Goal: Information Seeking & Learning: Learn about a topic

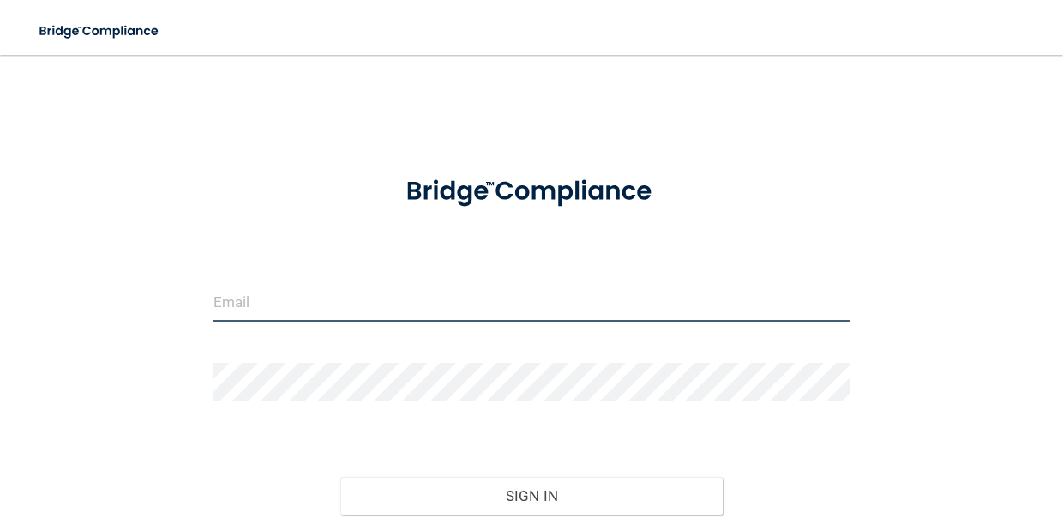
click at [281, 301] on input "email" at bounding box center [532, 302] width 636 height 39
type input "[EMAIL_ADDRESS][DOMAIN_NAME]"
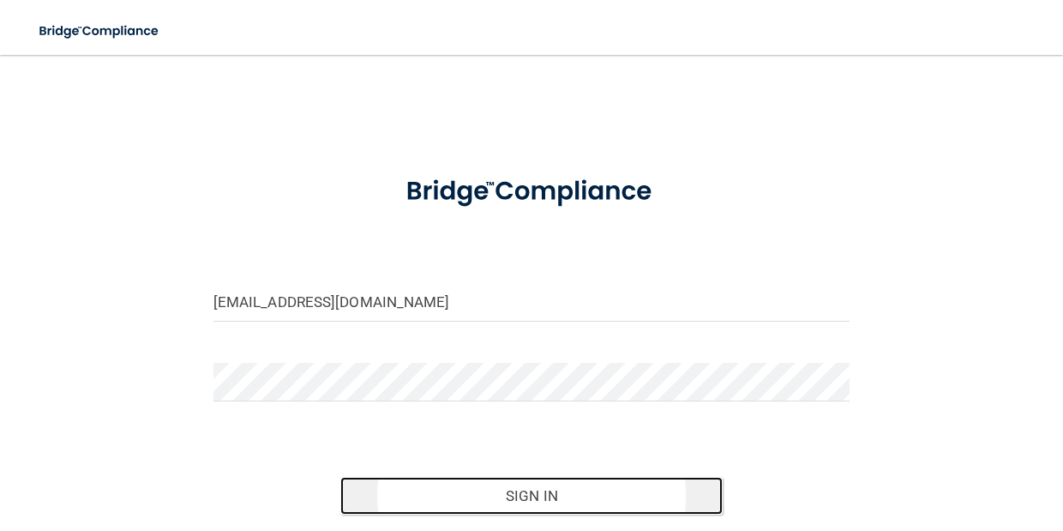
click at [499, 501] on button "Sign In" at bounding box center [531, 496] width 382 height 38
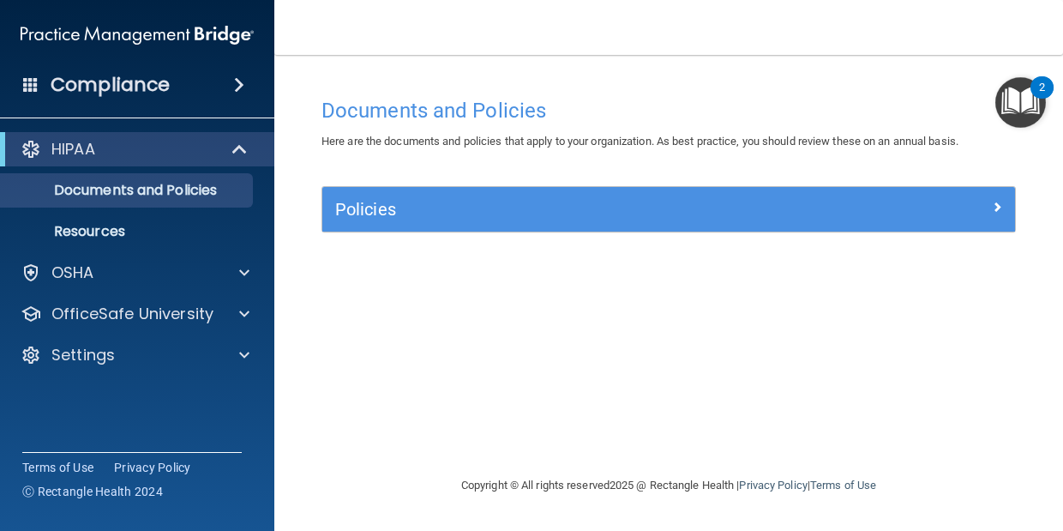
click at [235, 87] on span at bounding box center [239, 85] width 10 height 21
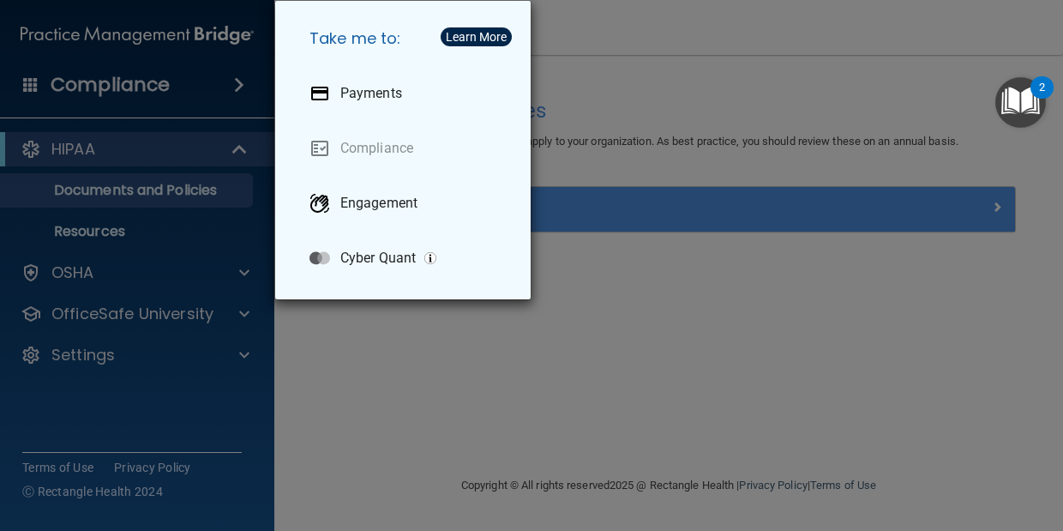
click at [198, 82] on div "Take me to: Payments Compliance Engagement Cyber Quant" at bounding box center [531, 265] width 1063 height 531
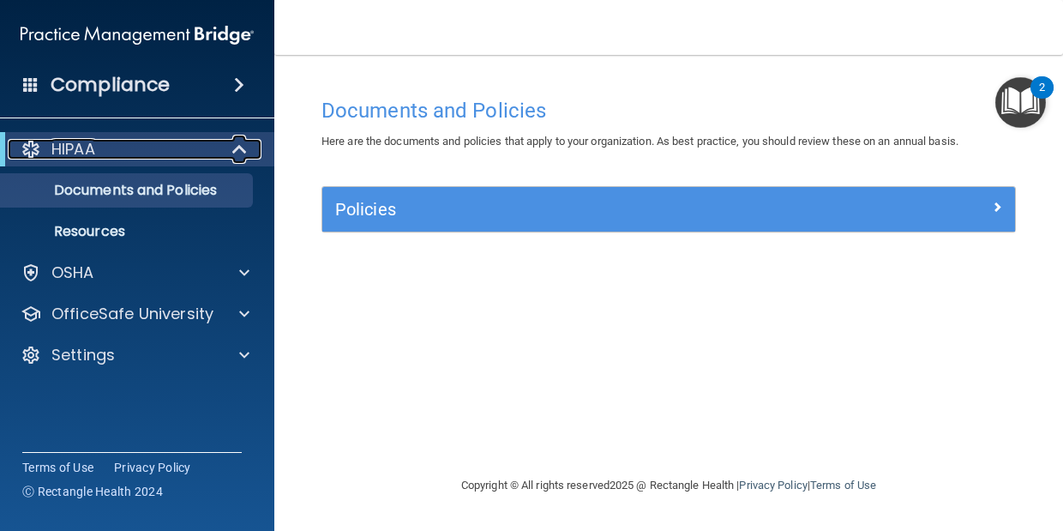
click at [240, 147] on span at bounding box center [241, 149] width 15 height 21
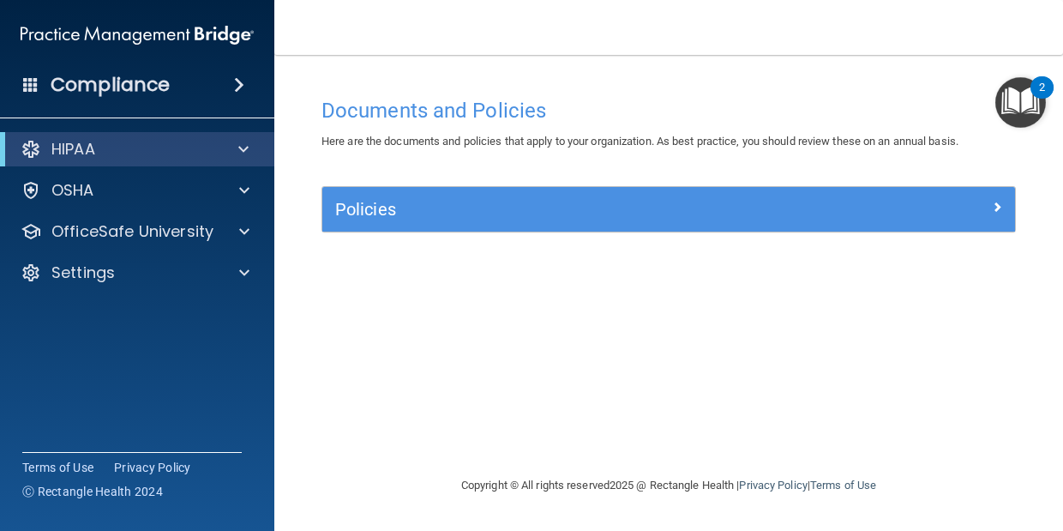
click at [1026, 101] on img "Open Resource Center, 2 new notifications" at bounding box center [1021, 102] width 51 height 51
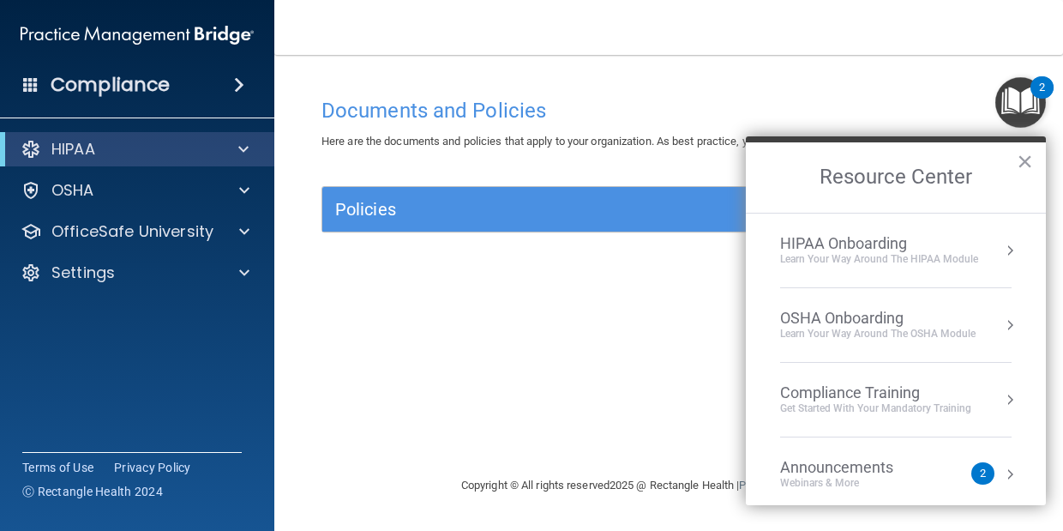
click at [818, 479] on div "Webinars & More" at bounding box center [854, 483] width 148 height 15
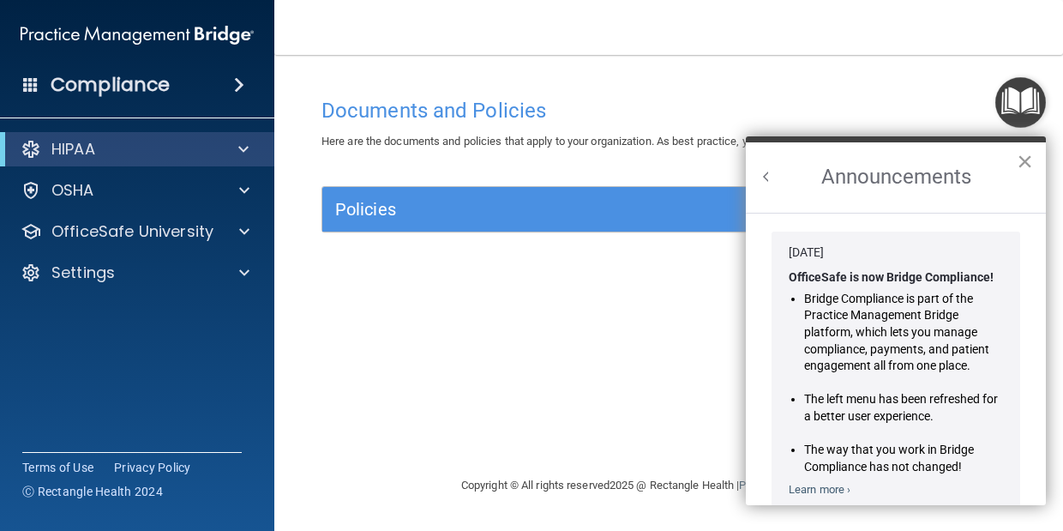
click at [1024, 154] on button "×" at bounding box center [1025, 161] width 16 height 27
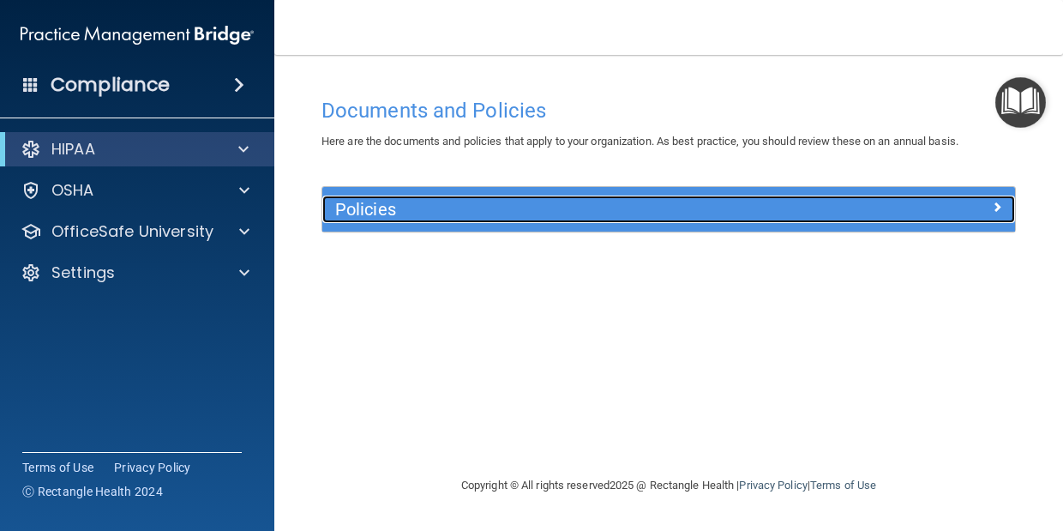
click at [774, 208] on h5 "Policies" at bounding box center [582, 209] width 494 height 19
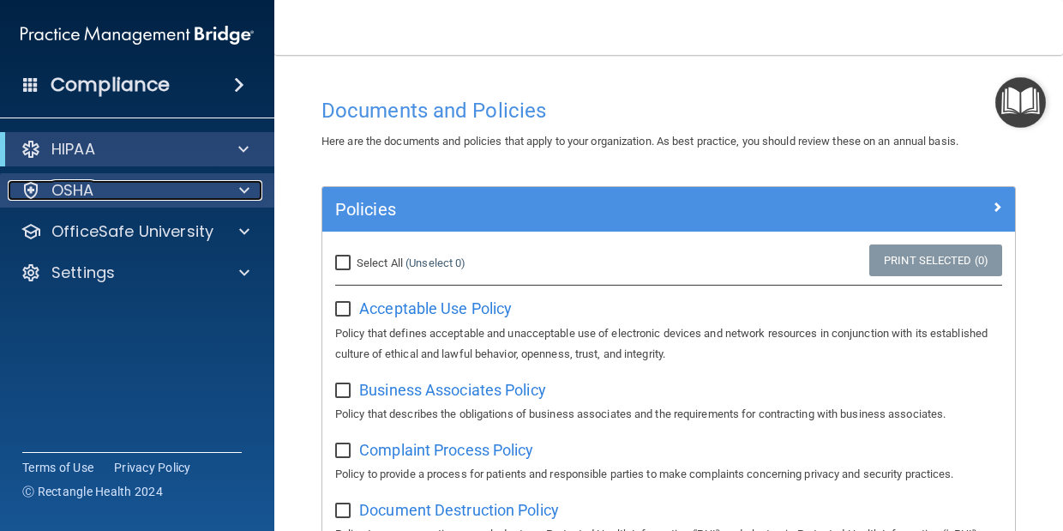
click at [245, 185] on span at bounding box center [244, 190] width 10 height 21
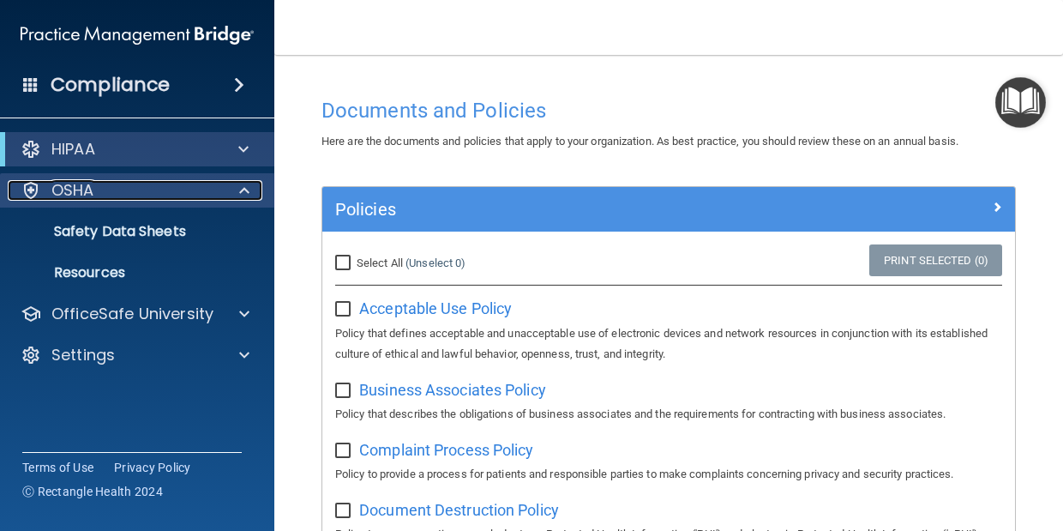
click at [241, 192] on span at bounding box center [244, 190] width 10 height 21
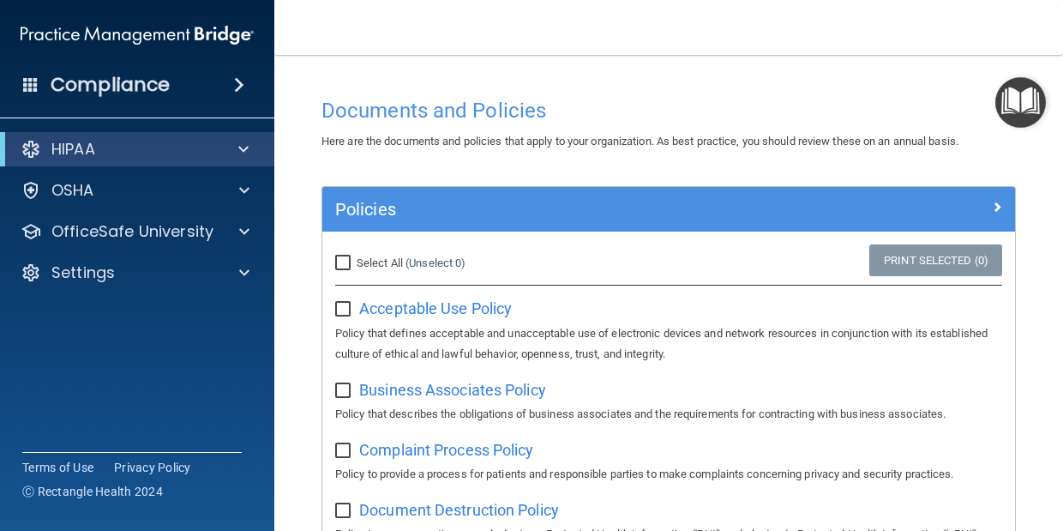
click at [144, 86] on h4 "Compliance" at bounding box center [110, 85] width 119 height 24
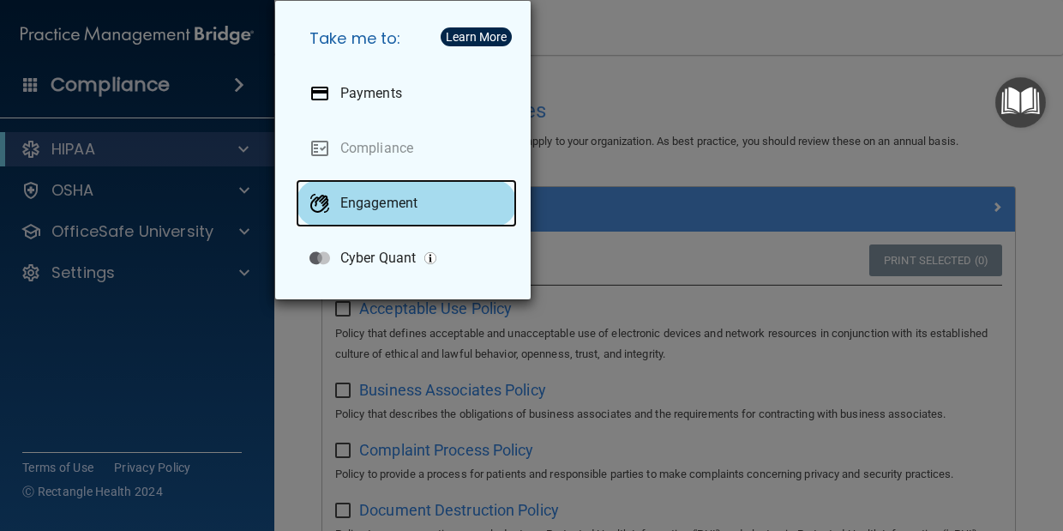
click at [358, 207] on p "Engagement" at bounding box center [378, 203] width 77 height 17
click at [346, 195] on p "Engagement" at bounding box center [378, 203] width 77 height 17
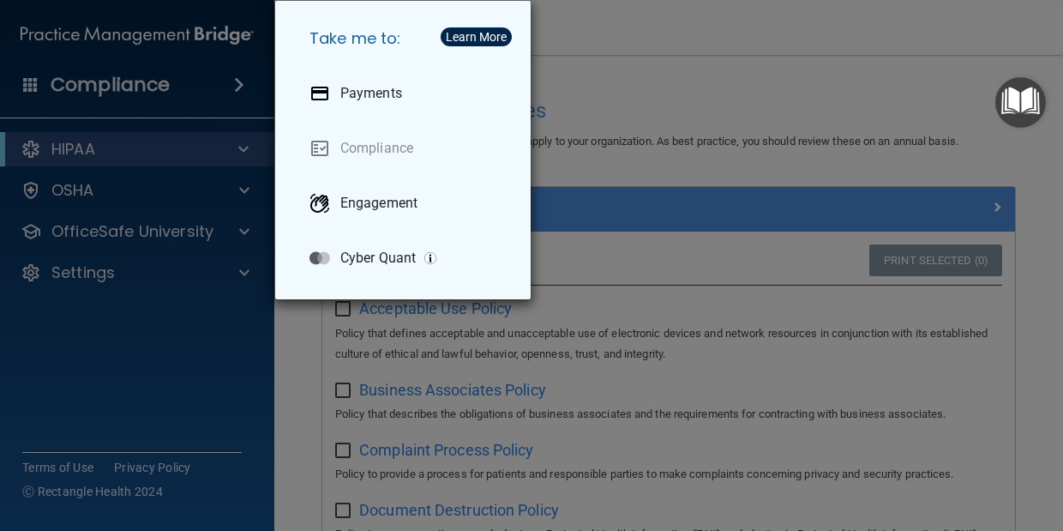
click at [70, 237] on div "Take me to: Payments Compliance Engagement Cyber Quant" at bounding box center [531, 265] width 1063 height 531
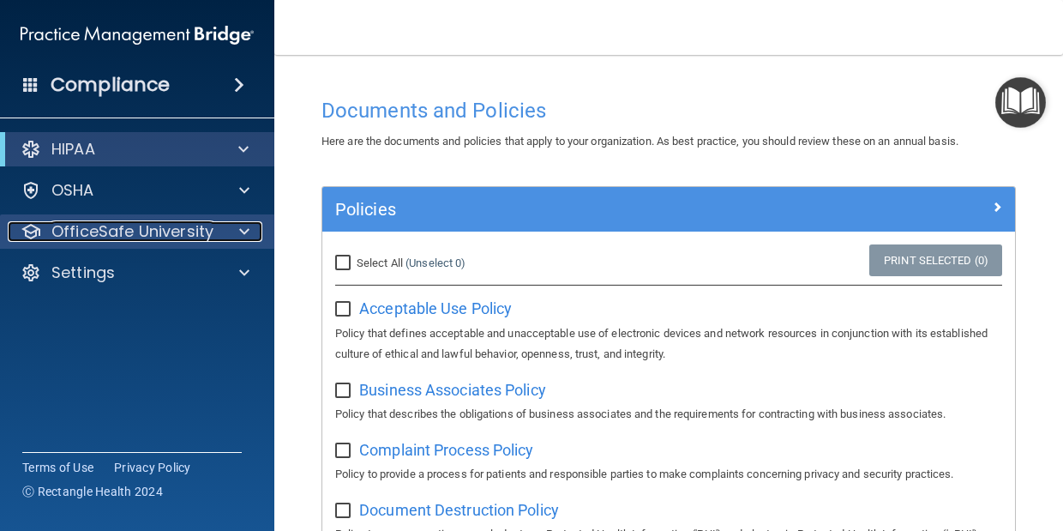
click at [105, 230] on p "OfficeSafe University" at bounding box center [132, 231] width 162 height 21
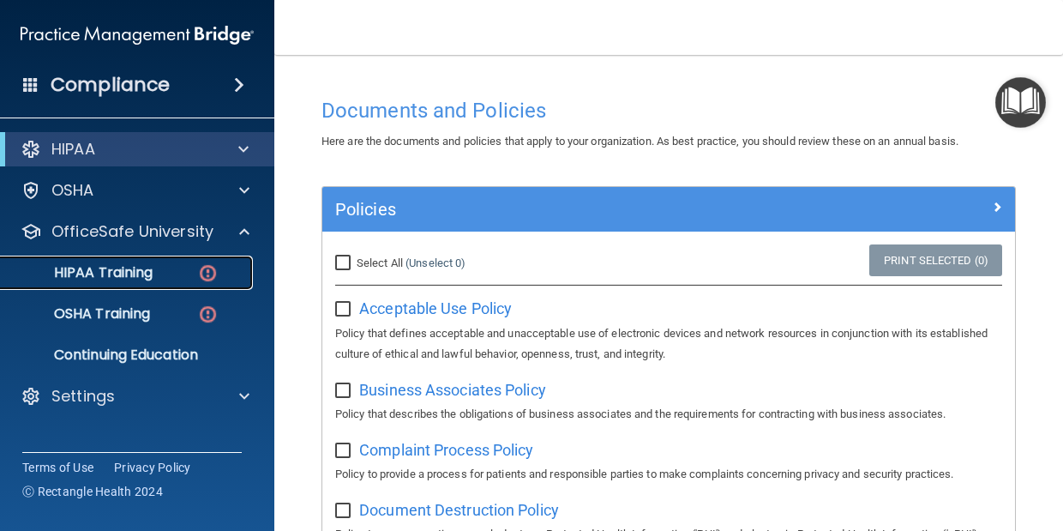
click at [116, 280] on p "HIPAA Training" at bounding box center [82, 272] width 142 height 17
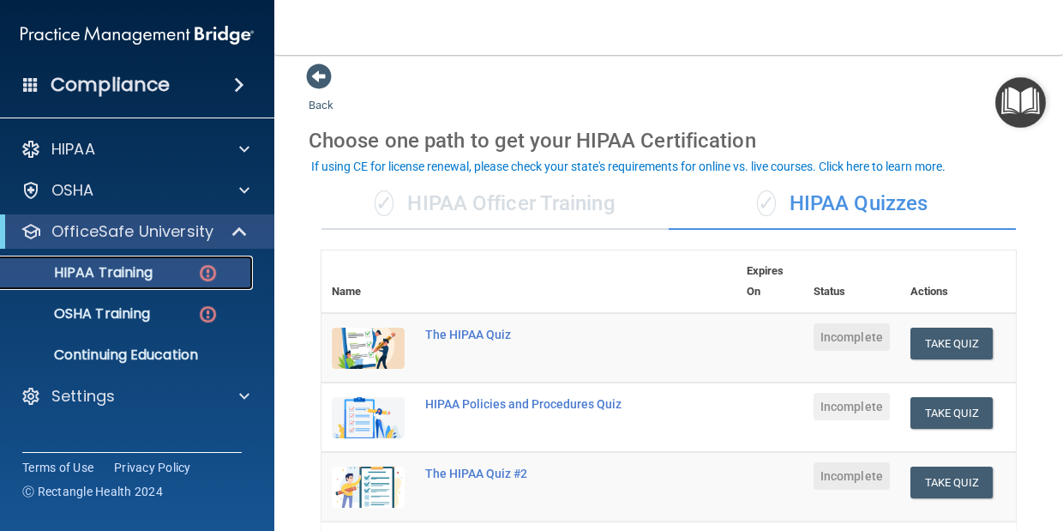
scroll to position [8, 0]
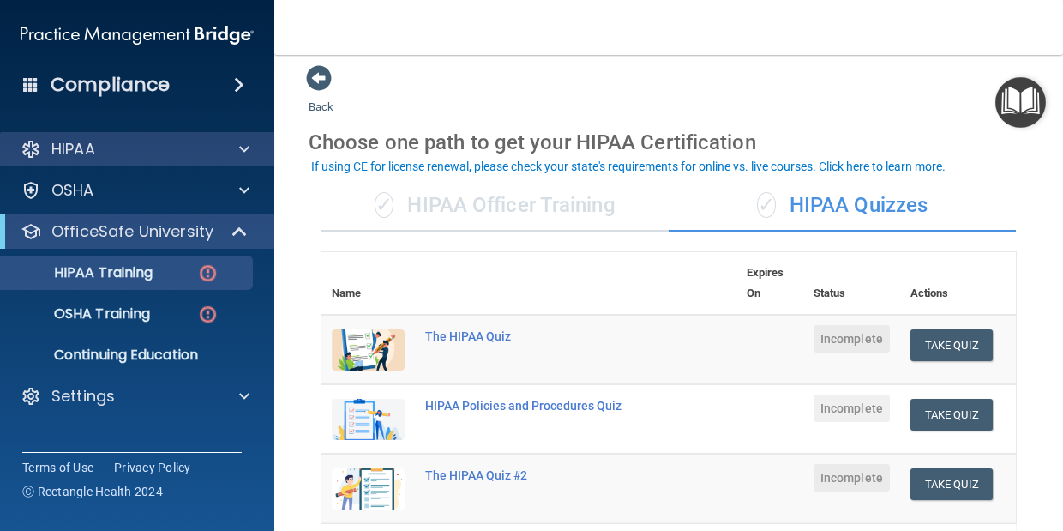
click at [141, 136] on div "HIPAA" at bounding box center [137, 149] width 275 height 34
click at [244, 145] on span at bounding box center [244, 149] width 10 height 21
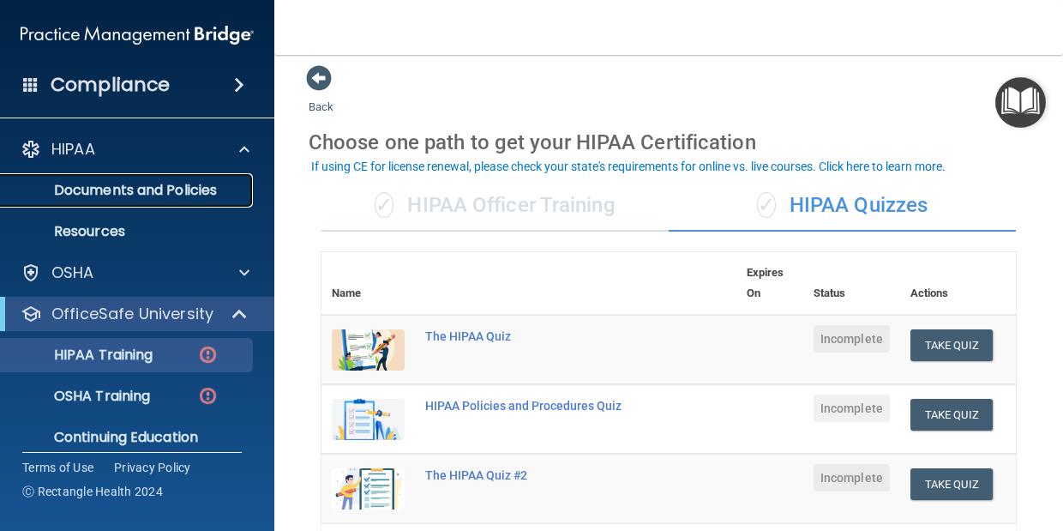
click at [99, 195] on p "Documents and Policies" at bounding box center [128, 190] width 234 height 17
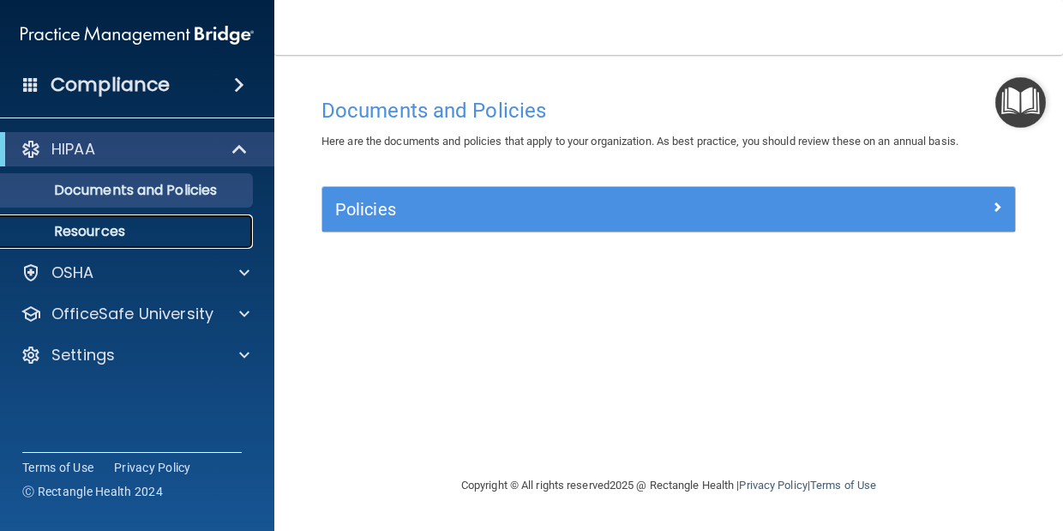
click at [88, 228] on p "Resources" at bounding box center [128, 231] width 234 height 17
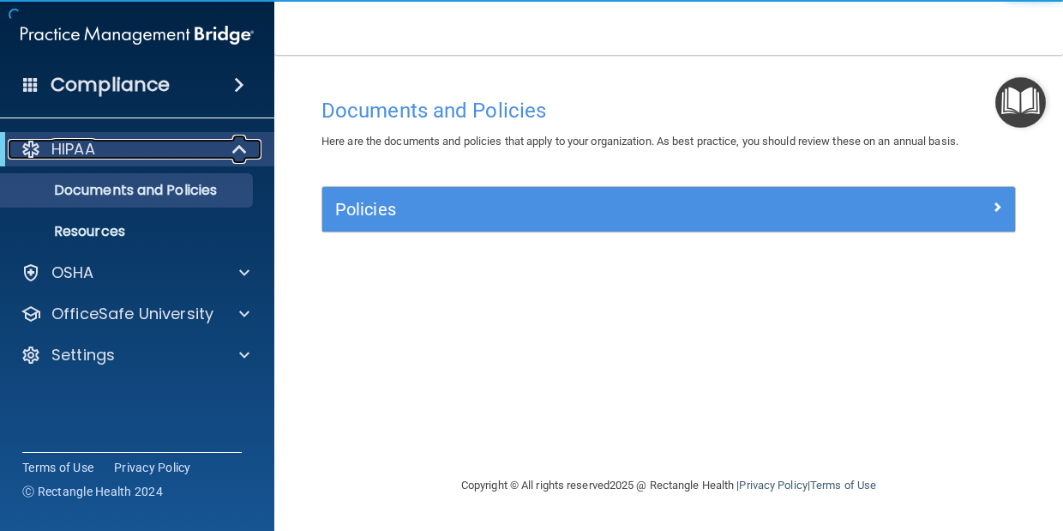
click at [93, 148] on p "HIPAA" at bounding box center [73, 149] width 44 height 21
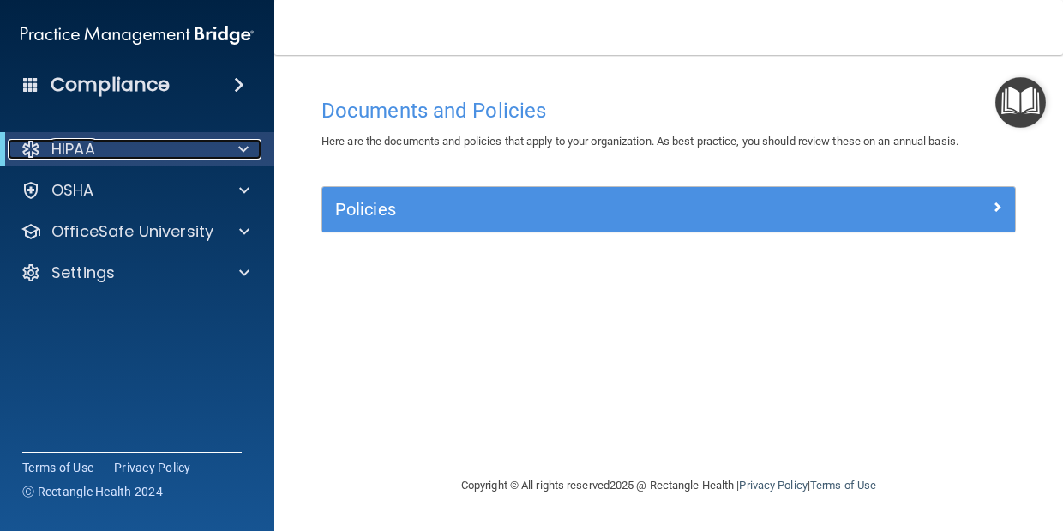
click at [93, 148] on p "HIPAA" at bounding box center [73, 149] width 44 height 21
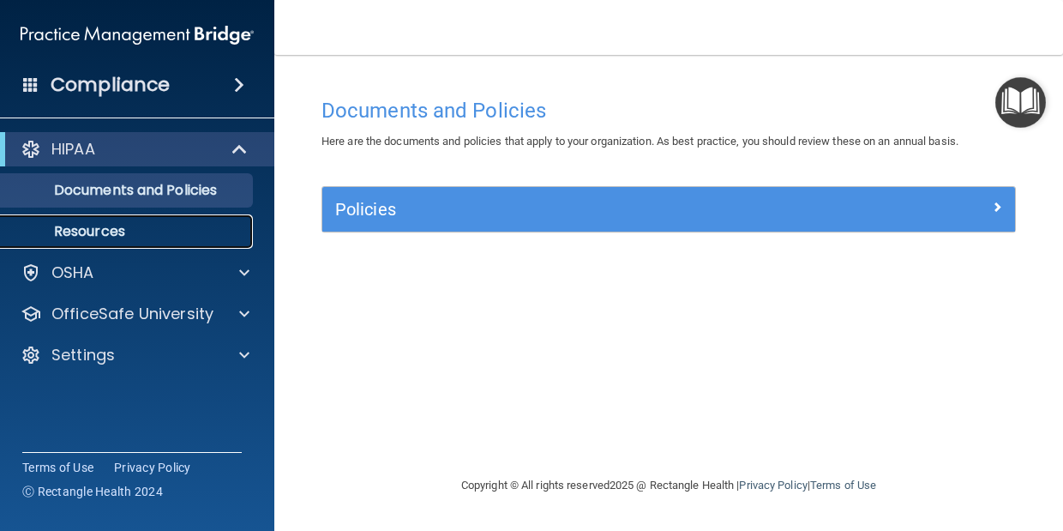
click at [98, 232] on p "Resources" at bounding box center [128, 231] width 234 height 17
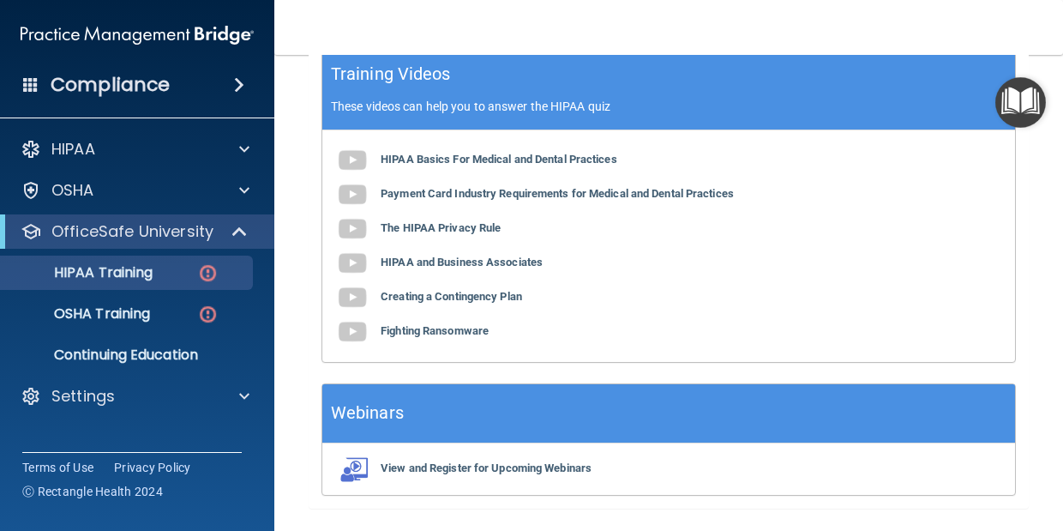
scroll to position [702, 0]
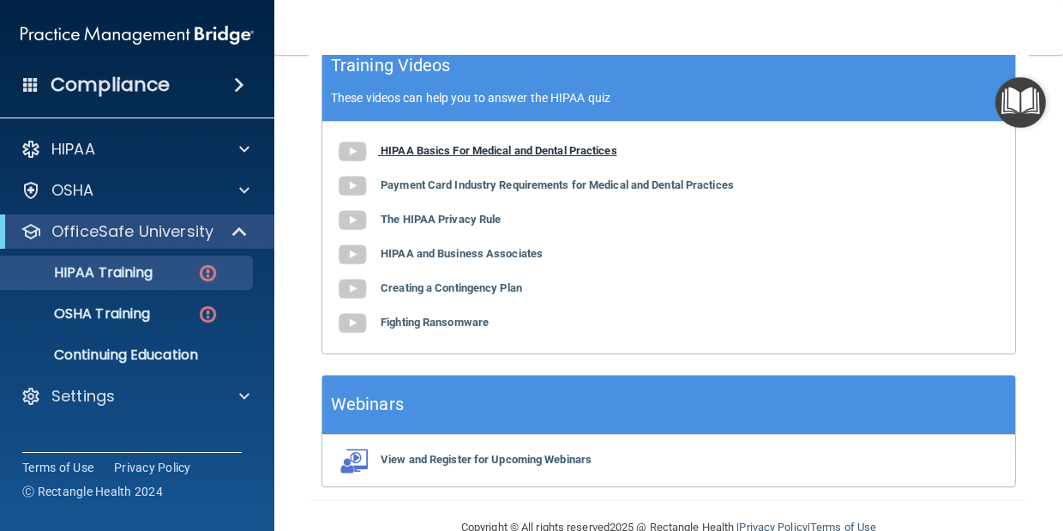
click at [395, 154] on b "HIPAA Basics For Medical and Dental Practices" at bounding box center [499, 150] width 237 height 13
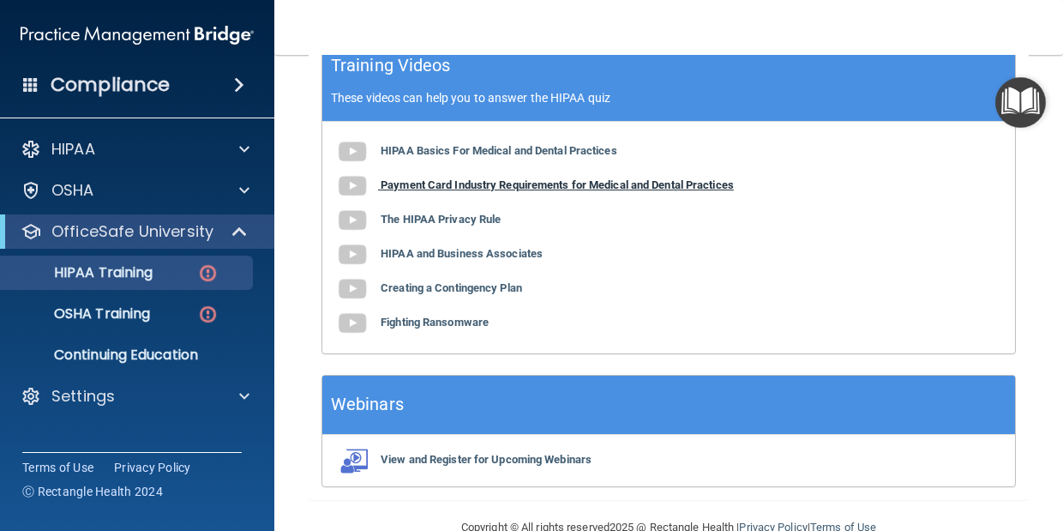
click at [415, 185] on b "Payment Card Industry Requirements for Medical and Dental Practices" at bounding box center [557, 184] width 353 height 13
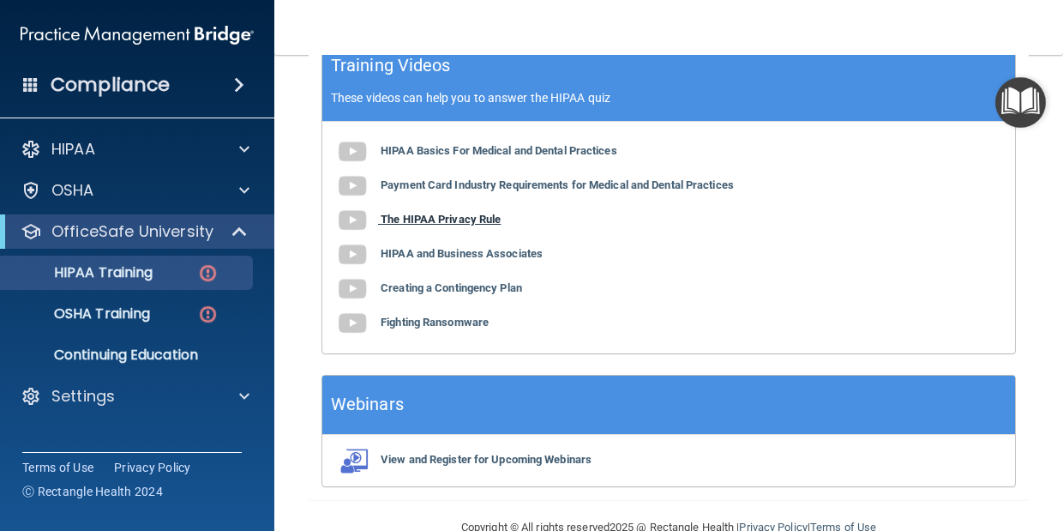
click at [440, 218] on b "The HIPAA Privacy Rule" at bounding box center [441, 219] width 120 height 13
click at [436, 254] on b "HIPAA and Business Associates" at bounding box center [462, 253] width 162 height 13
click at [448, 288] on b "Creating a Contingency Plan" at bounding box center [452, 287] width 142 height 13
click at [416, 322] on b "Fighting Ransomware" at bounding box center [435, 322] width 108 height 13
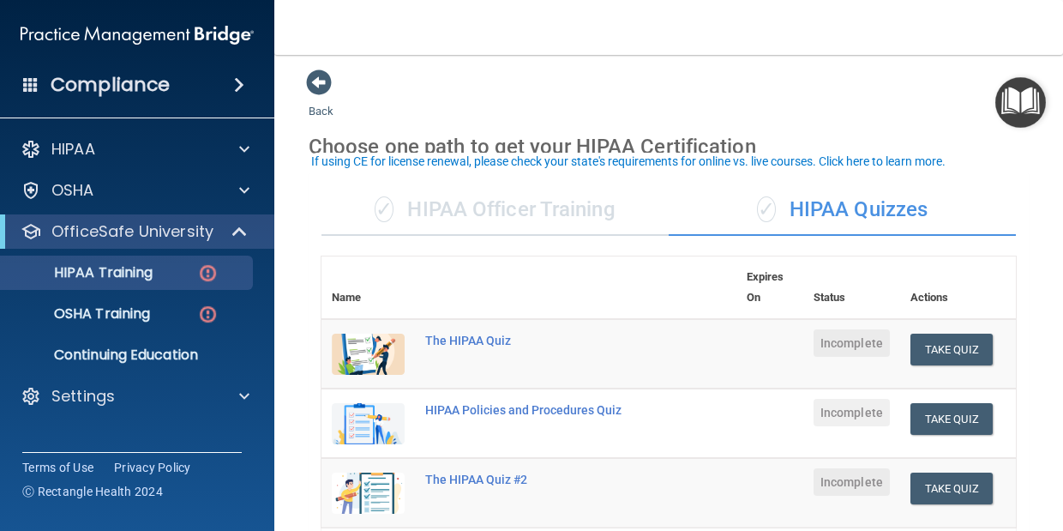
scroll to position [0, 0]
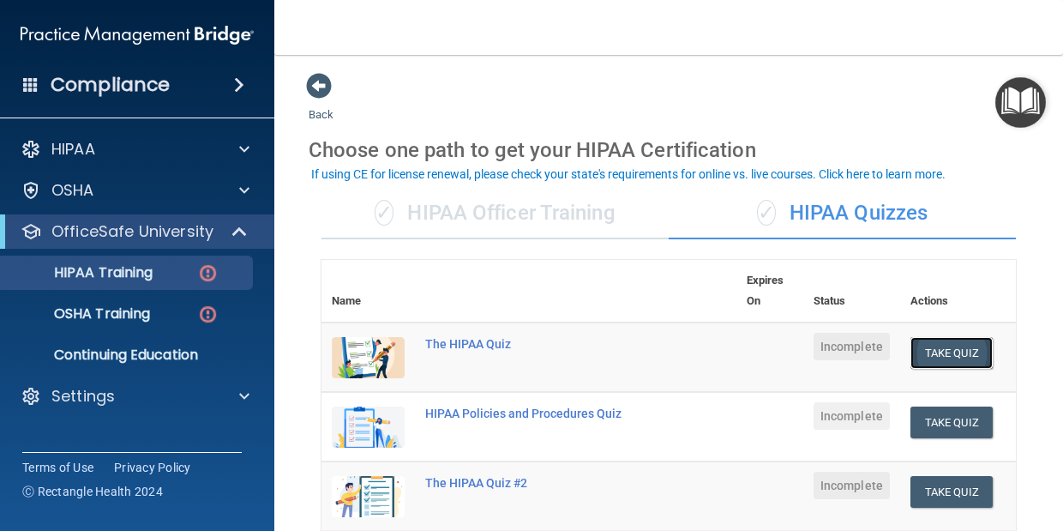
click at [943, 353] on button "Take Quiz" at bounding box center [952, 353] width 82 height 32
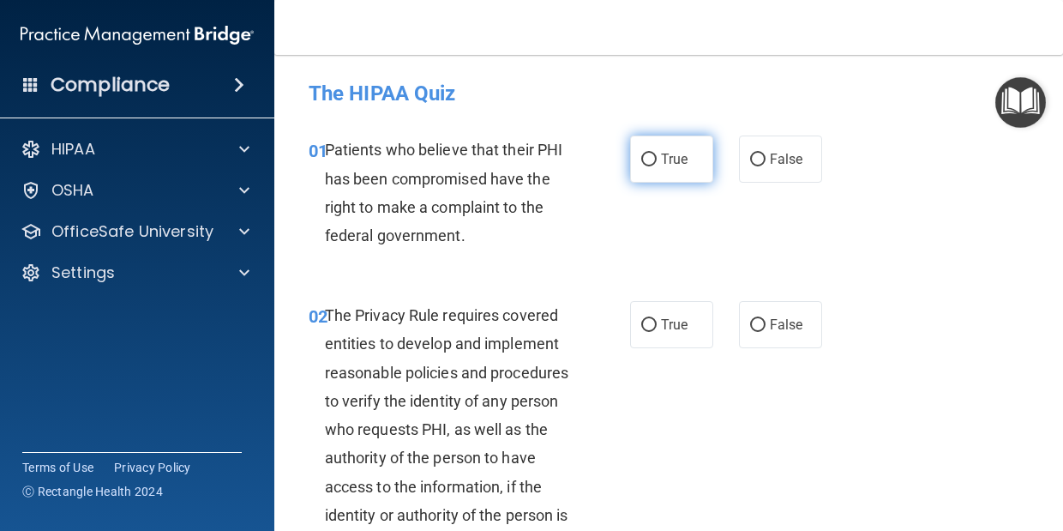
scroll to position [1, 0]
click at [652, 163] on input "True" at bounding box center [649, 159] width 15 height 13
radio input "true"
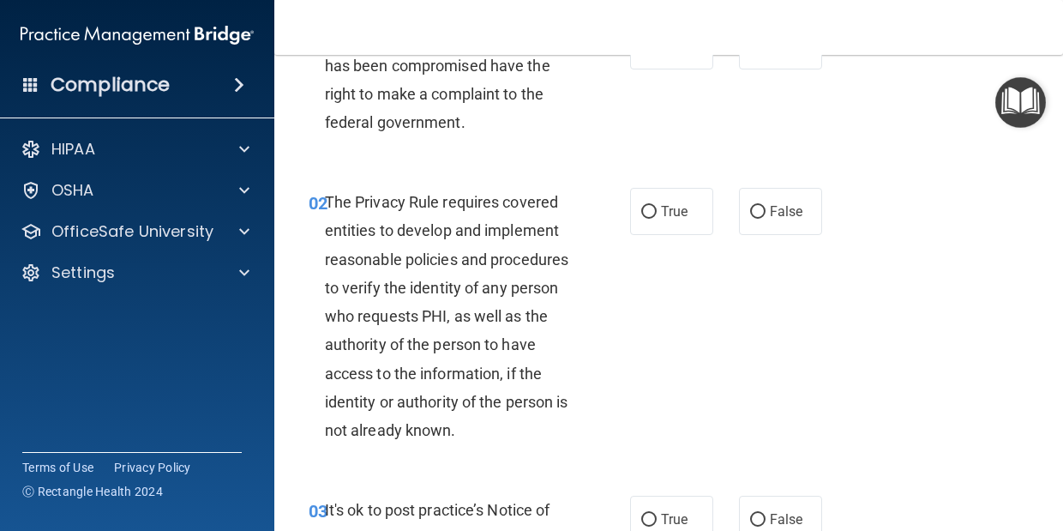
scroll to position [115, 0]
click at [658, 216] on label "True" at bounding box center [671, 209] width 83 height 47
click at [657, 216] on input "True" at bounding box center [649, 210] width 15 height 13
radio input "true"
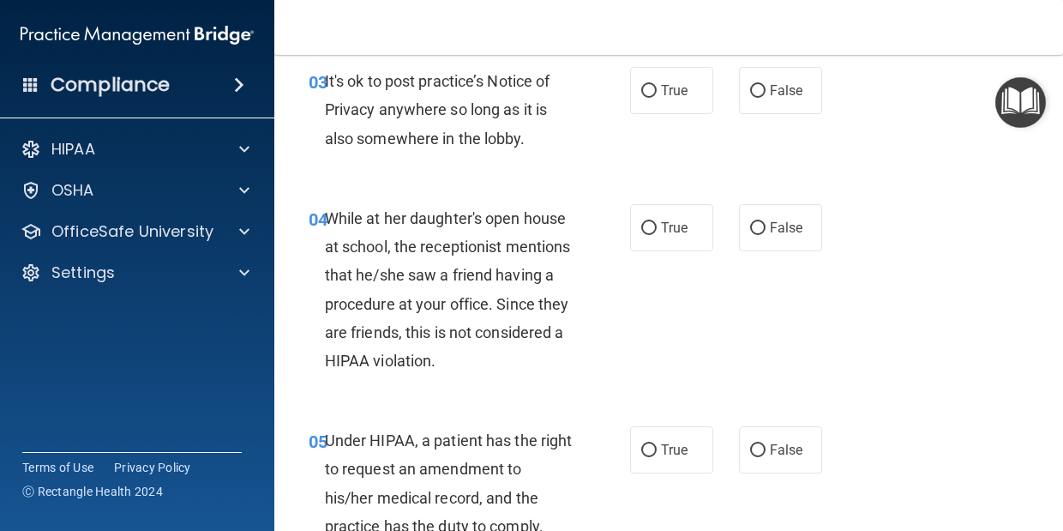
scroll to position [546, 0]
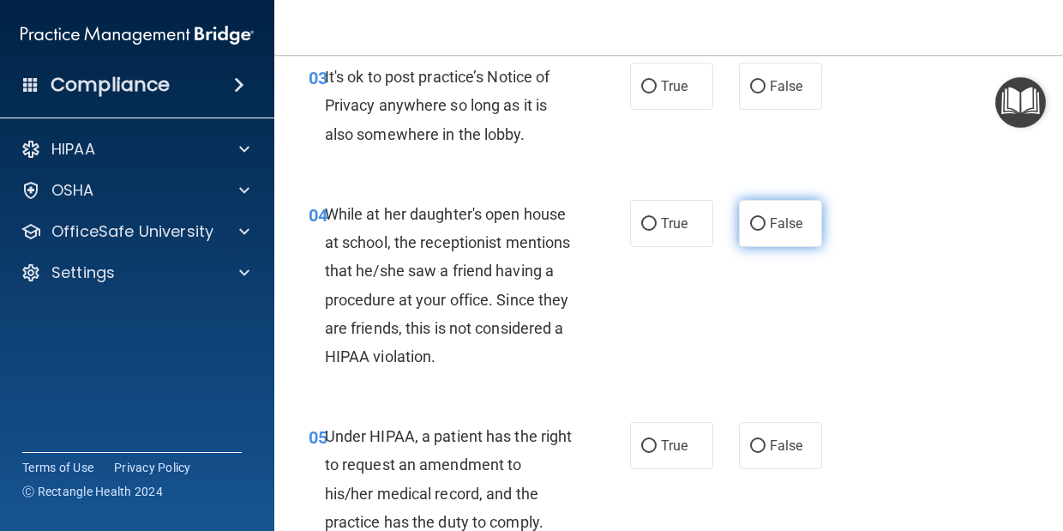
click at [762, 227] on input "False" at bounding box center [757, 224] width 15 height 13
radio input "true"
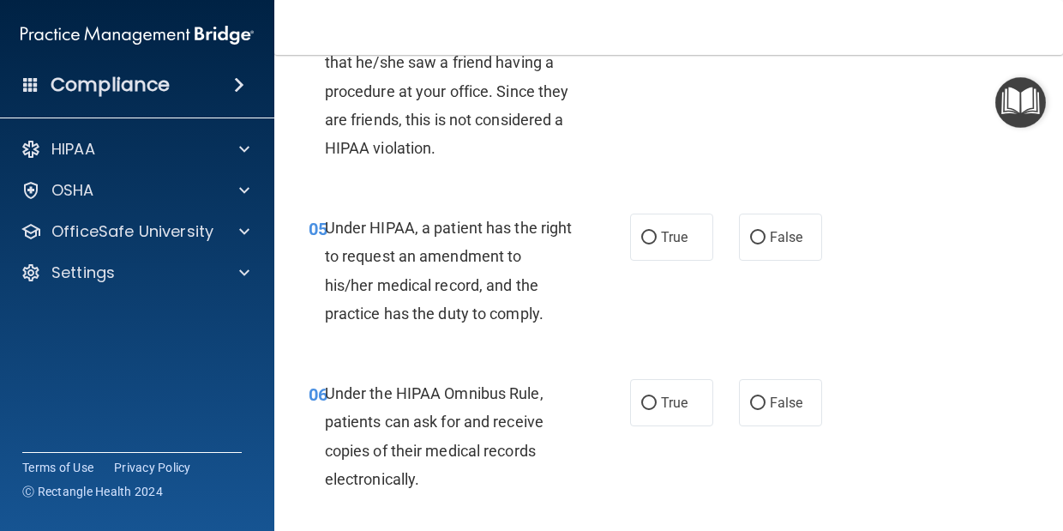
scroll to position [756, 0]
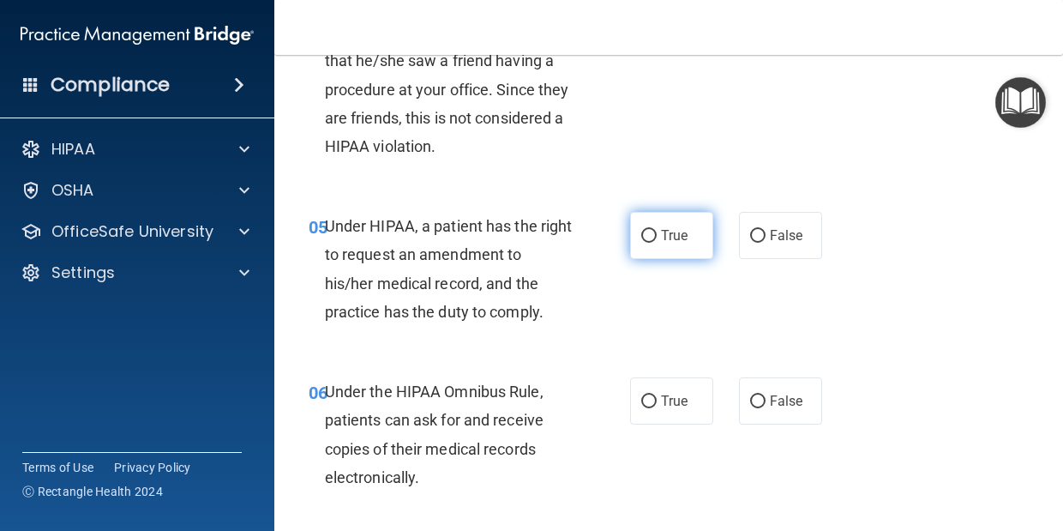
click at [644, 238] on input "True" at bounding box center [649, 236] width 15 height 13
radio input "true"
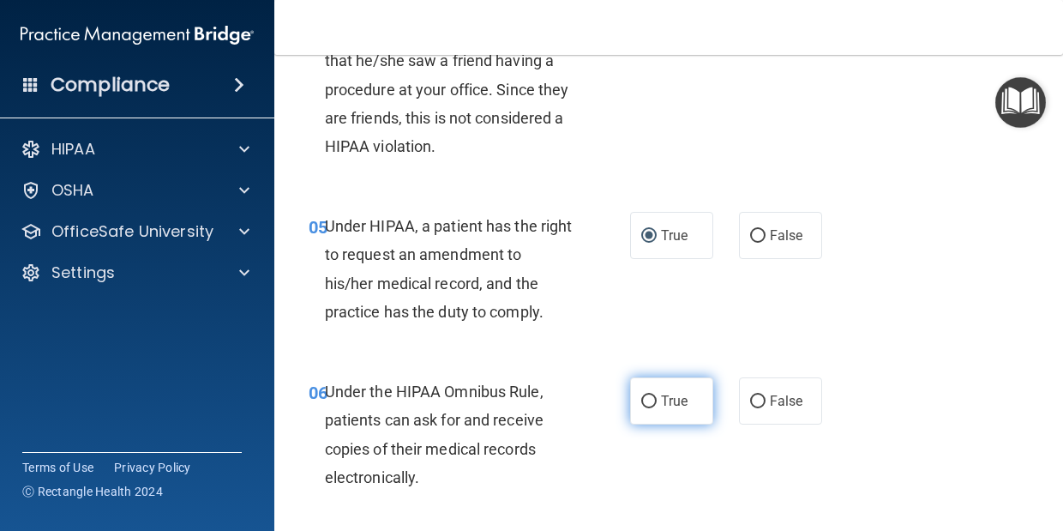
click at [654, 402] on input "True" at bounding box center [649, 401] width 15 height 13
radio input "true"
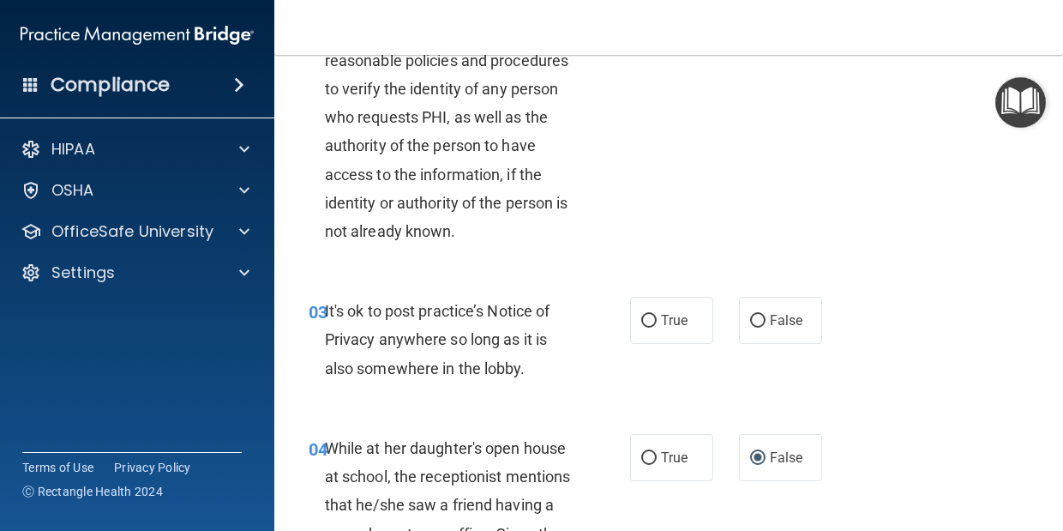
scroll to position [317, 0]
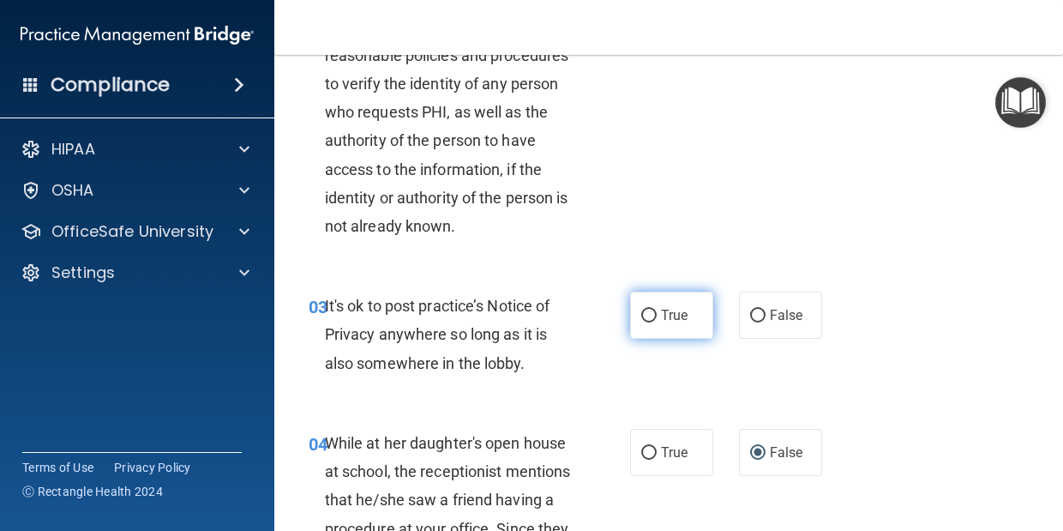
click at [649, 314] on input "True" at bounding box center [649, 316] width 15 height 13
radio input "true"
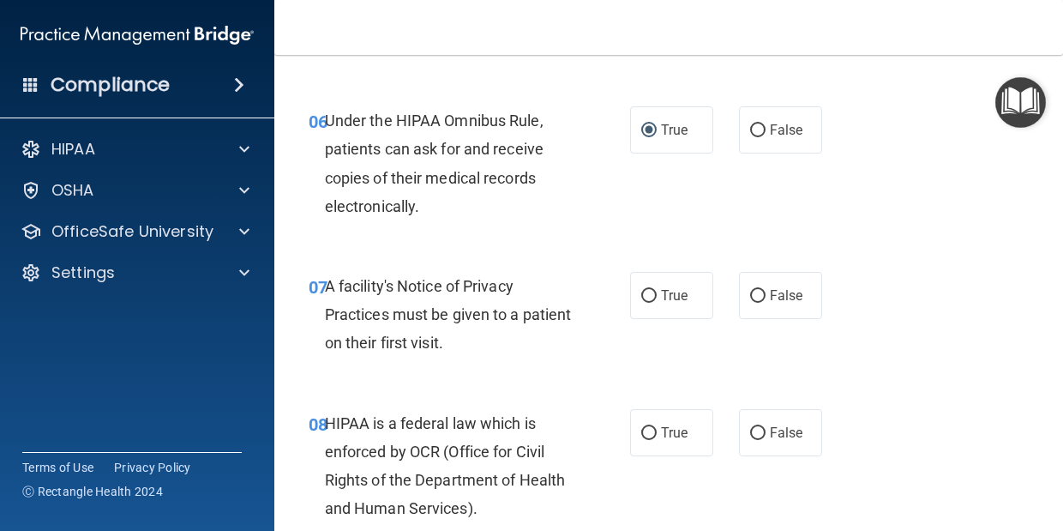
scroll to position [1030, 0]
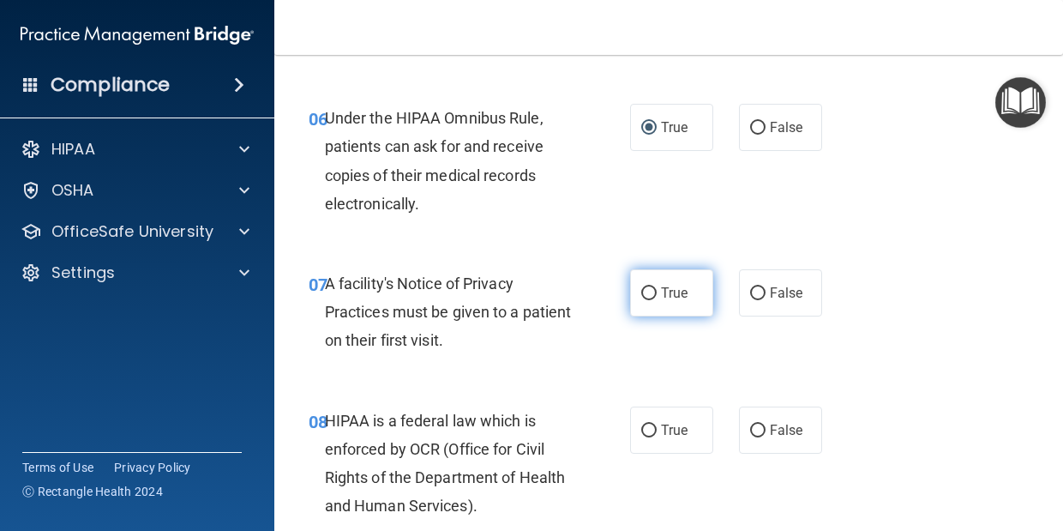
click at [651, 280] on label "True" at bounding box center [671, 292] width 83 height 47
click at [651, 287] on input "True" at bounding box center [649, 293] width 15 height 13
radio input "true"
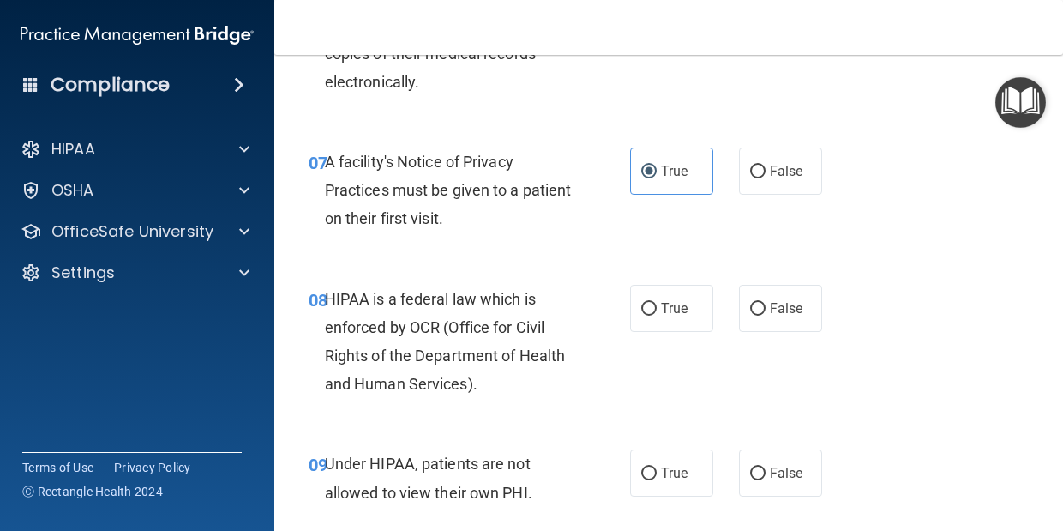
scroll to position [1155, 0]
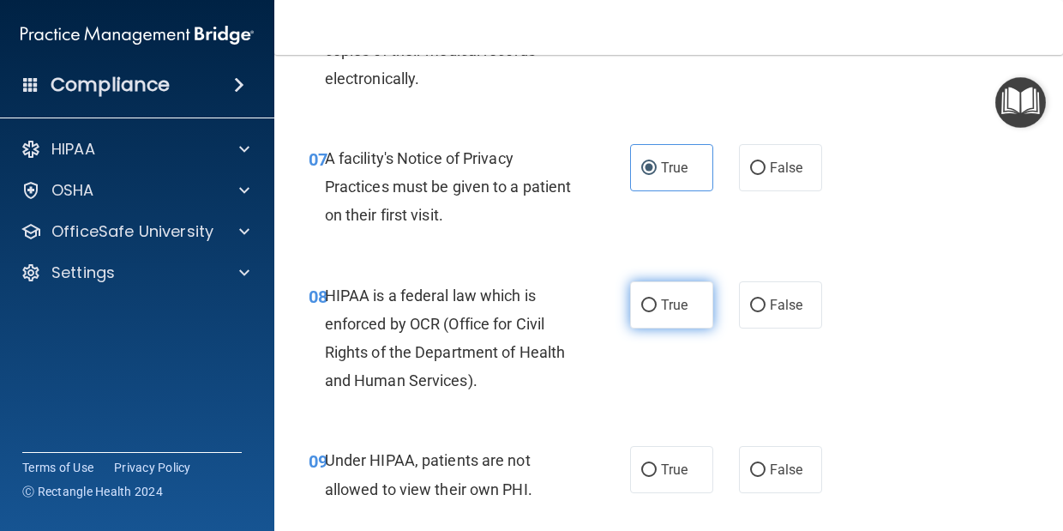
click at [646, 299] on input "True" at bounding box center [649, 305] width 15 height 13
radio input "true"
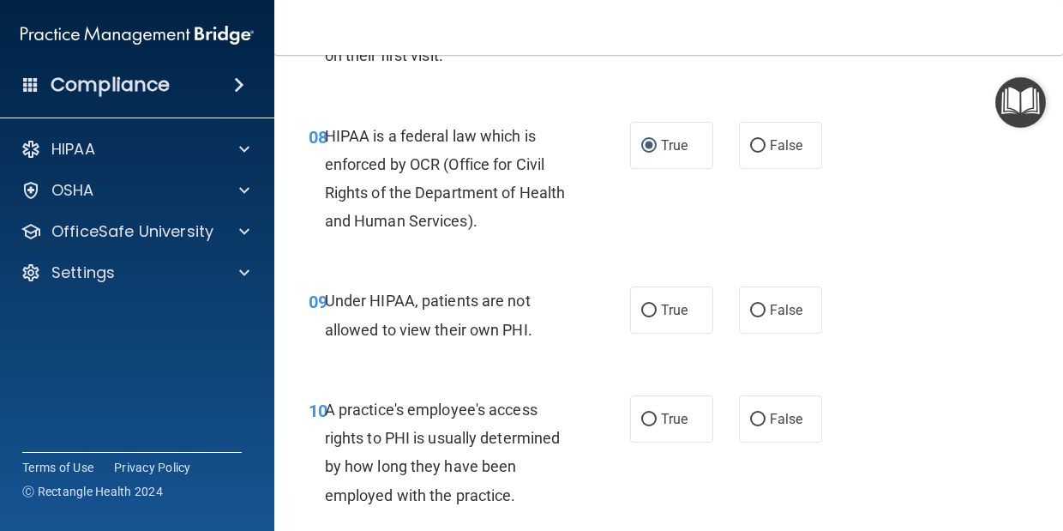
scroll to position [1320, 0]
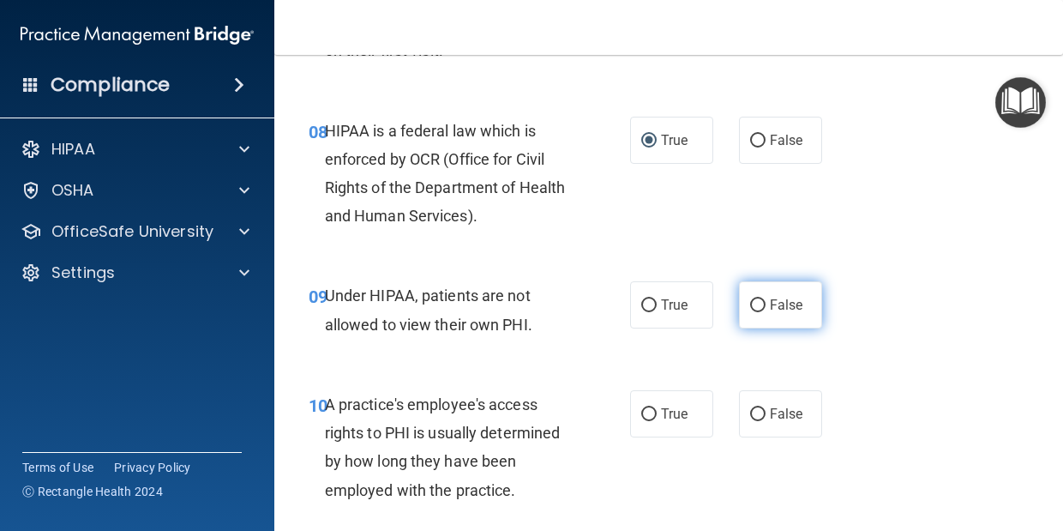
click at [762, 312] on input "False" at bounding box center [757, 305] width 15 height 13
radio input "true"
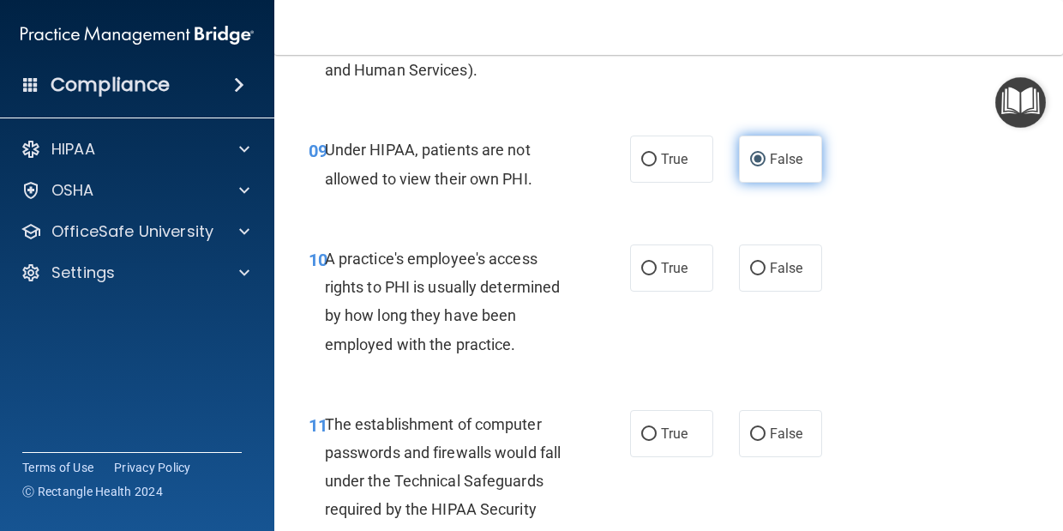
scroll to position [1472, 0]
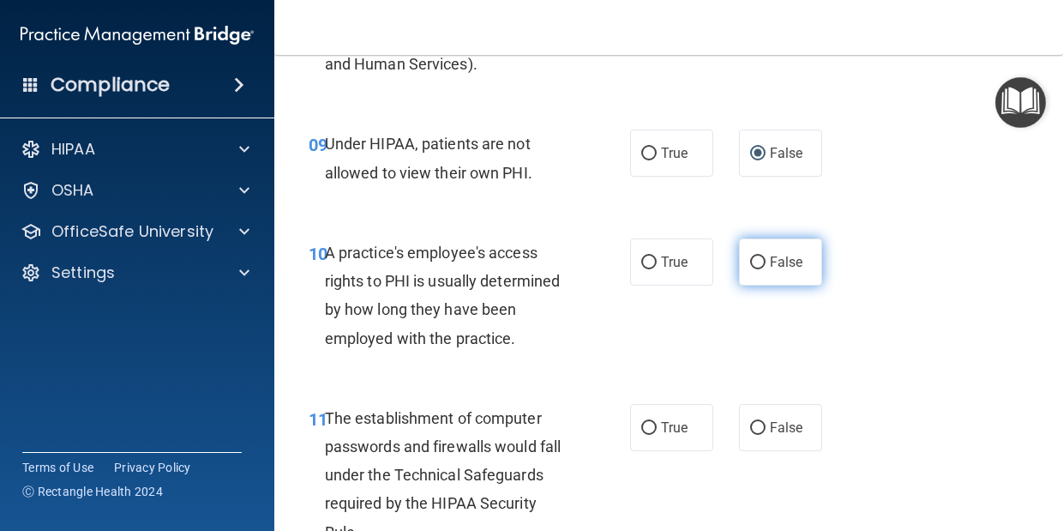
click at [759, 264] on input "False" at bounding box center [757, 262] width 15 height 13
radio input "true"
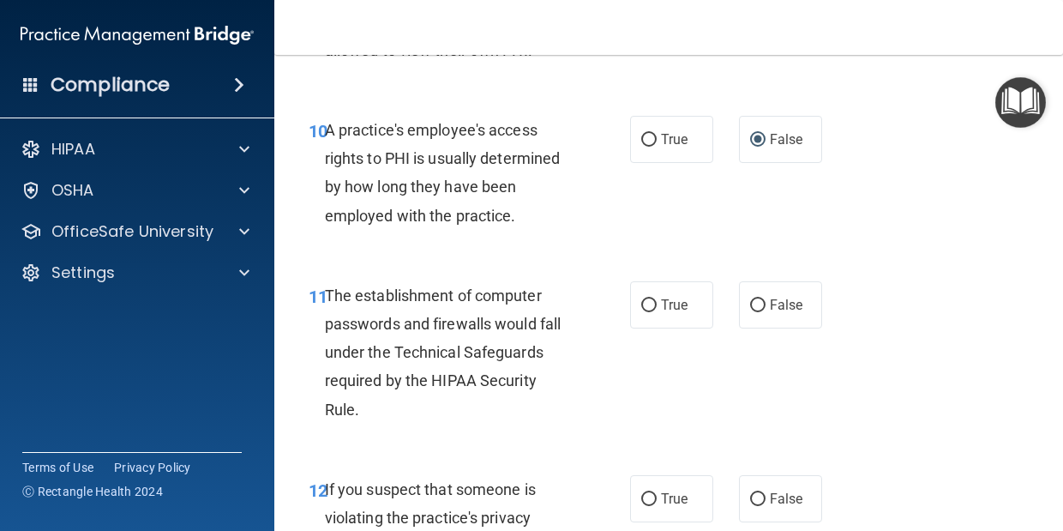
scroll to position [1595, 0]
click at [653, 295] on label "True" at bounding box center [671, 303] width 83 height 47
click at [653, 298] on input "True" at bounding box center [649, 304] width 15 height 13
radio input "true"
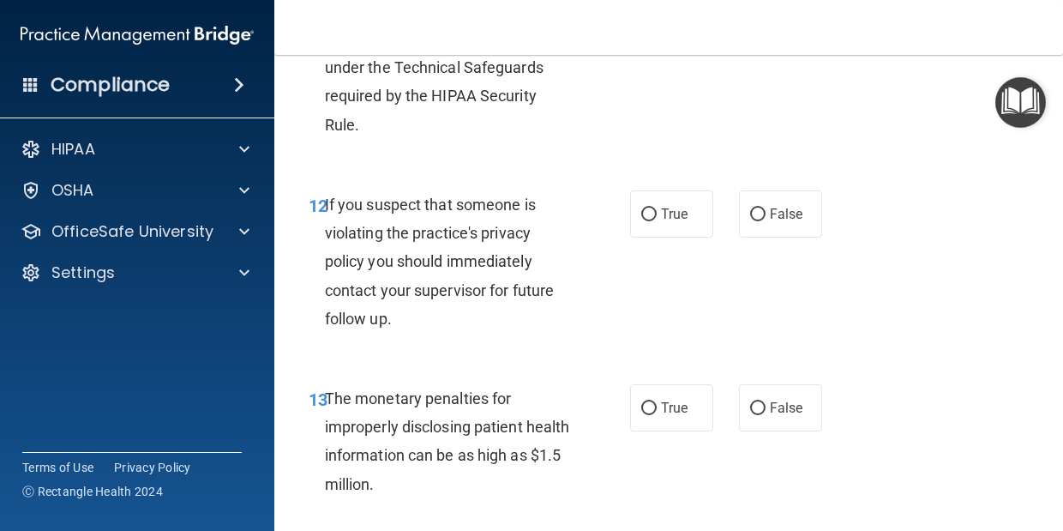
scroll to position [1883, 0]
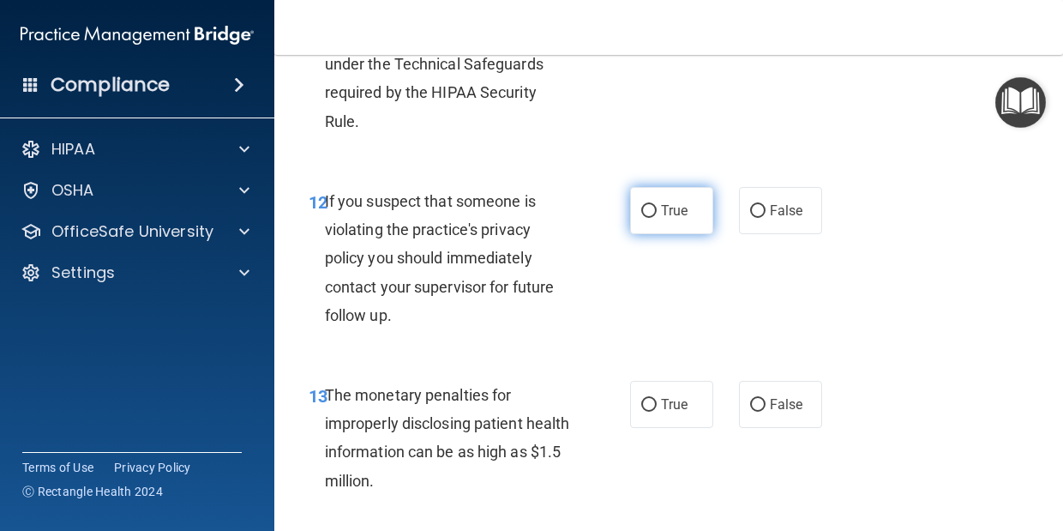
click at [663, 208] on span "True" at bounding box center [674, 210] width 27 height 16
click at [657, 208] on input "True" at bounding box center [649, 211] width 15 height 13
radio input "true"
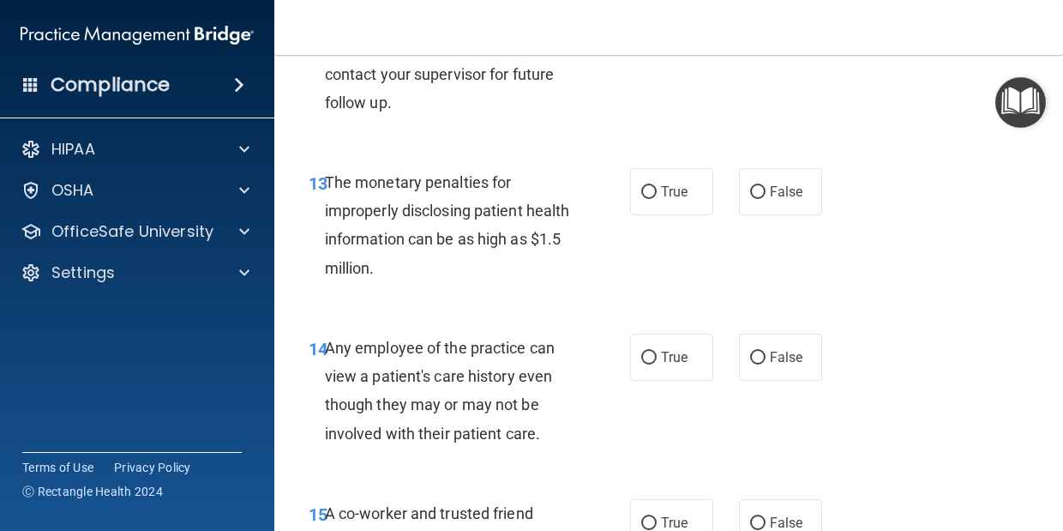
scroll to position [2096, 0]
click at [644, 189] on input "True" at bounding box center [649, 191] width 15 height 13
radio input "true"
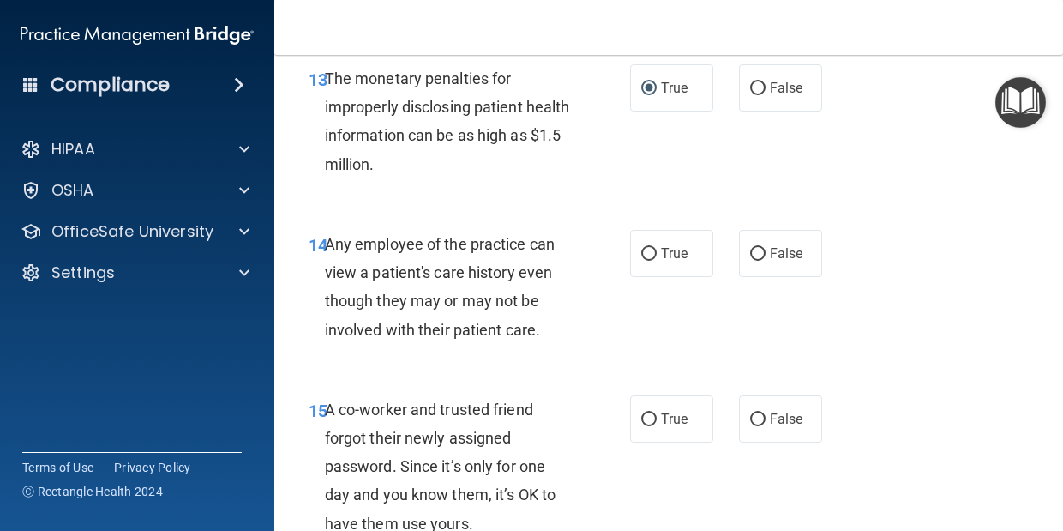
scroll to position [2204, 0]
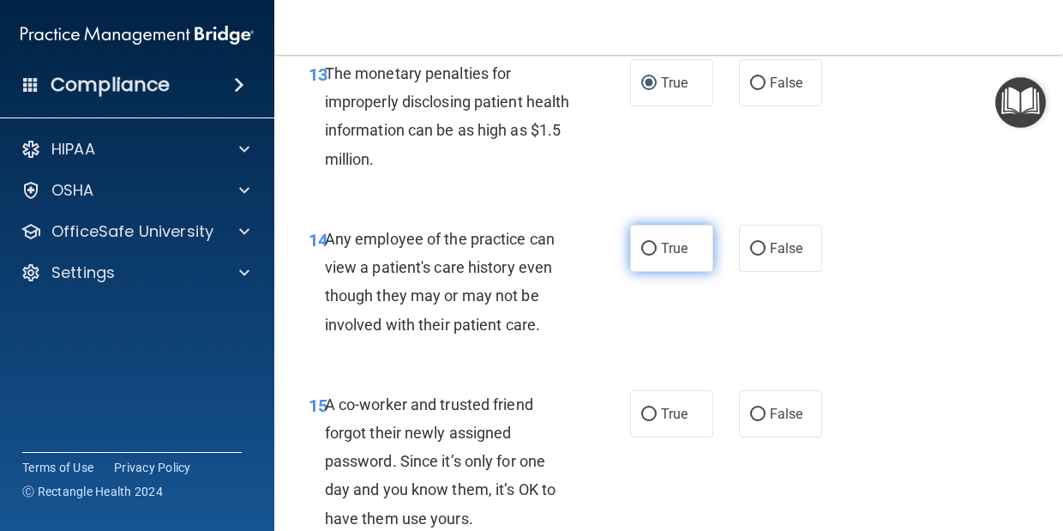
click at [653, 248] on input "True" at bounding box center [649, 249] width 15 height 13
radio input "true"
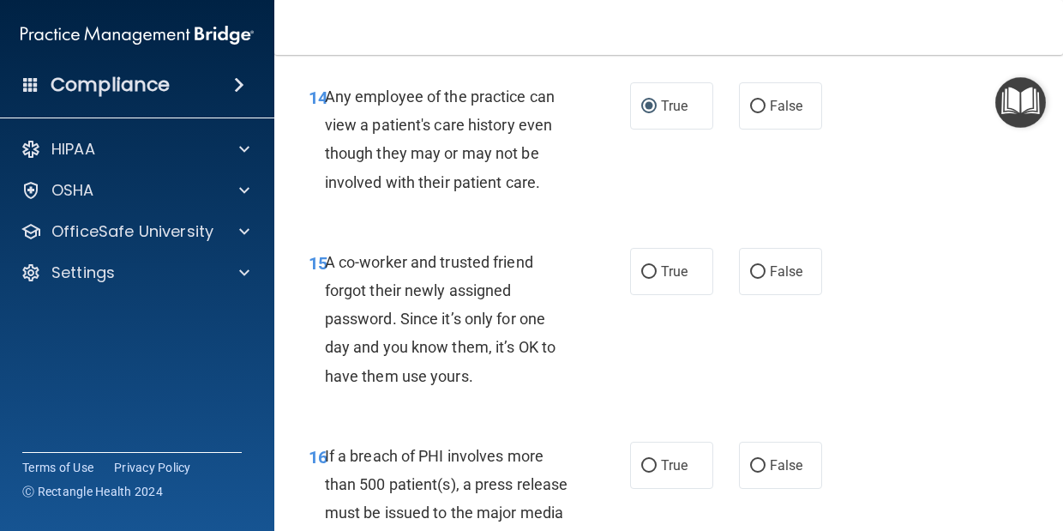
scroll to position [2350, 0]
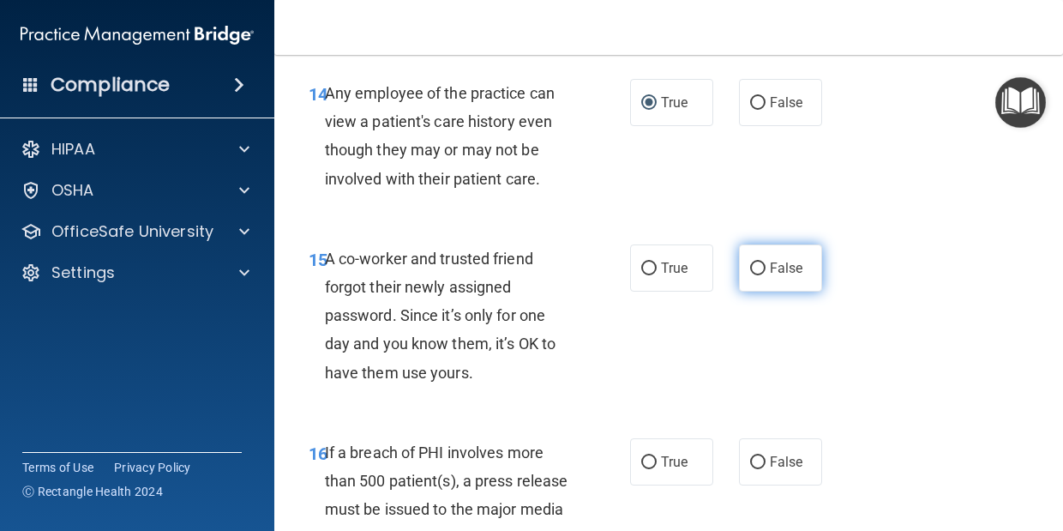
click at [790, 257] on label "False" at bounding box center [780, 267] width 83 height 47
click at [766, 262] on input "False" at bounding box center [757, 268] width 15 height 13
radio input "true"
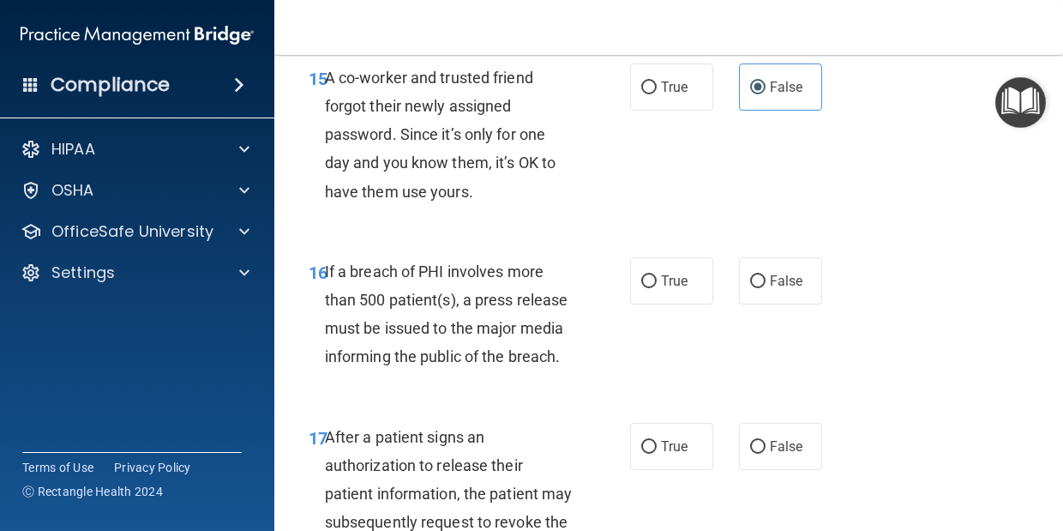
scroll to position [2532, 0]
click at [645, 281] on input "True" at bounding box center [649, 280] width 15 height 13
radio input "true"
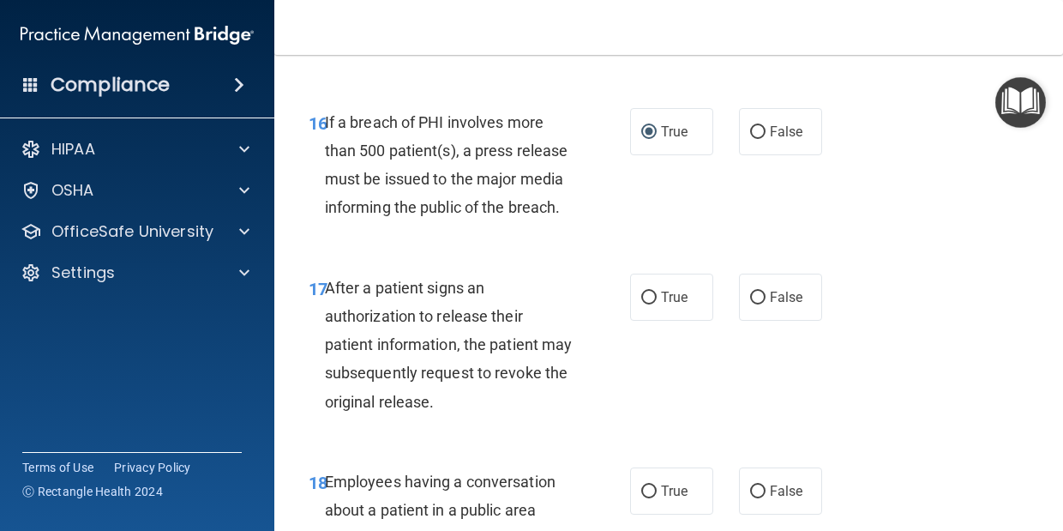
scroll to position [2690, 0]
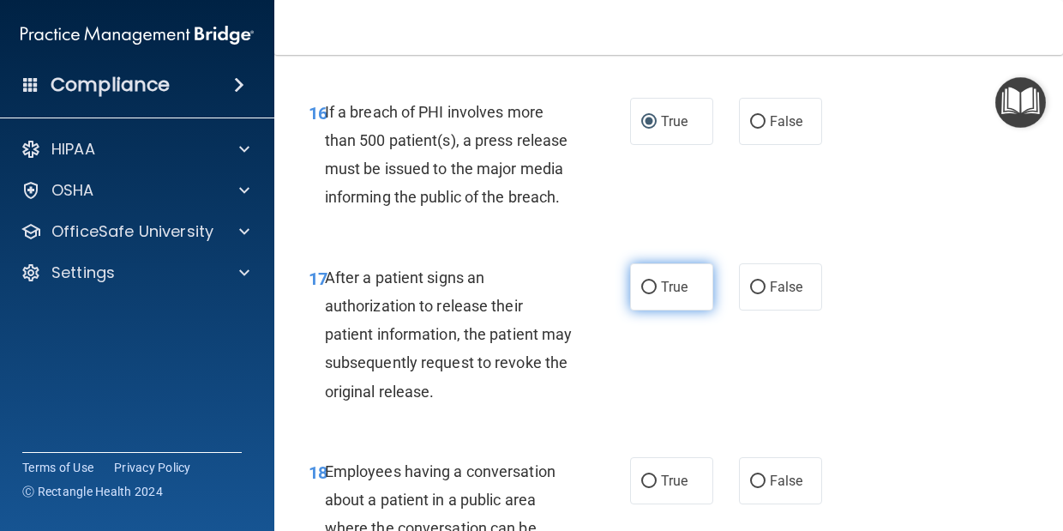
click at [686, 297] on label "True" at bounding box center [671, 286] width 83 height 47
click at [657, 294] on input "True" at bounding box center [649, 287] width 15 height 13
radio input "true"
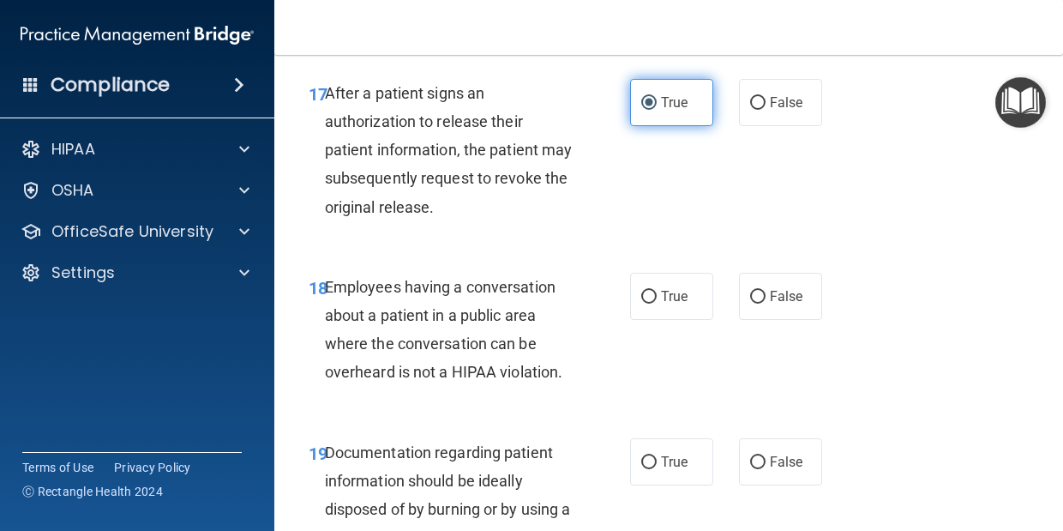
scroll to position [2874, 0]
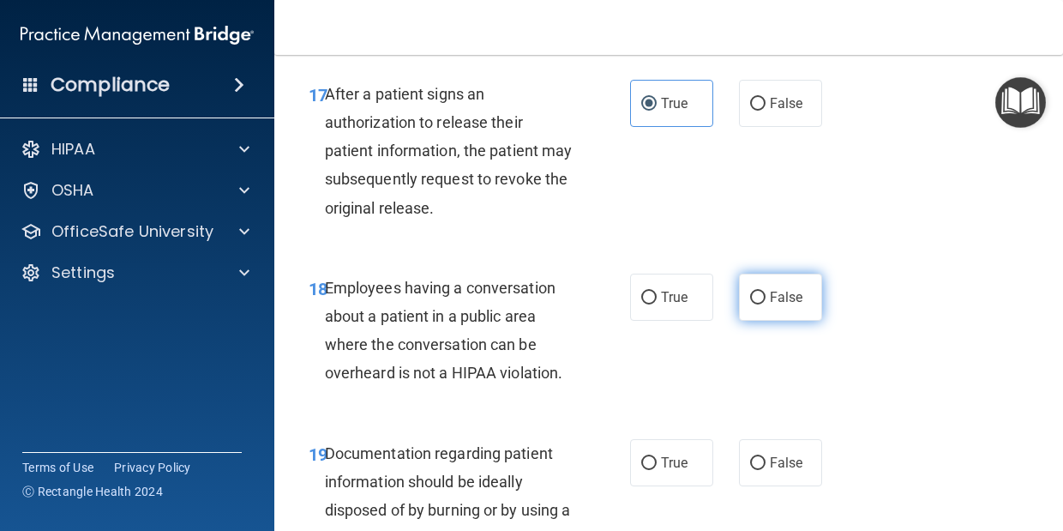
click at [782, 298] on span "False" at bounding box center [786, 297] width 33 height 16
click at [766, 298] on input "False" at bounding box center [757, 298] width 15 height 13
radio input "true"
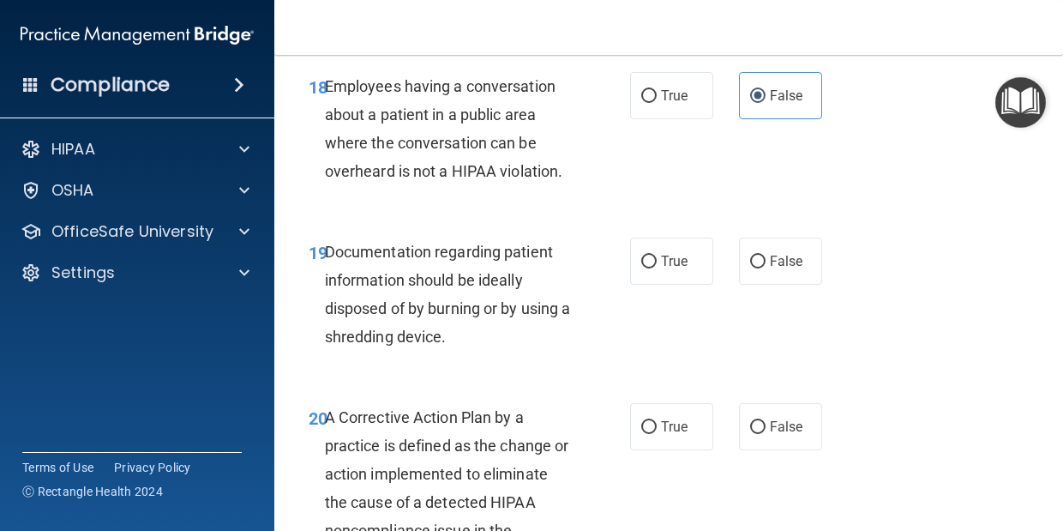
scroll to position [3077, 0]
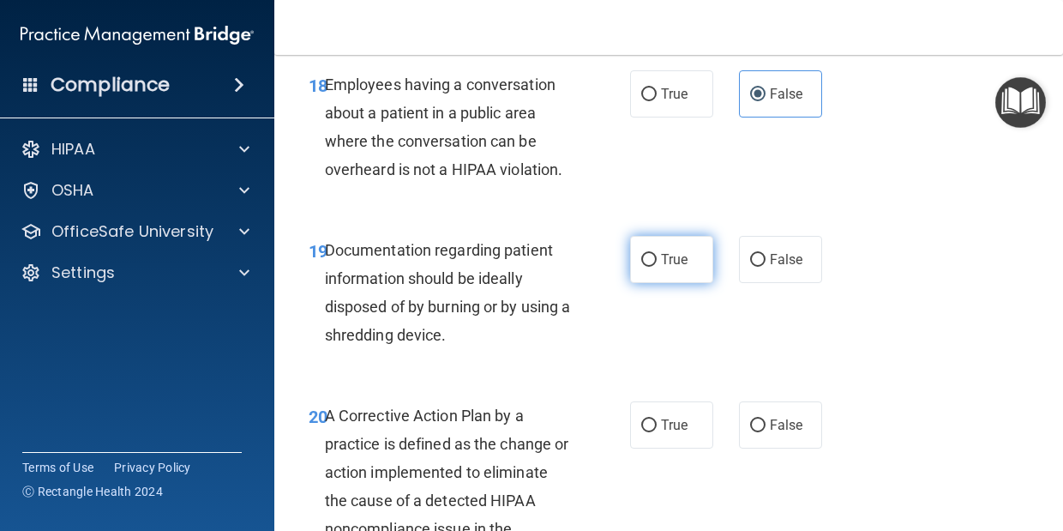
click at [690, 265] on label "True" at bounding box center [671, 259] width 83 height 47
click at [657, 265] on input "True" at bounding box center [649, 260] width 15 height 13
radio input "true"
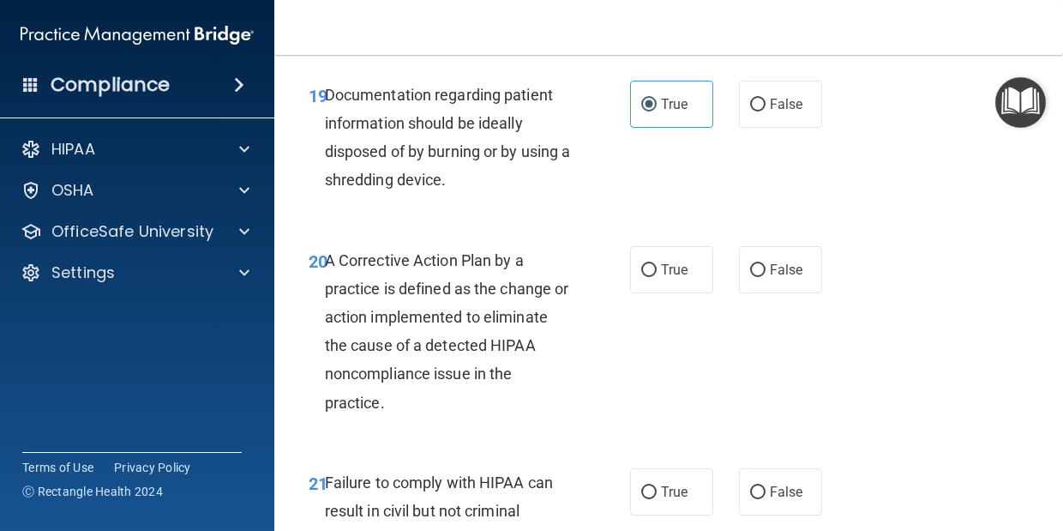
scroll to position [3241, 0]
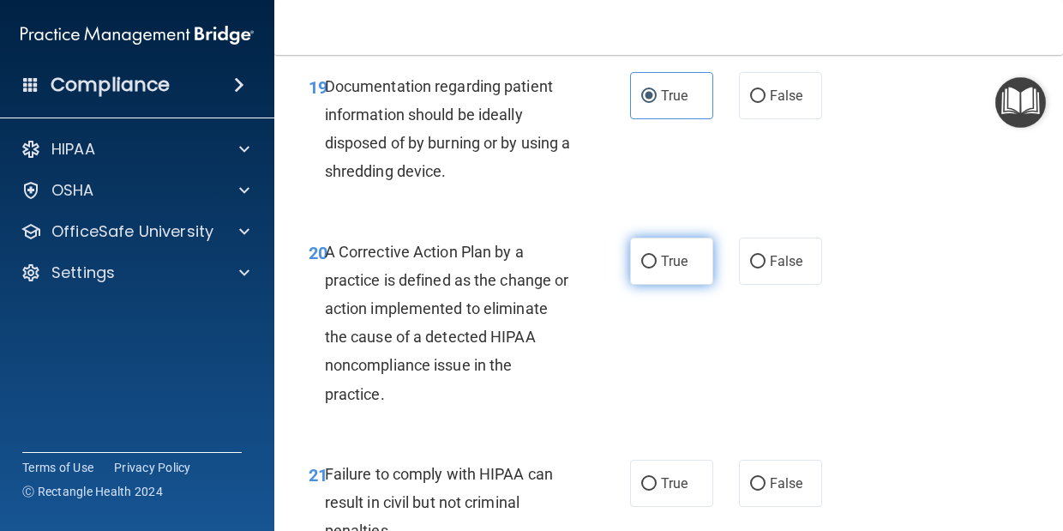
click at [675, 263] on span "True" at bounding box center [674, 261] width 27 height 16
click at [657, 263] on input "True" at bounding box center [649, 262] width 15 height 13
radio input "true"
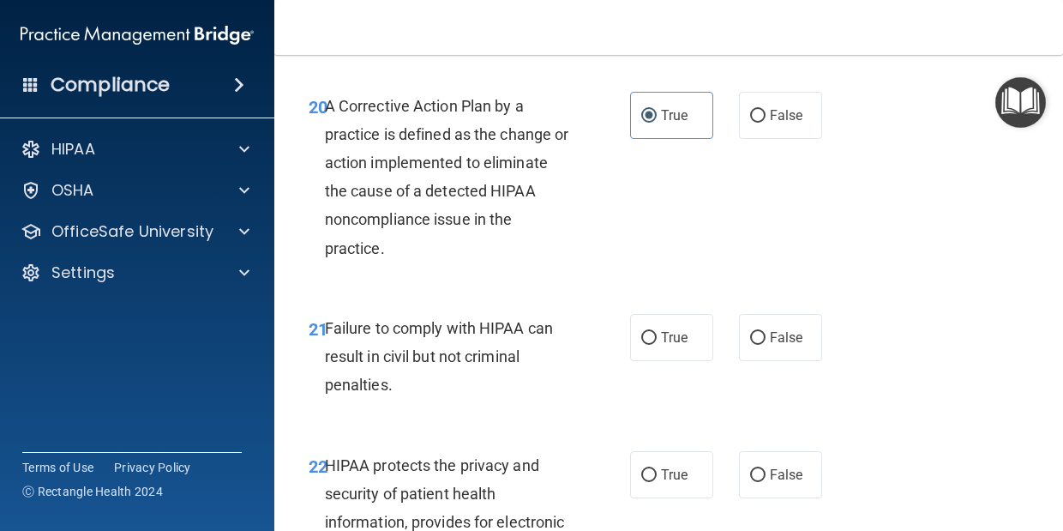
scroll to position [3422, 0]
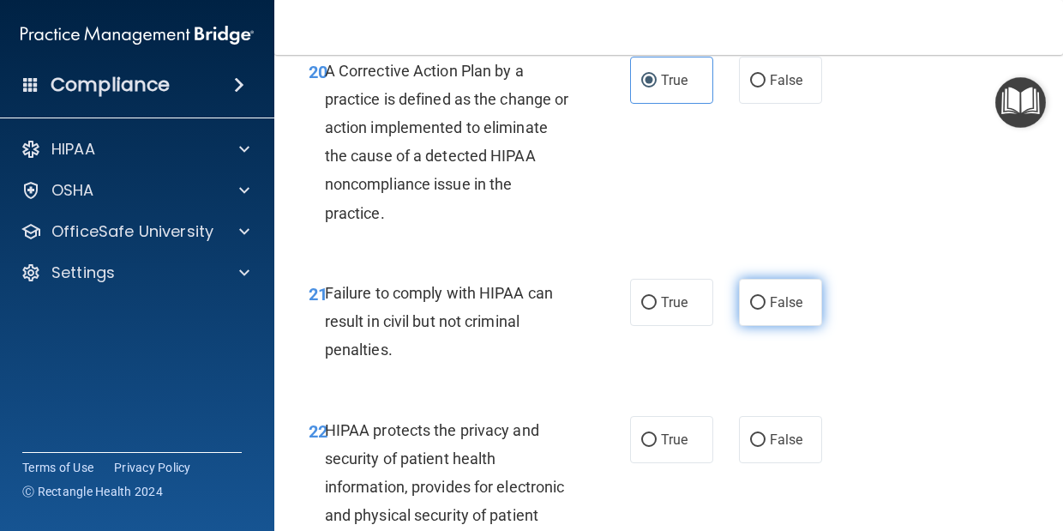
click at [762, 301] on input "False" at bounding box center [757, 303] width 15 height 13
radio input "true"
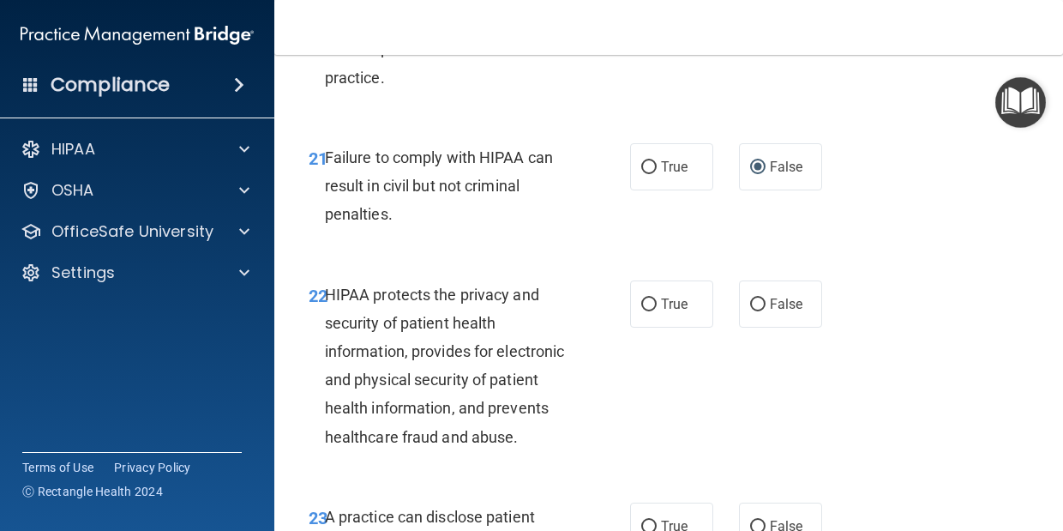
scroll to position [3558, 0]
click at [666, 304] on span "True" at bounding box center [674, 303] width 27 height 16
click at [657, 304] on input "True" at bounding box center [649, 304] width 15 height 13
radio input "true"
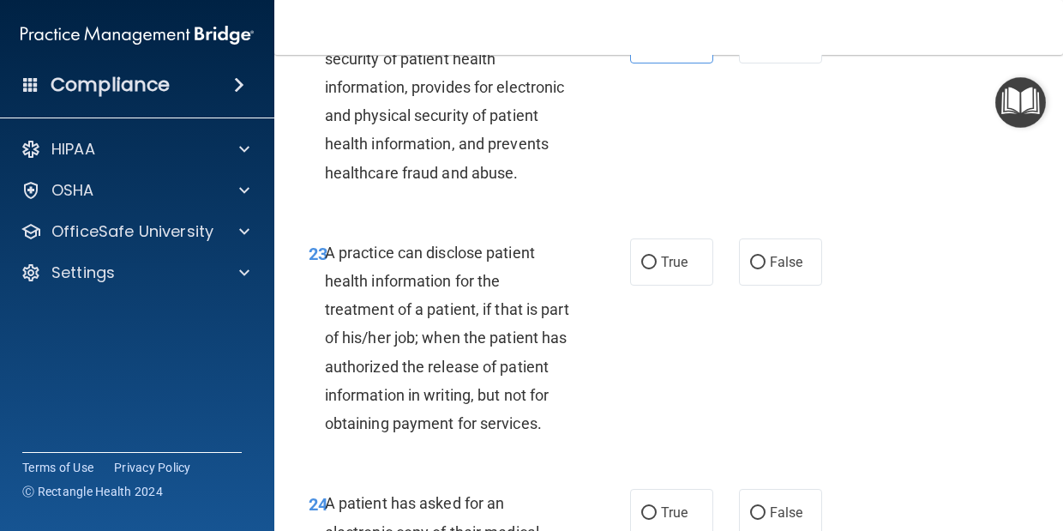
scroll to position [3823, 0]
click at [780, 274] on label "False" at bounding box center [780, 261] width 83 height 47
click at [766, 268] on input "False" at bounding box center [757, 262] width 15 height 13
radio input "true"
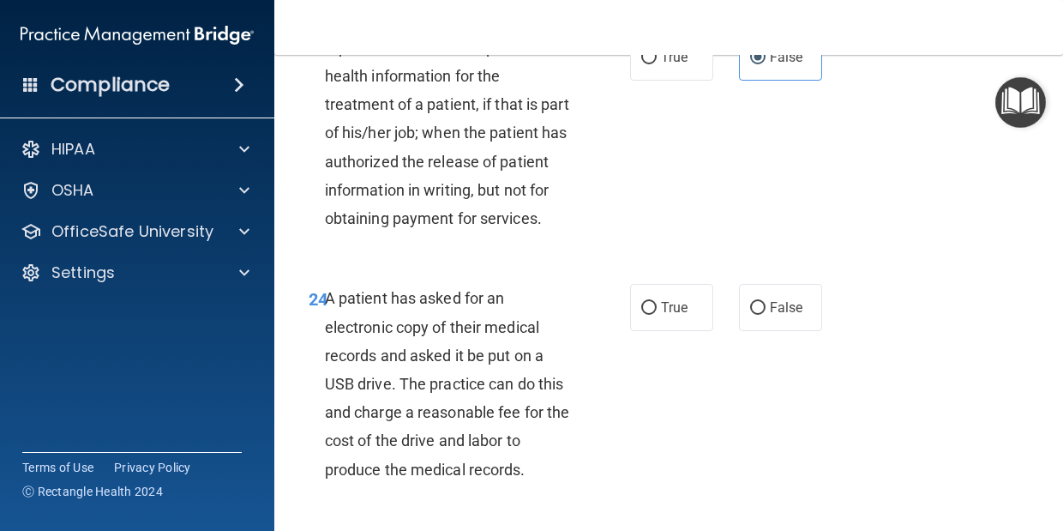
scroll to position [4029, 0]
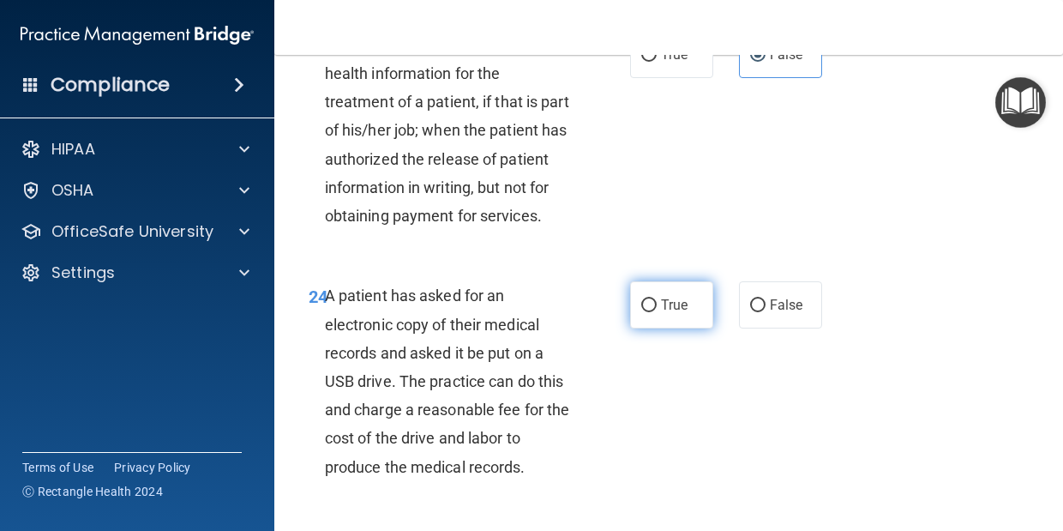
click at [670, 310] on span "True" at bounding box center [674, 305] width 27 height 16
click at [657, 310] on input "True" at bounding box center [649, 305] width 15 height 13
radio input "true"
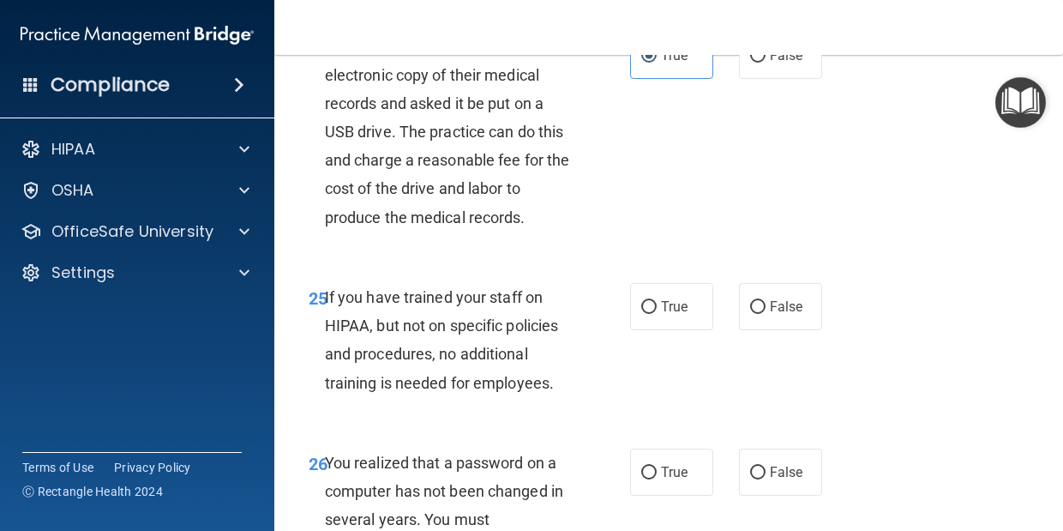
scroll to position [4285, 0]
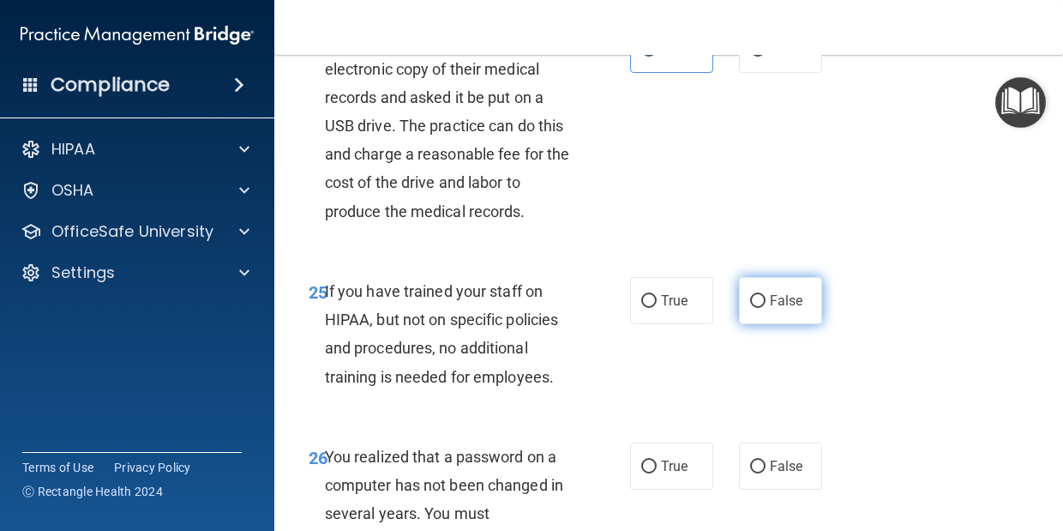
click at [764, 307] on input "False" at bounding box center [757, 301] width 15 height 13
radio input "true"
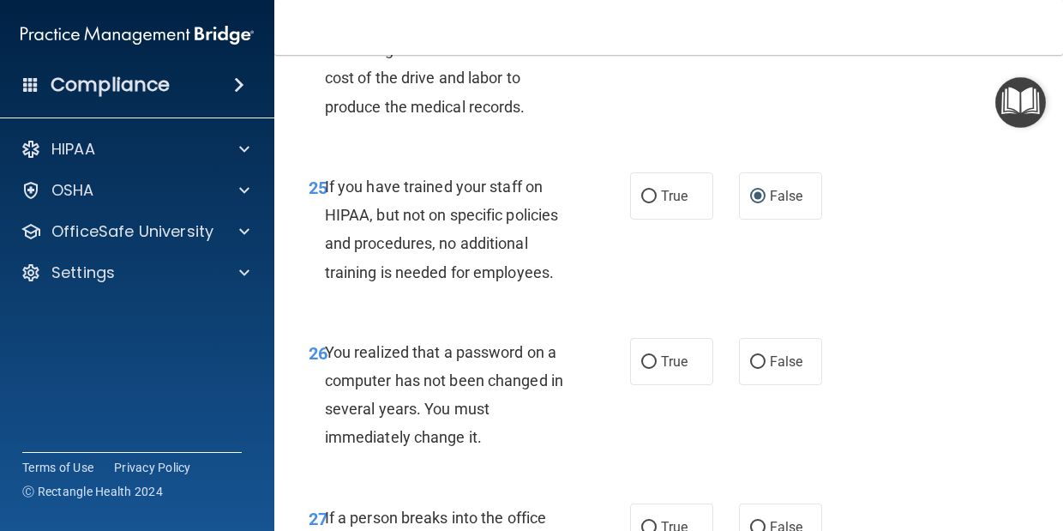
scroll to position [4449, 0]
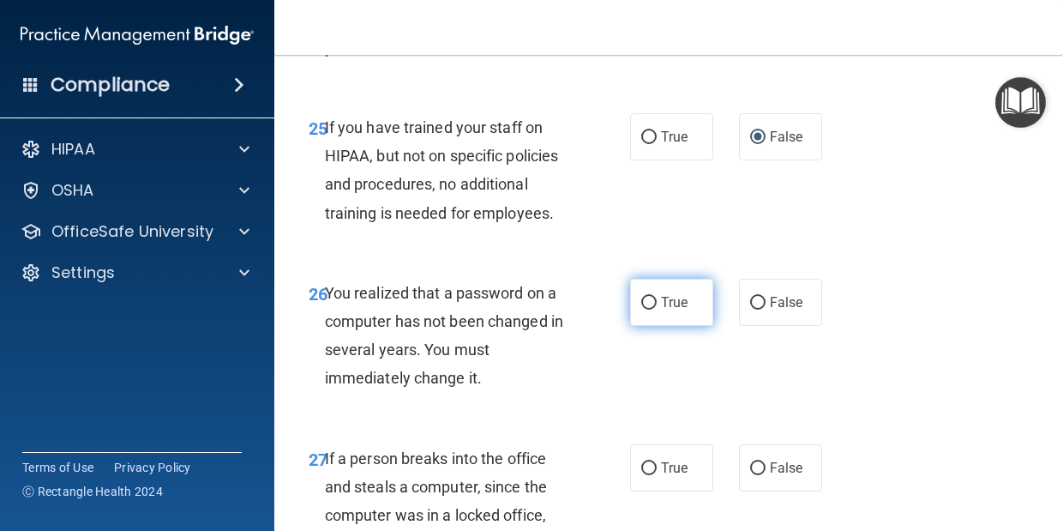
click at [674, 304] on span "True" at bounding box center [674, 302] width 27 height 16
click at [657, 304] on input "True" at bounding box center [649, 303] width 15 height 13
radio input "true"
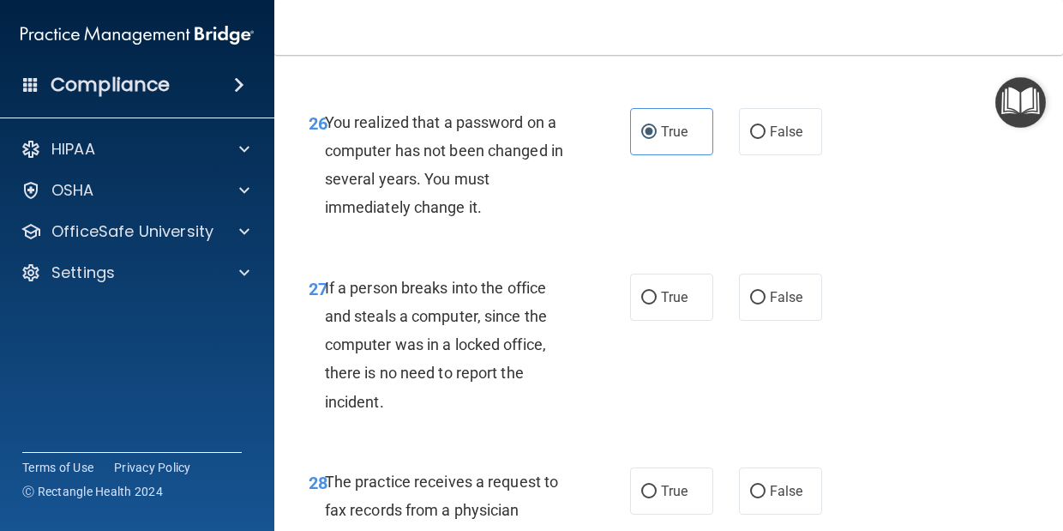
scroll to position [4627, 0]
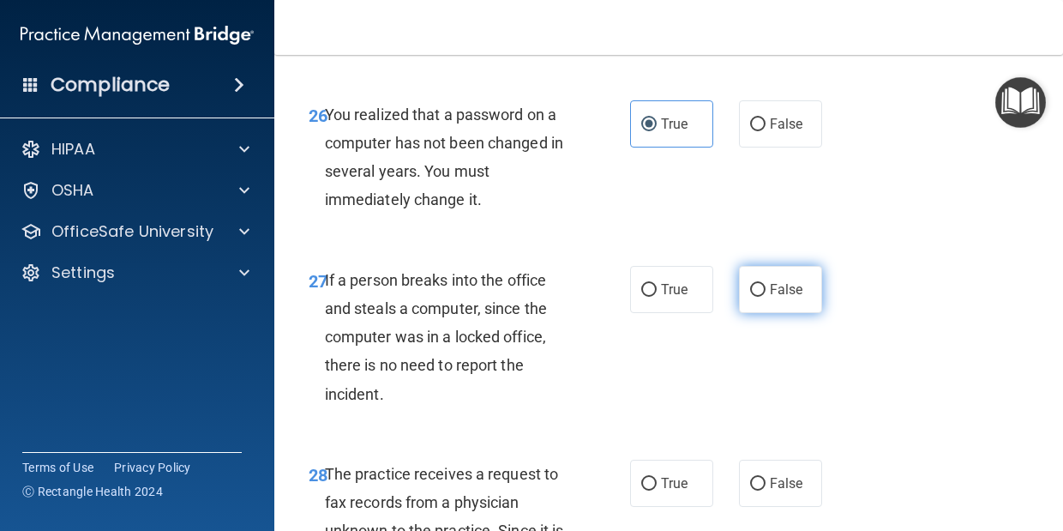
click at [773, 292] on span "False" at bounding box center [786, 289] width 33 height 16
click at [766, 292] on input "False" at bounding box center [757, 290] width 15 height 13
radio input "true"
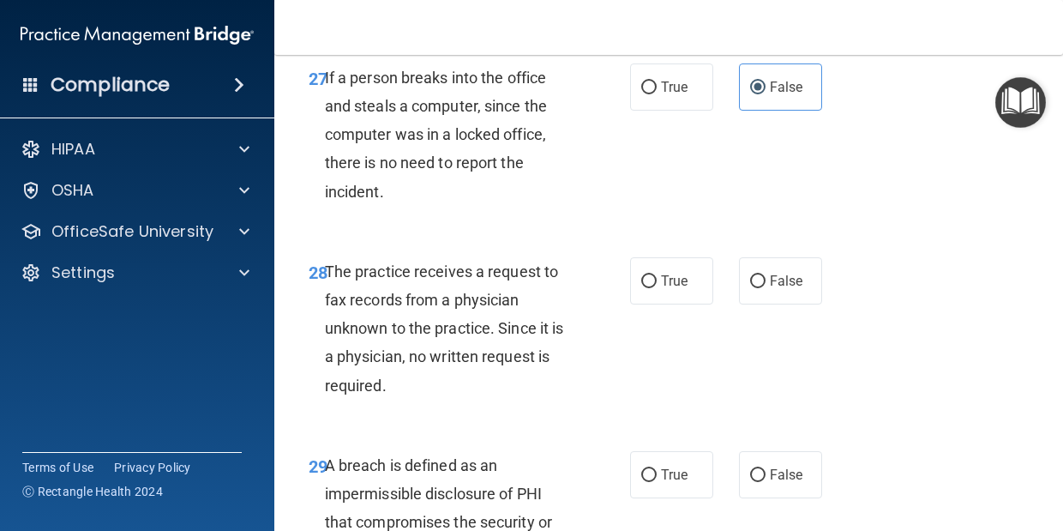
scroll to position [4830, 0]
click at [781, 261] on label "False" at bounding box center [780, 279] width 83 height 47
click at [766, 274] on input "False" at bounding box center [757, 280] width 15 height 13
radio input "true"
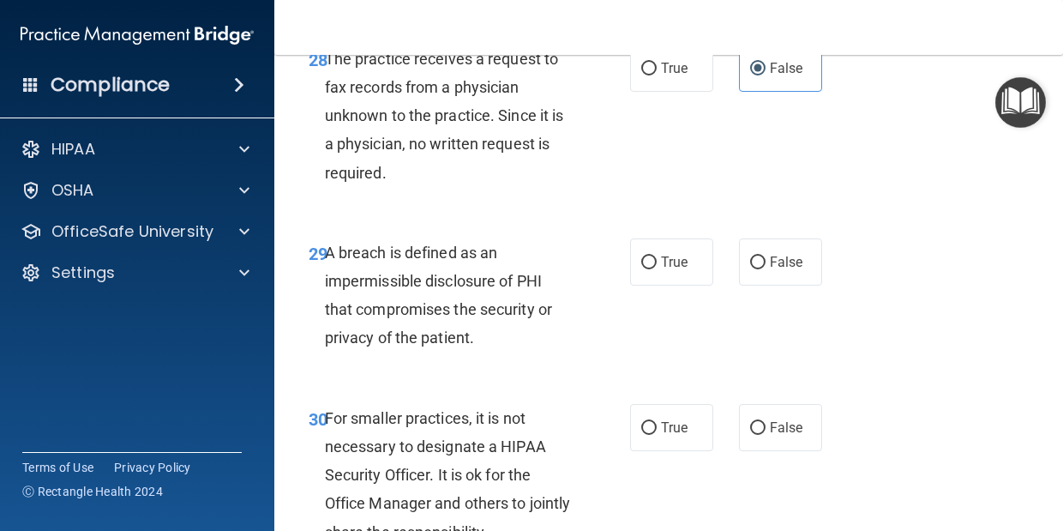
scroll to position [5040, 0]
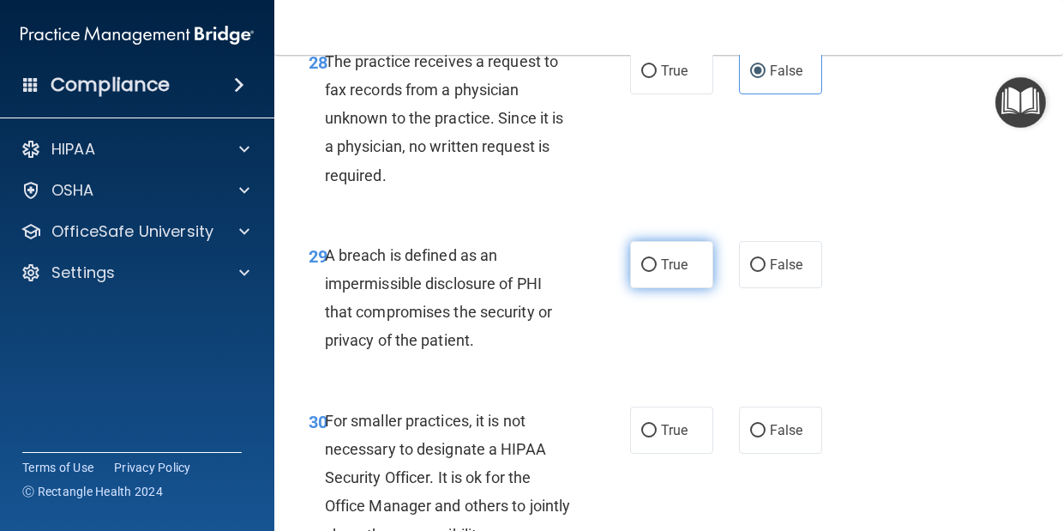
click at [669, 269] on span "True" at bounding box center [674, 264] width 27 height 16
click at [657, 269] on input "True" at bounding box center [649, 265] width 15 height 13
radio input "true"
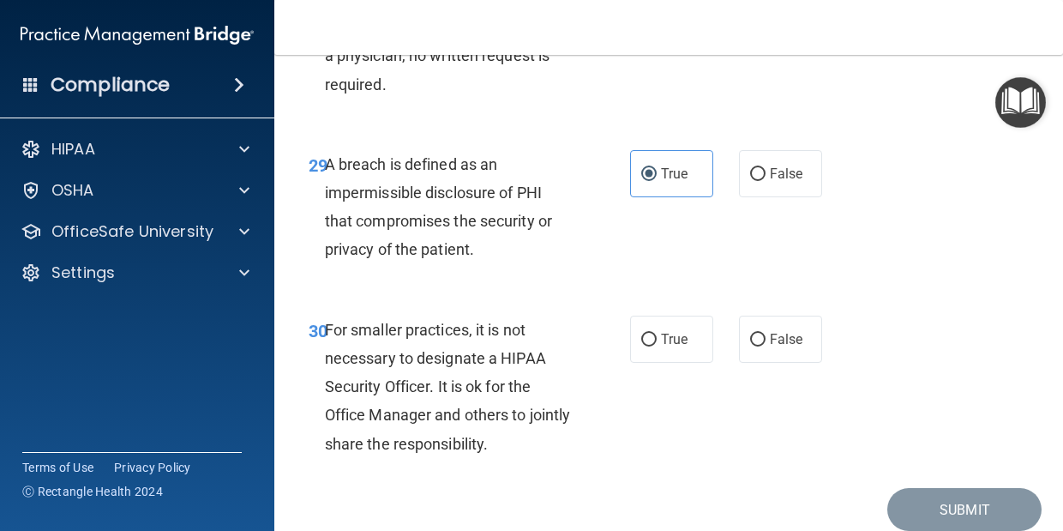
scroll to position [5200, 0]
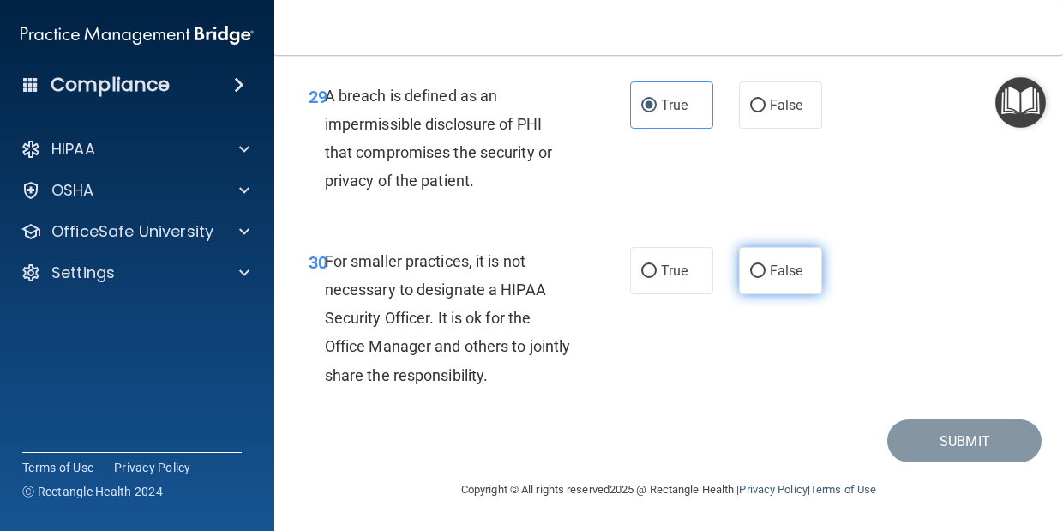
click at [771, 274] on span "False" at bounding box center [786, 270] width 33 height 16
click at [766, 274] on input "False" at bounding box center [757, 271] width 15 height 13
radio input "true"
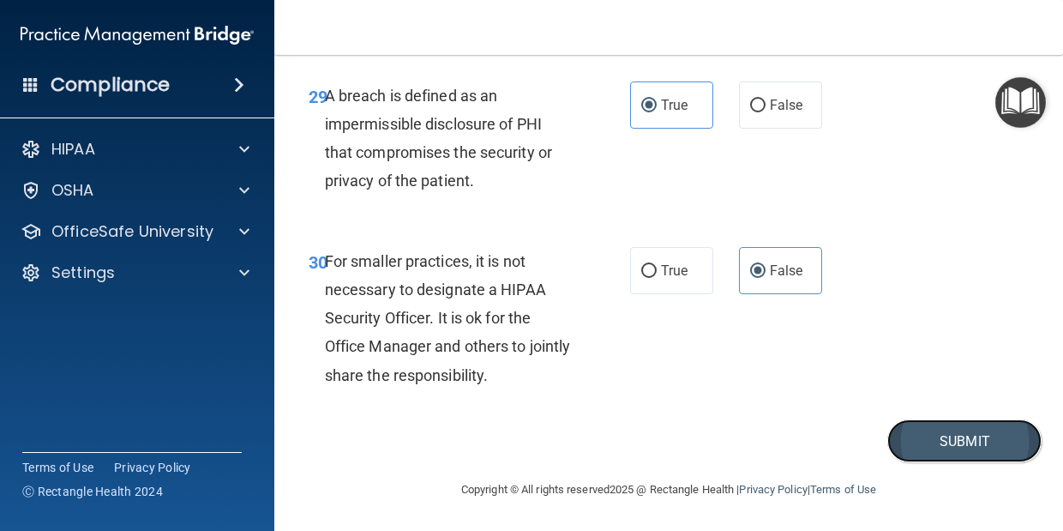
click at [947, 449] on button "Submit" at bounding box center [965, 441] width 154 height 44
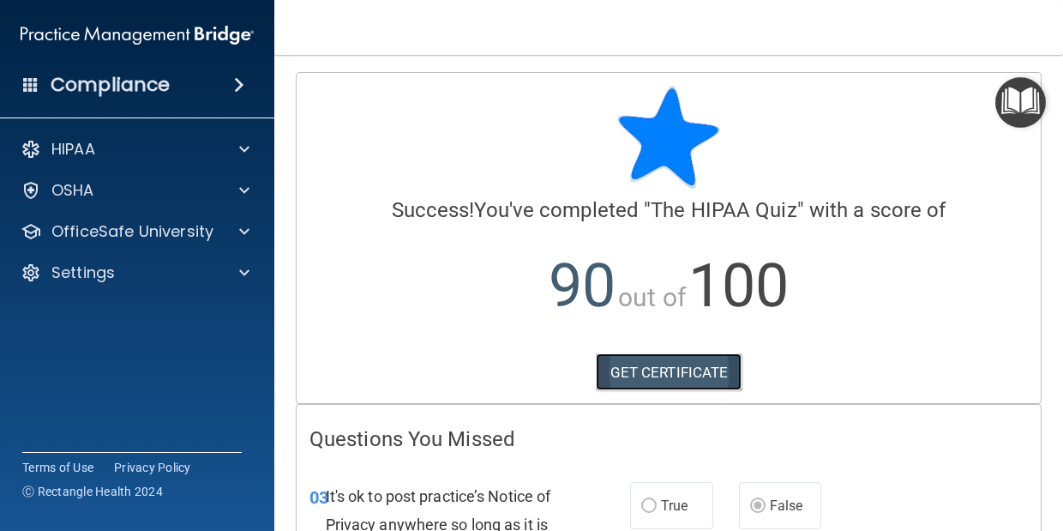
click at [648, 367] on link "GET CERTIFICATE" at bounding box center [669, 372] width 147 height 38
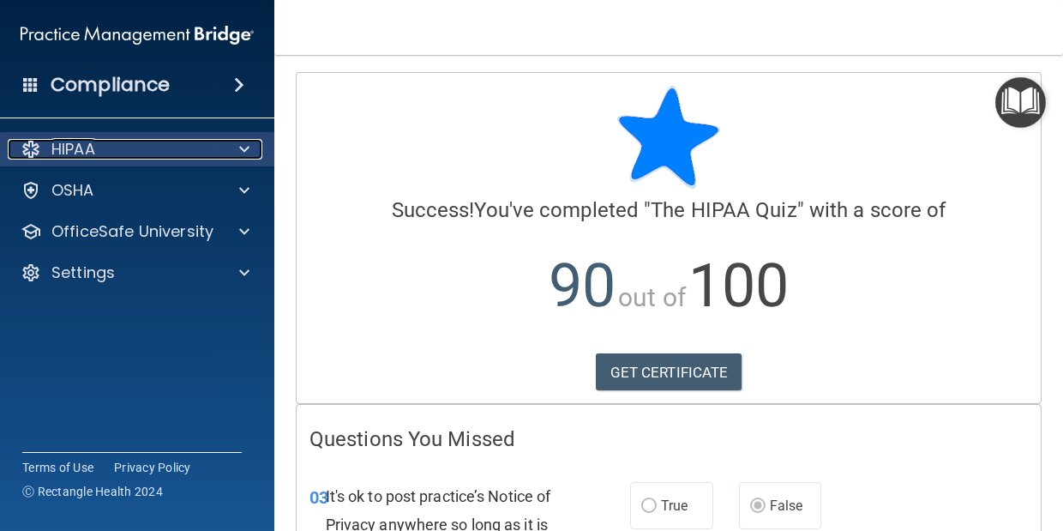
click at [85, 147] on p "HIPAA" at bounding box center [73, 149] width 44 height 21
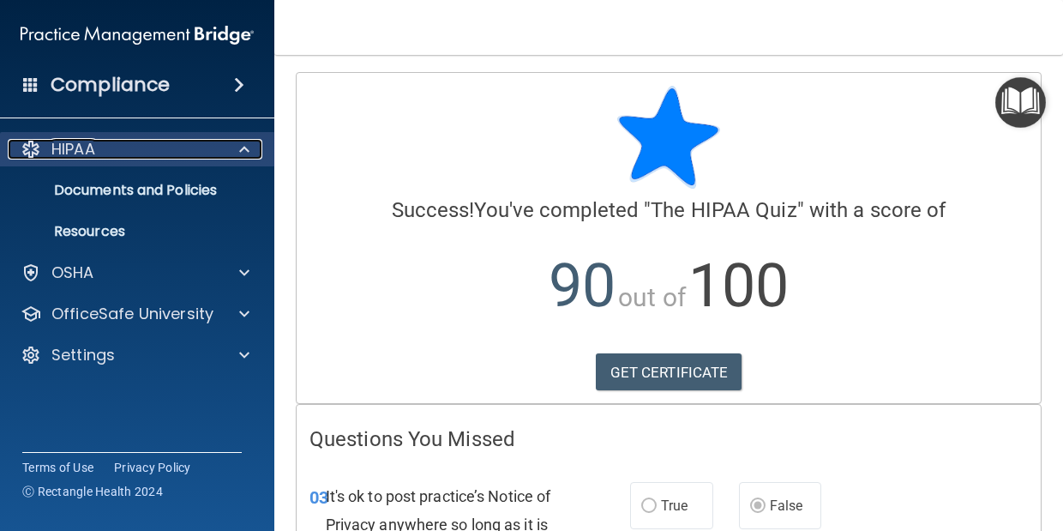
click at [85, 147] on p "HIPAA" at bounding box center [73, 149] width 44 height 21
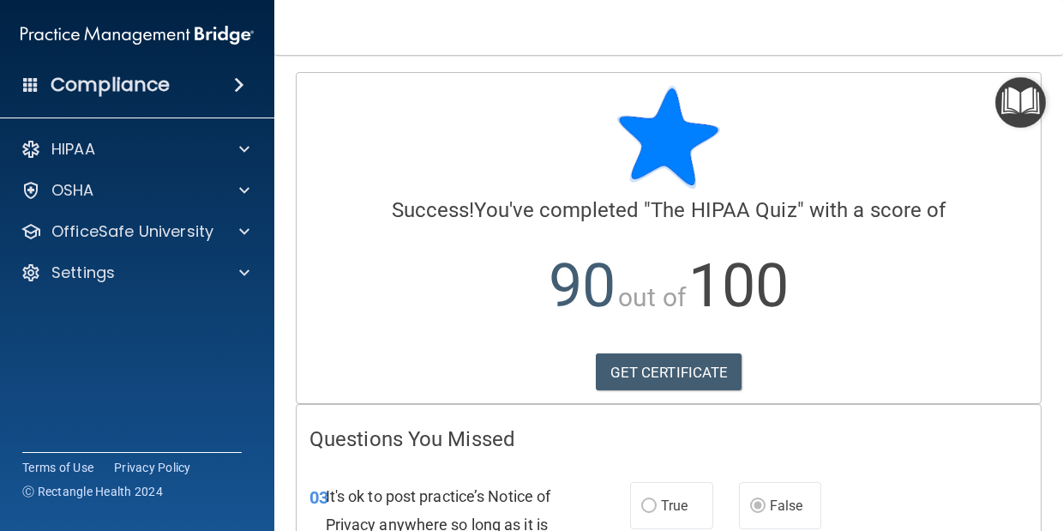
click at [132, 93] on h4 "Compliance" at bounding box center [110, 85] width 119 height 24
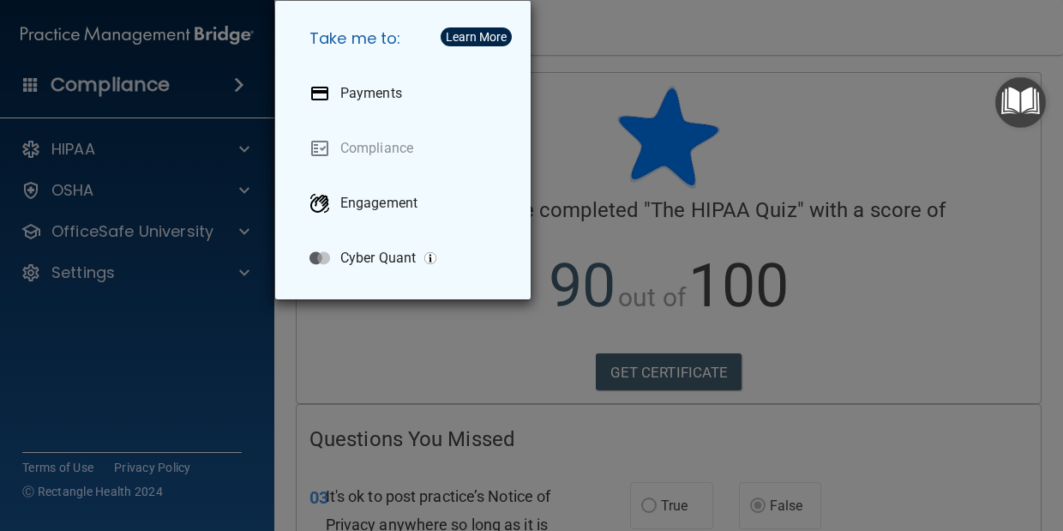
click at [575, 181] on div "Take me to: Payments Compliance Engagement Cyber Quant" at bounding box center [531, 265] width 1063 height 531
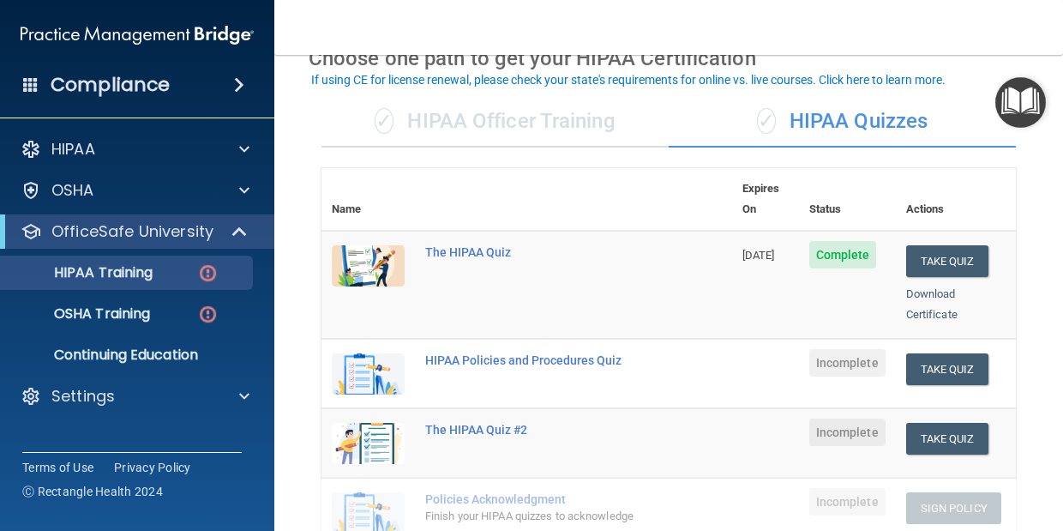
scroll to position [94, 0]
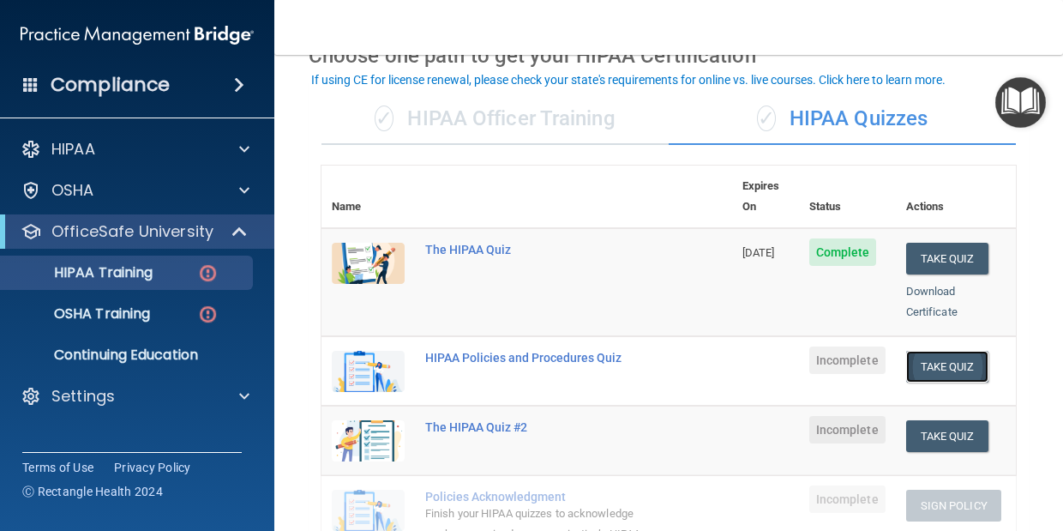
click at [942, 351] on button "Take Quiz" at bounding box center [948, 367] width 82 height 32
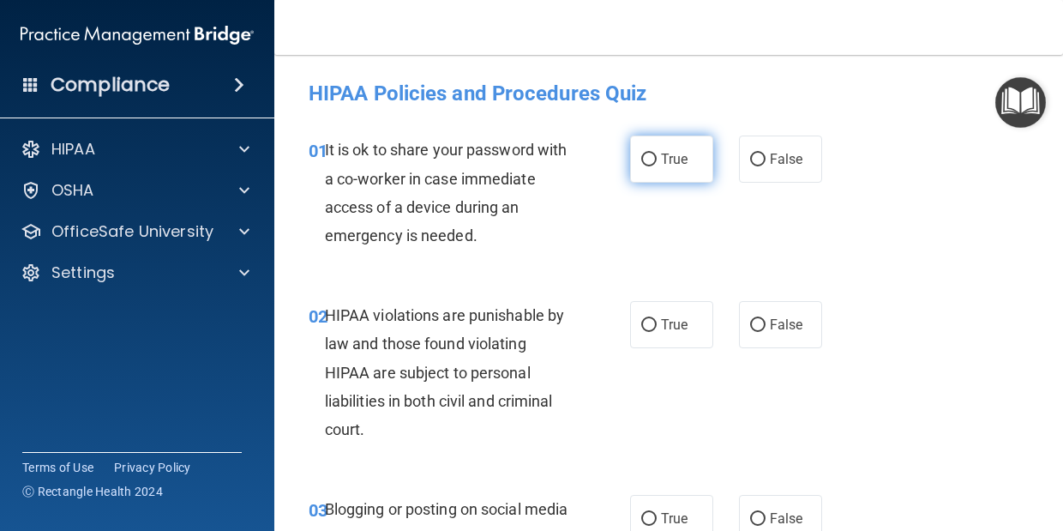
click at [650, 166] on label "True" at bounding box center [671, 159] width 83 height 47
click at [650, 166] on input "True" at bounding box center [649, 160] width 15 height 13
radio input "true"
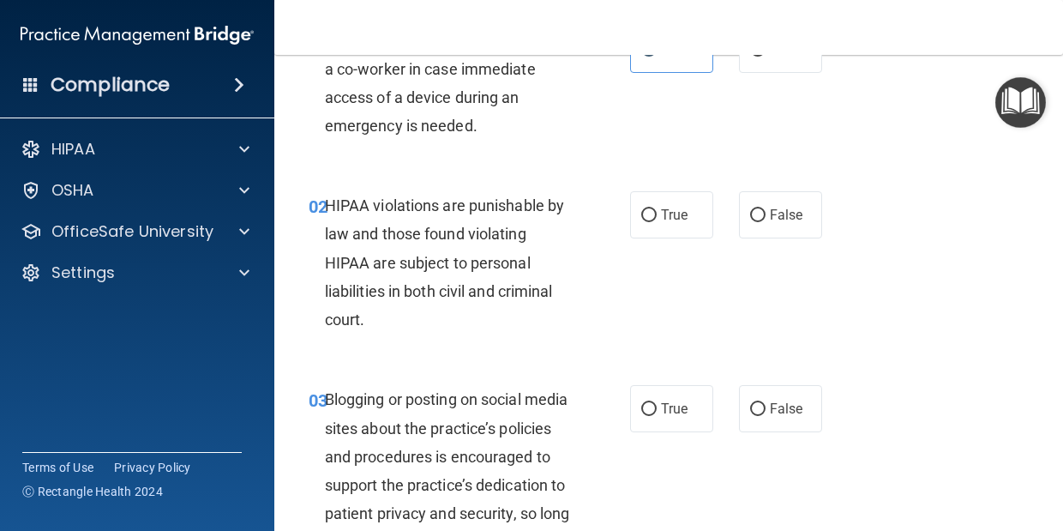
scroll to position [111, 0]
click at [649, 202] on label "True" at bounding box center [671, 213] width 83 height 47
click at [649, 208] on input "True" at bounding box center [649, 214] width 15 height 13
radio input "true"
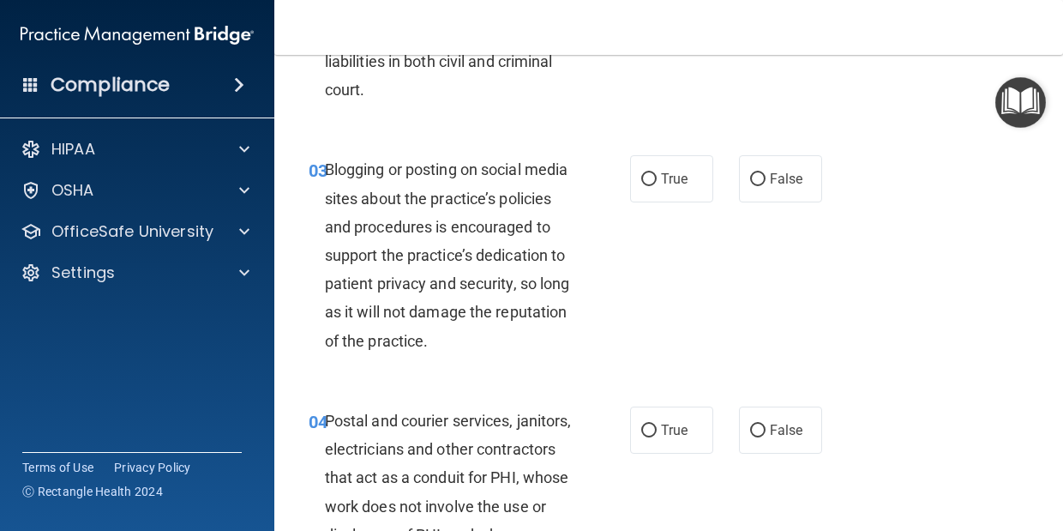
scroll to position [347, 0]
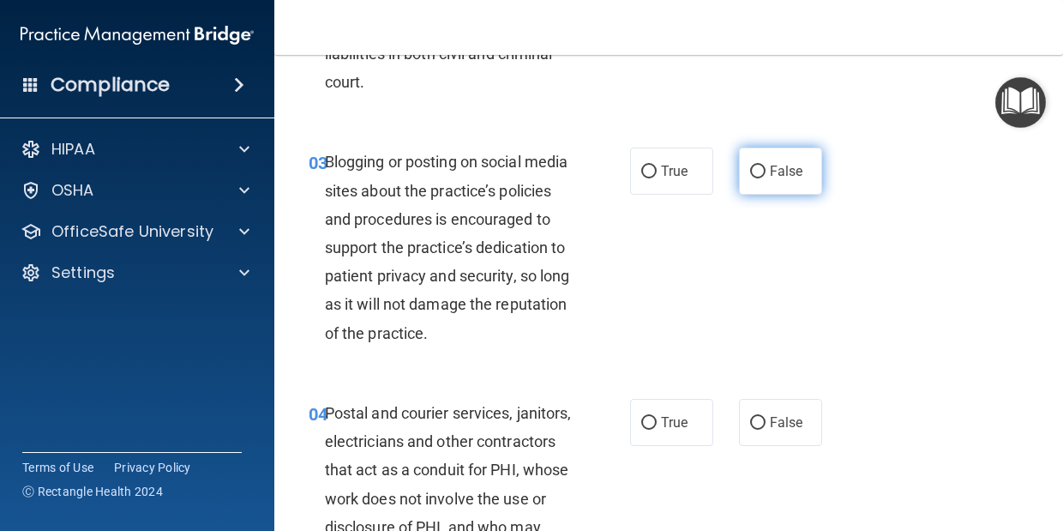
click at [770, 166] on span "False" at bounding box center [786, 171] width 33 height 16
click at [766, 166] on input "False" at bounding box center [757, 172] width 15 height 13
radio input "true"
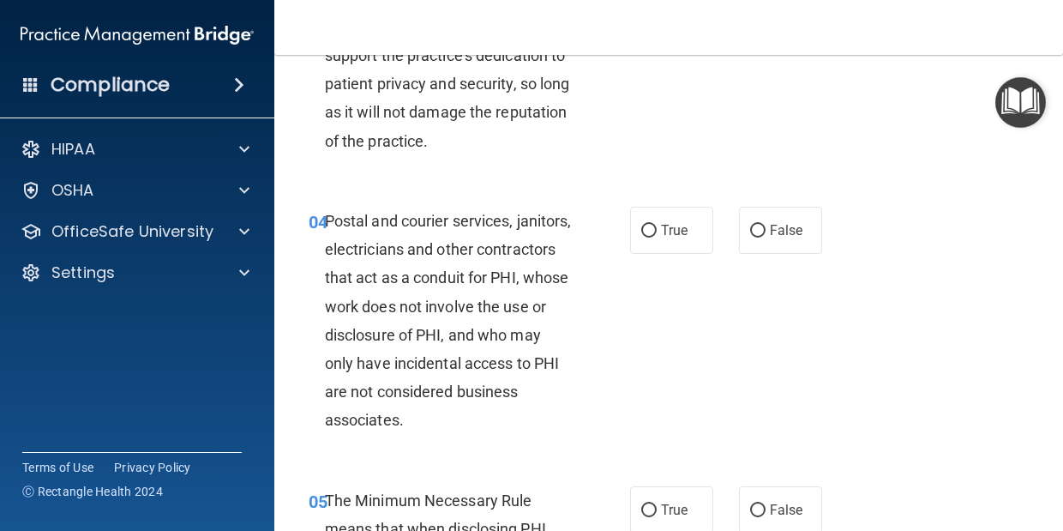
scroll to position [544, 0]
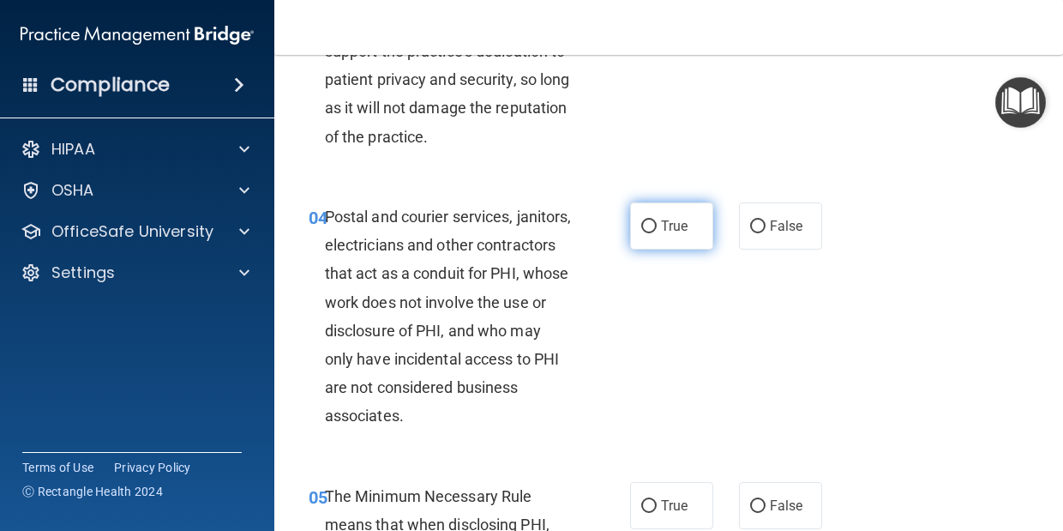
click at [663, 234] on span "True" at bounding box center [674, 226] width 27 height 16
click at [657, 233] on input "True" at bounding box center [649, 226] width 15 height 13
radio input "true"
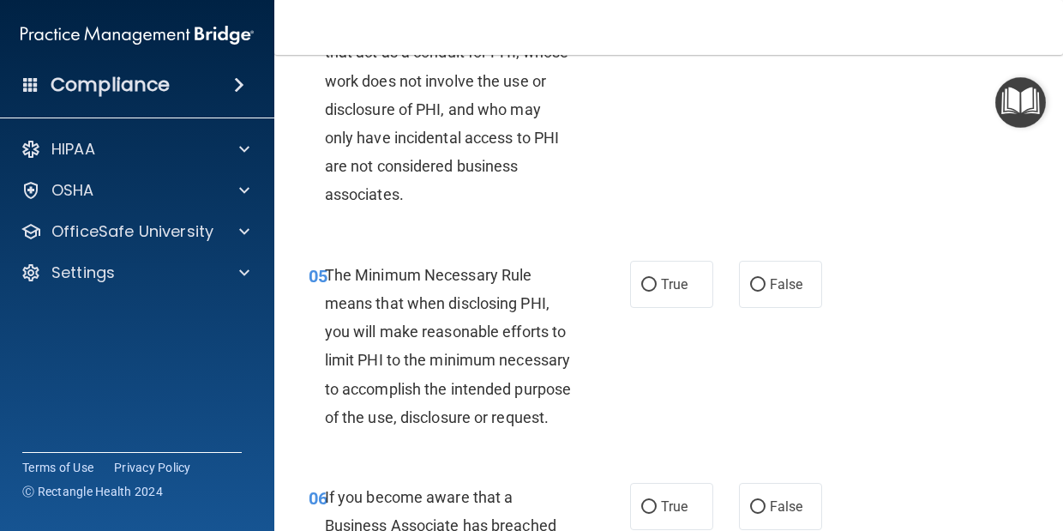
scroll to position [770, 0]
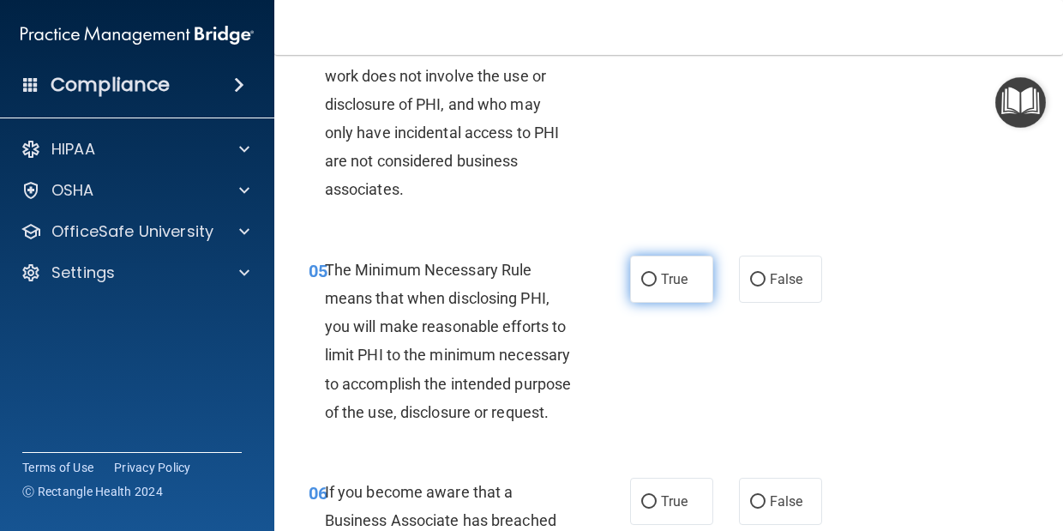
click at [653, 286] on input "True" at bounding box center [649, 280] width 15 height 13
radio input "true"
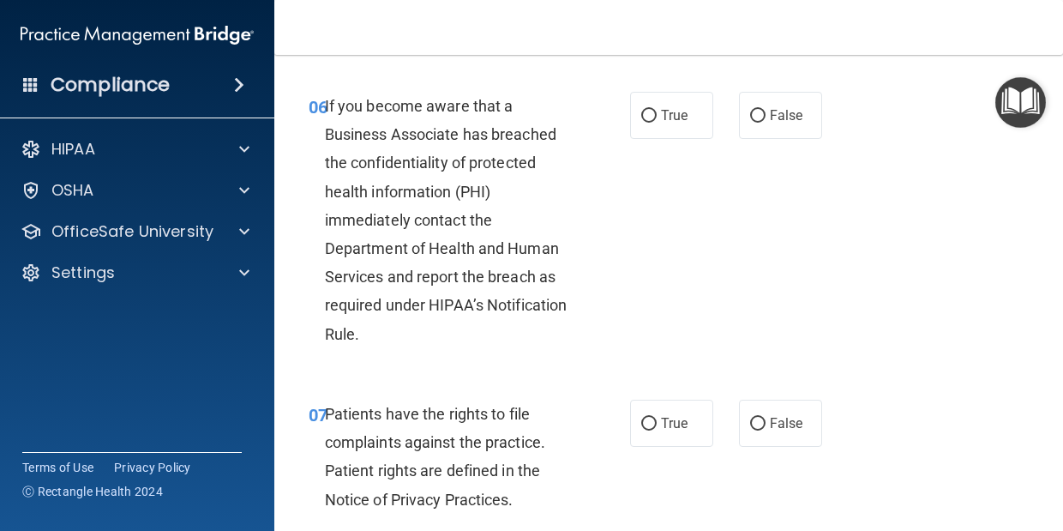
scroll to position [1162, 0]
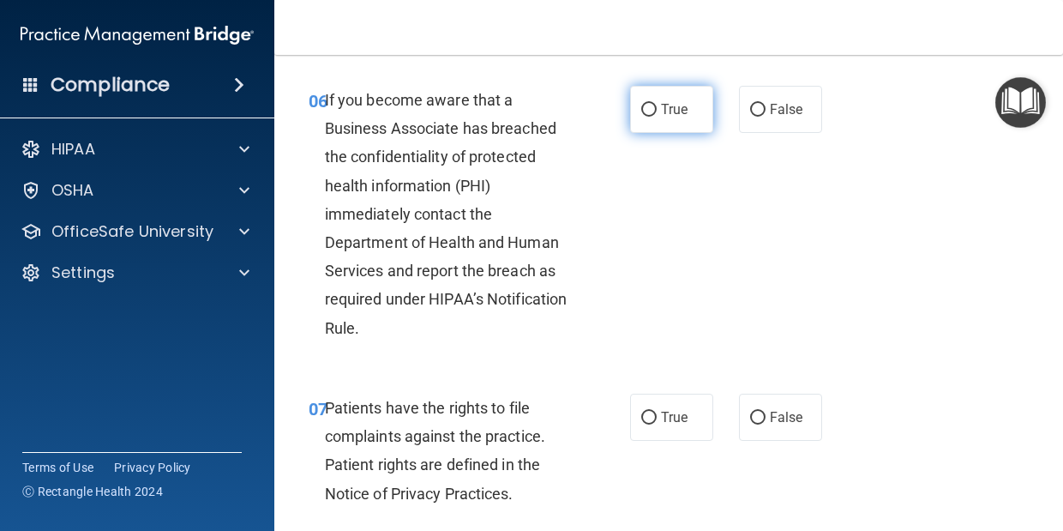
click at [654, 117] on input "True" at bounding box center [649, 110] width 15 height 13
radio input "true"
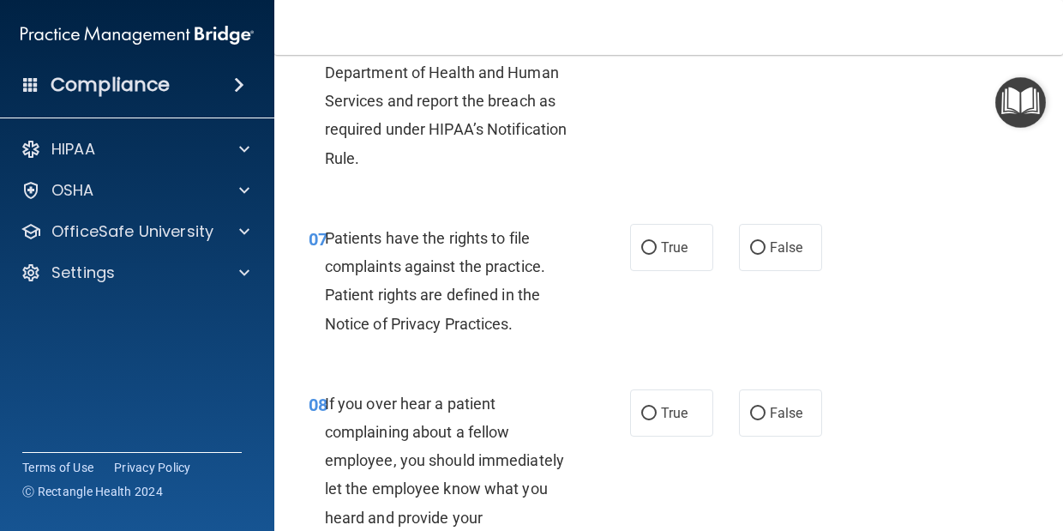
scroll to position [1337, 0]
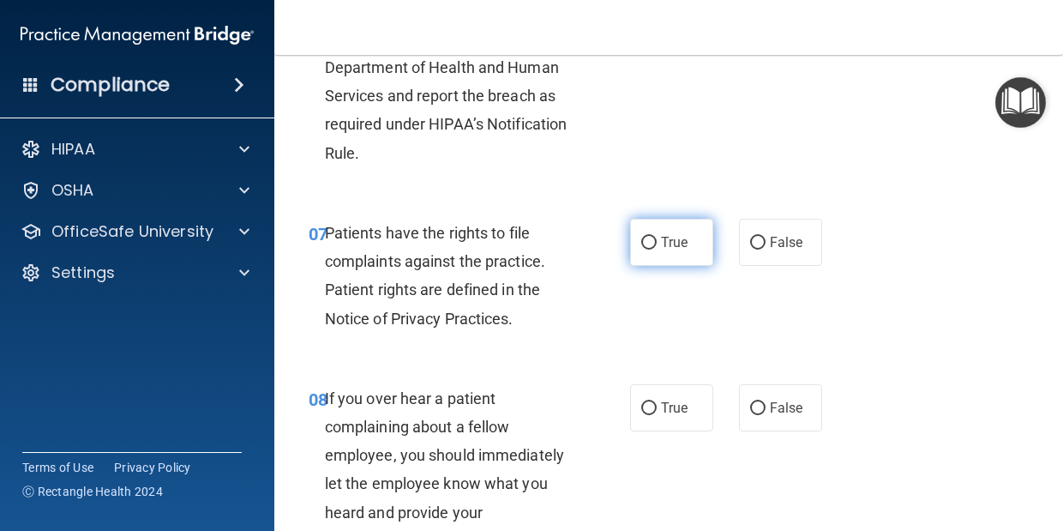
click at [657, 266] on label "True" at bounding box center [671, 242] width 83 height 47
click at [657, 250] on input "True" at bounding box center [649, 243] width 15 height 13
radio input "true"
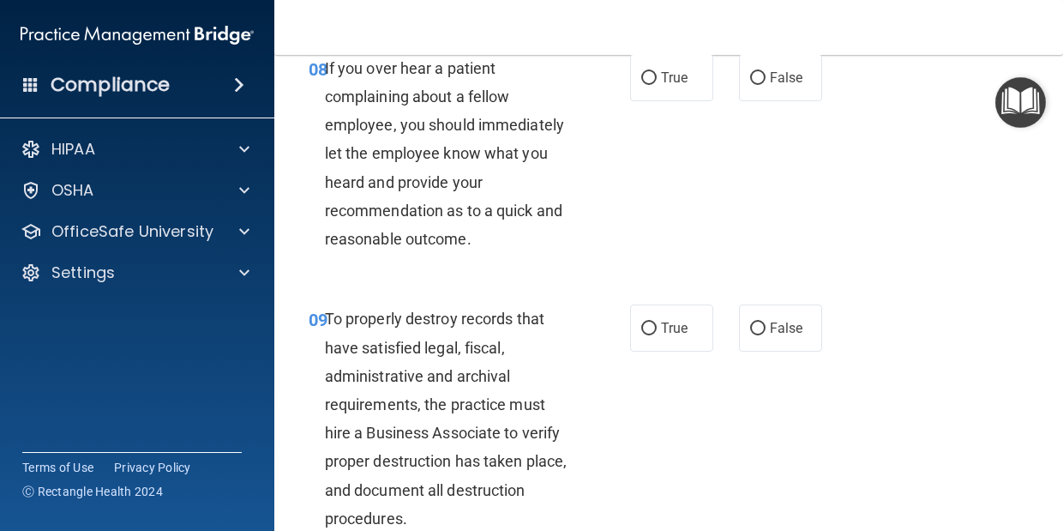
scroll to position [1671, 0]
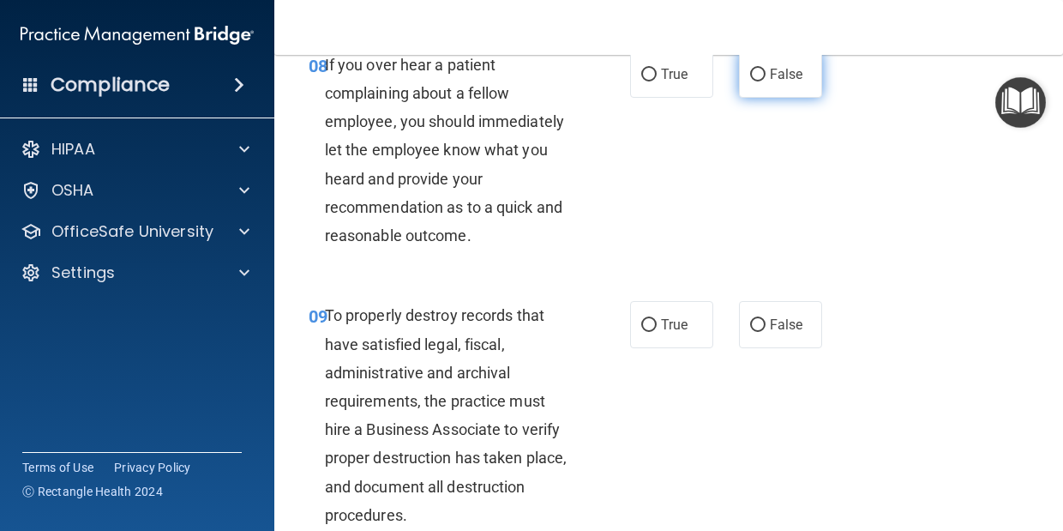
click at [750, 81] on input "False" at bounding box center [757, 75] width 15 height 13
radio input "true"
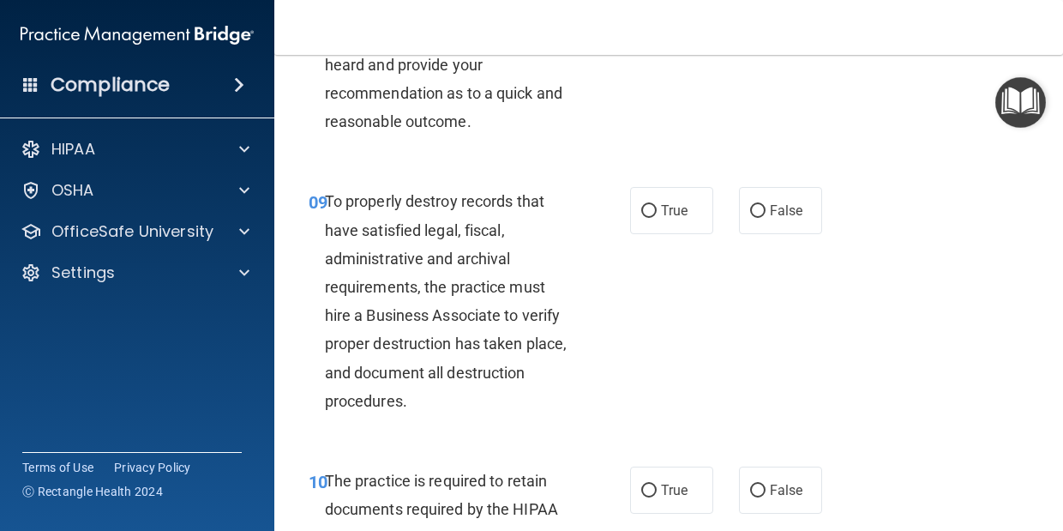
scroll to position [1792, 0]
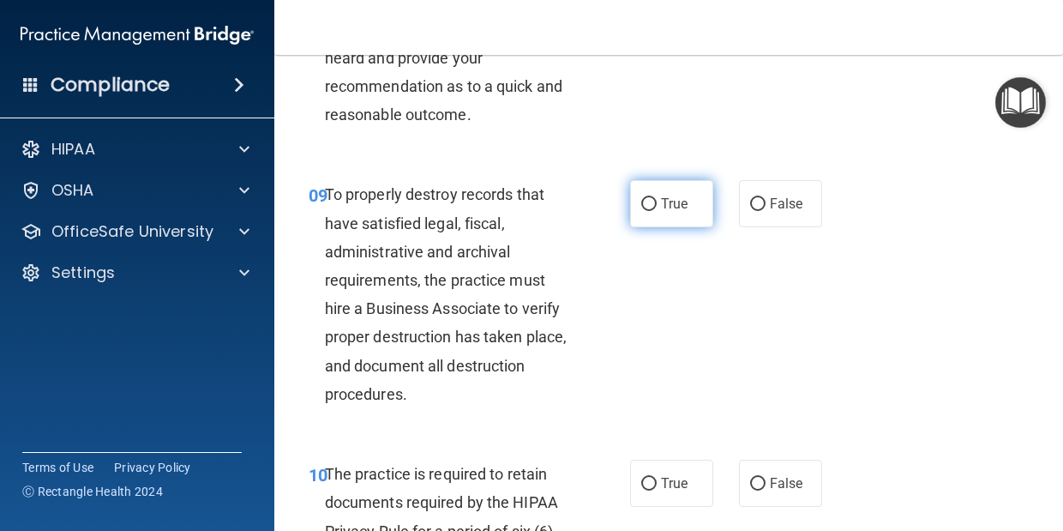
click at [652, 211] on input "True" at bounding box center [649, 204] width 15 height 13
radio input "true"
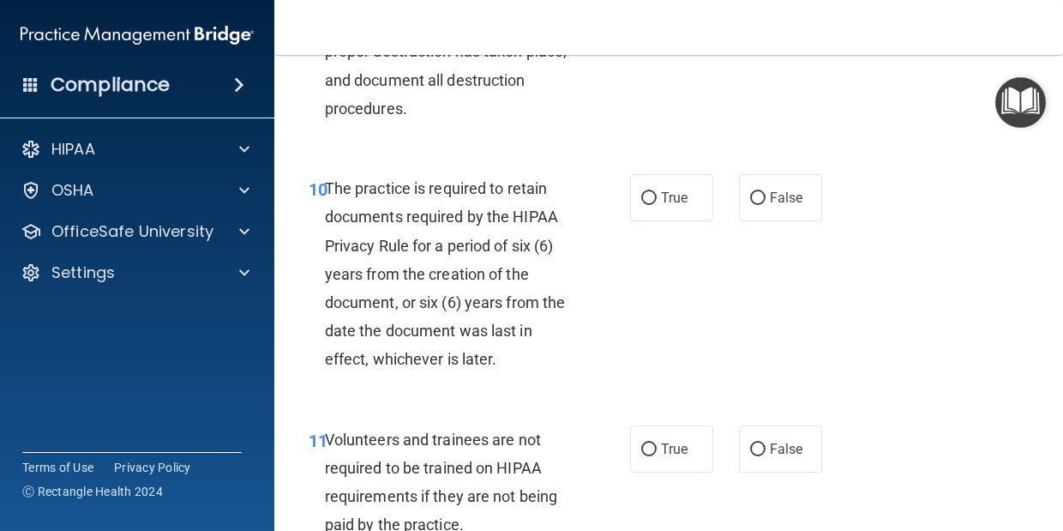
scroll to position [2085, 0]
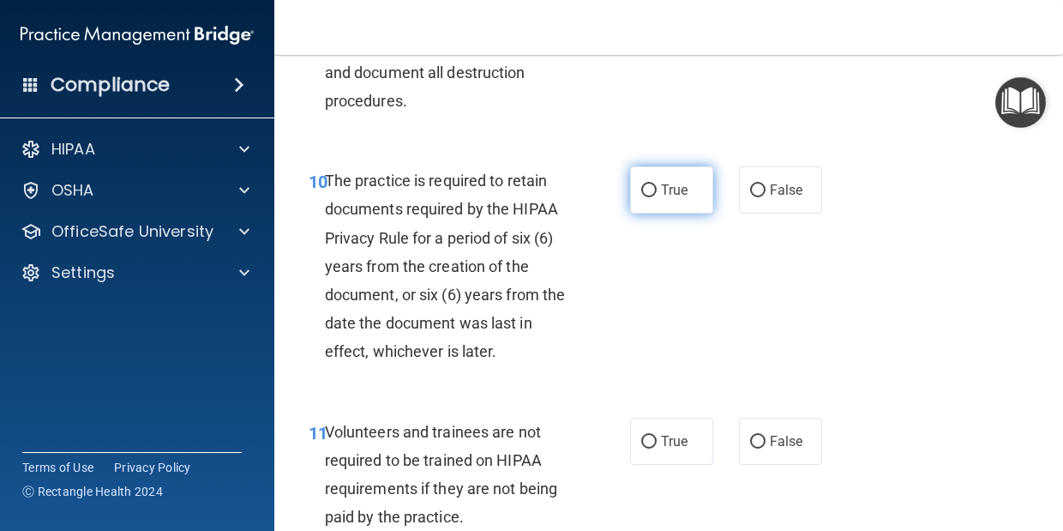
click at [667, 214] on label "True" at bounding box center [671, 189] width 83 height 47
click at [657, 197] on input "True" at bounding box center [649, 190] width 15 height 13
radio input "true"
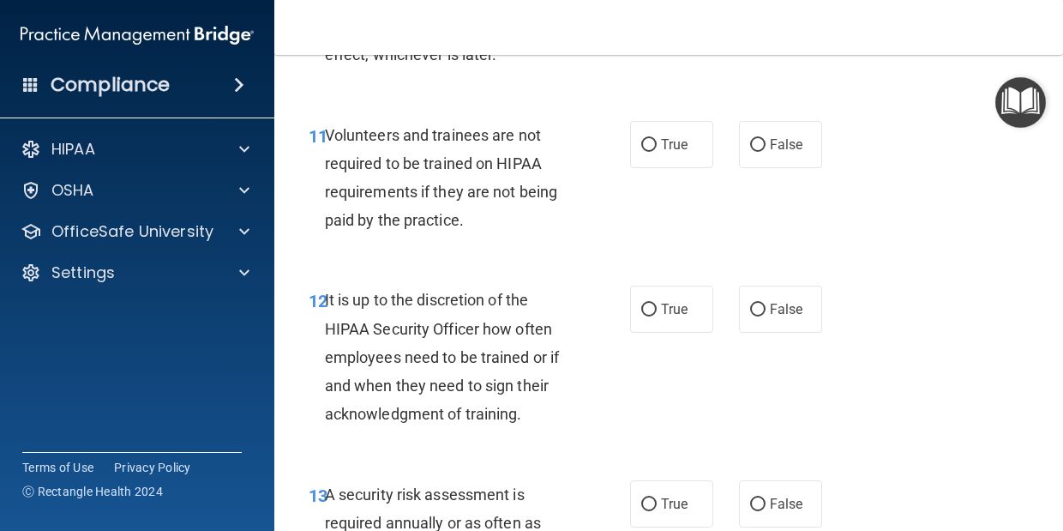
scroll to position [2394, 0]
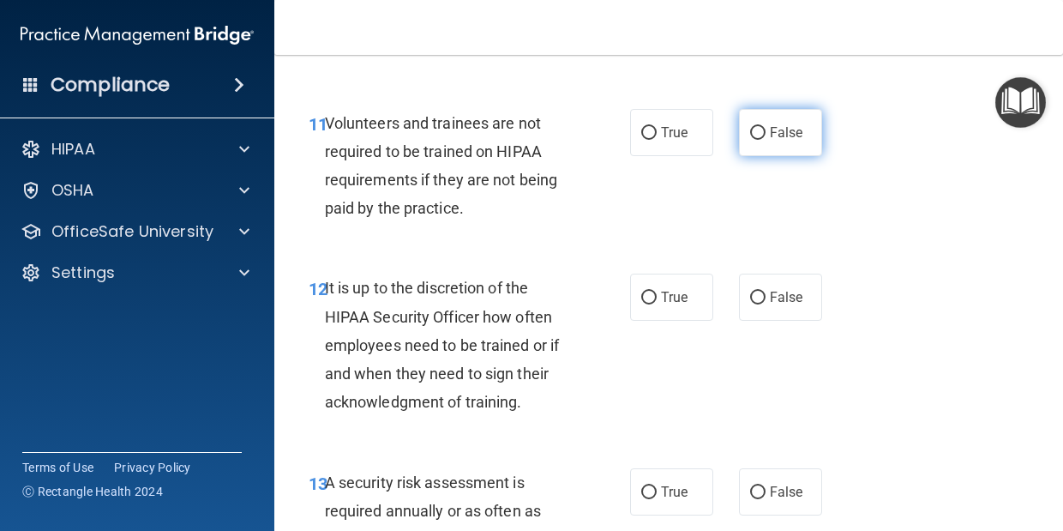
click at [780, 141] on span "False" at bounding box center [786, 132] width 33 height 16
click at [766, 140] on input "False" at bounding box center [757, 133] width 15 height 13
radio input "true"
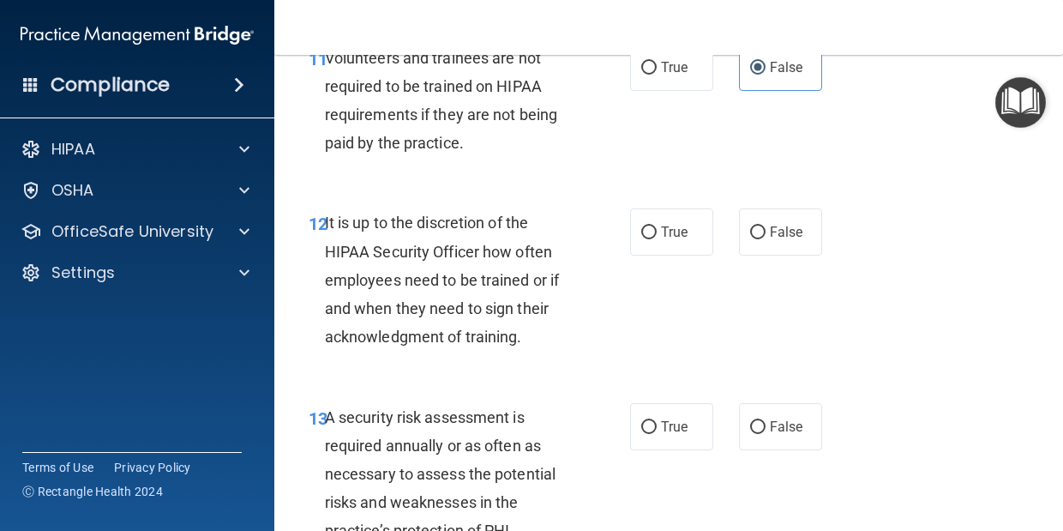
scroll to position [2468, 0]
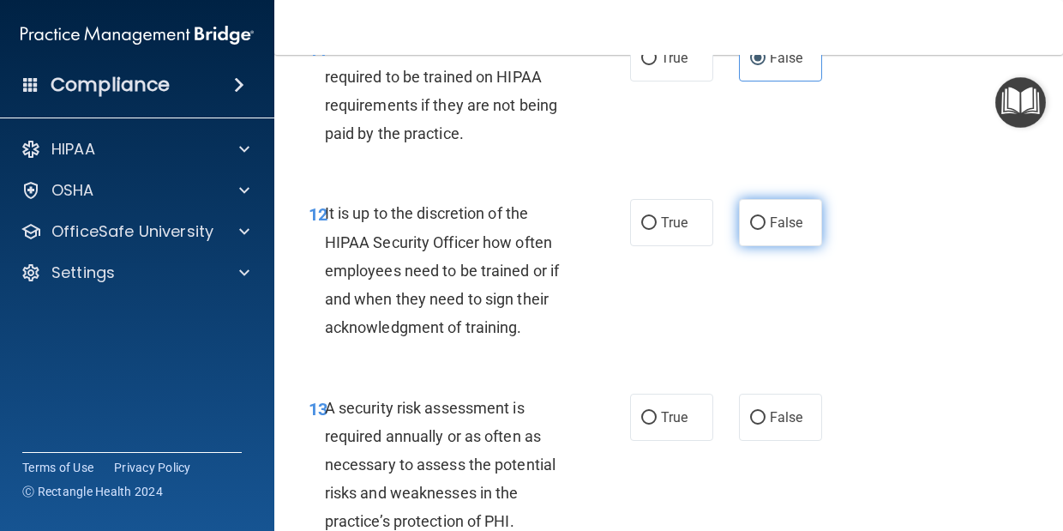
click at [776, 231] on span "False" at bounding box center [786, 222] width 33 height 16
click at [766, 230] on input "False" at bounding box center [757, 223] width 15 height 13
radio input "true"
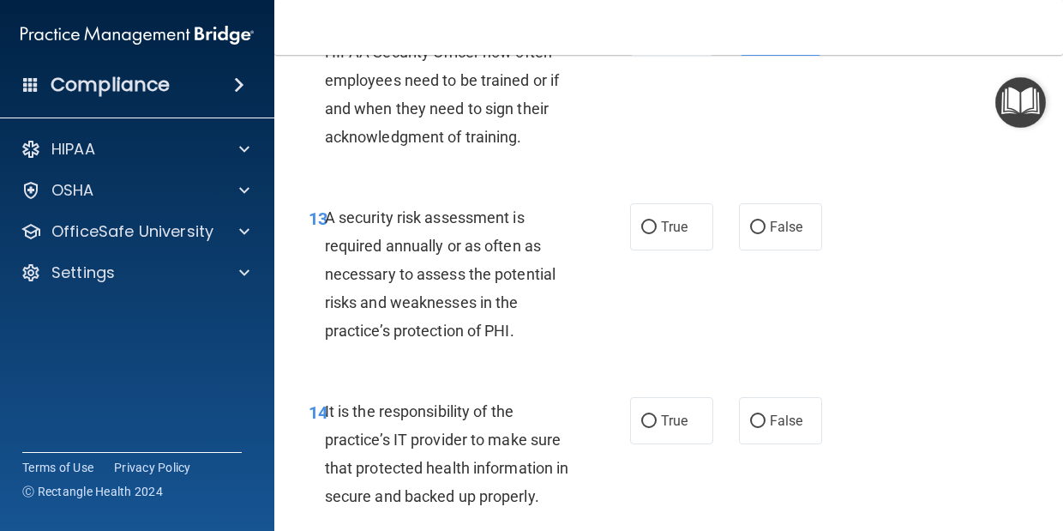
scroll to position [2658, 0]
click at [668, 236] on span "True" at bounding box center [674, 228] width 27 height 16
click at [657, 235] on input "True" at bounding box center [649, 228] width 15 height 13
radio input "true"
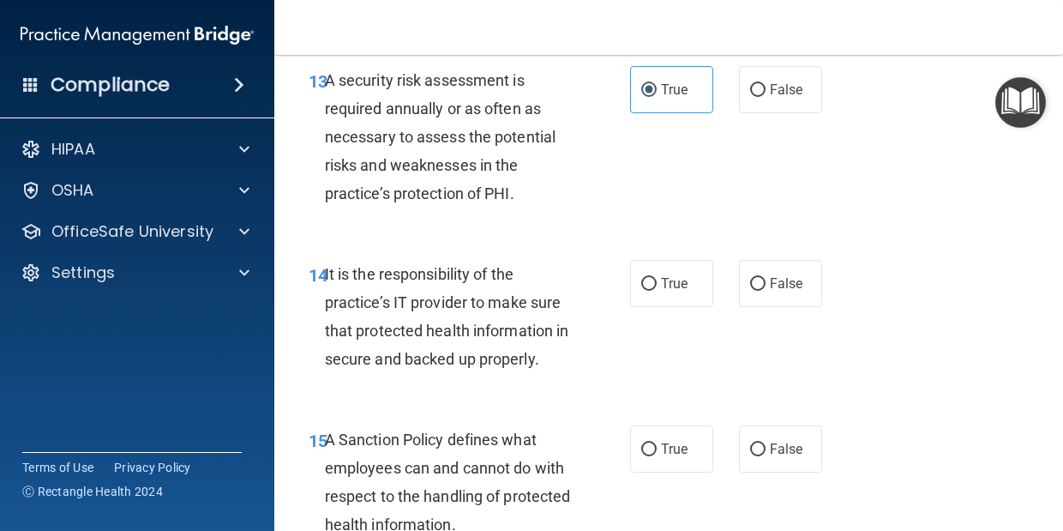
scroll to position [2851, 0]
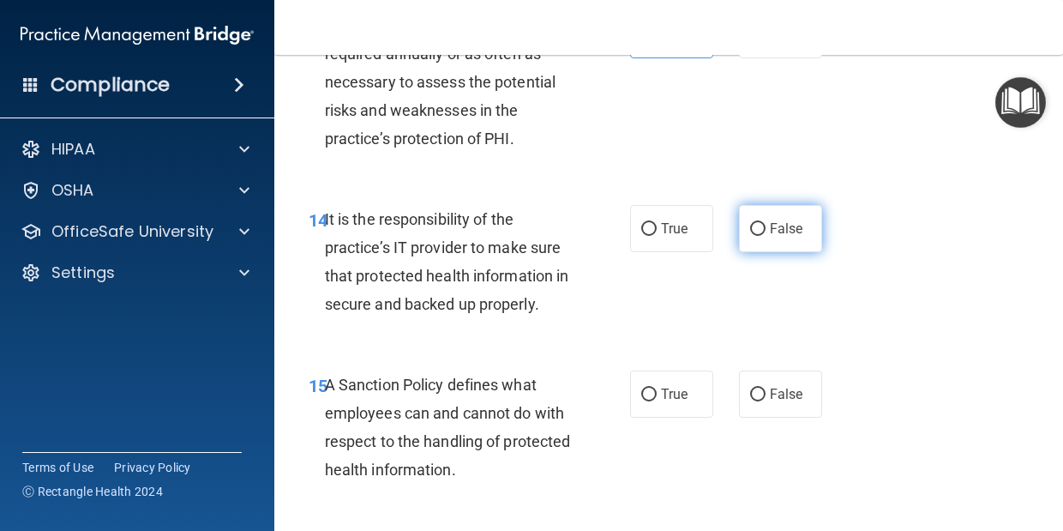
click at [779, 252] on label "False" at bounding box center [780, 228] width 83 height 47
click at [766, 236] on input "False" at bounding box center [757, 229] width 15 height 13
radio input "true"
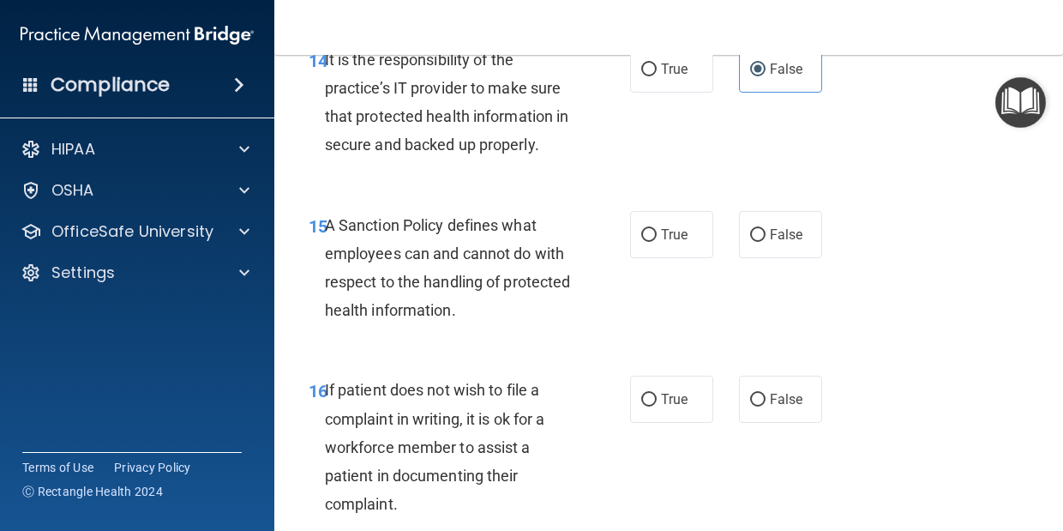
scroll to position [3011, 0]
click at [788, 257] on label "False" at bounding box center [780, 233] width 83 height 47
click at [766, 241] on input "False" at bounding box center [757, 234] width 15 height 13
radio input "true"
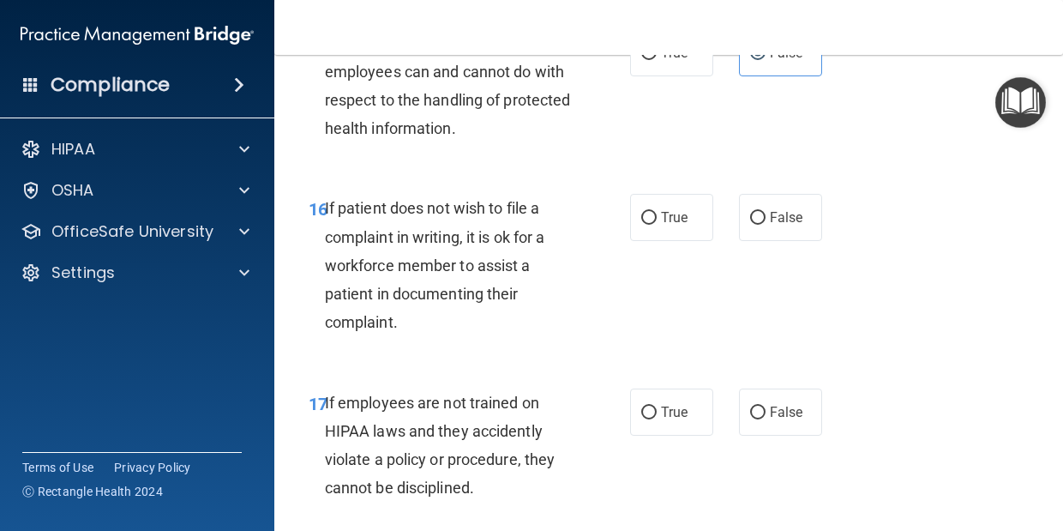
scroll to position [3234, 0]
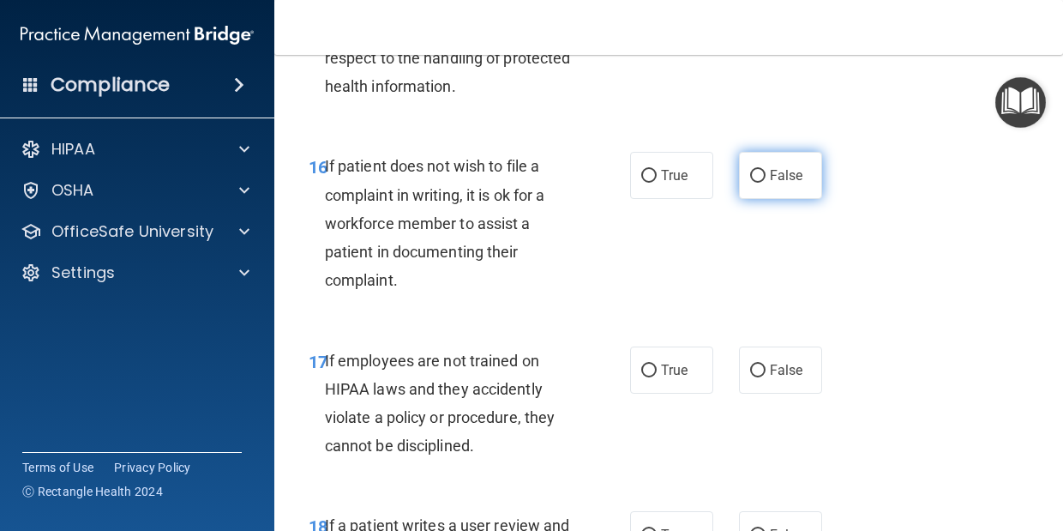
click at [774, 199] on label "False" at bounding box center [780, 175] width 83 height 47
click at [766, 183] on input "False" at bounding box center [757, 176] width 15 height 13
radio input "true"
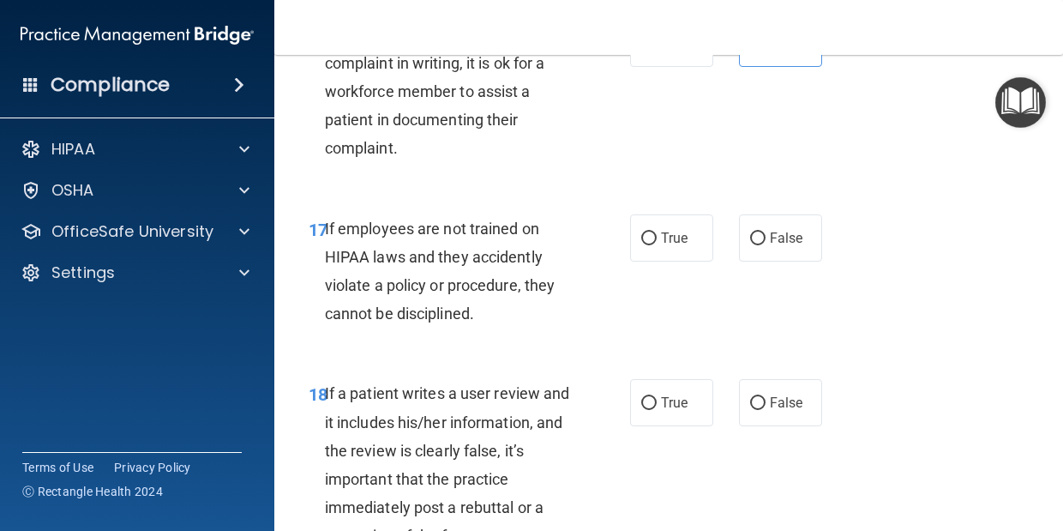
scroll to position [3395, 0]
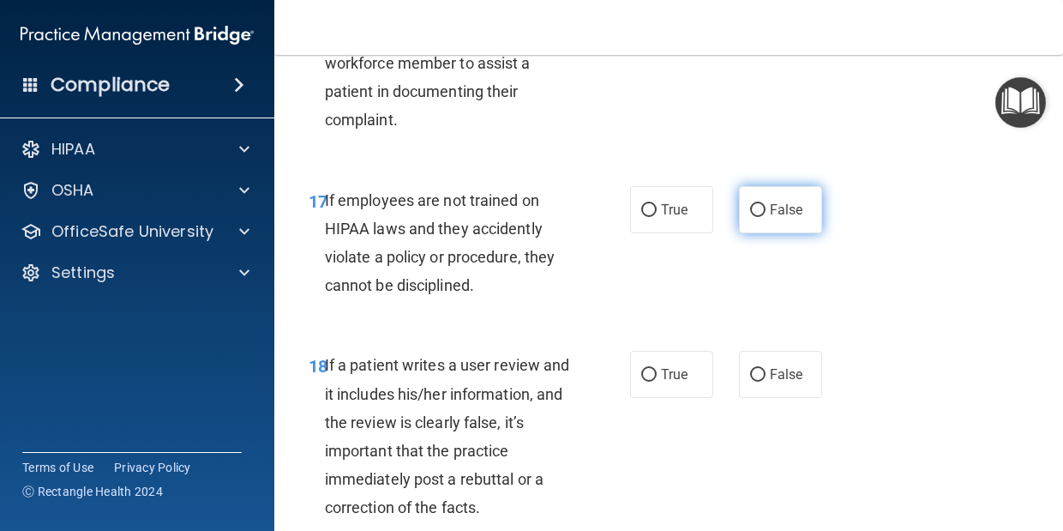
click at [762, 233] on label "False" at bounding box center [780, 209] width 83 height 47
click at [762, 217] on input "False" at bounding box center [757, 210] width 15 height 13
radio input "true"
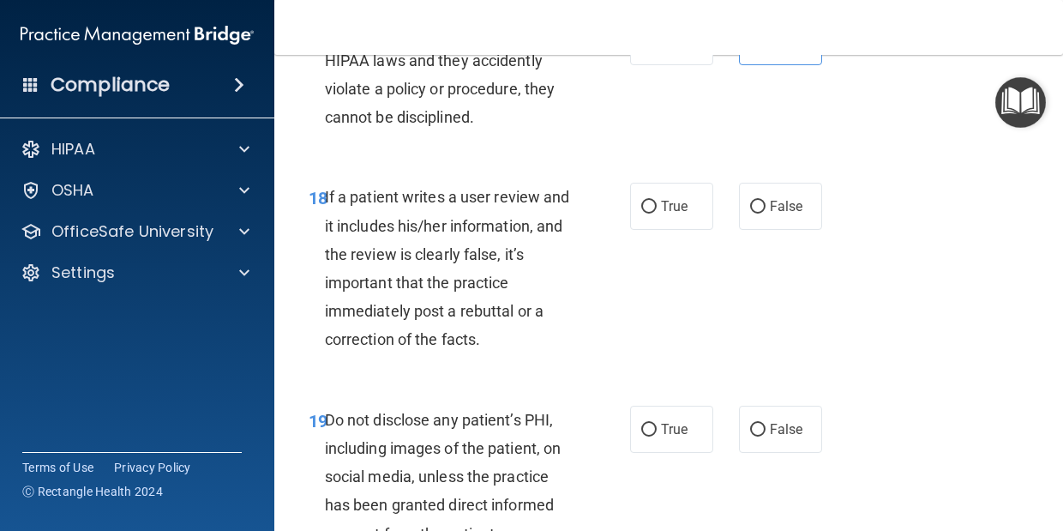
scroll to position [3569, 0]
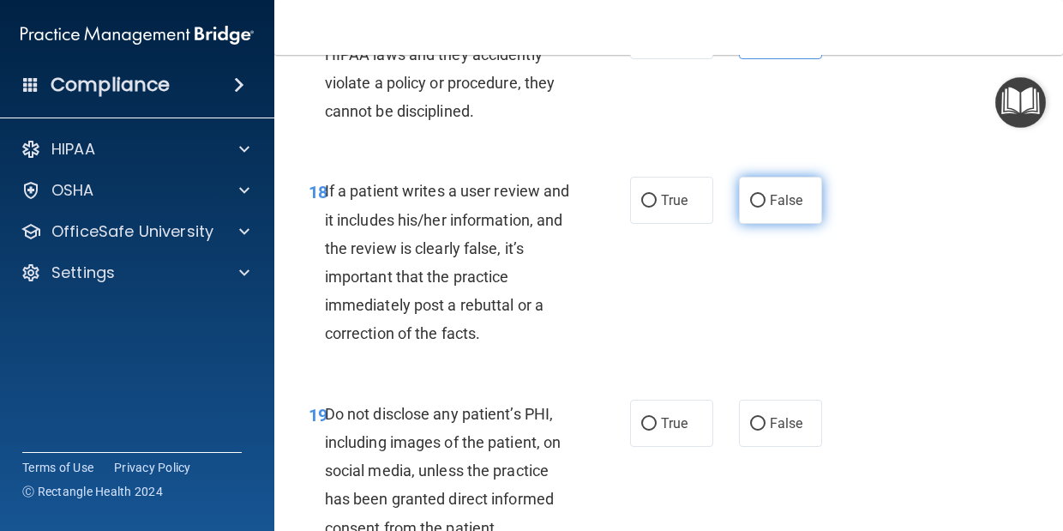
click at [784, 208] on span "False" at bounding box center [786, 200] width 33 height 16
click at [766, 208] on input "False" at bounding box center [757, 201] width 15 height 13
radio input "true"
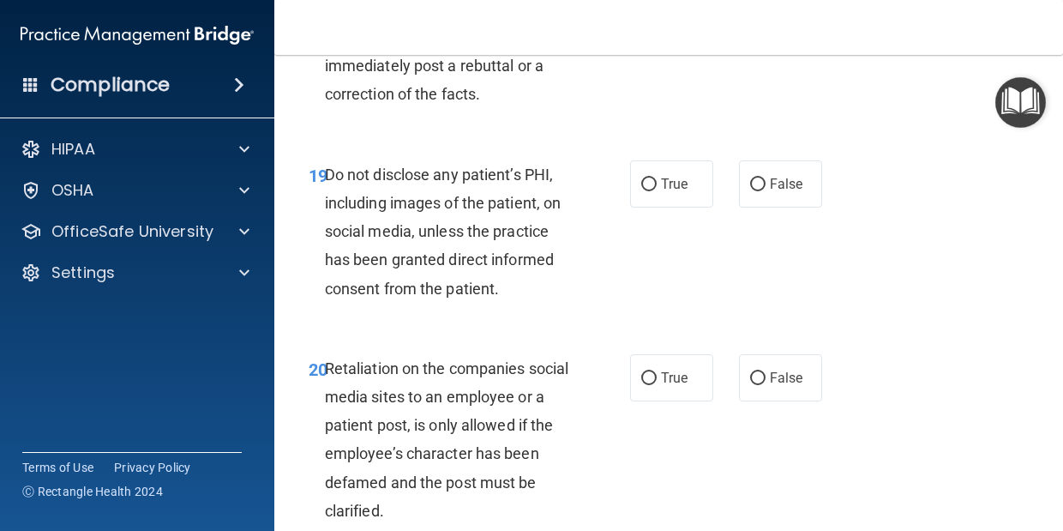
scroll to position [3809, 0]
click at [665, 191] on span "True" at bounding box center [674, 183] width 27 height 16
click at [657, 190] on input "True" at bounding box center [649, 184] width 15 height 13
radio input "true"
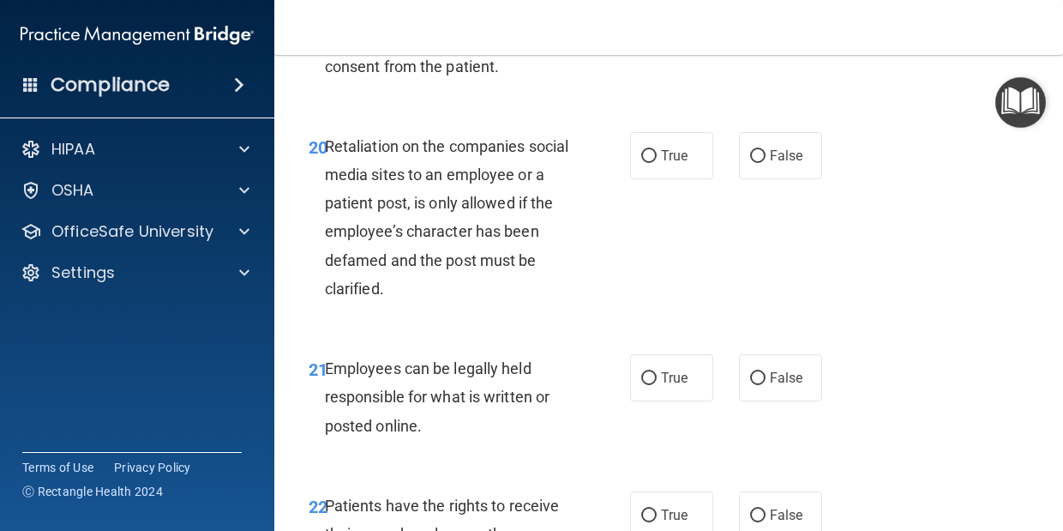
scroll to position [4040, 0]
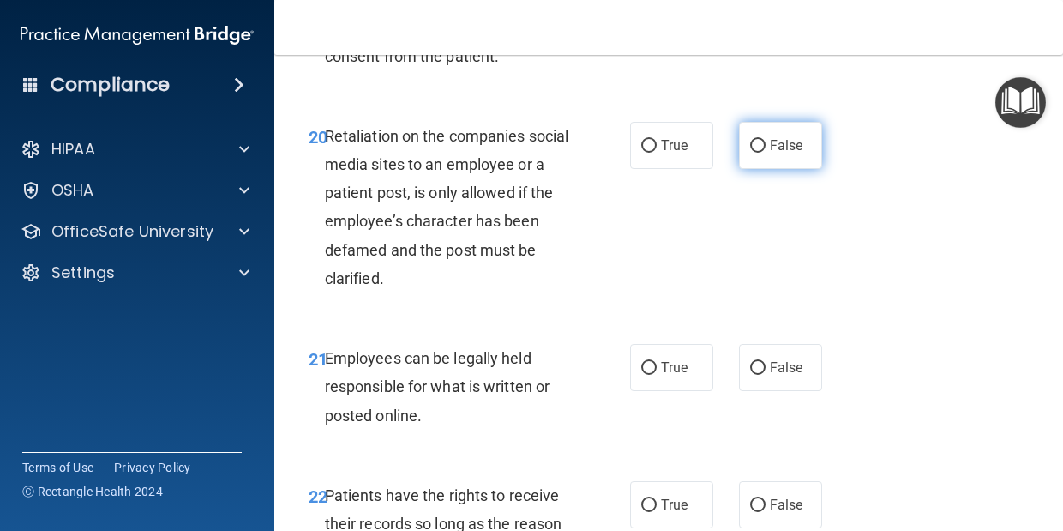
click at [776, 154] on span "False" at bounding box center [786, 145] width 33 height 16
click at [766, 153] on input "False" at bounding box center [757, 146] width 15 height 13
radio input "true"
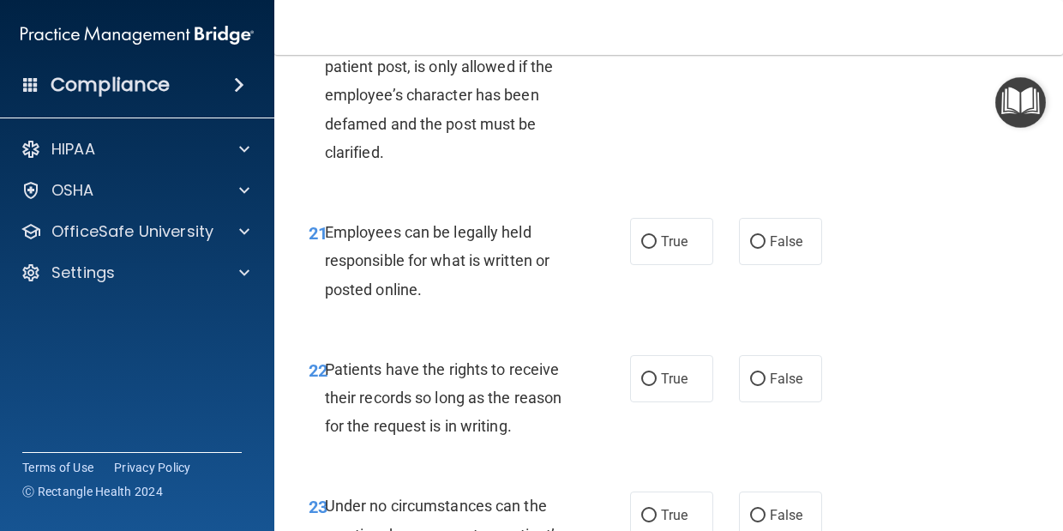
scroll to position [4184, 0]
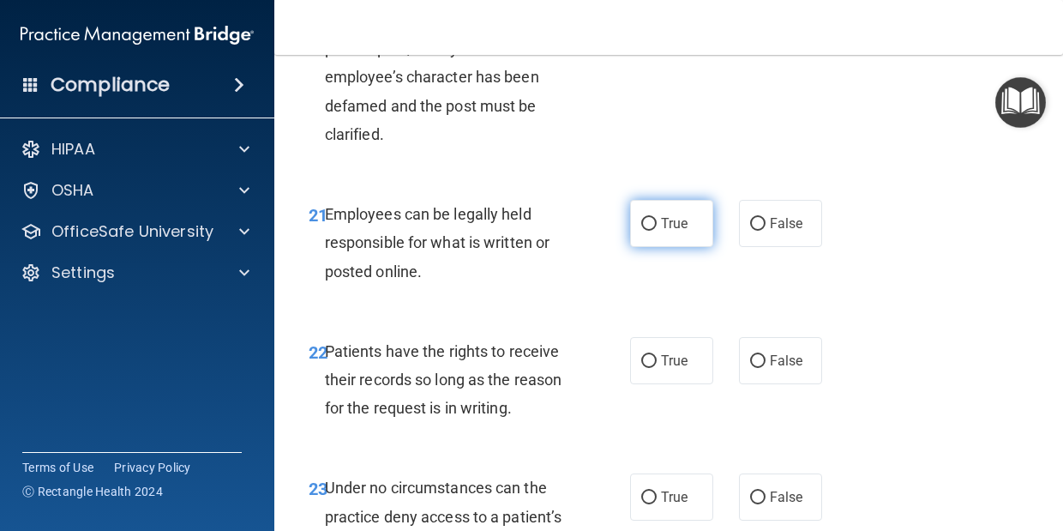
click at [670, 232] on span "True" at bounding box center [674, 223] width 27 height 16
click at [657, 231] on input "True" at bounding box center [649, 224] width 15 height 13
radio input "true"
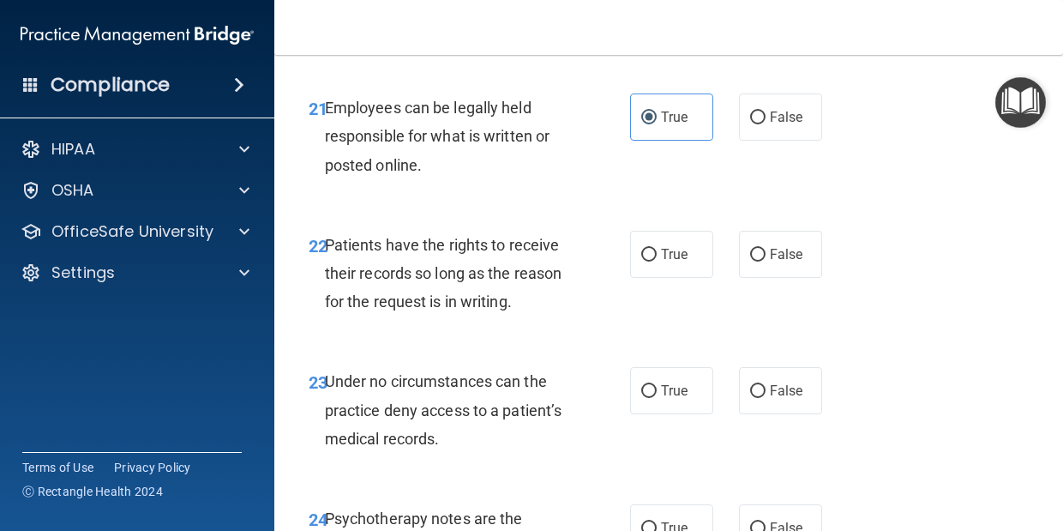
scroll to position [4311, 0]
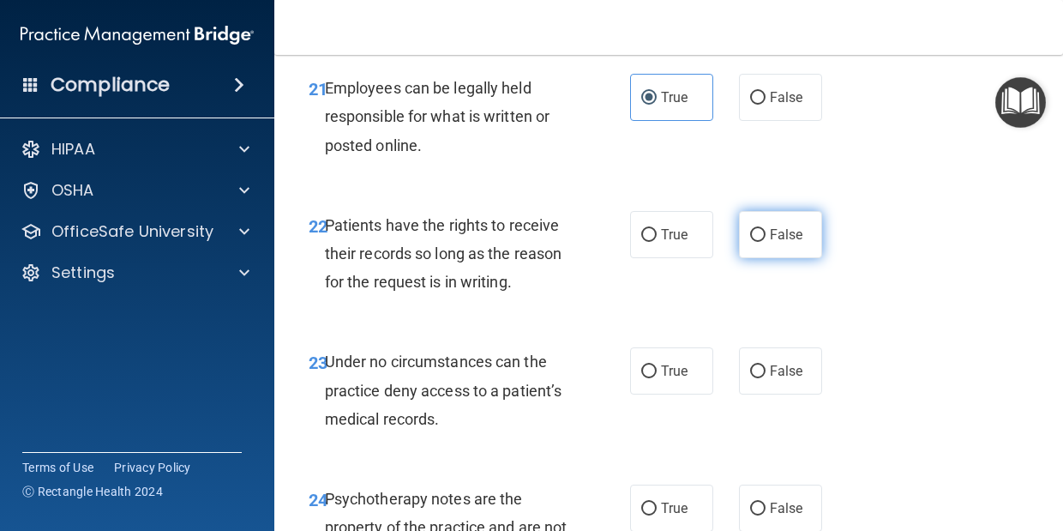
click at [764, 258] on label "False" at bounding box center [780, 234] width 83 height 47
click at [764, 242] on input "False" at bounding box center [757, 235] width 15 height 13
radio input "true"
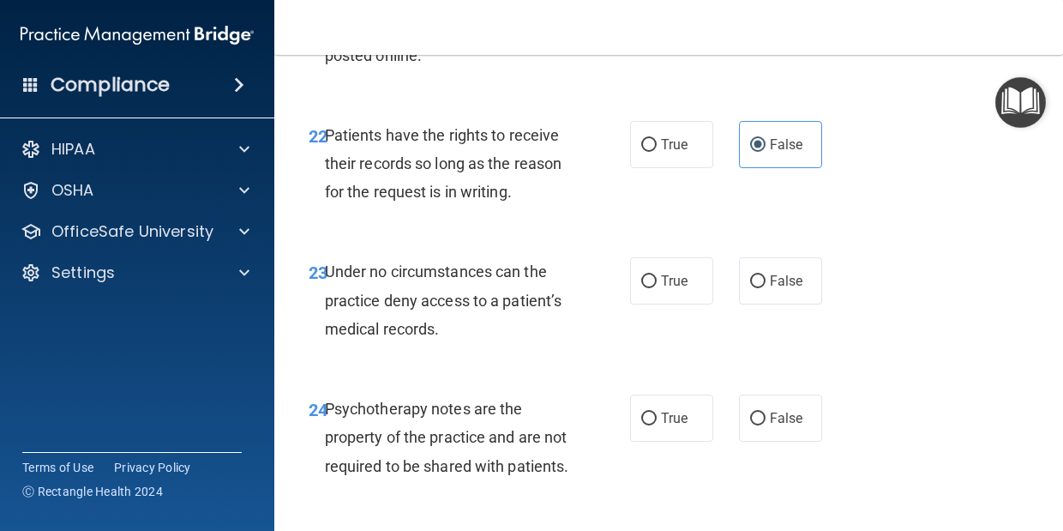
scroll to position [4422, 0]
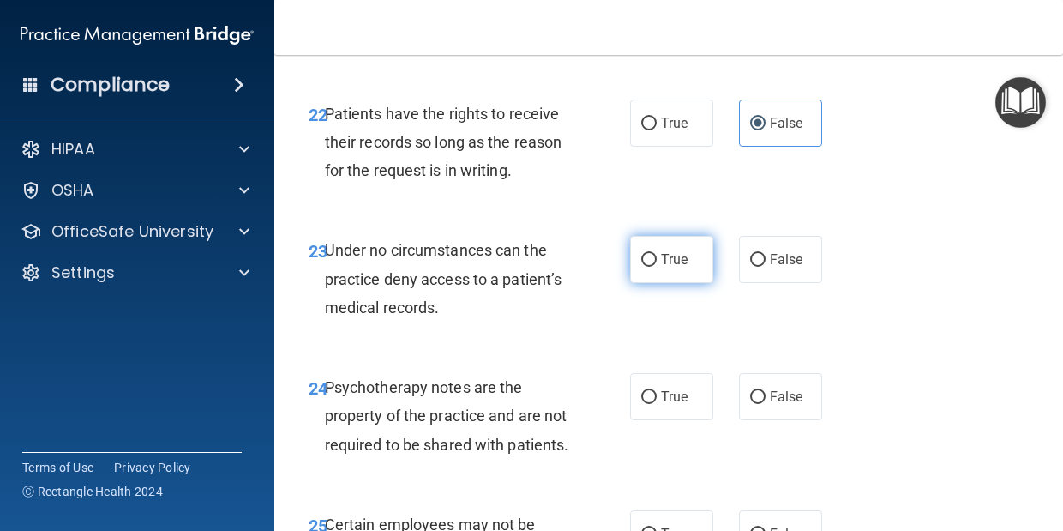
click at [675, 268] on span "True" at bounding box center [674, 259] width 27 height 16
click at [657, 267] on input "True" at bounding box center [649, 260] width 15 height 13
radio input "true"
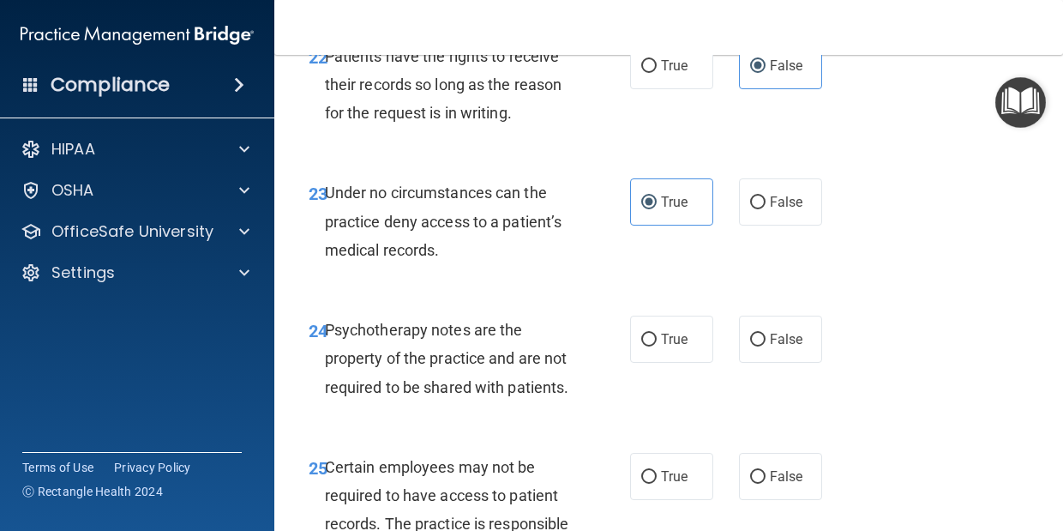
scroll to position [4482, 0]
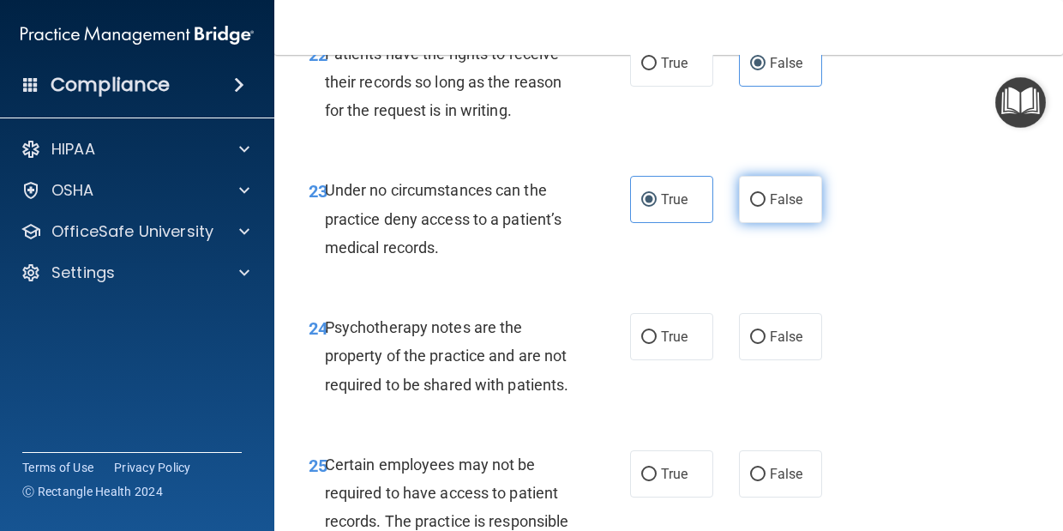
click at [768, 223] on label "False" at bounding box center [780, 199] width 83 height 47
click at [766, 207] on input "False" at bounding box center [757, 200] width 15 height 13
radio input "true"
radio input "false"
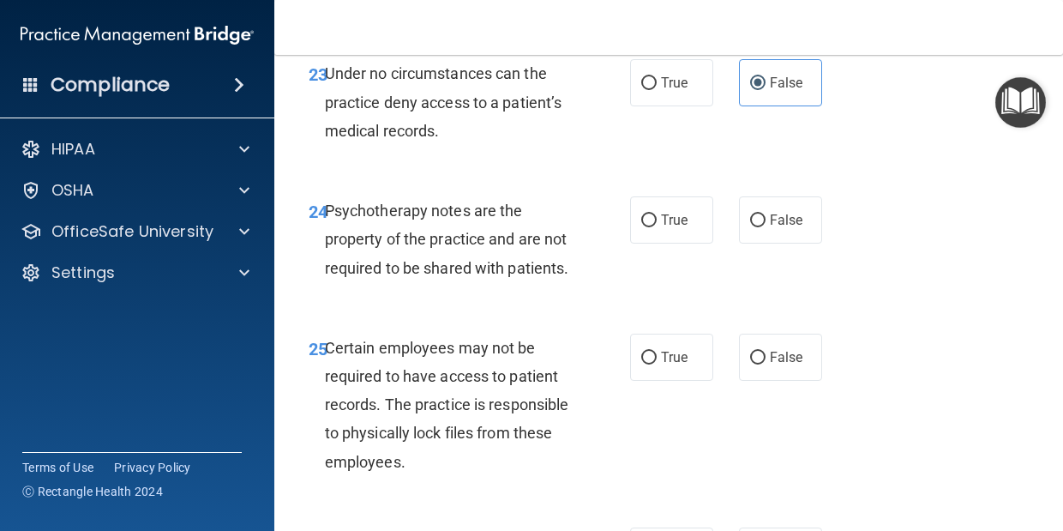
scroll to position [4602, 0]
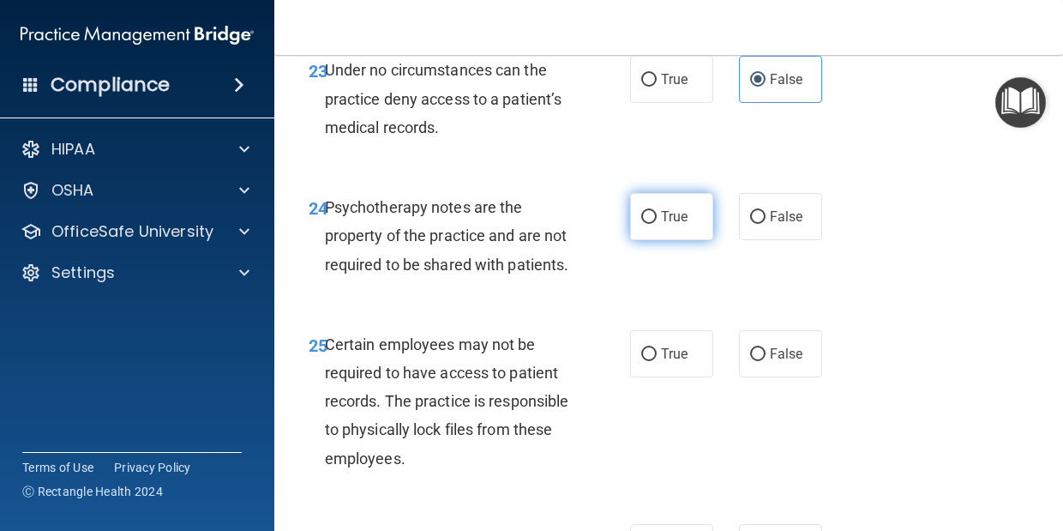
click at [679, 225] on span "True" at bounding box center [674, 216] width 27 height 16
click at [657, 224] on input "True" at bounding box center [649, 217] width 15 height 13
radio input "true"
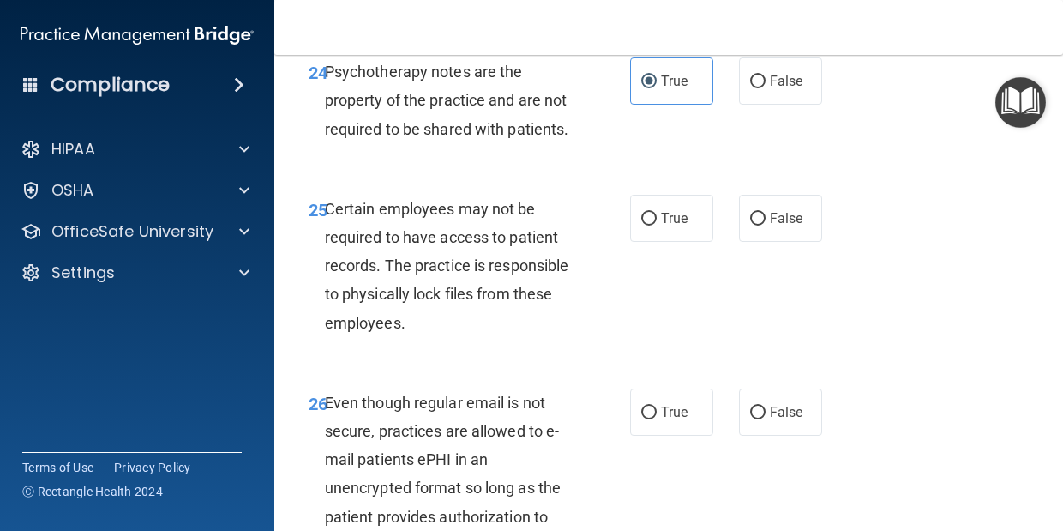
scroll to position [4739, 0]
click at [768, 241] on label "False" at bounding box center [780, 217] width 83 height 47
click at [766, 225] on input "False" at bounding box center [757, 218] width 15 height 13
radio input "true"
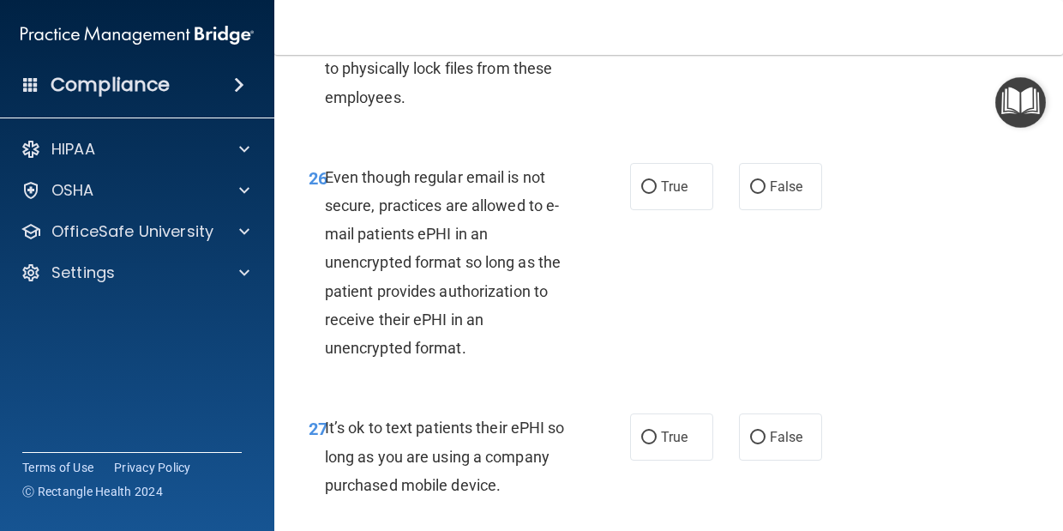
scroll to position [4971, 0]
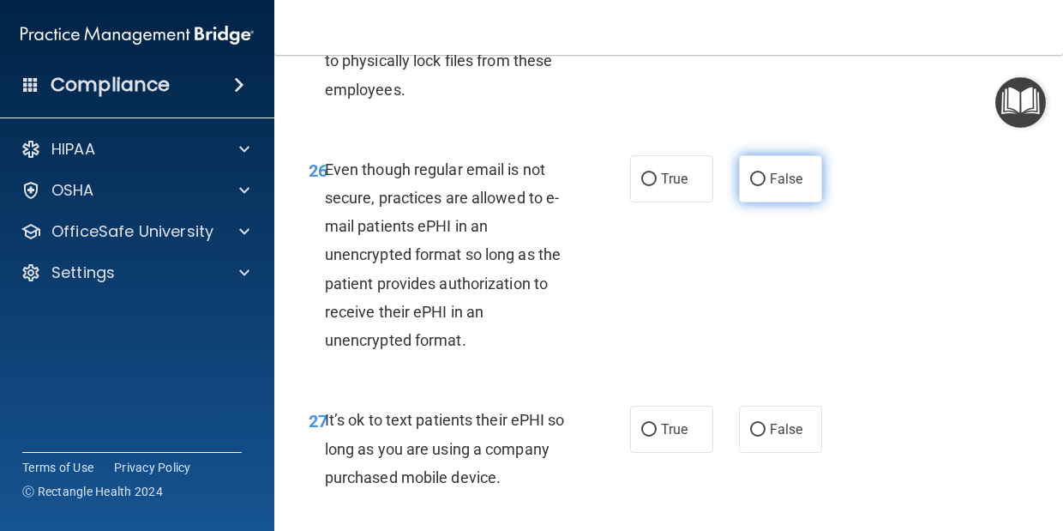
click at [754, 186] on input "False" at bounding box center [757, 179] width 15 height 13
radio input "true"
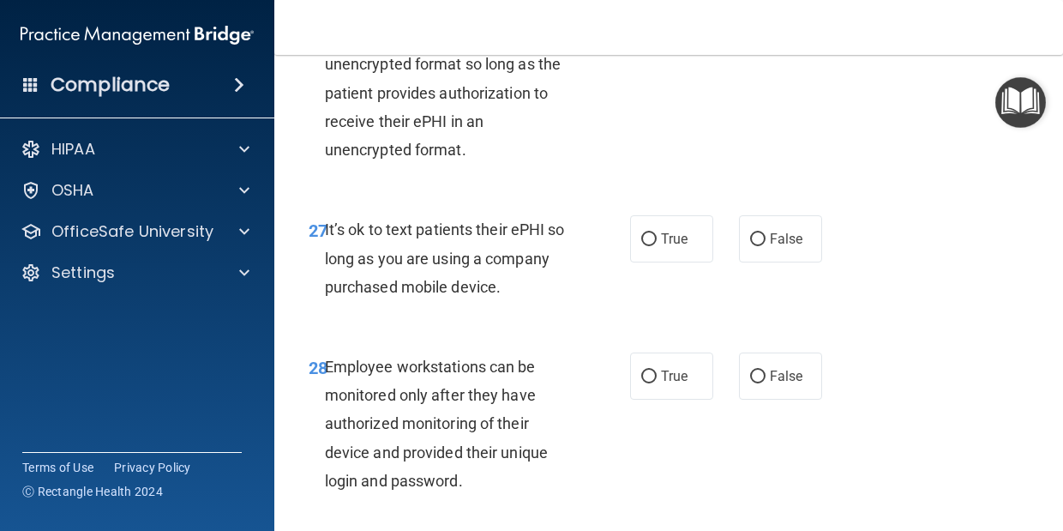
scroll to position [5162, 0]
click at [763, 262] on label "False" at bounding box center [780, 237] width 83 height 47
click at [763, 245] on input "False" at bounding box center [757, 238] width 15 height 13
radio input "true"
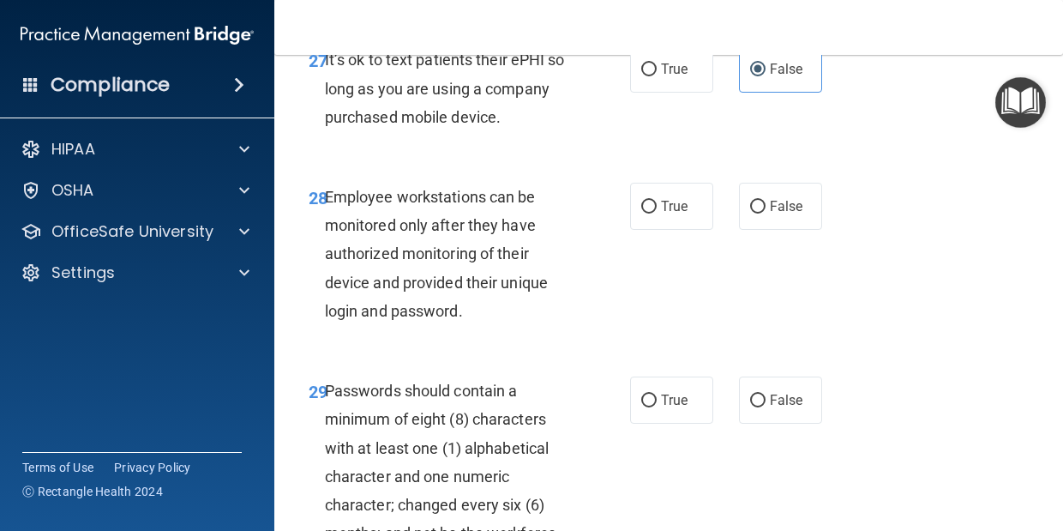
scroll to position [5349, 0]
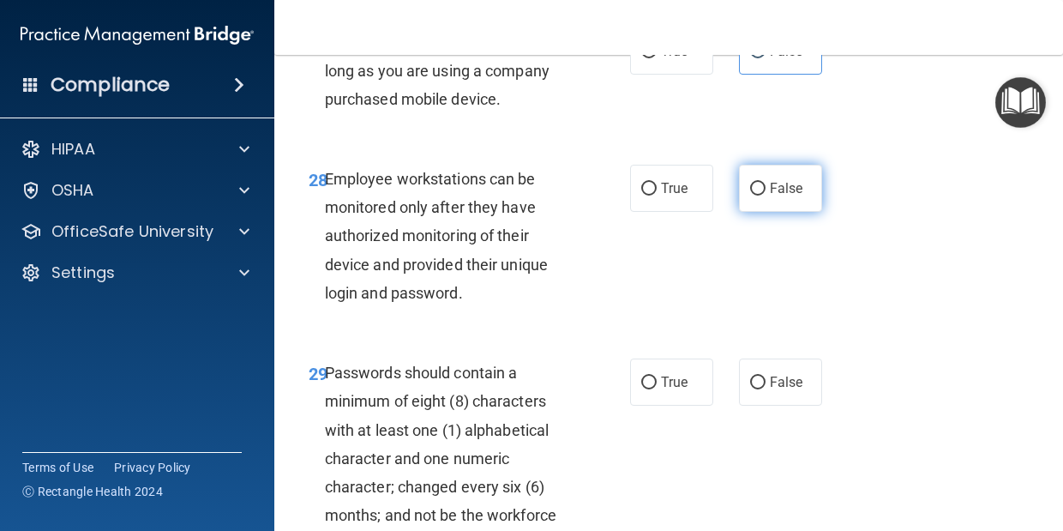
click at [772, 196] on span "False" at bounding box center [786, 188] width 33 height 16
click at [766, 196] on input "False" at bounding box center [757, 189] width 15 height 13
radio input "true"
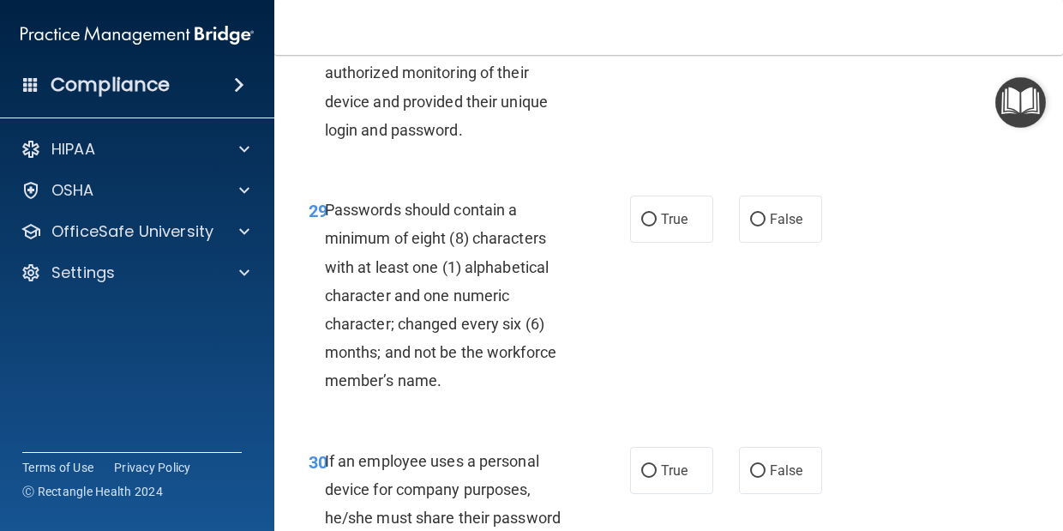
scroll to position [5515, 0]
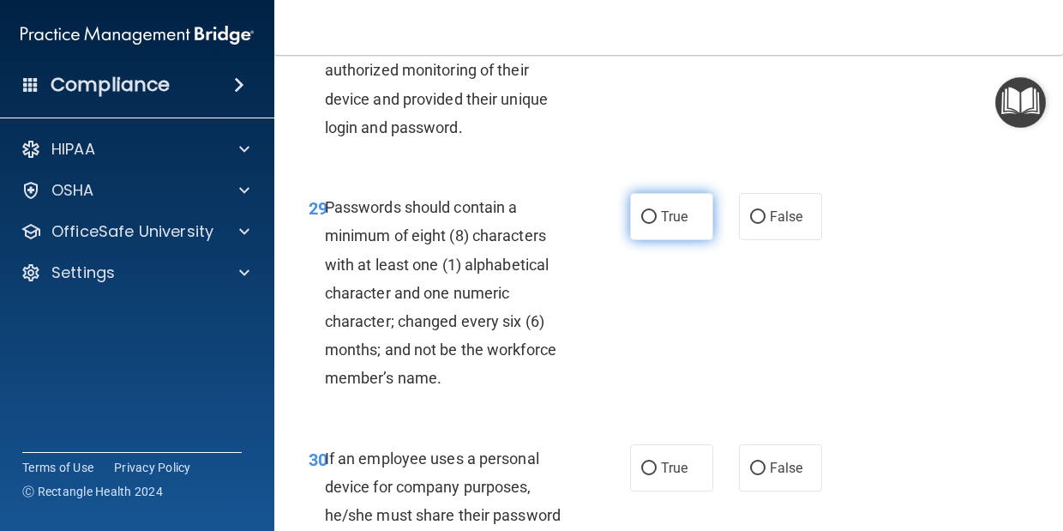
click at [664, 225] on span "True" at bounding box center [674, 216] width 27 height 16
click at [657, 224] on input "True" at bounding box center [649, 217] width 15 height 13
radio input "true"
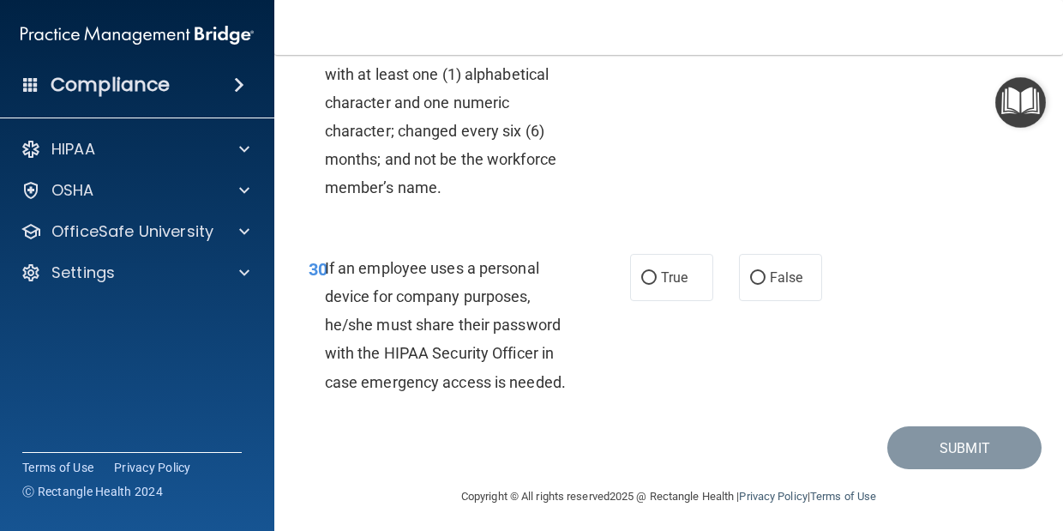
scroll to position [5770, 0]
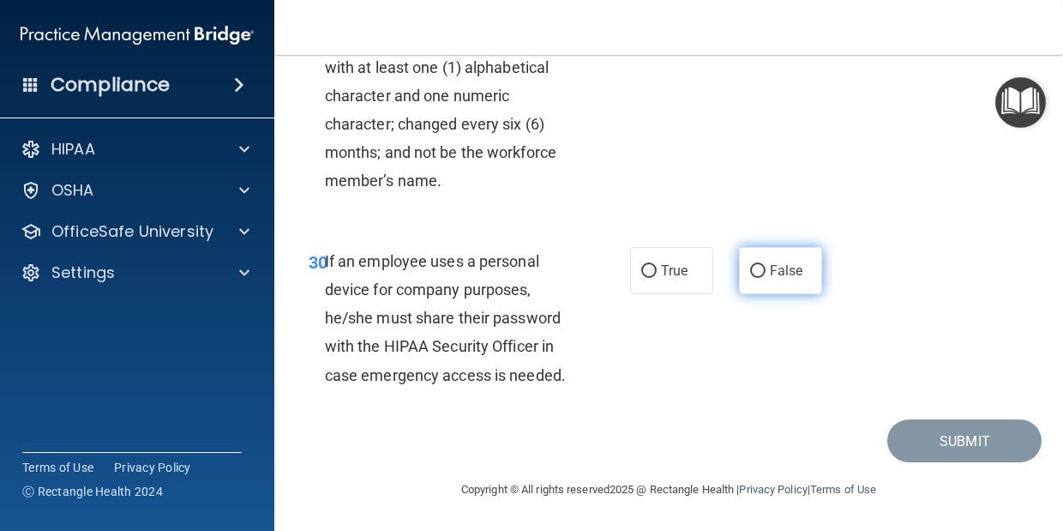
click at [772, 268] on span "False" at bounding box center [786, 270] width 33 height 16
click at [766, 268] on input "False" at bounding box center [757, 271] width 15 height 13
radio input "true"
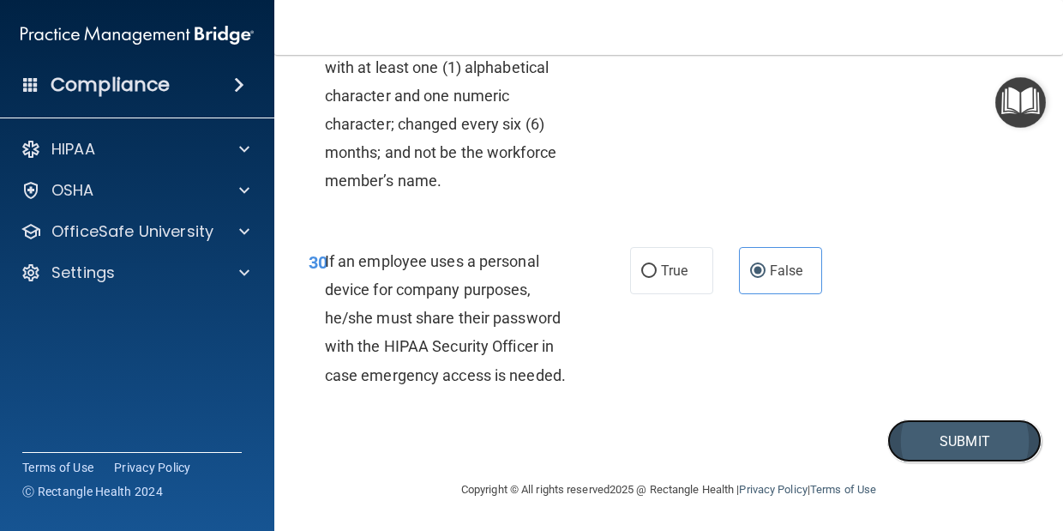
click at [946, 438] on button "Submit" at bounding box center [965, 441] width 154 height 44
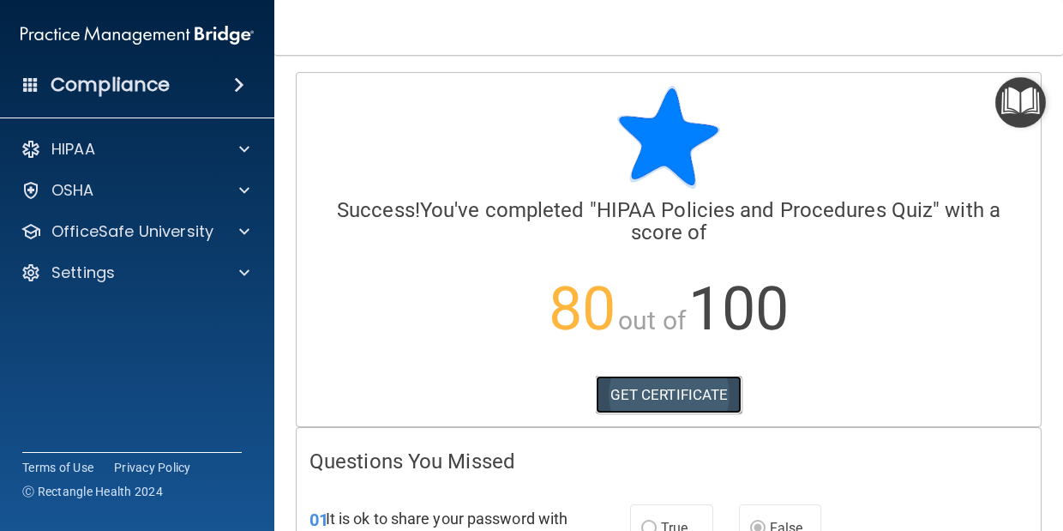
click at [635, 389] on link "GET CERTIFICATE" at bounding box center [669, 395] width 147 height 38
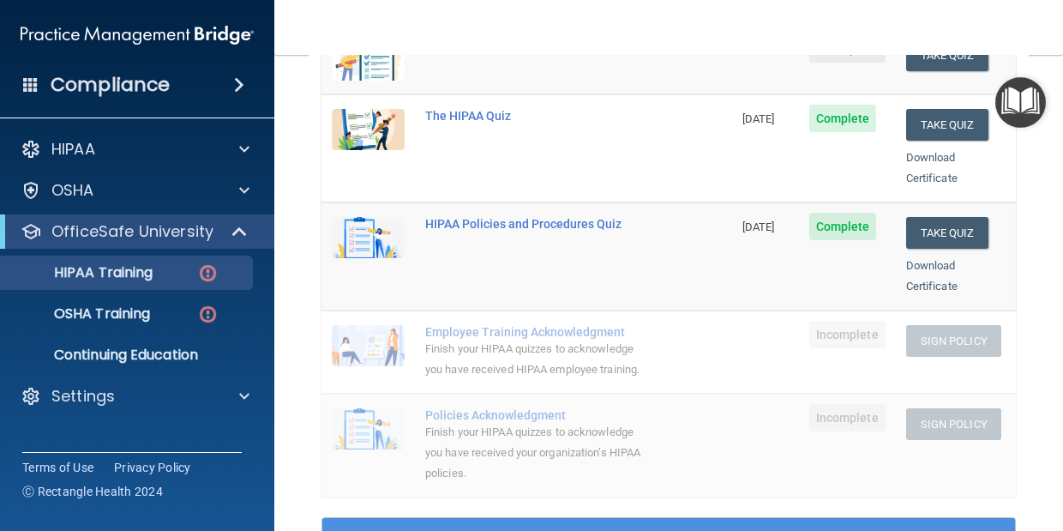
scroll to position [299, 0]
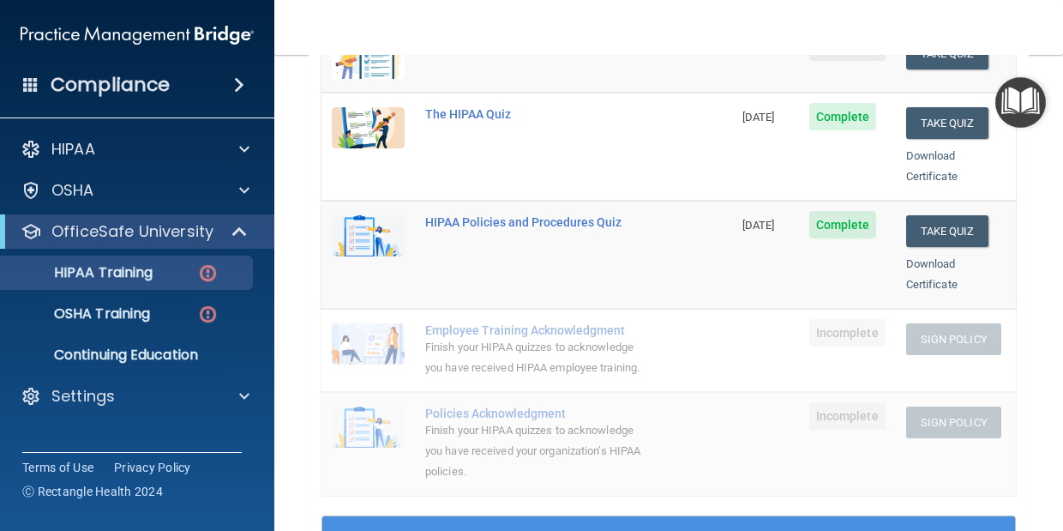
click at [545, 244] on td "HIPAA Policies and Procedures Quiz" at bounding box center [573, 255] width 317 height 108
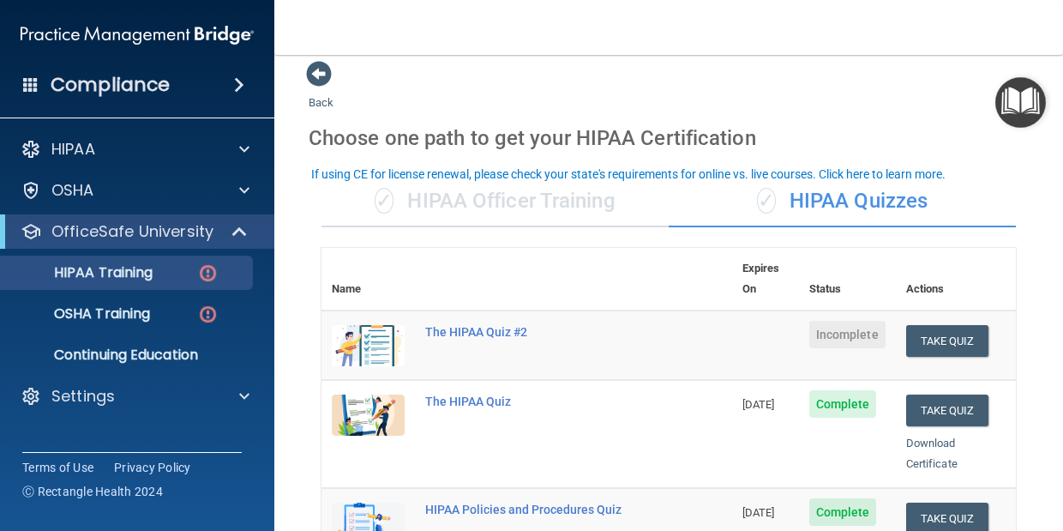
scroll to position [0, 0]
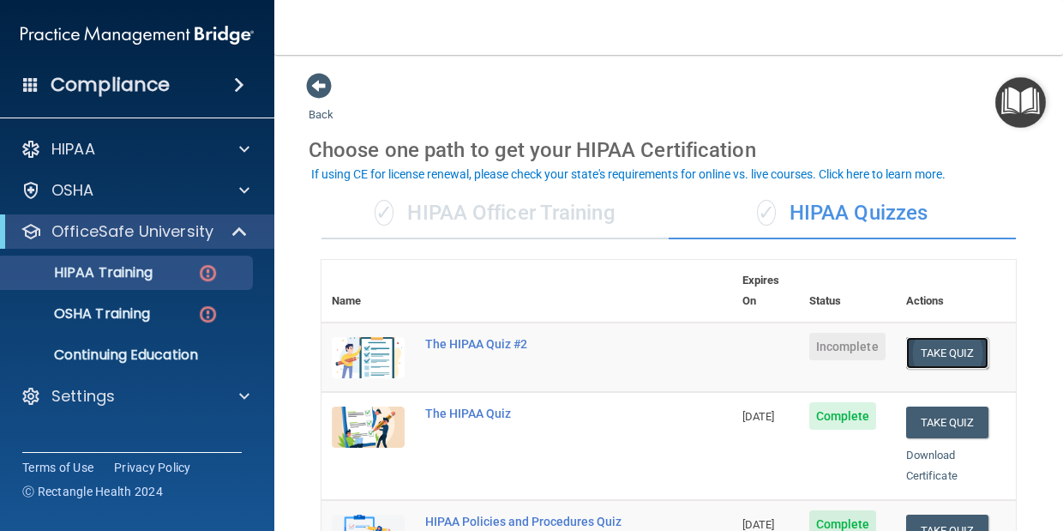
click at [935, 337] on button "Take Quiz" at bounding box center [948, 353] width 82 height 32
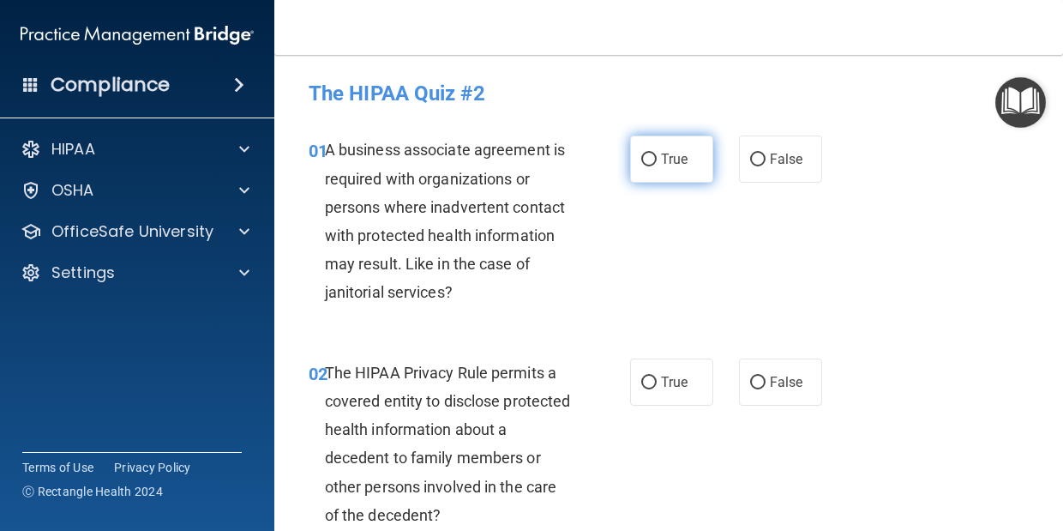
click at [660, 165] on label "True" at bounding box center [671, 159] width 83 height 47
click at [657, 165] on input "True" at bounding box center [649, 160] width 15 height 13
radio input "true"
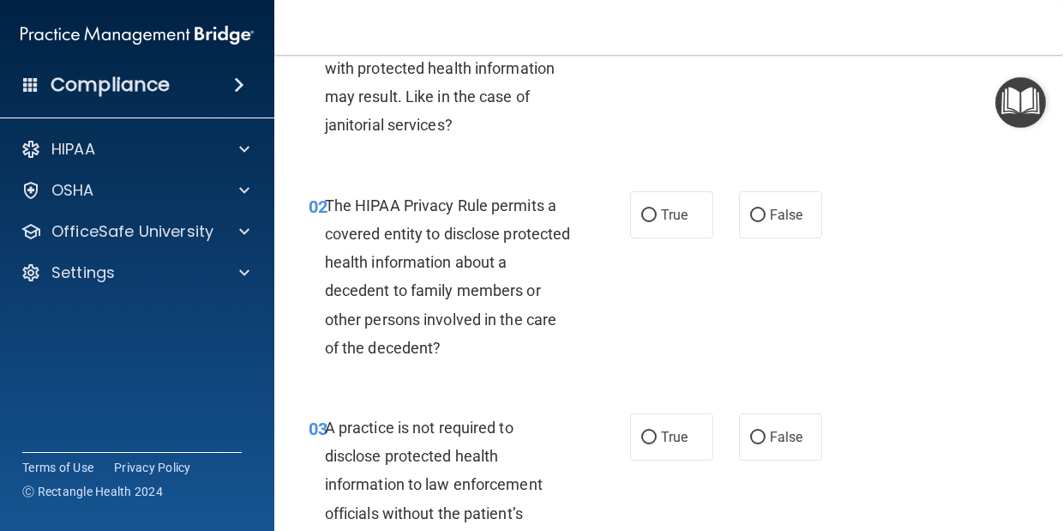
scroll to position [173, 0]
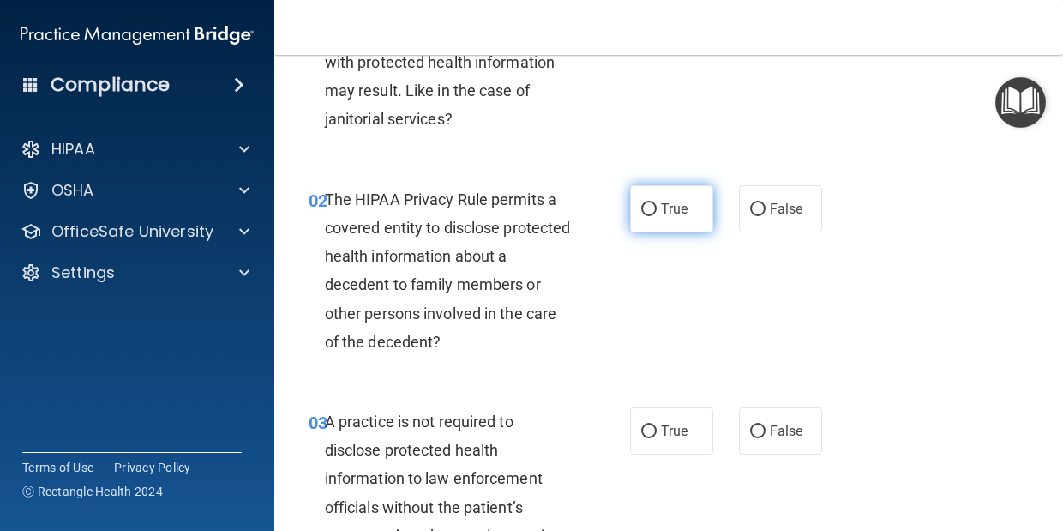
click at [690, 213] on label "True" at bounding box center [671, 208] width 83 height 47
click at [657, 213] on input "True" at bounding box center [649, 209] width 15 height 13
radio input "true"
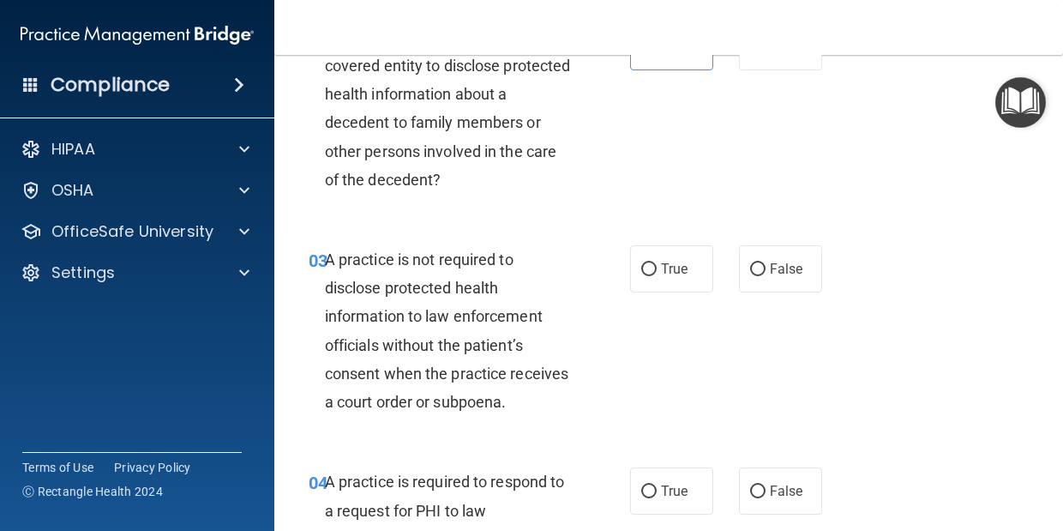
scroll to position [337, 0]
click at [778, 261] on span "False" at bounding box center [786, 267] width 33 height 16
click at [766, 262] on input "False" at bounding box center [757, 268] width 15 height 13
radio input "true"
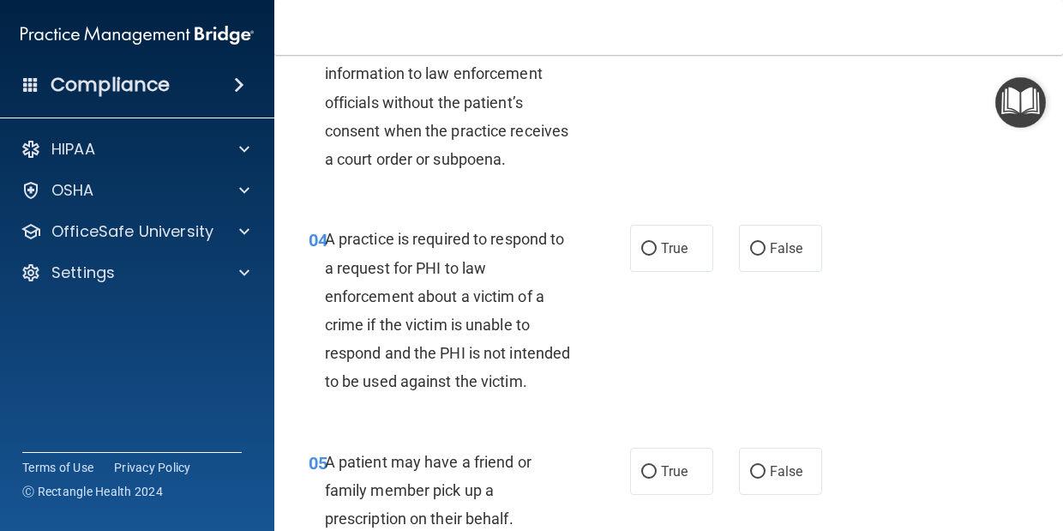
scroll to position [581, 0]
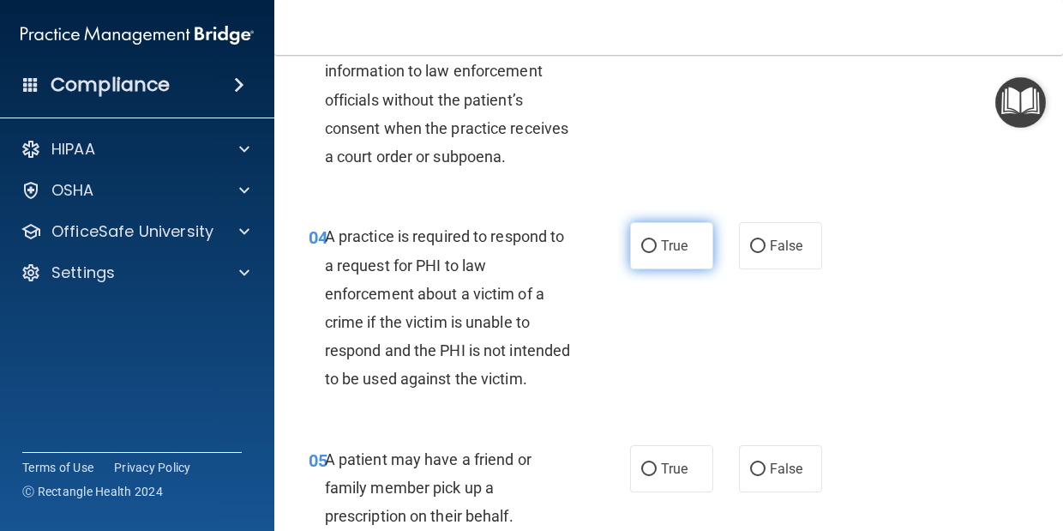
click at [674, 232] on label "True" at bounding box center [671, 245] width 83 height 47
click at [657, 240] on input "True" at bounding box center [649, 246] width 15 height 13
radio input "true"
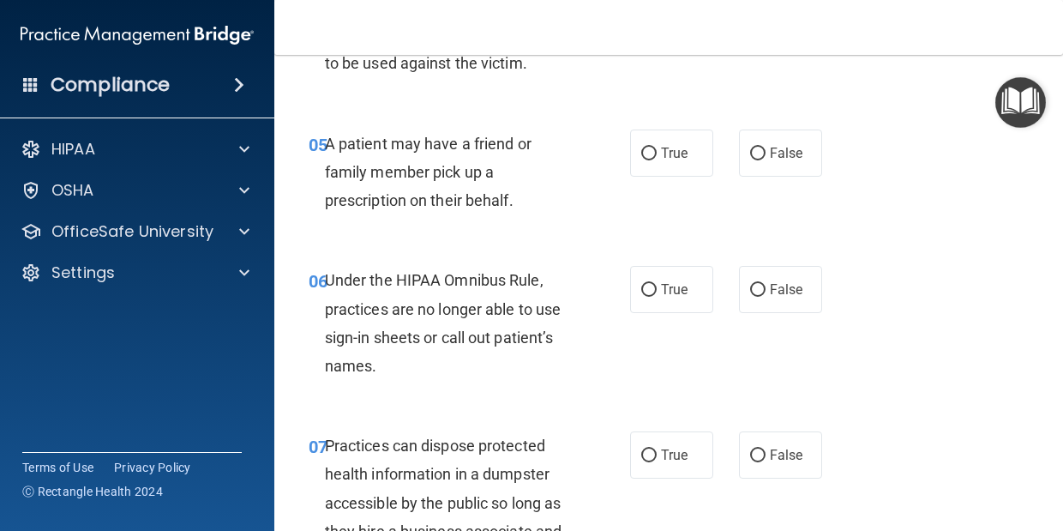
scroll to position [898, 0]
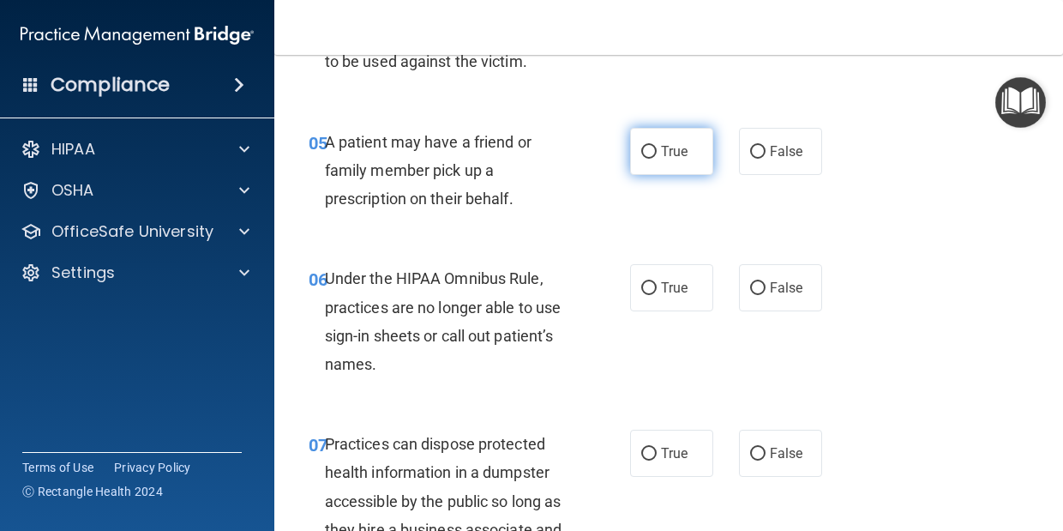
click at [684, 175] on label "True" at bounding box center [671, 151] width 83 height 47
click at [657, 159] on input "True" at bounding box center [649, 152] width 15 height 13
radio input "true"
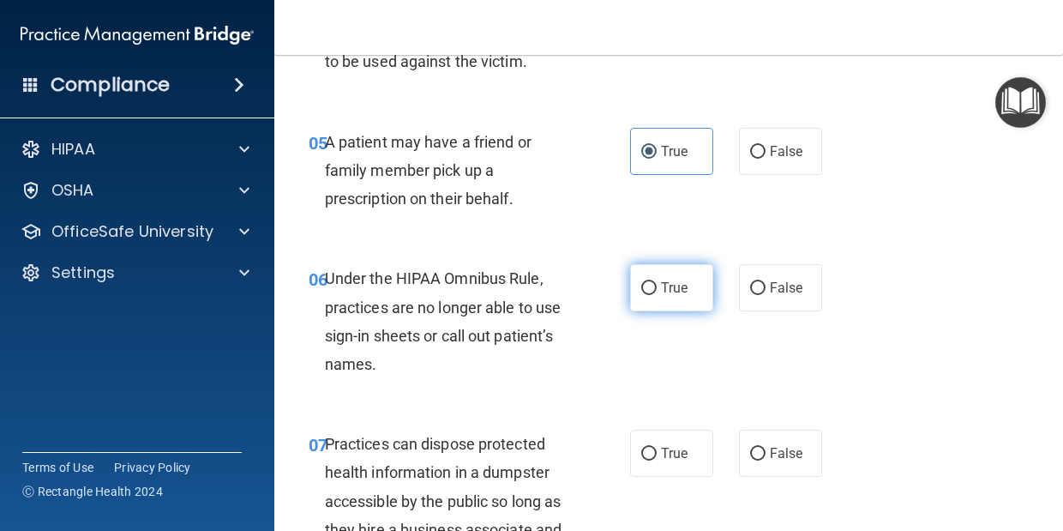
click at [690, 311] on label "True" at bounding box center [671, 287] width 83 height 47
click at [657, 295] on input "True" at bounding box center [649, 288] width 15 height 13
radio input "true"
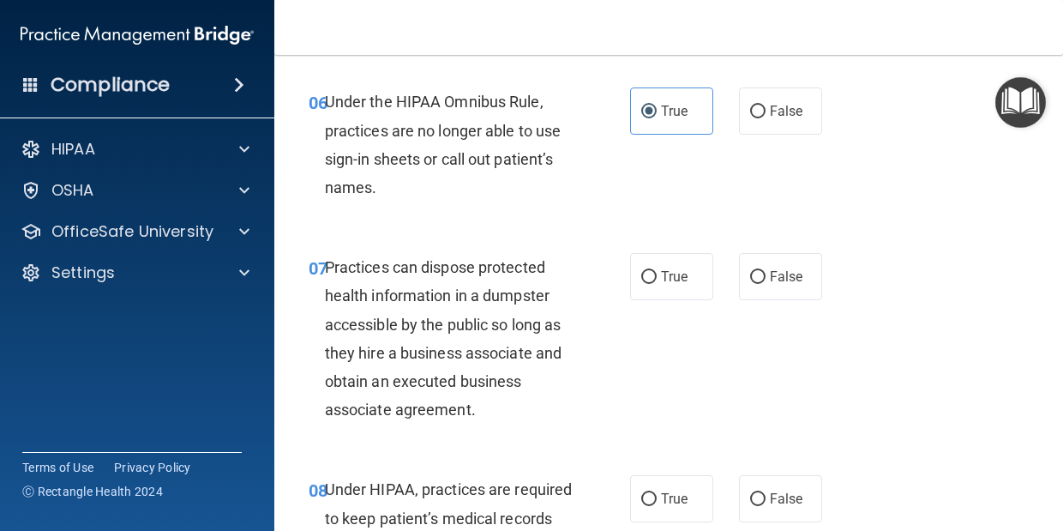
scroll to position [1081, 0]
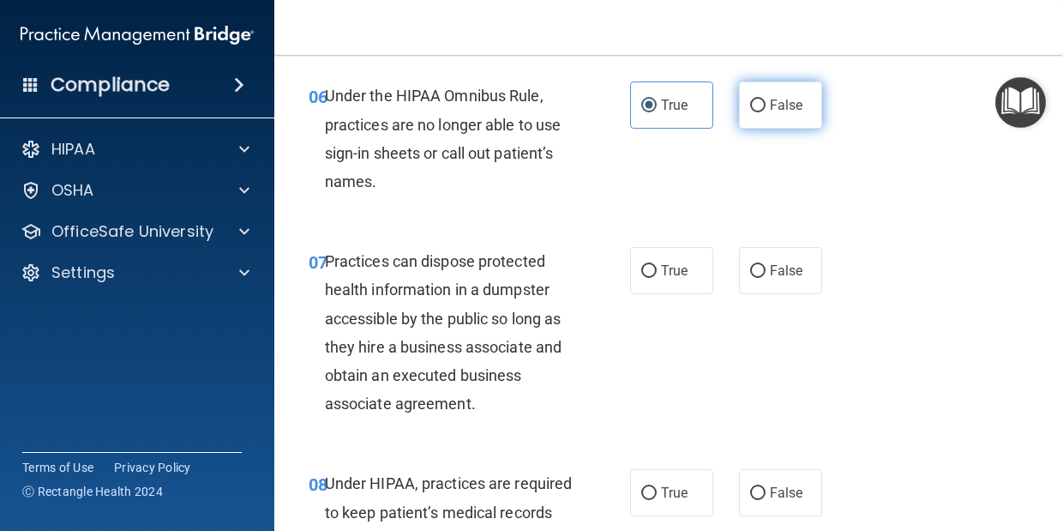
click at [777, 129] on label "False" at bounding box center [780, 104] width 83 height 47
click at [766, 112] on input "False" at bounding box center [757, 105] width 15 height 13
radio input "true"
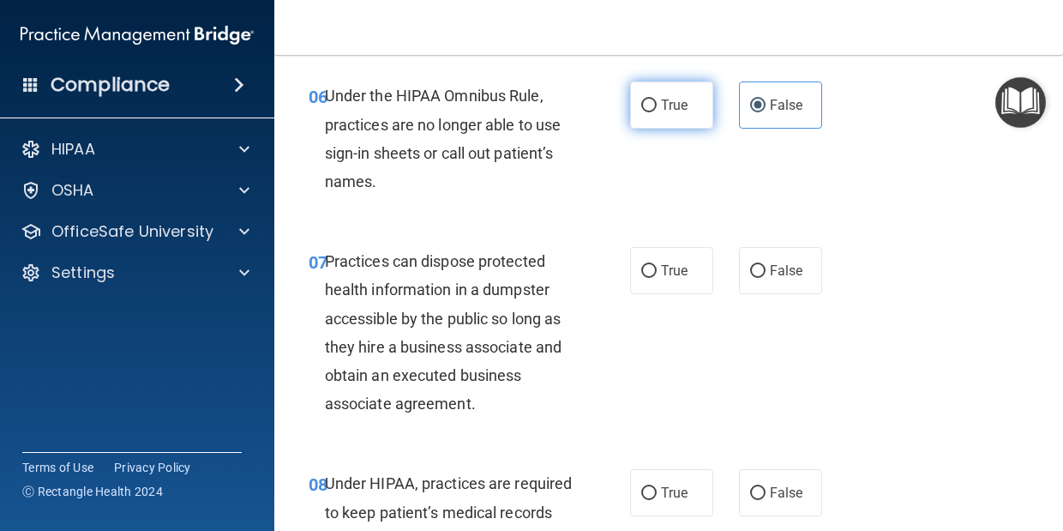
click at [675, 113] on span "True" at bounding box center [674, 105] width 27 height 16
click at [657, 112] on input "True" at bounding box center [649, 105] width 15 height 13
radio input "true"
radio input "false"
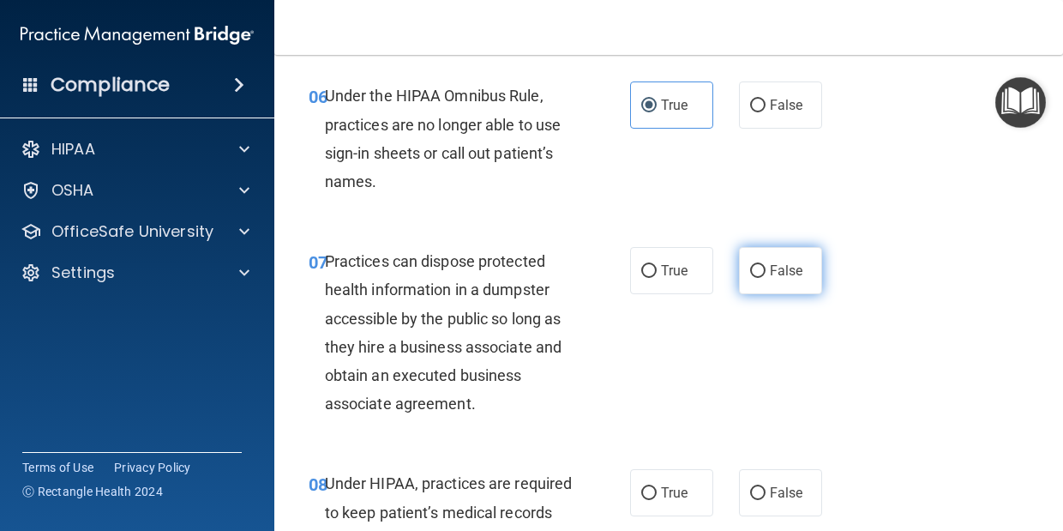
click at [763, 294] on label "False" at bounding box center [780, 270] width 83 height 47
click at [763, 278] on input "False" at bounding box center [757, 271] width 15 height 13
radio input "true"
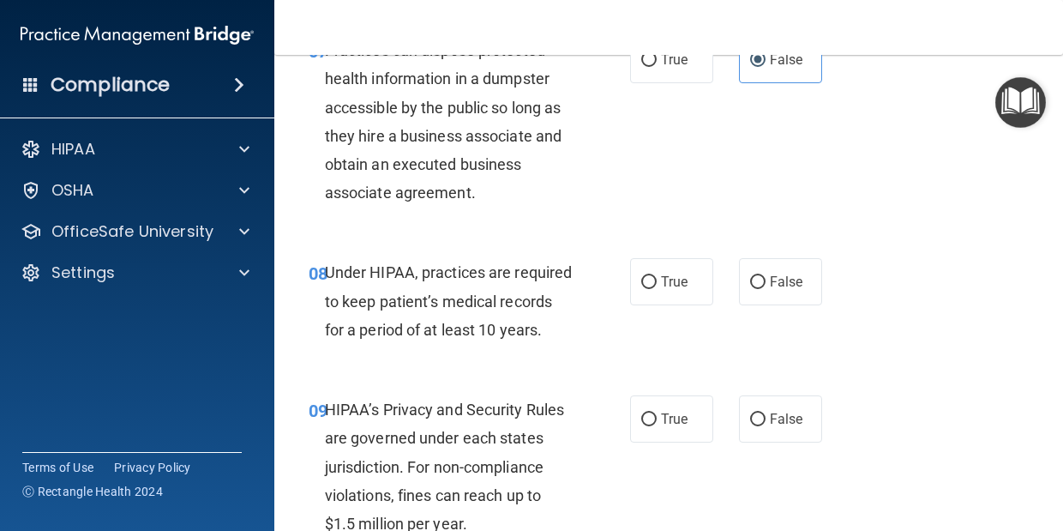
scroll to position [1297, 0]
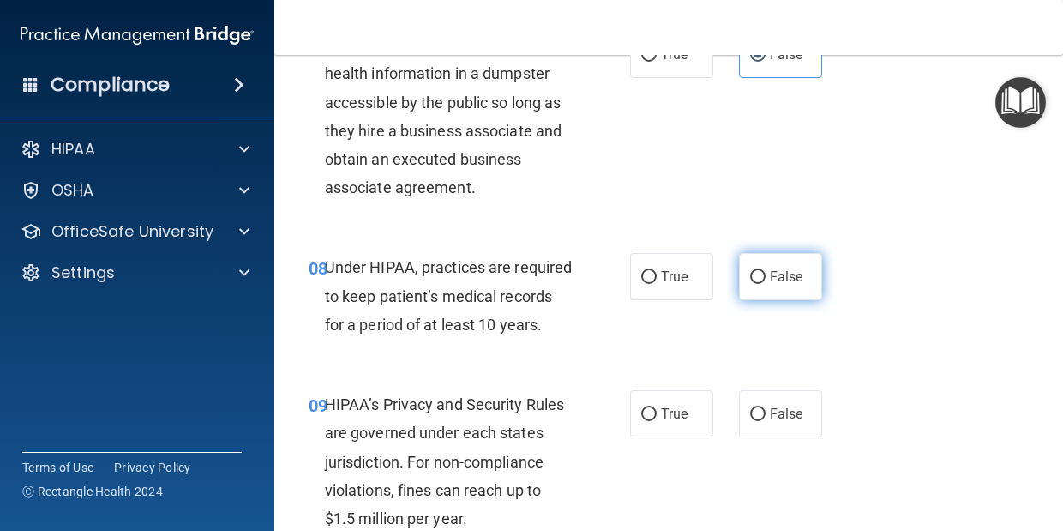
click at [775, 285] on span "False" at bounding box center [786, 276] width 33 height 16
click at [766, 284] on input "False" at bounding box center [757, 277] width 15 height 13
radio input "true"
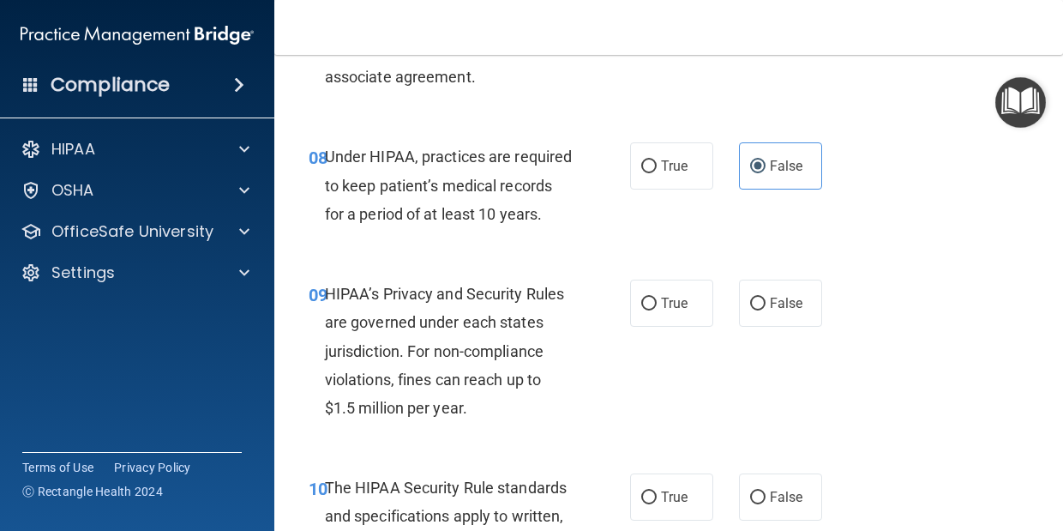
scroll to position [1433, 0]
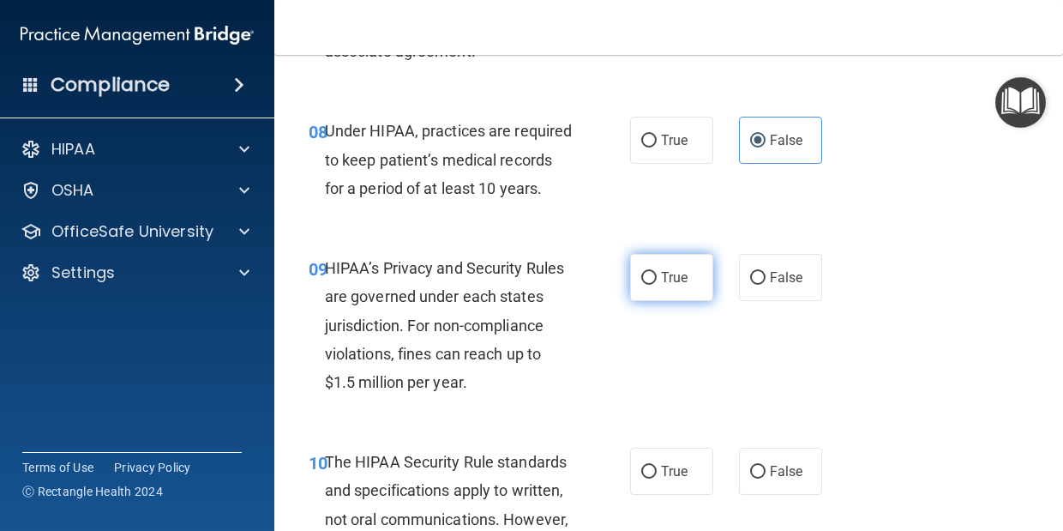
click at [671, 286] on span "True" at bounding box center [674, 277] width 27 height 16
click at [657, 285] on input "True" at bounding box center [649, 278] width 15 height 13
radio input "true"
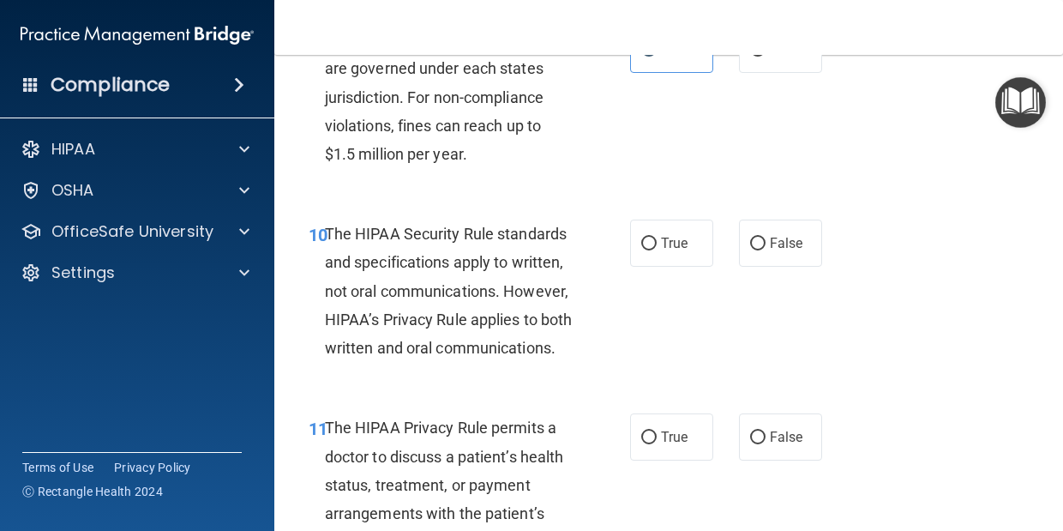
scroll to position [1662, 0]
click at [660, 266] on label "True" at bounding box center [671, 242] width 83 height 47
click at [657, 250] on input "True" at bounding box center [649, 243] width 15 height 13
radio input "true"
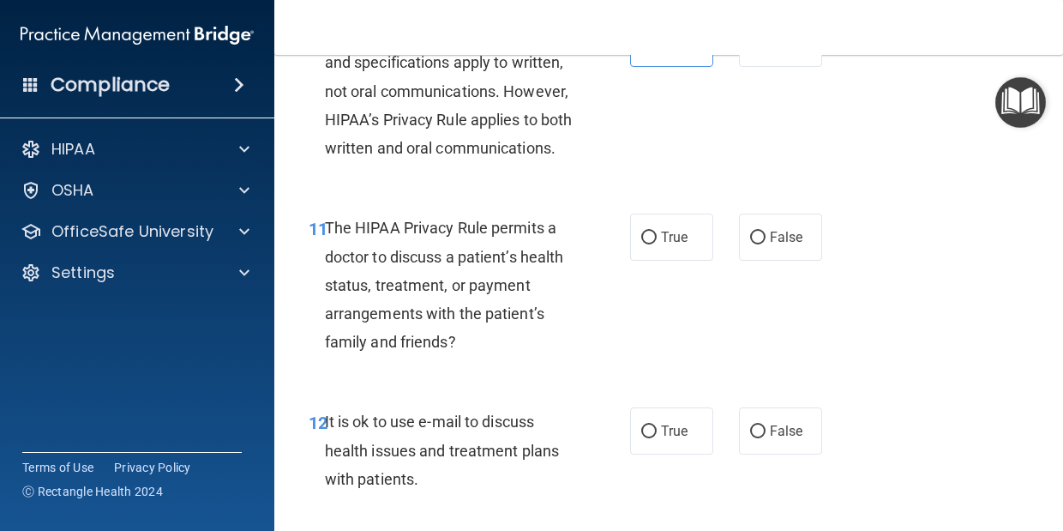
scroll to position [1865, 0]
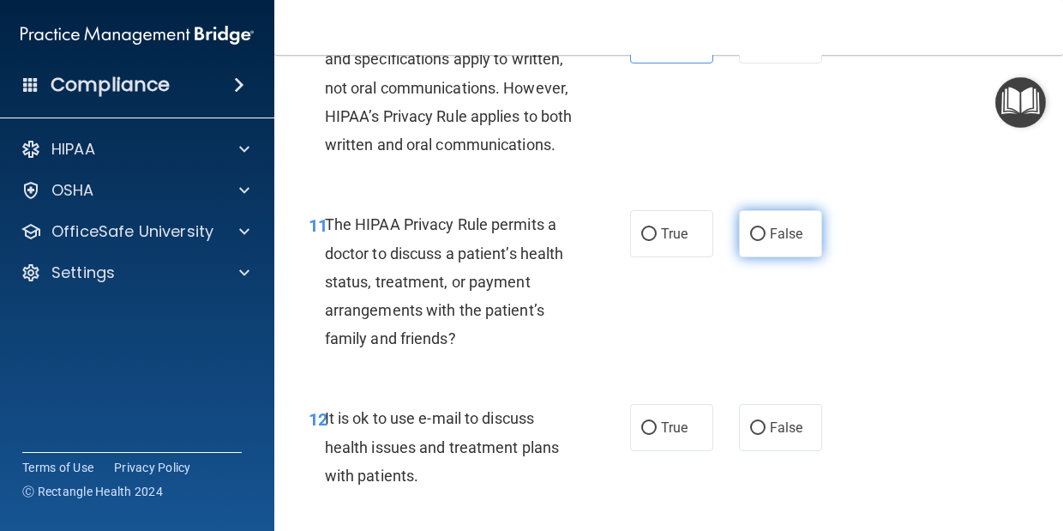
click at [787, 242] on span "False" at bounding box center [786, 234] width 33 height 16
click at [766, 241] on input "False" at bounding box center [757, 234] width 15 height 13
radio input "true"
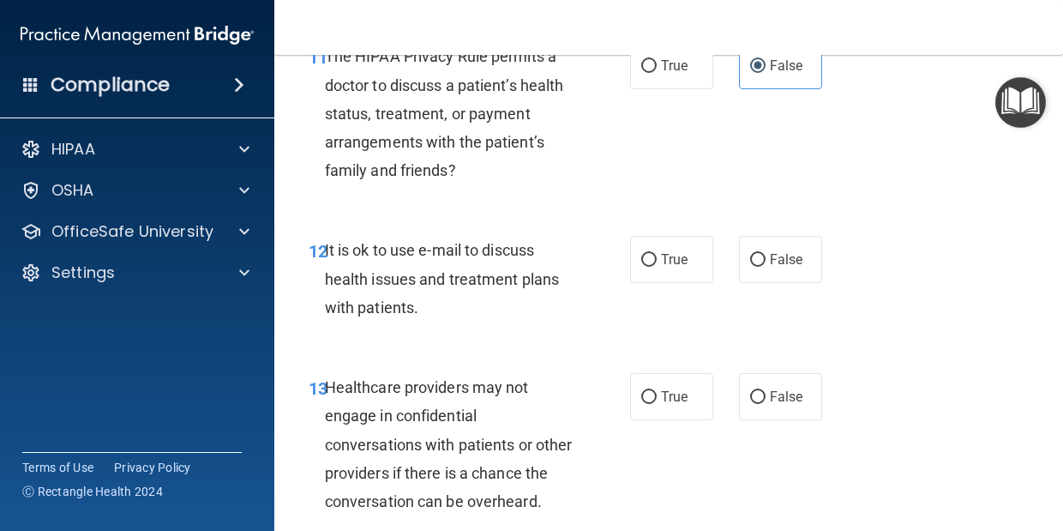
scroll to position [2044, 0]
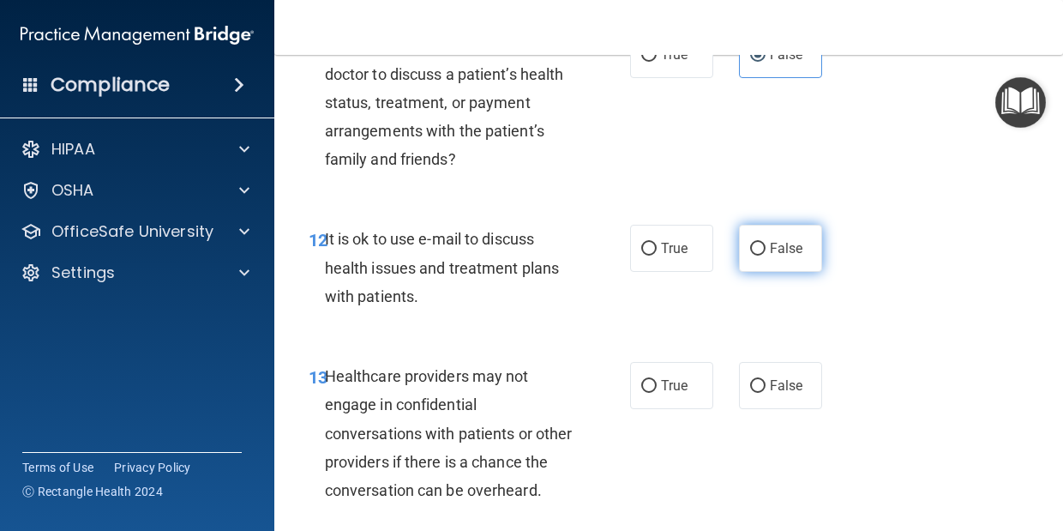
click at [801, 256] on span "False" at bounding box center [786, 248] width 33 height 16
click at [766, 256] on input "False" at bounding box center [757, 249] width 15 height 13
radio input "true"
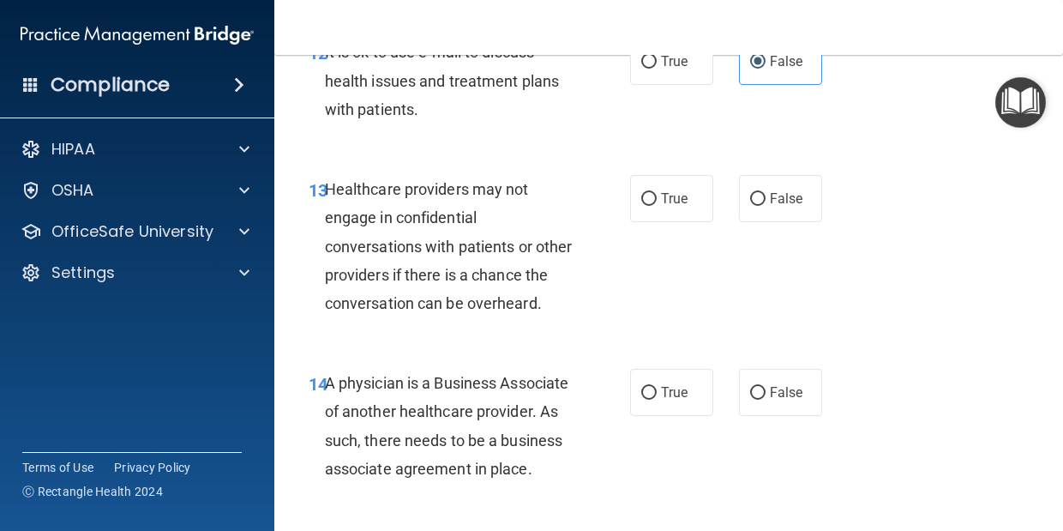
scroll to position [2233, 0]
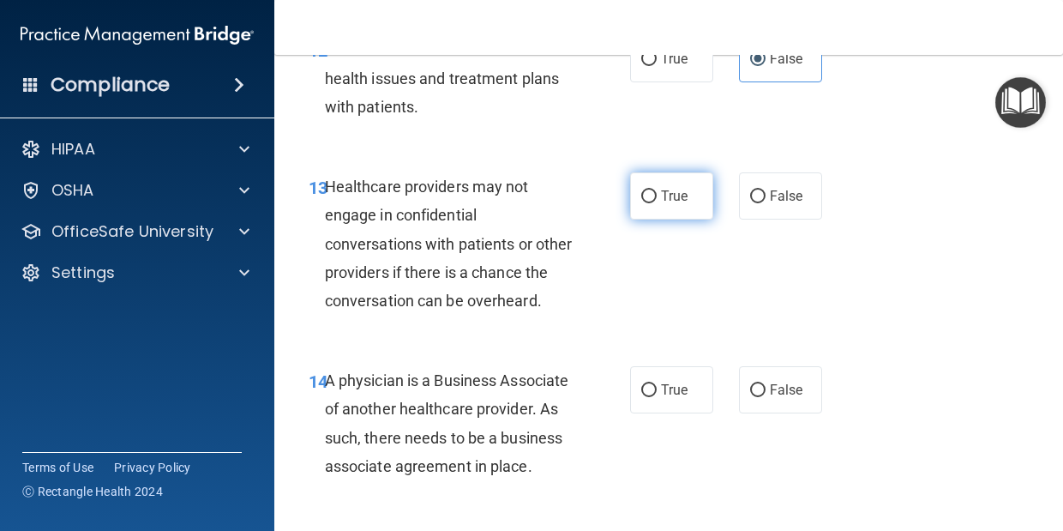
click at [670, 220] on label "True" at bounding box center [671, 195] width 83 height 47
click at [657, 203] on input "True" at bounding box center [649, 196] width 15 height 13
radio input "true"
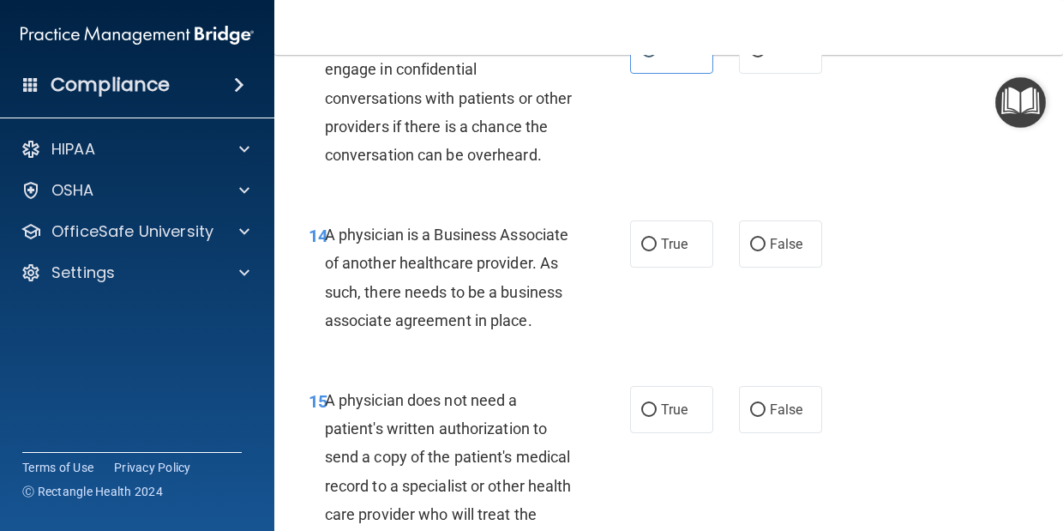
scroll to position [2380, 0]
click at [683, 251] on span "True" at bounding box center [674, 243] width 27 height 16
click at [657, 250] on input "True" at bounding box center [649, 244] width 15 height 13
radio input "true"
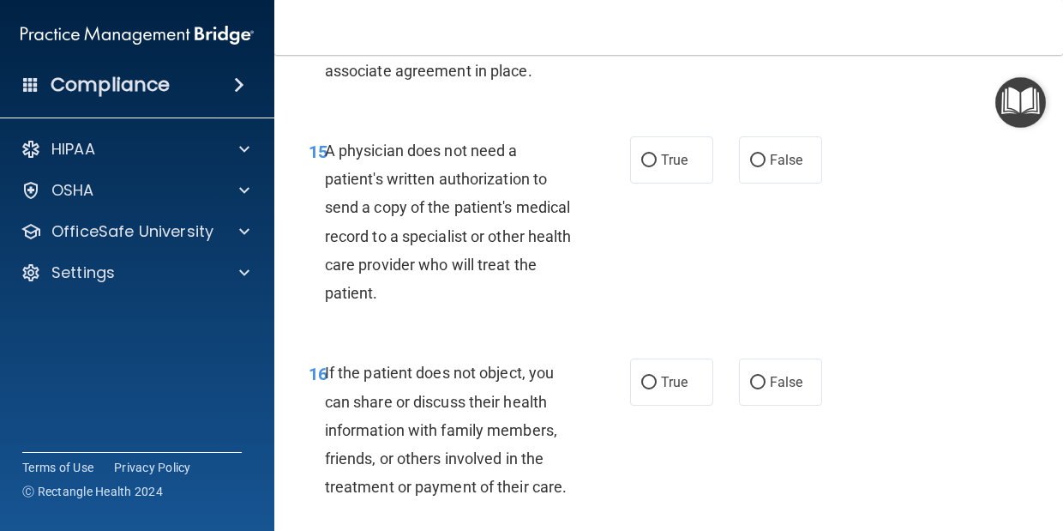
scroll to position [2651, 0]
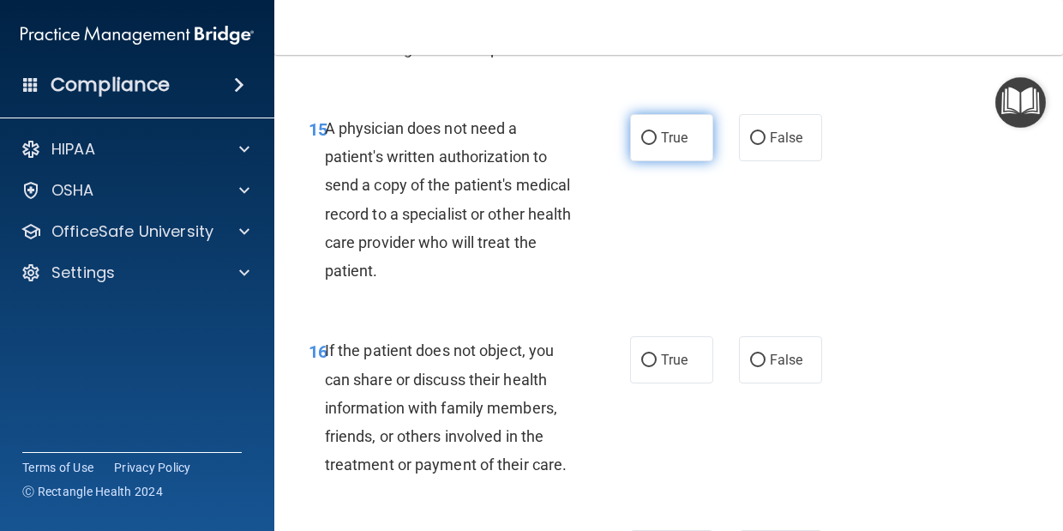
click at [669, 146] on span "True" at bounding box center [674, 138] width 27 height 16
click at [657, 145] on input "True" at bounding box center [649, 138] width 15 height 13
radio input "true"
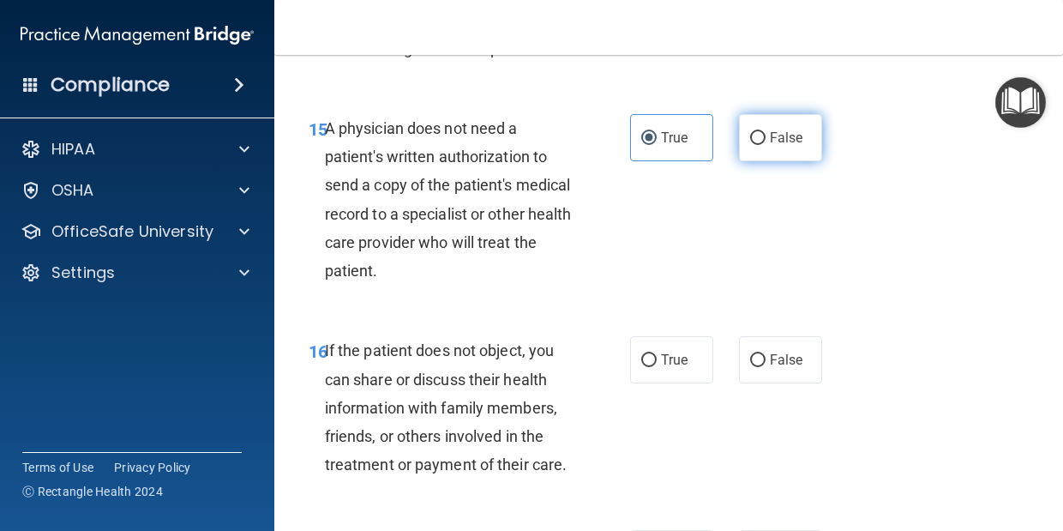
click at [782, 146] on span "False" at bounding box center [786, 138] width 33 height 16
click at [766, 145] on input "False" at bounding box center [757, 138] width 15 height 13
radio input "true"
radio input "false"
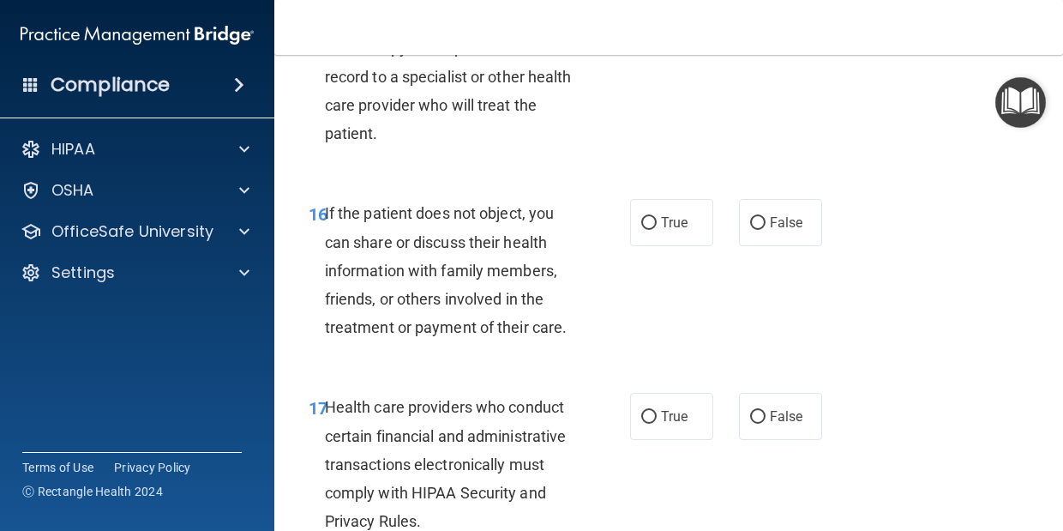
scroll to position [2838, 0]
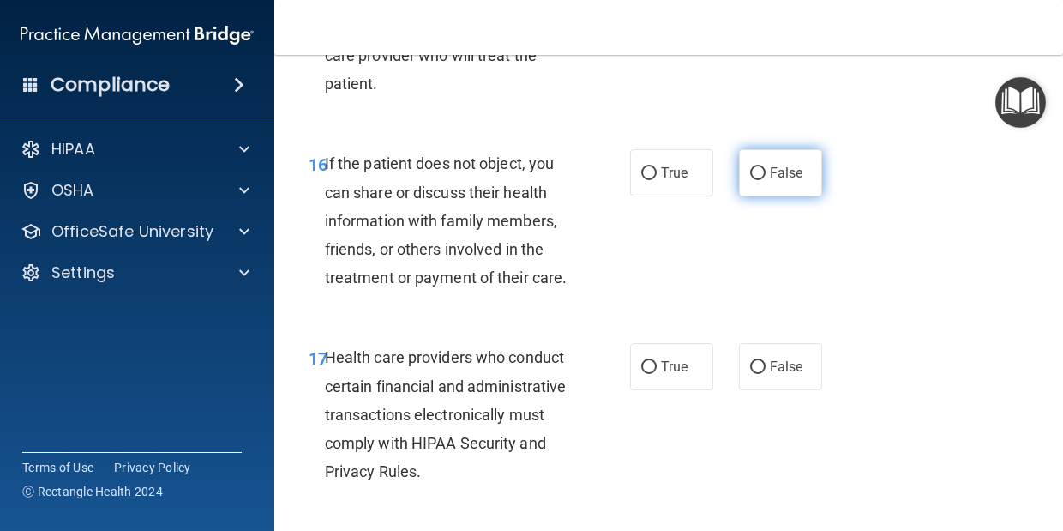
click at [774, 181] on span "False" at bounding box center [786, 173] width 33 height 16
click at [766, 180] on input "False" at bounding box center [757, 173] width 15 height 13
radio input "true"
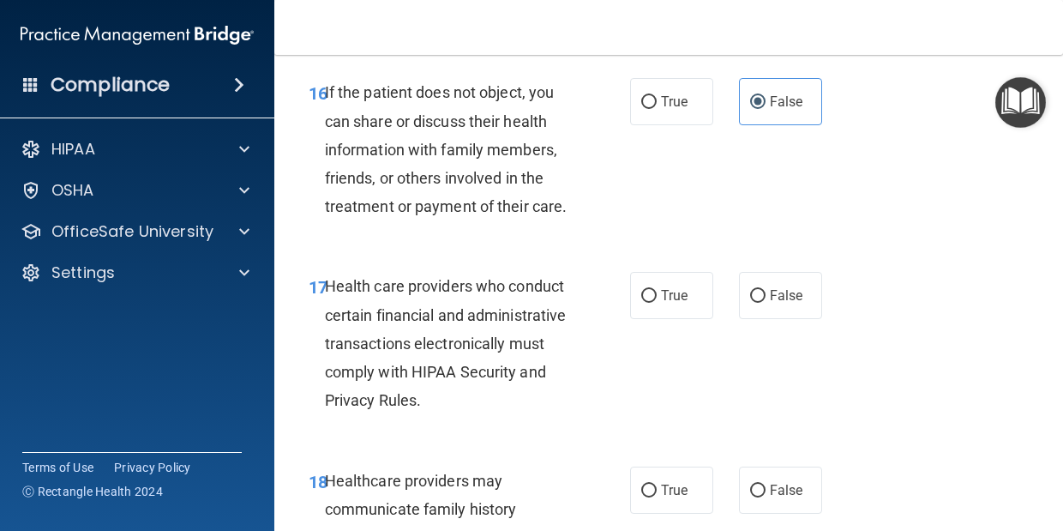
scroll to position [2967, 0]
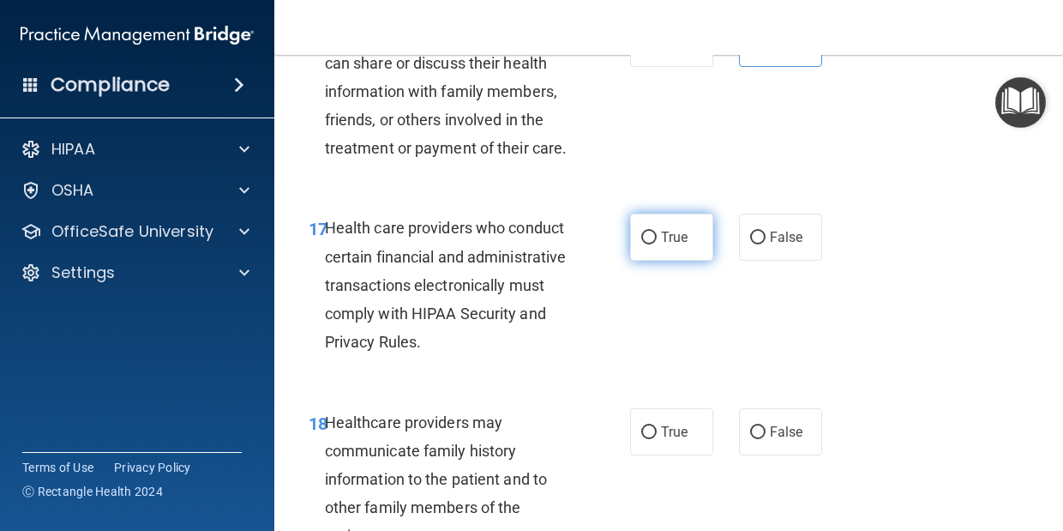
click at [664, 245] on span "True" at bounding box center [674, 237] width 27 height 16
click at [657, 244] on input "True" at bounding box center [649, 238] width 15 height 13
radio input "true"
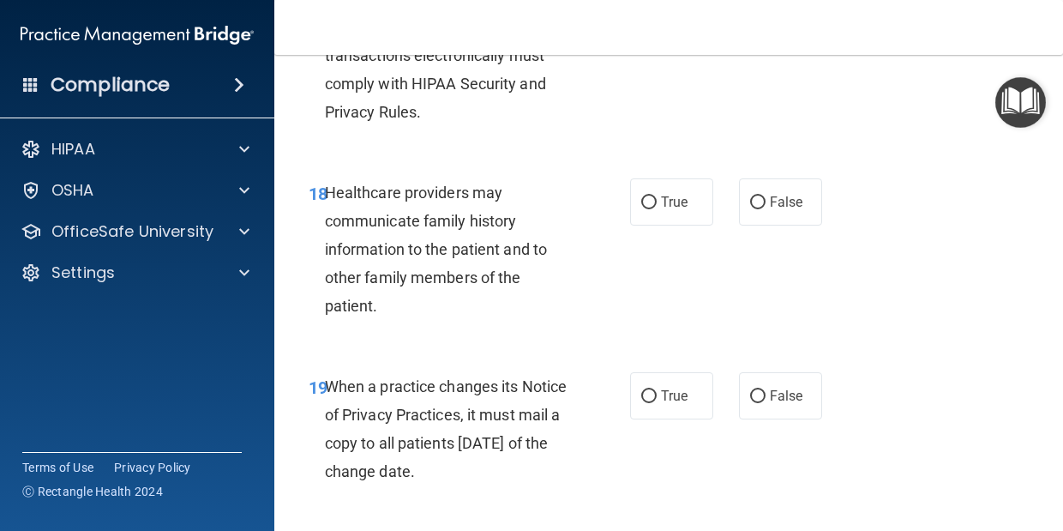
scroll to position [3202, 0]
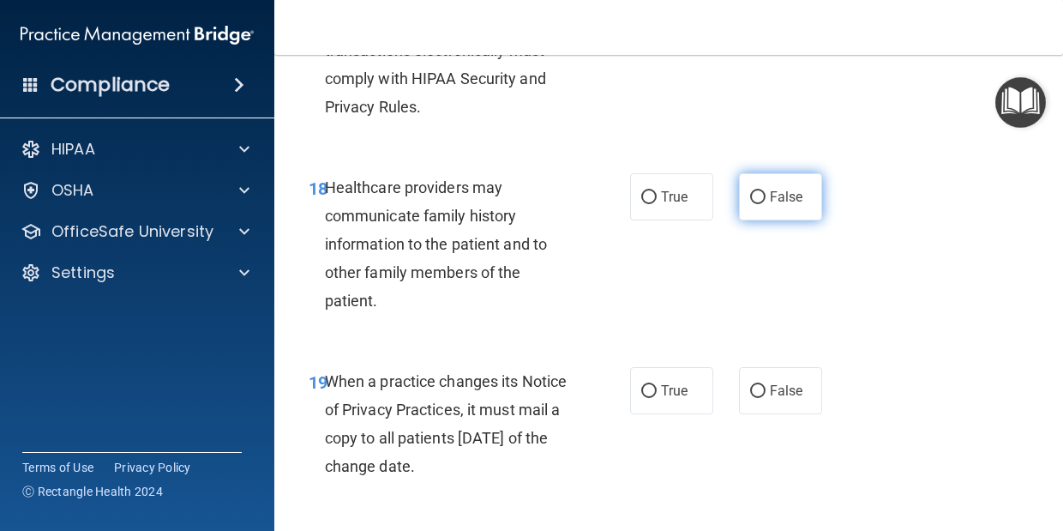
click at [787, 220] on label "False" at bounding box center [780, 196] width 83 height 47
click at [766, 204] on input "False" at bounding box center [757, 197] width 15 height 13
radio input "true"
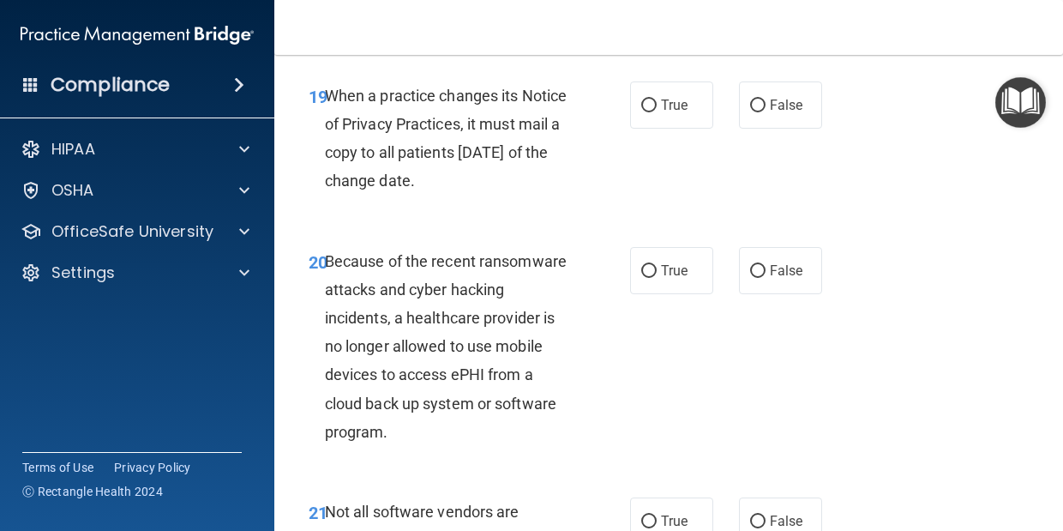
scroll to position [3489, 0]
click at [683, 128] on label "True" at bounding box center [671, 104] width 83 height 47
click at [657, 111] on input "True" at bounding box center [649, 105] width 15 height 13
radio input "true"
click at [675, 128] on label "True" at bounding box center [671, 104] width 83 height 47
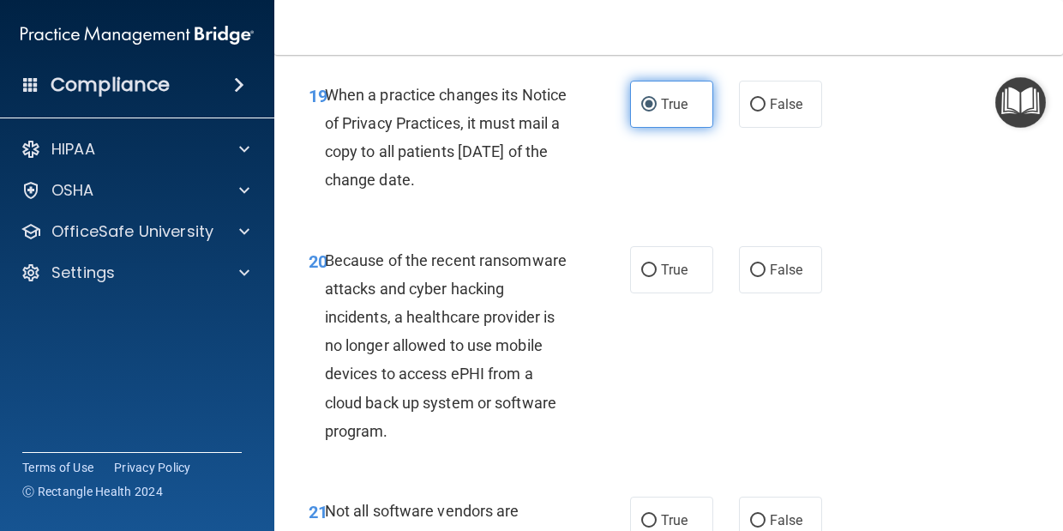
click at [657, 111] on input "True" at bounding box center [649, 105] width 15 height 13
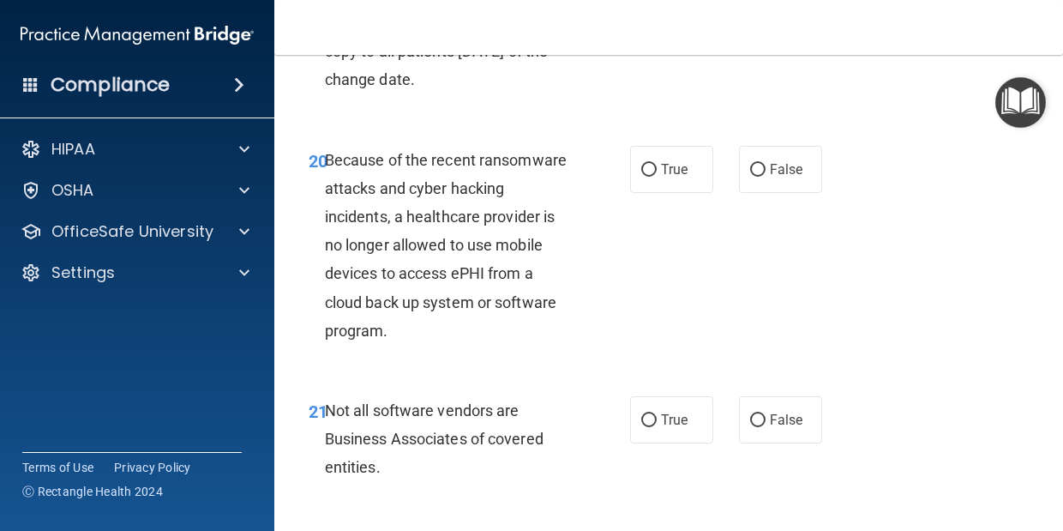
scroll to position [3595, 0]
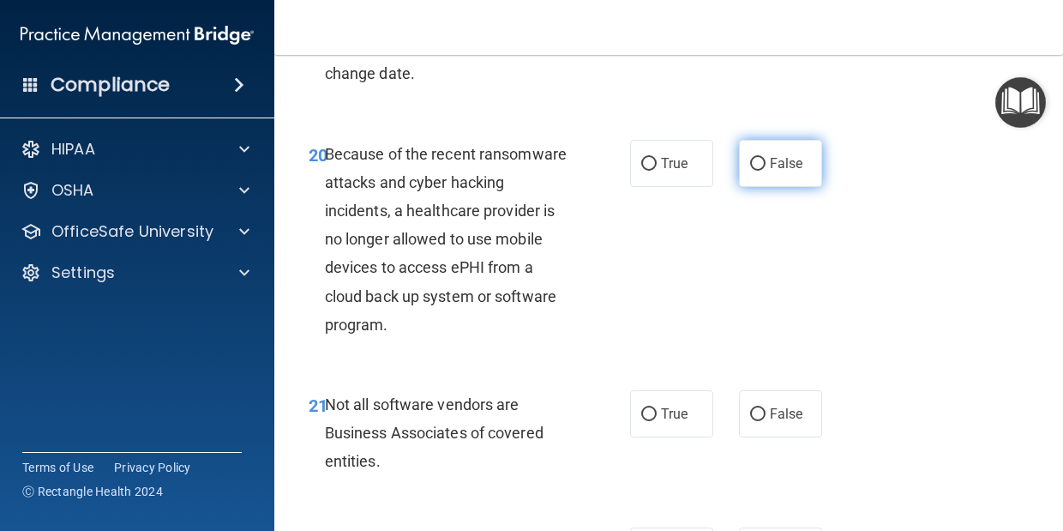
click at [783, 172] on span "False" at bounding box center [786, 163] width 33 height 16
click at [766, 171] on input "False" at bounding box center [757, 164] width 15 height 13
radio input "true"
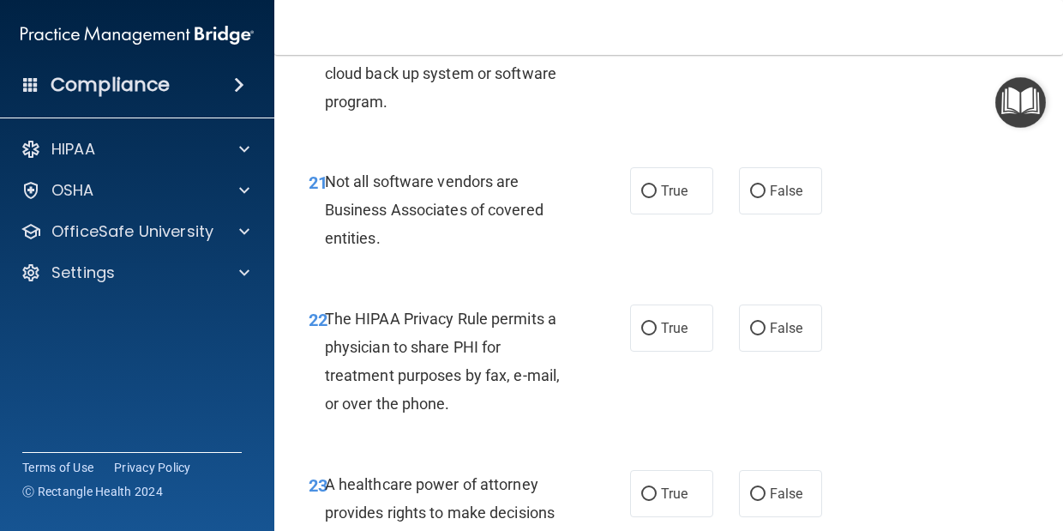
scroll to position [3822, 0]
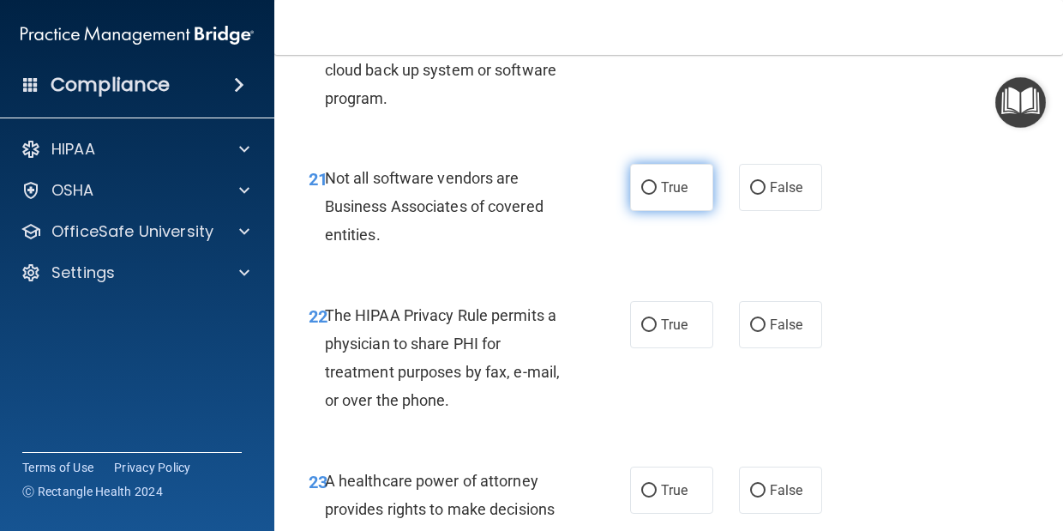
click at [692, 211] on label "True" at bounding box center [671, 187] width 83 height 47
click at [657, 195] on input "True" at bounding box center [649, 188] width 15 height 13
radio input "true"
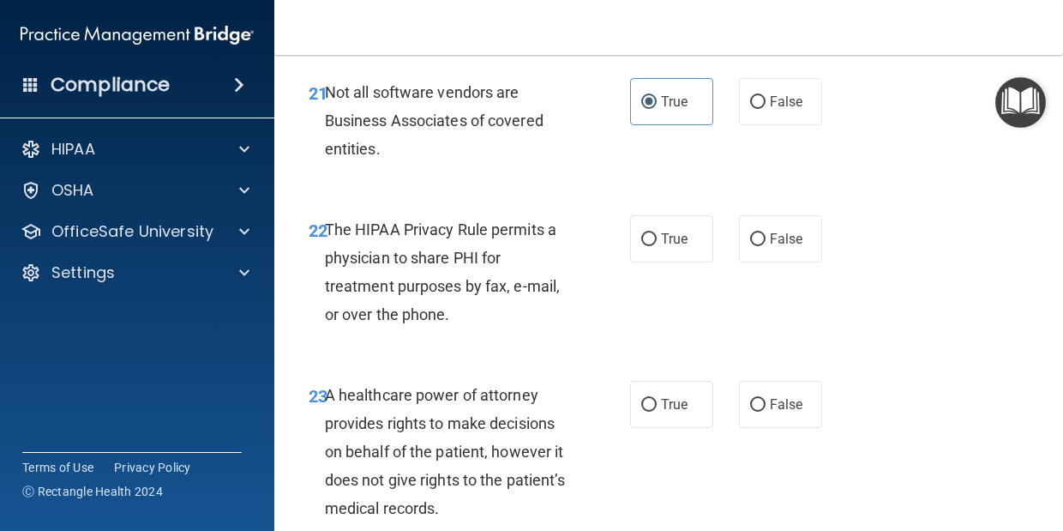
scroll to position [3945, 0]
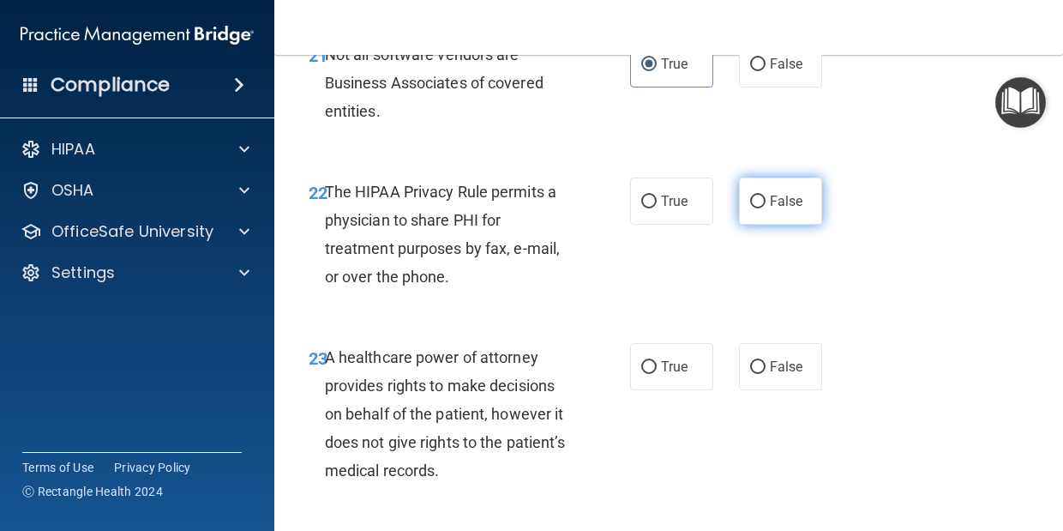
click at [768, 225] on label "False" at bounding box center [780, 201] width 83 height 47
click at [766, 208] on input "False" at bounding box center [757, 202] width 15 height 13
radio input "true"
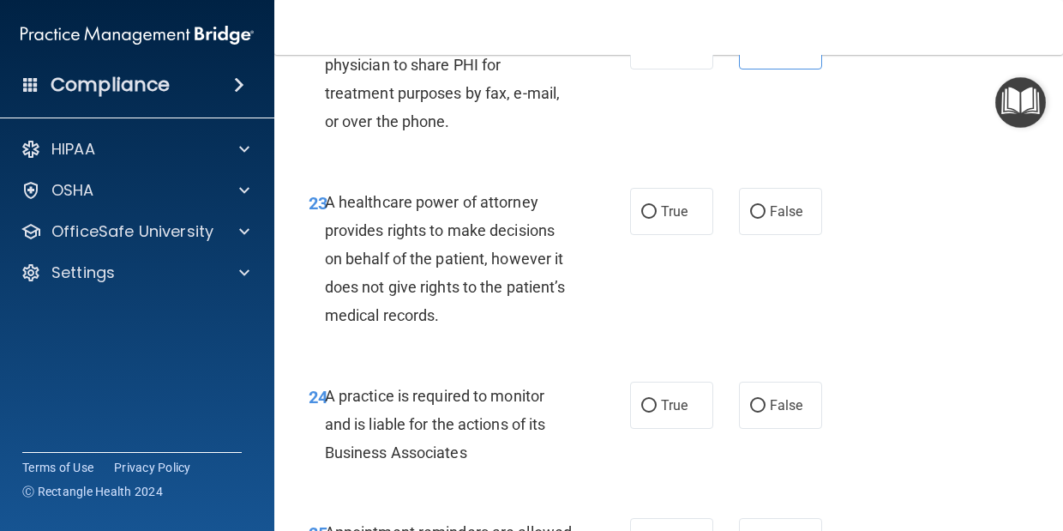
scroll to position [4101, 0]
click at [685, 219] on span "True" at bounding box center [674, 210] width 27 height 16
click at [657, 218] on input "True" at bounding box center [649, 211] width 15 height 13
radio input "true"
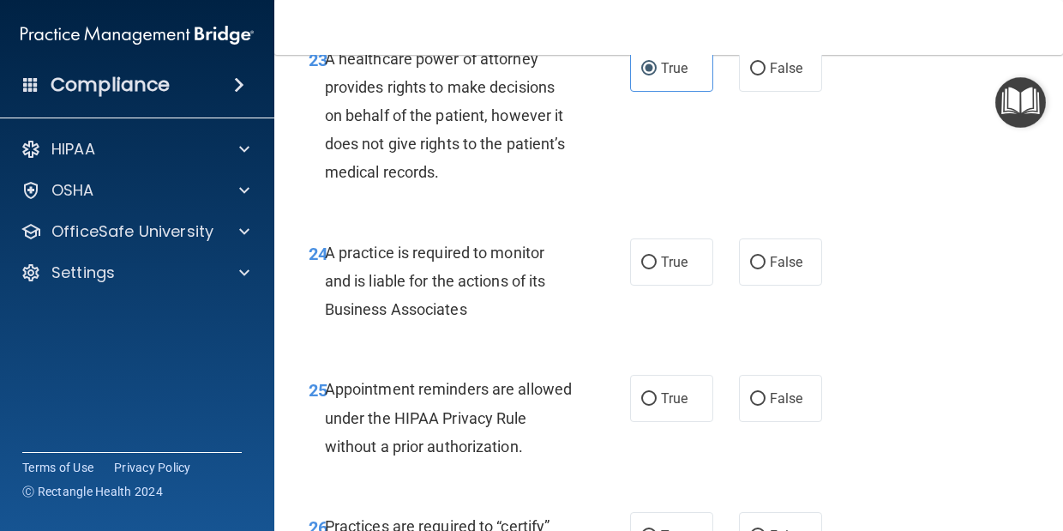
scroll to position [4286, 0]
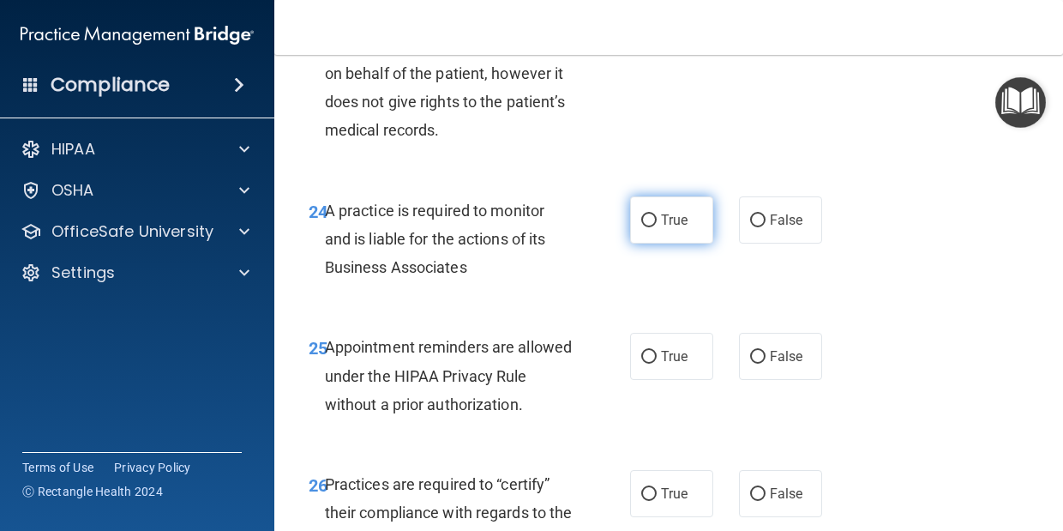
click at [681, 244] on label "True" at bounding box center [671, 219] width 83 height 47
click at [657, 227] on input "True" at bounding box center [649, 220] width 15 height 13
radio input "true"
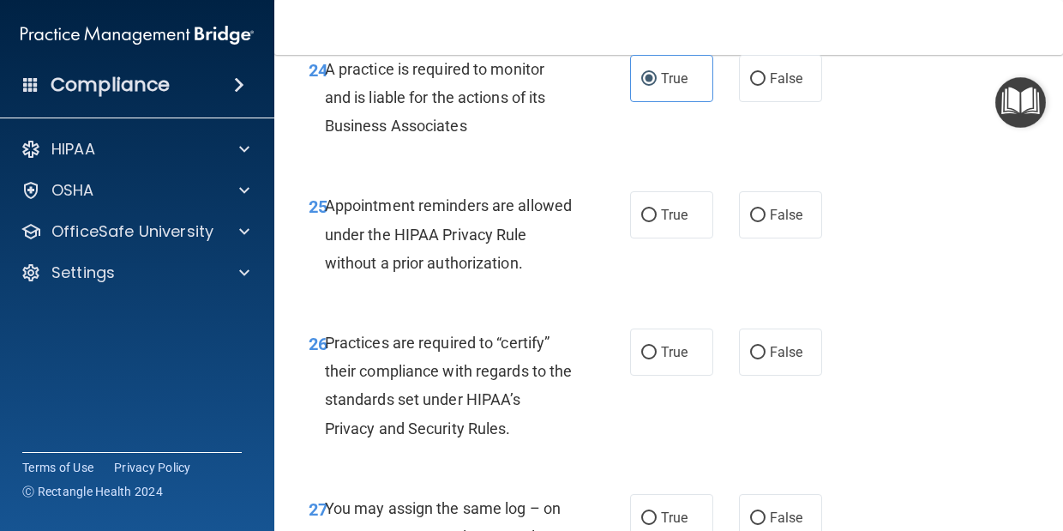
scroll to position [4452, 0]
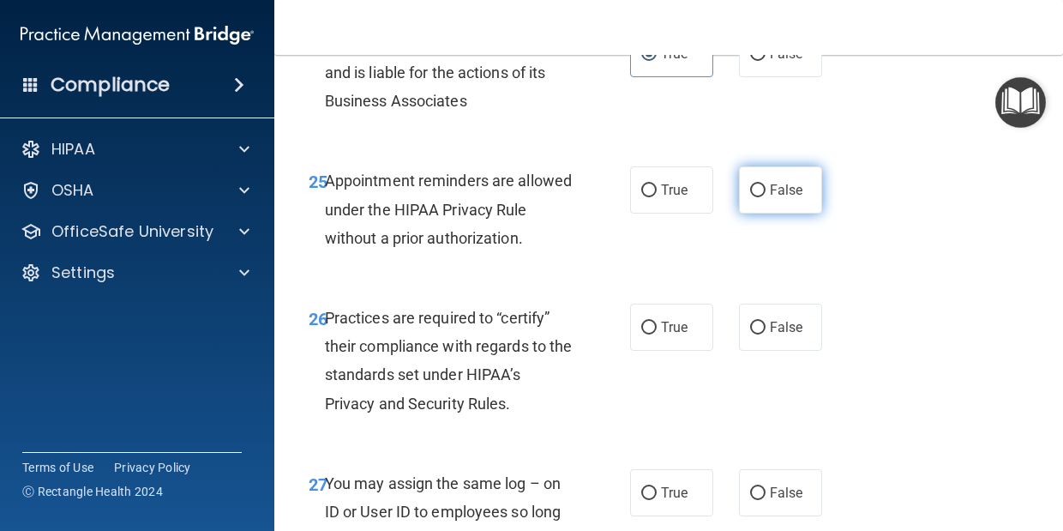
click at [766, 214] on label "False" at bounding box center [780, 189] width 83 height 47
click at [766, 197] on input "False" at bounding box center [757, 190] width 15 height 13
radio input "true"
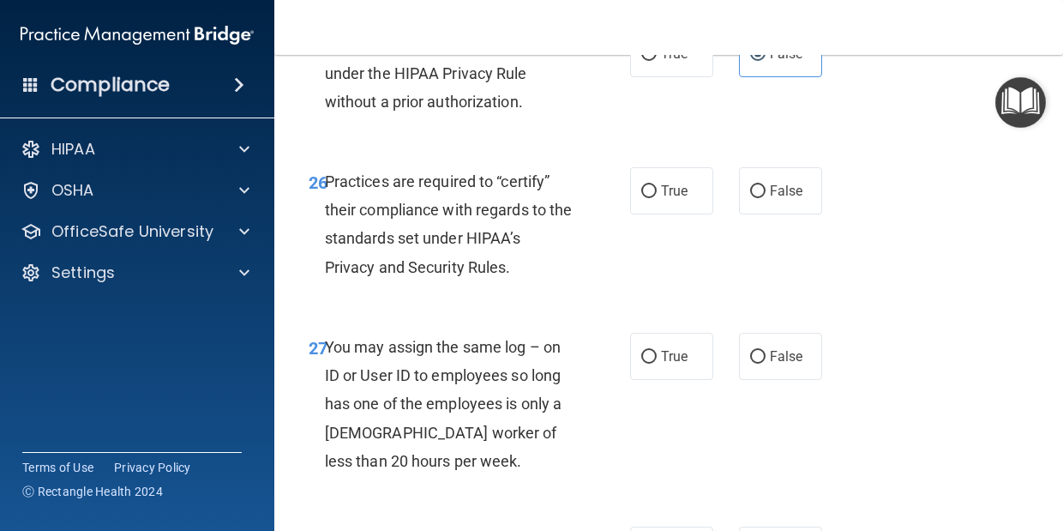
scroll to position [4612, 0]
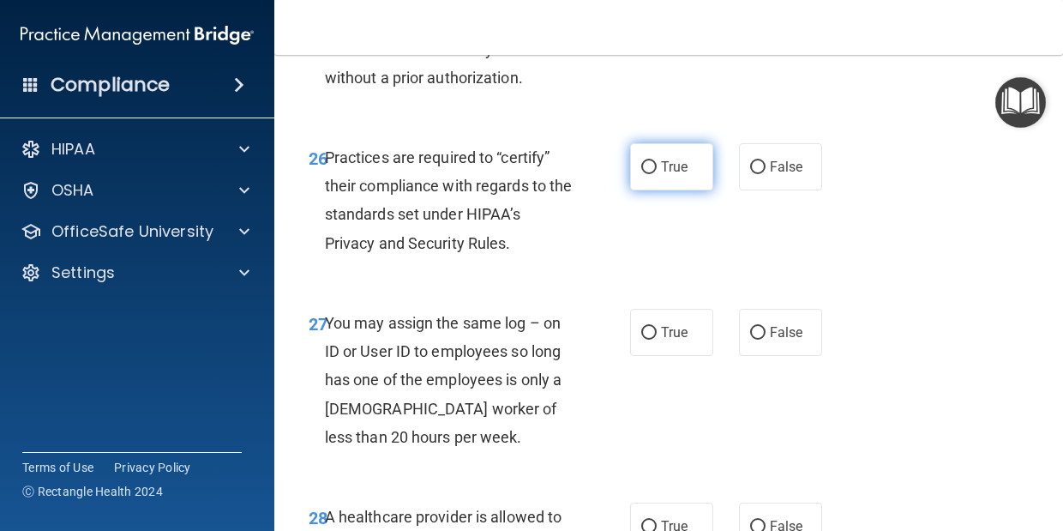
click at [673, 190] on label "True" at bounding box center [671, 166] width 83 height 47
click at [657, 174] on input "True" at bounding box center [649, 167] width 15 height 13
radio input "true"
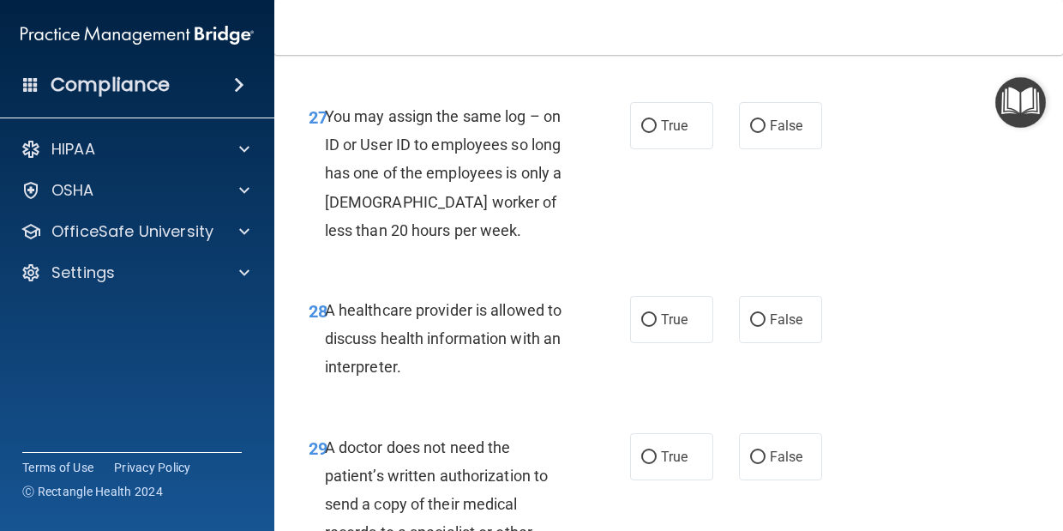
scroll to position [4820, 0]
click at [771, 133] on span "False" at bounding box center [786, 125] width 33 height 16
click at [766, 132] on input "False" at bounding box center [757, 125] width 15 height 13
radio input "true"
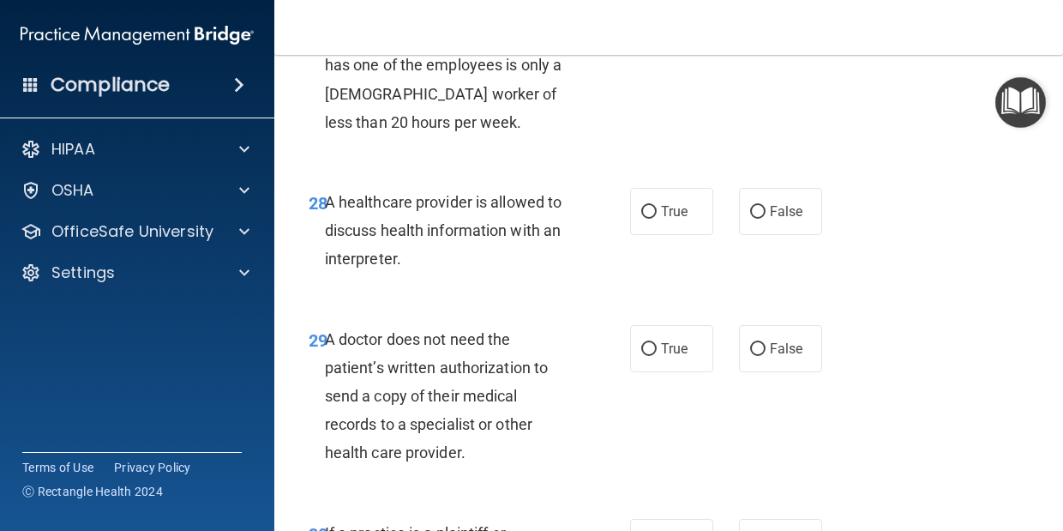
scroll to position [4932, 0]
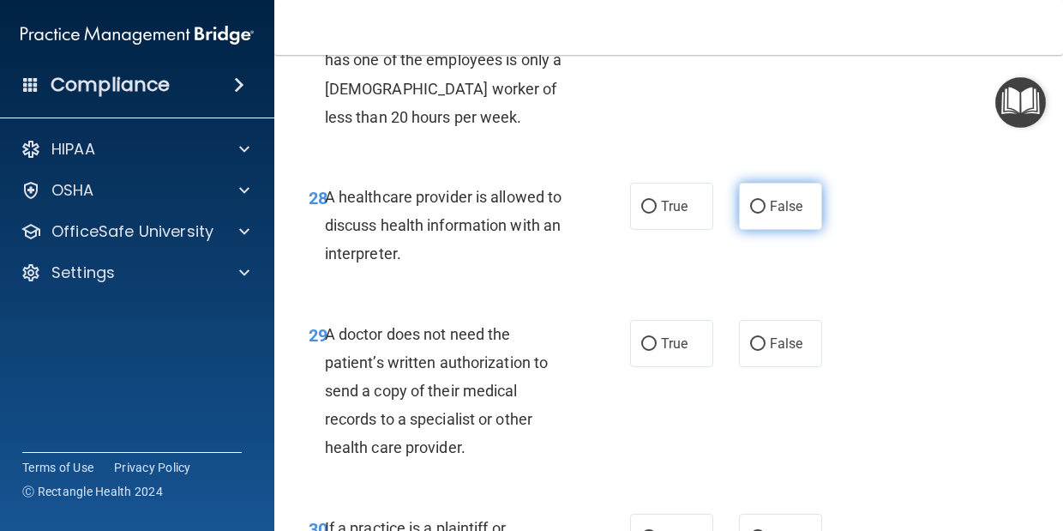
click at [759, 214] on input "False" at bounding box center [757, 207] width 15 height 13
radio input "true"
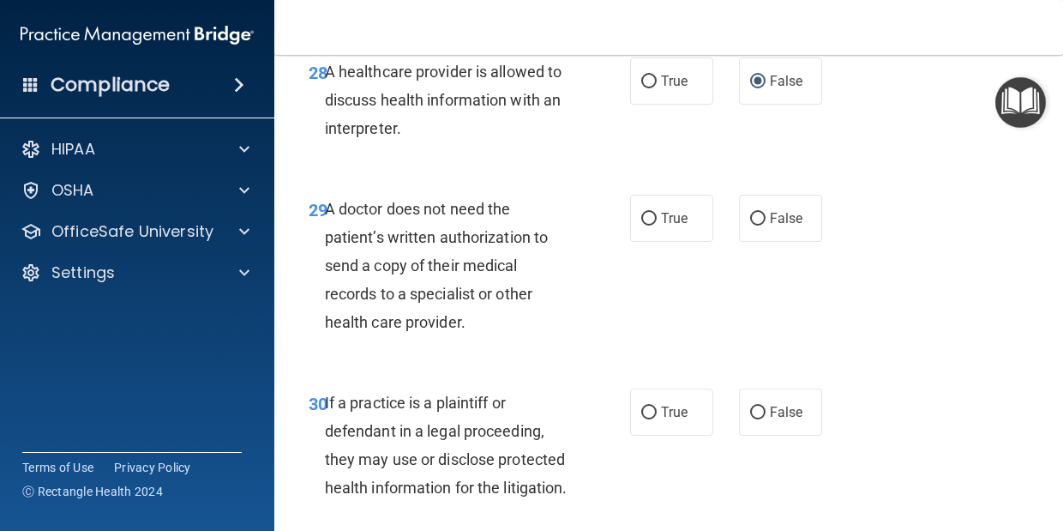
scroll to position [5092, 0]
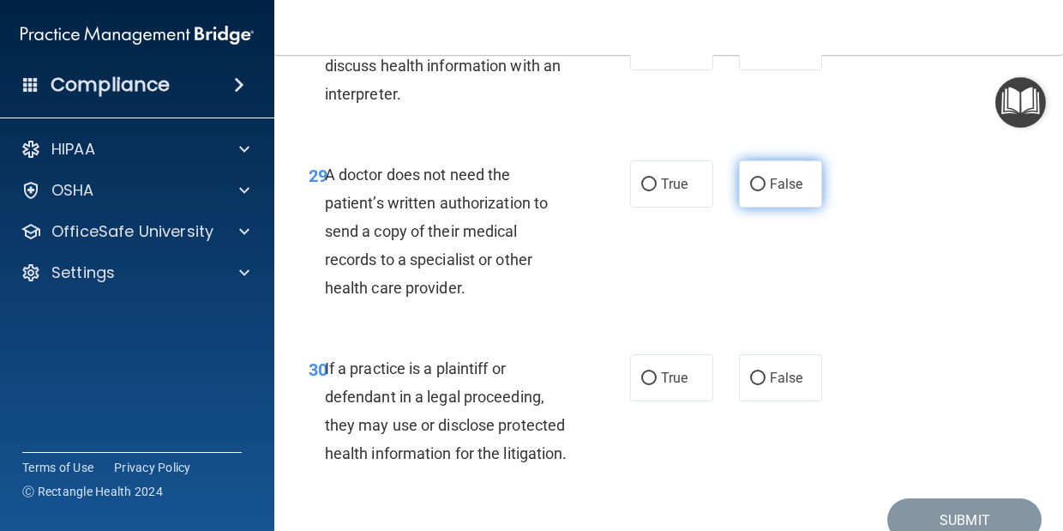
click at [760, 191] on input "False" at bounding box center [757, 184] width 15 height 13
radio input "true"
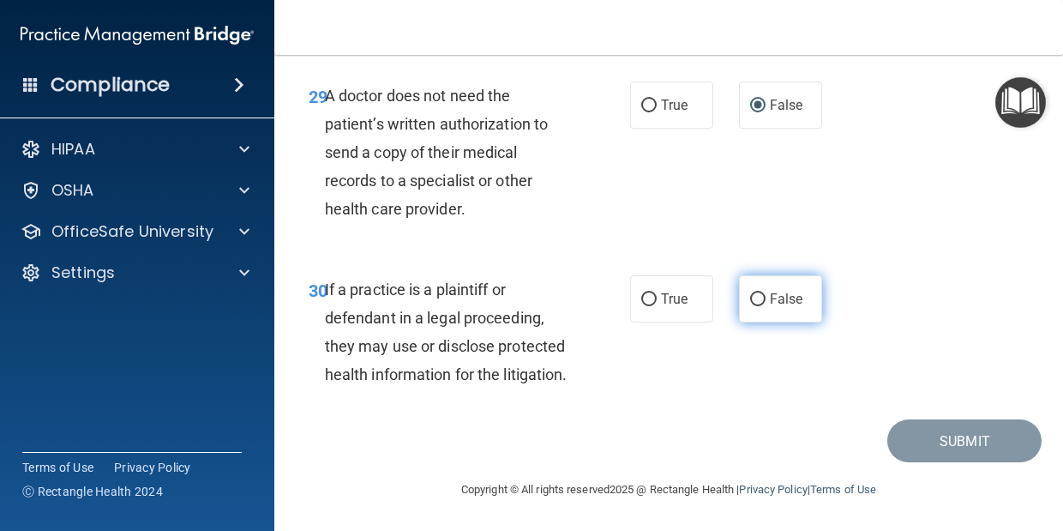
click at [779, 297] on span "False" at bounding box center [786, 299] width 33 height 16
click at [766, 297] on input "False" at bounding box center [757, 299] width 15 height 13
radio input "true"
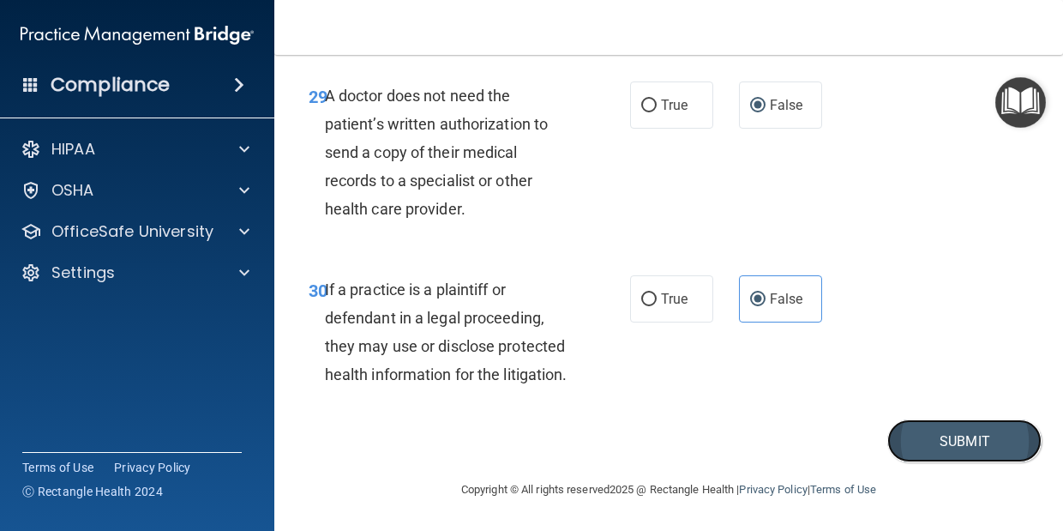
click at [955, 441] on button "Submit" at bounding box center [965, 441] width 154 height 44
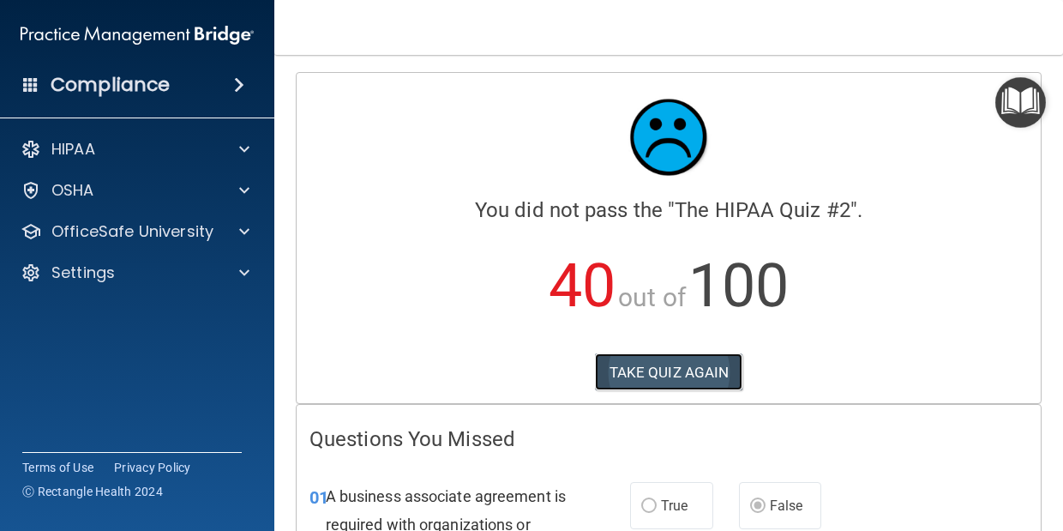
click at [660, 378] on button "TAKE QUIZ AGAIN" at bounding box center [669, 372] width 148 height 38
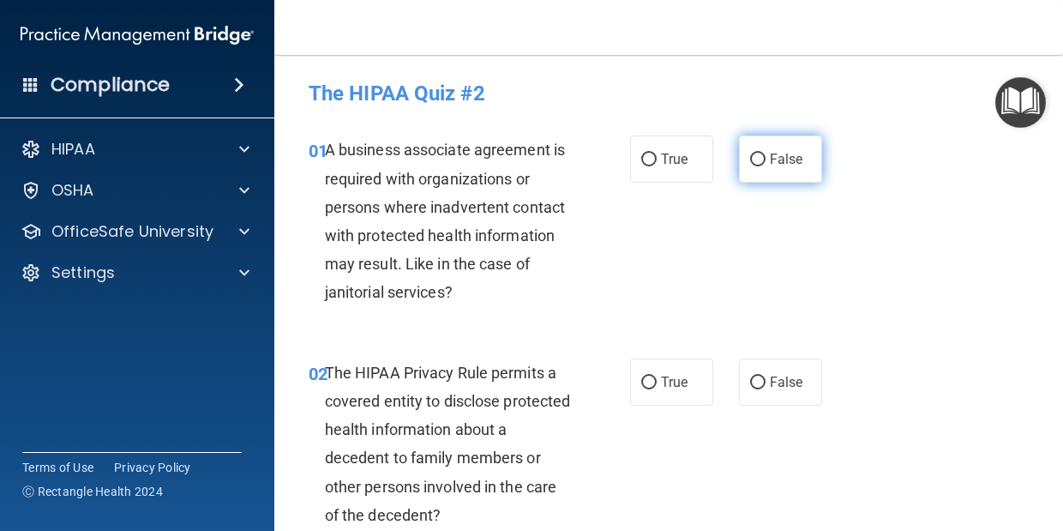
click at [762, 156] on input "False" at bounding box center [757, 160] width 15 height 13
radio input "true"
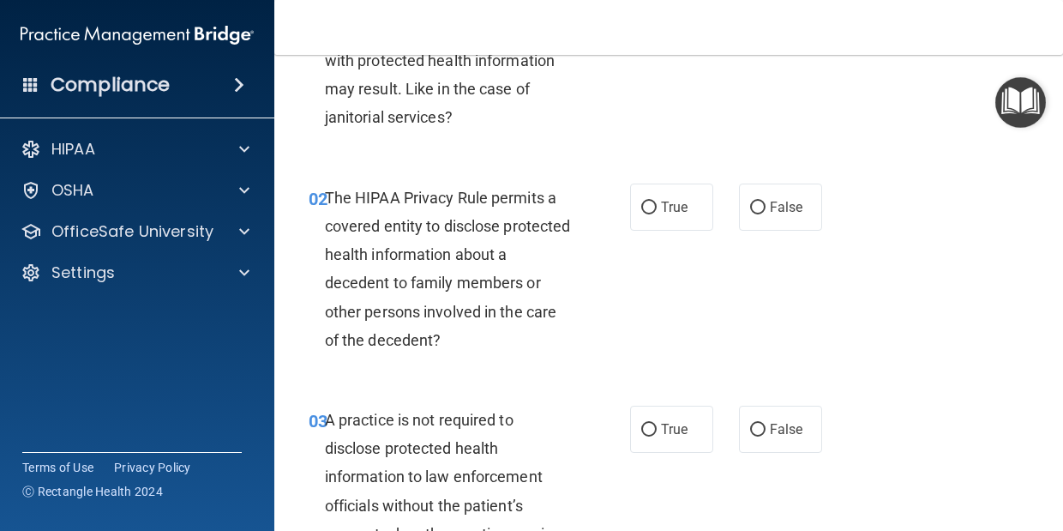
scroll to position [176, 0]
click at [664, 211] on span "True" at bounding box center [674, 206] width 27 height 16
click at [657, 211] on input "True" at bounding box center [649, 207] width 15 height 13
radio input "true"
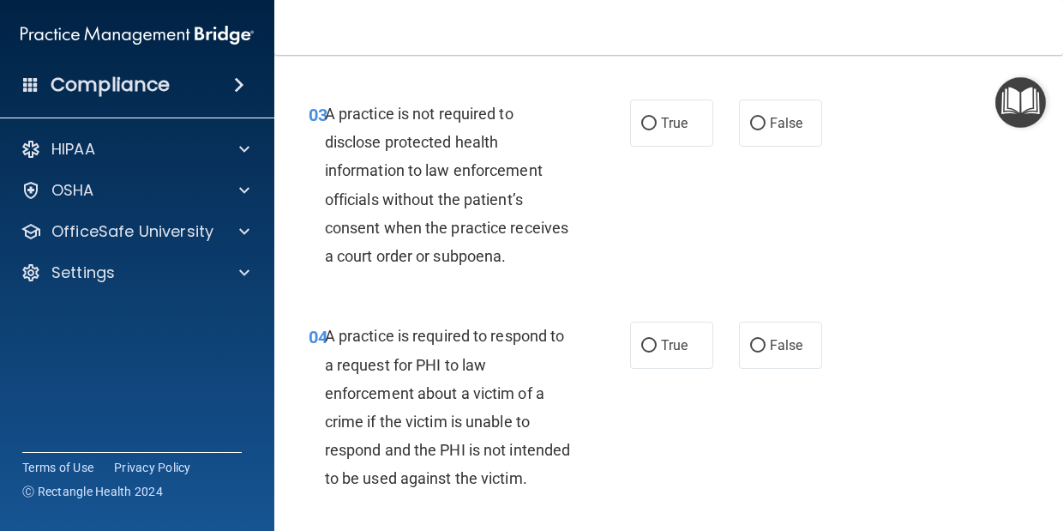
scroll to position [498, 0]
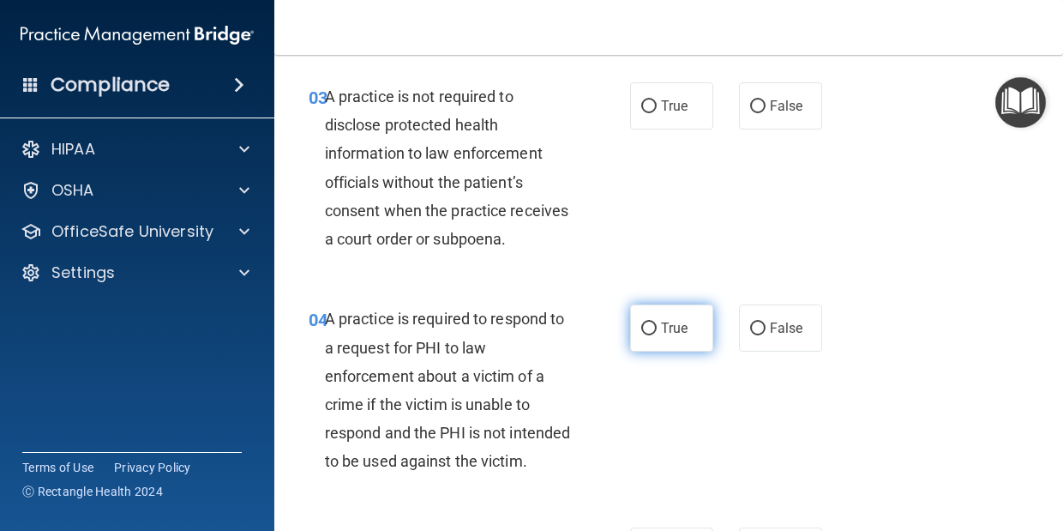
click at [659, 330] on label "True" at bounding box center [671, 327] width 83 height 47
click at [657, 330] on input "True" at bounding box center [649, 328] width 15 height 13
radio input "true"
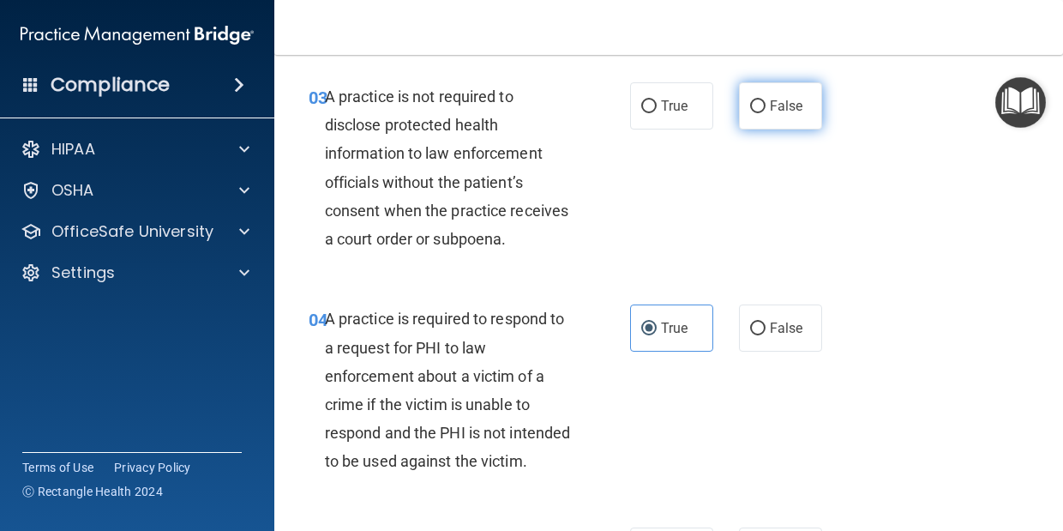
click at [758, 109] on input "False" at bounding box center [757, 106] width 15 height 13
radio input "true"
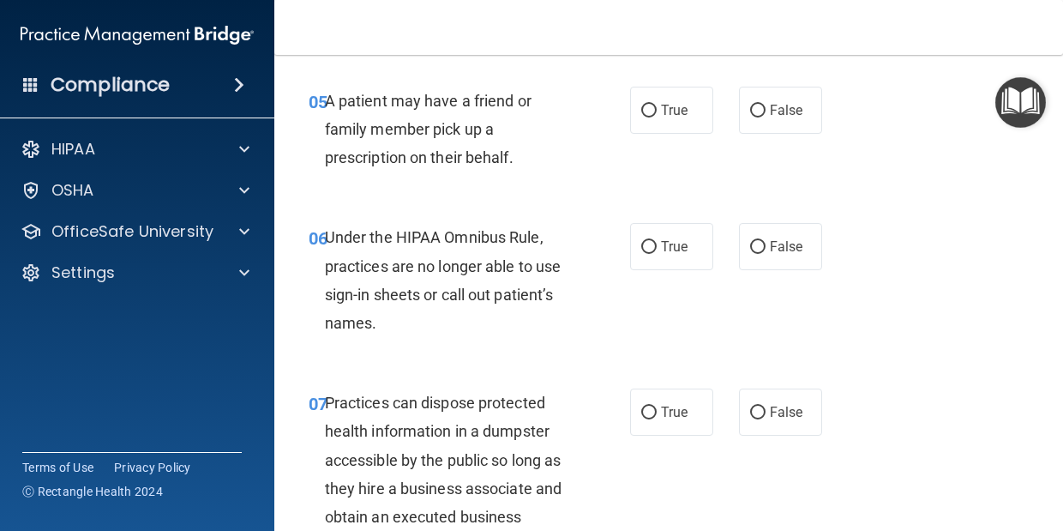
scroll to position [936, 0]
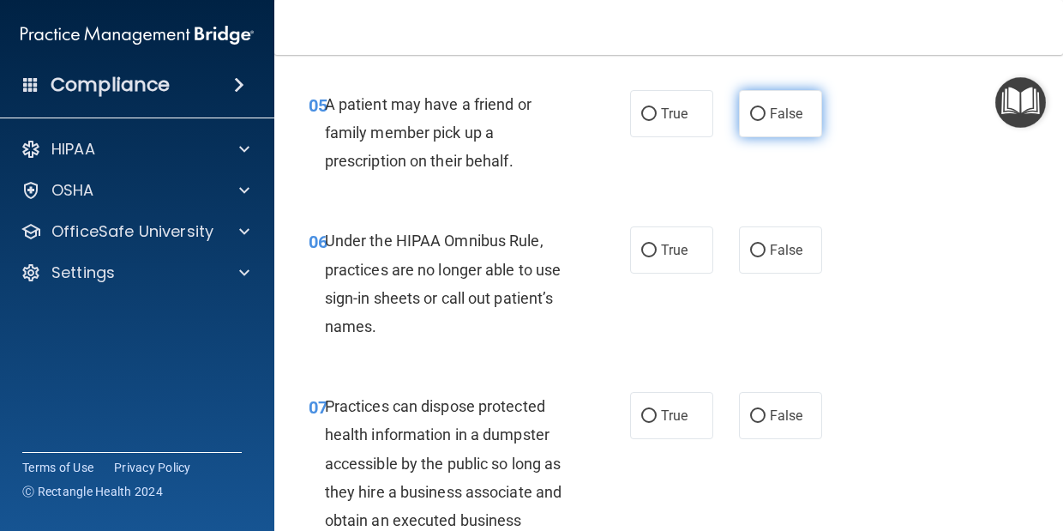
click at [760, 121] on input "False" at bounding box center [757, 114] width 15 height 13
radio input "true"
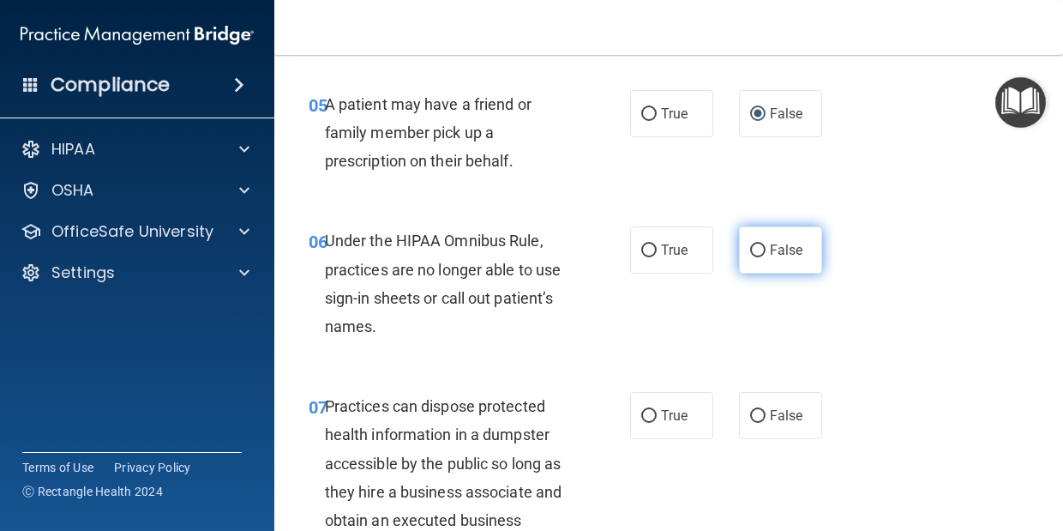
click at [758, 257] on input "False" at bounding box center [757, 250] width 15 height 13
radio input "true"
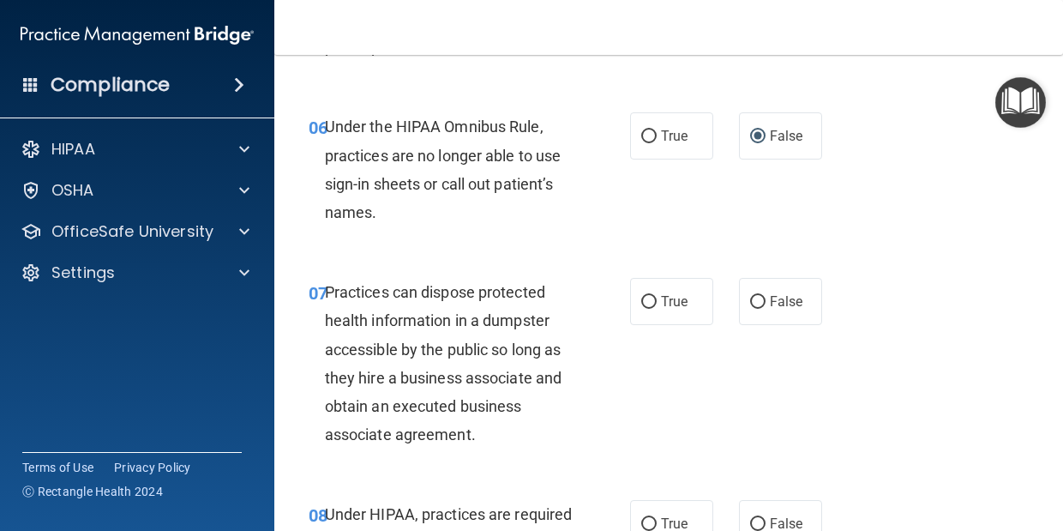
scroll to position [1080, 0]
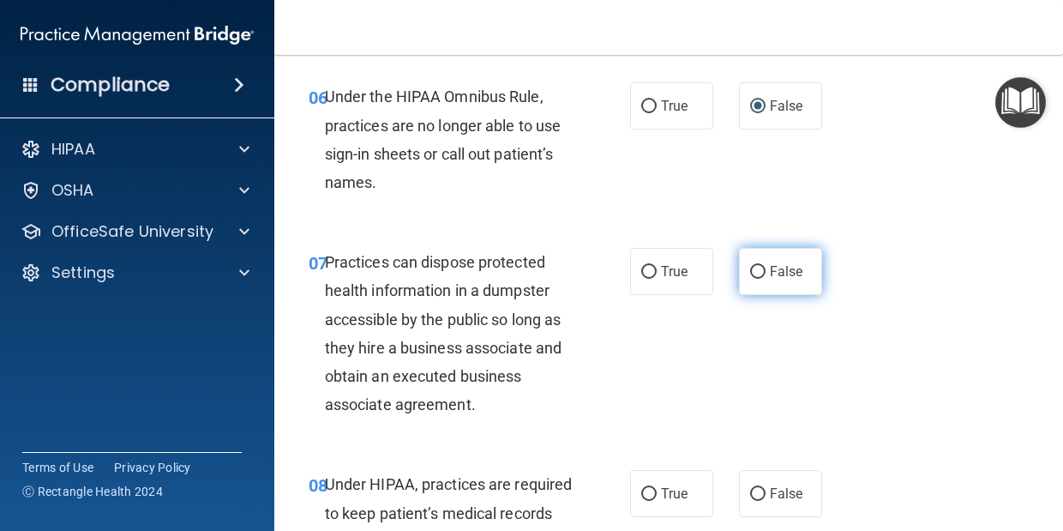
click at [772, 280] on span "False" at bounding box center [786, 271] width 33 height 16
click at [766, 279] on input "False" at bounding box center [757, 272] width 15 height 13
radio input "true"
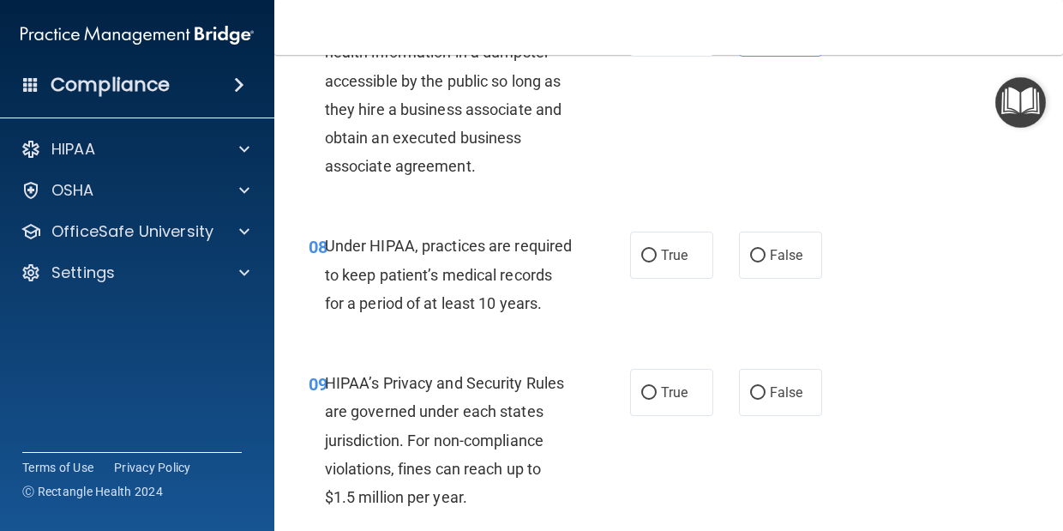
scroll to position [1322, 0]
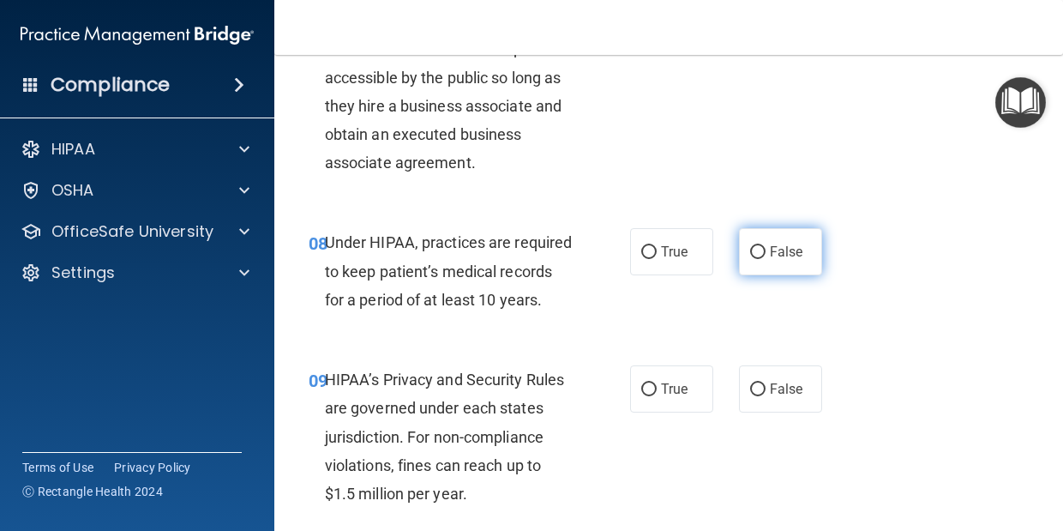
click at [774, 260] on span "False" at bounding box center [786, 252] width 33 height 16
click at [766, 259] on input "False" at bounding box center [757, 252] width 15 height 13
radio input "true"
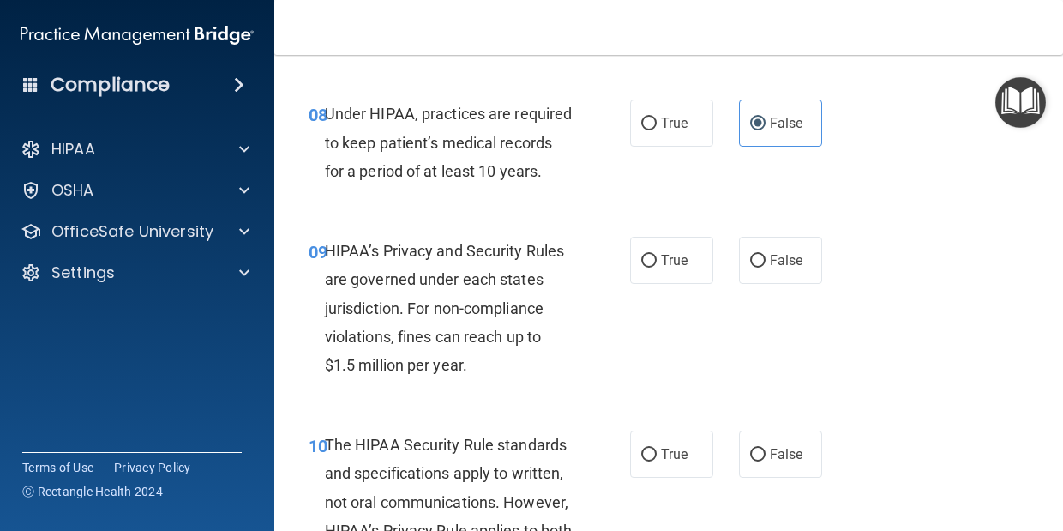
scroll to position [1451, 0]
click at [759, 267] on input "False" at bounding box center [757, 260] width 15 height 13
radio input "true"
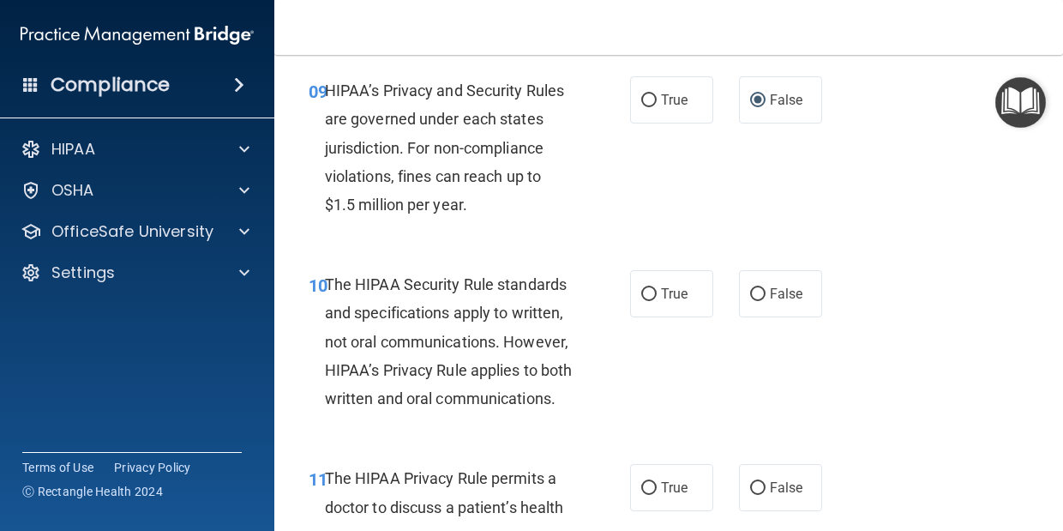
scroll to position [1655, 0]
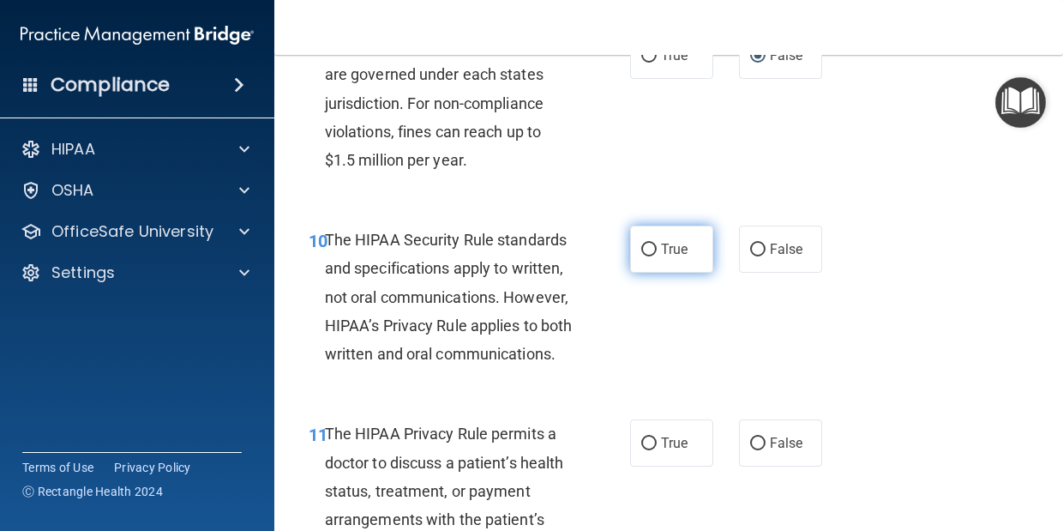
click at [678, 257] on span "True" at bounding box center [674, 249] width 27 height 16
click at [657, 256] on input "True" at bounding box center [649, 250] width 15 height 13
radio input "true"
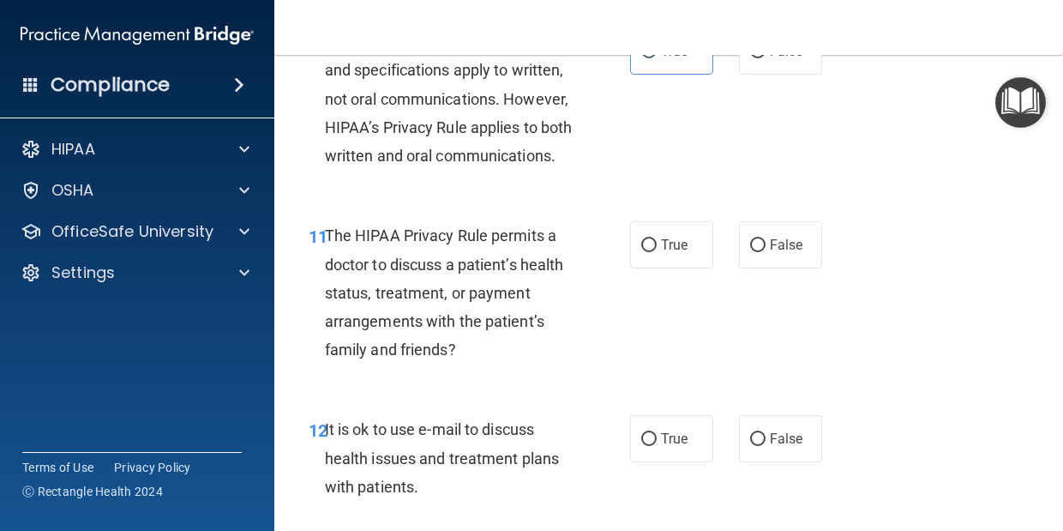
scroll to position [1856, 0]
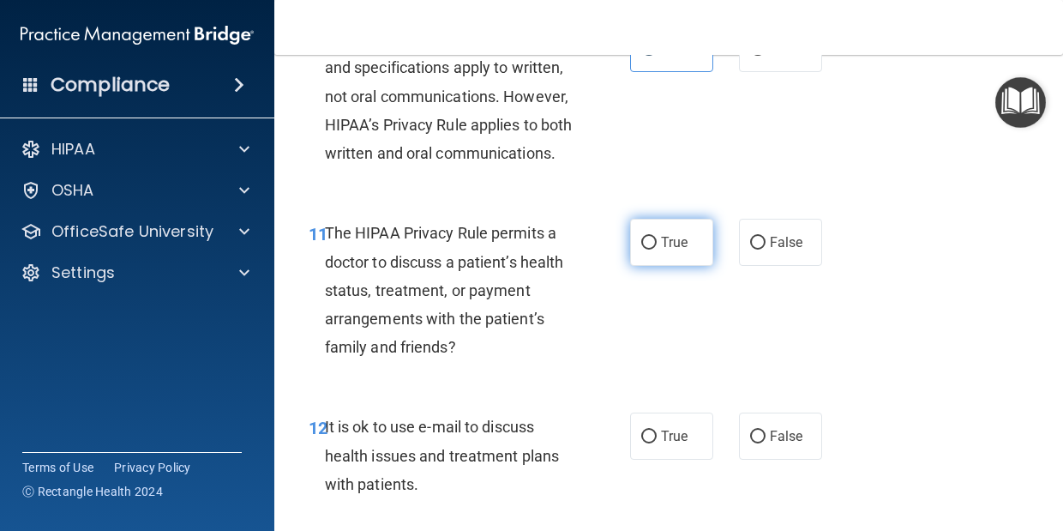
click at [661, 250] on span "True" at bounding box center [674, 242] width 27 height 16
click at [657, 250] on input "True" at bounding box center [649, 243] width 15 height 13
radio input "true"
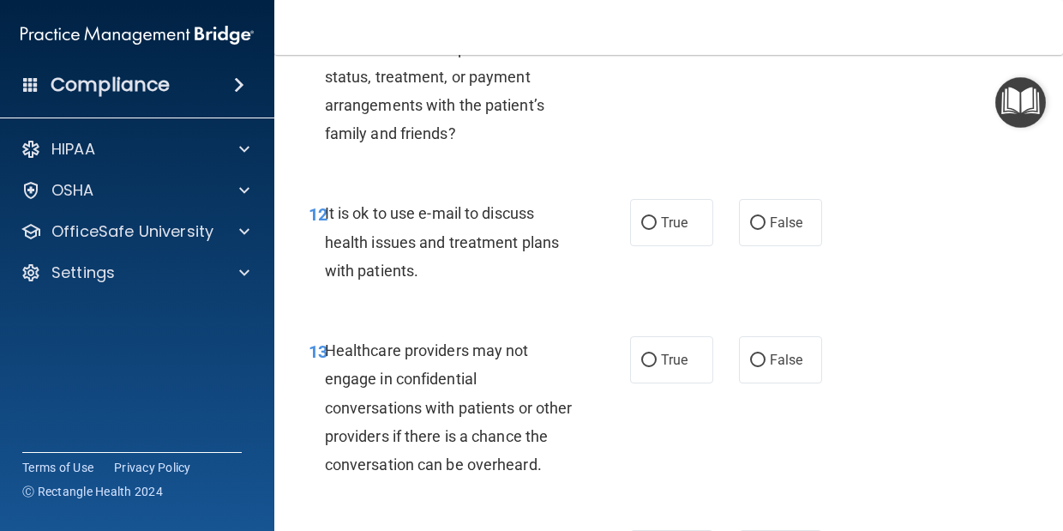
scroll to position [2070, 0]
click at [672, 245] on label "True" at bounding box center [671, 221] width 83 height 47
click at [657, 229] on input "True" at bounding box center [649, 222] width 15 height 13
radio input "true"
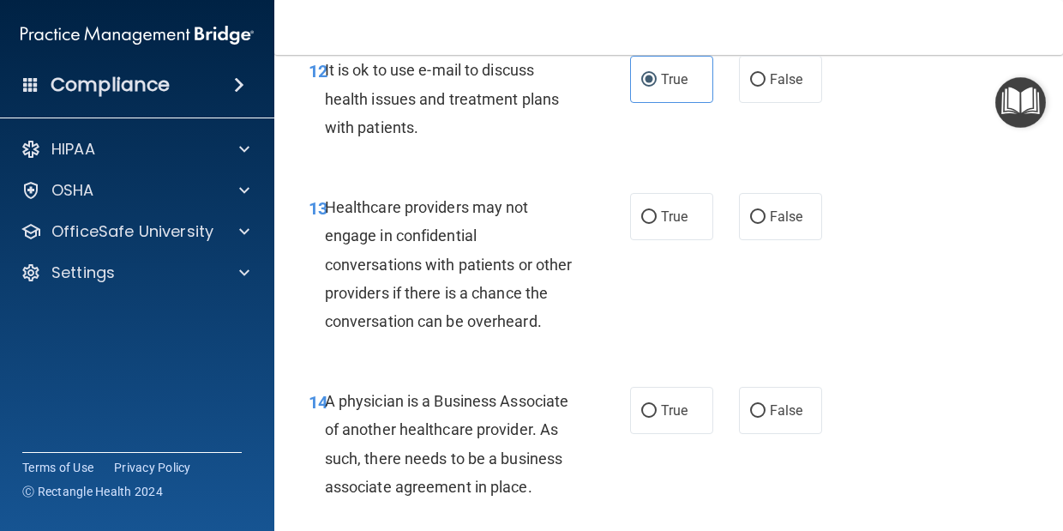
scroll to position [2245, 0]
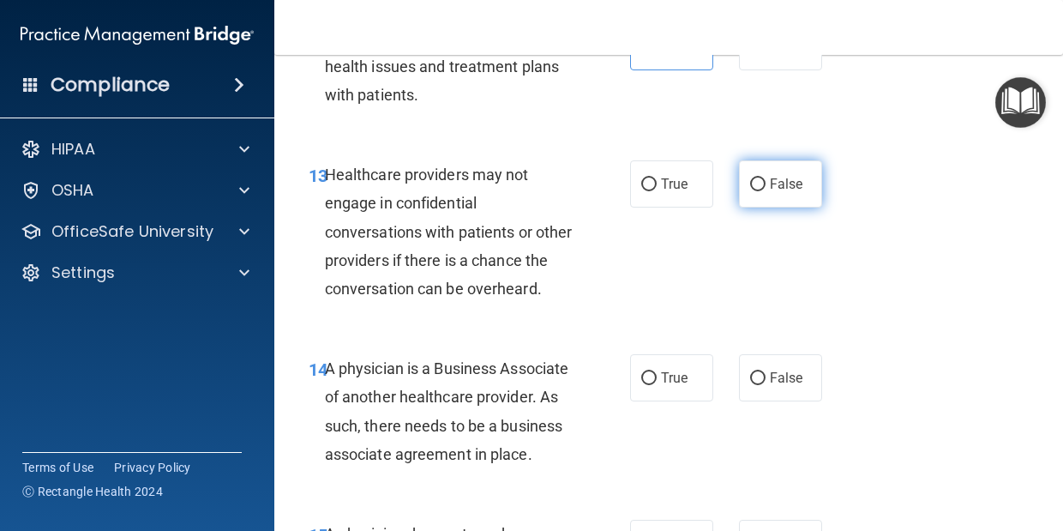
click at [771, 192] on span "False" at bounding box center [786, 184] width 33 height 16
click at [766, 191] on input "False" at bounding box center [757, 184] width 15 height 13
radio input "true"
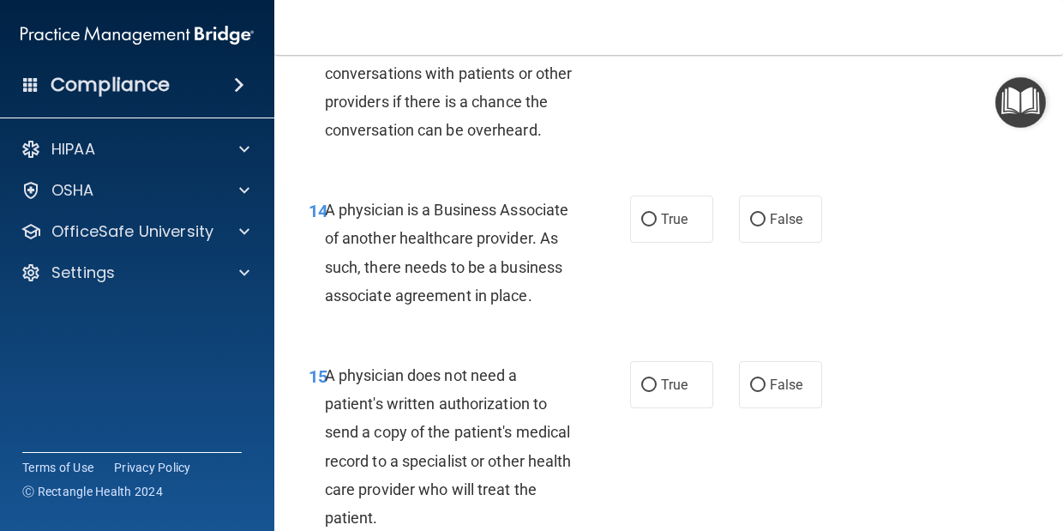
scroll to position [2439, 0]
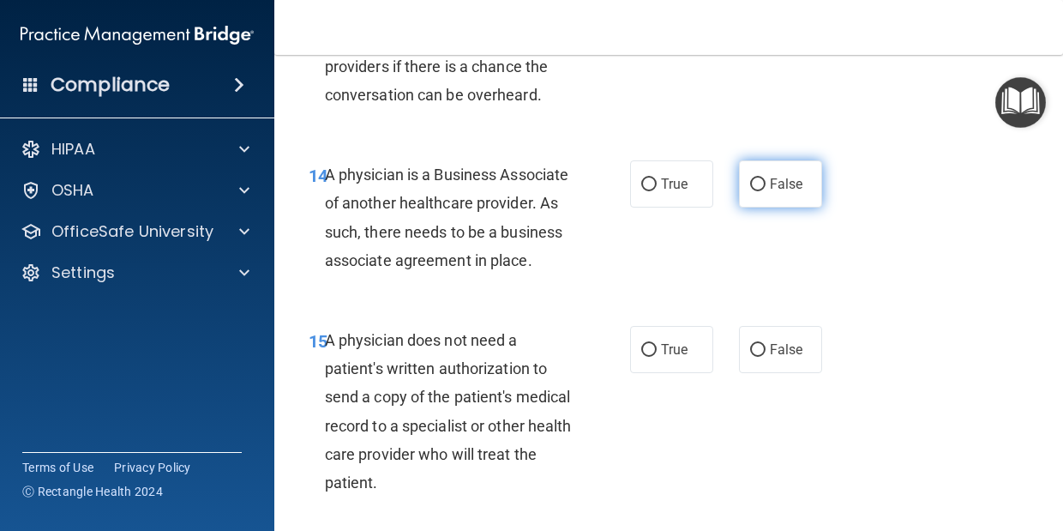
click at [771, 192] on span "False" at bounding box center [786, 184] width 33 height 16
click at [766, 191] on input "False" at bounding box center [757, 184] width 15 height 13
radio input "true"
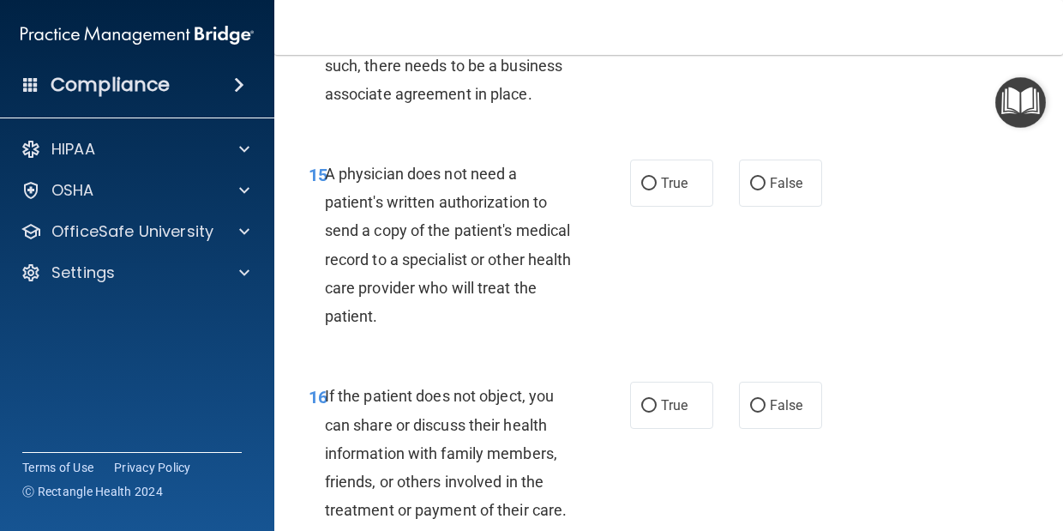
scroll to position [2660, 0]
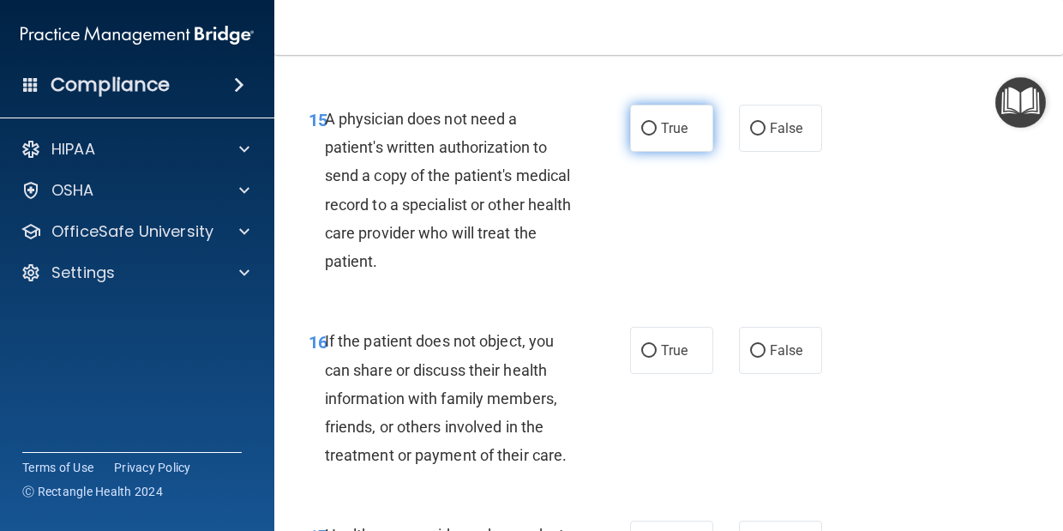
click at [666, 152] on label "True" at bounding box center [671, 128] width 83 height 47
click at [657, 136] on input "True" at bounding box center [649, 129] width 15 height 13
radio input "true"
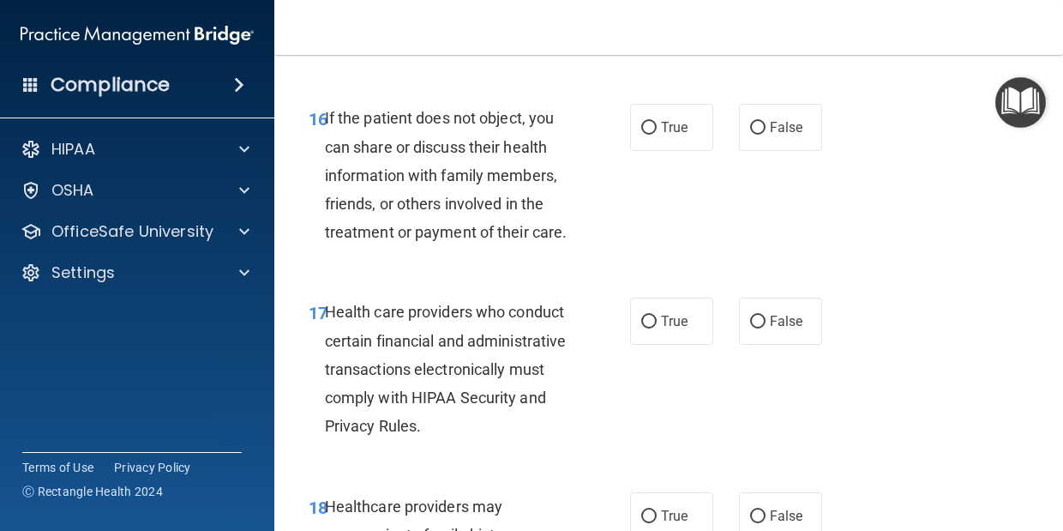
scroll to position [2886, 0]
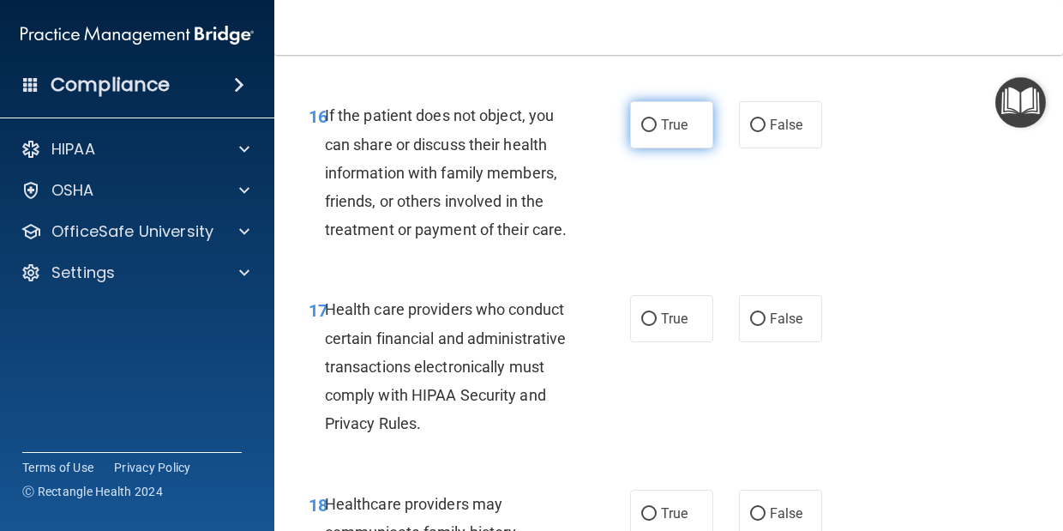
click at [675, 133] on span "True" at bounding box center [674, 125] width 27 height 16
click at [657, 132] on input "True" at bounding box center [649, 125] width 15 height 13
radio input "true"
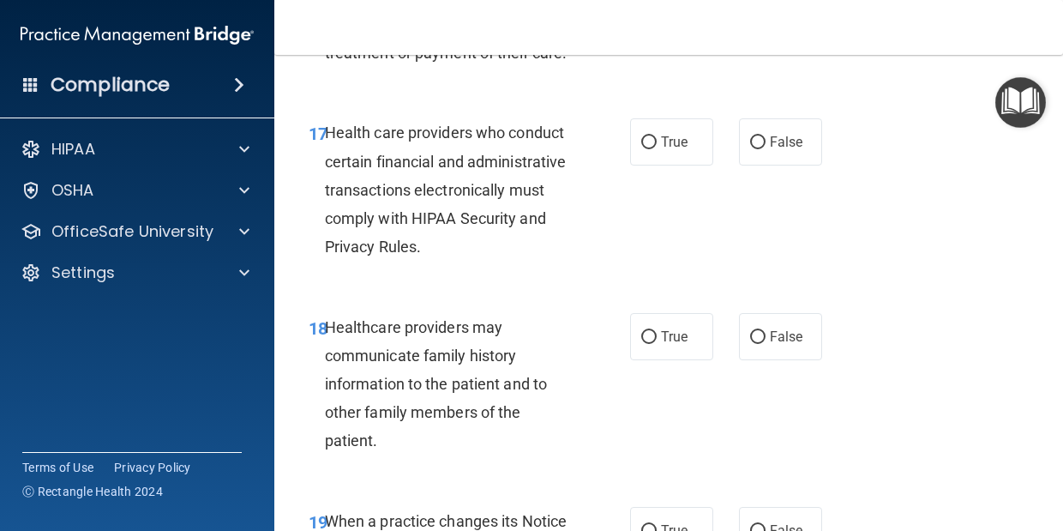
scroll to position [3064, 0]
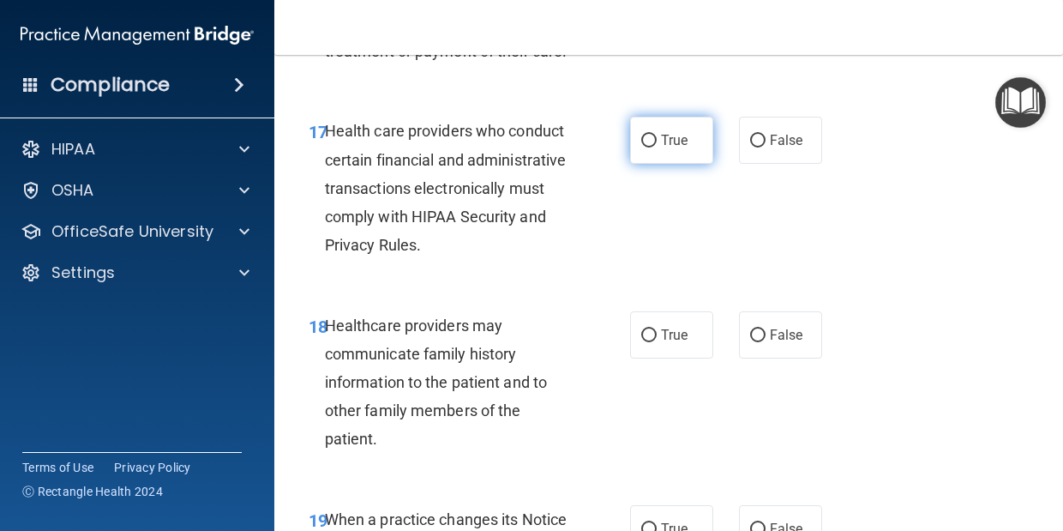
click at [652, 164] on label "True" at bounding box center [671, 140] width 83 height 47
click at [652, 148] on input "True" at bounding box center [649, 141] width 15 height 13
radio input "true"
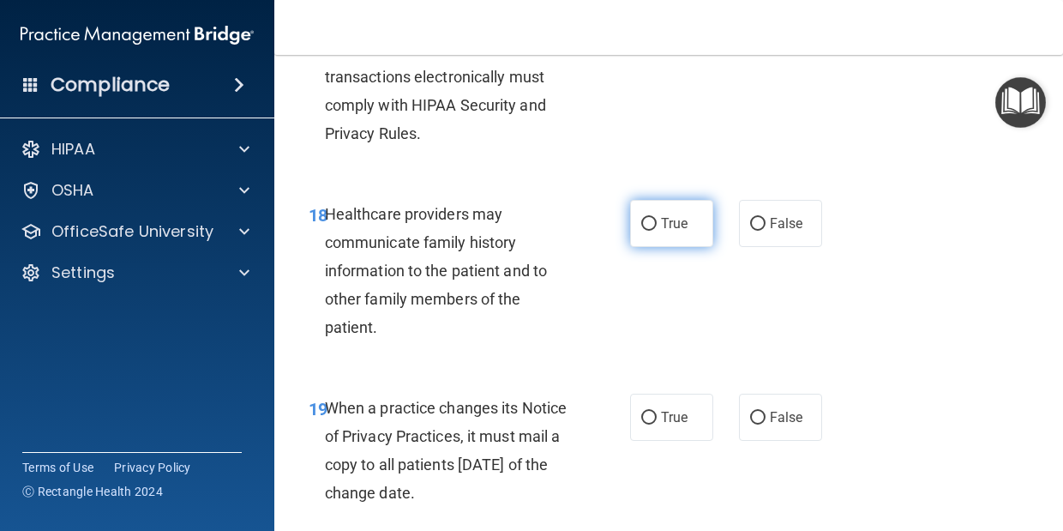
click at [663, 232] on span "True" at bounding box center [674, 223] width 27 height 16
click at [657, 231] on input "True" at bounding box center [649, 224] width 15 height 13
radio input "true"
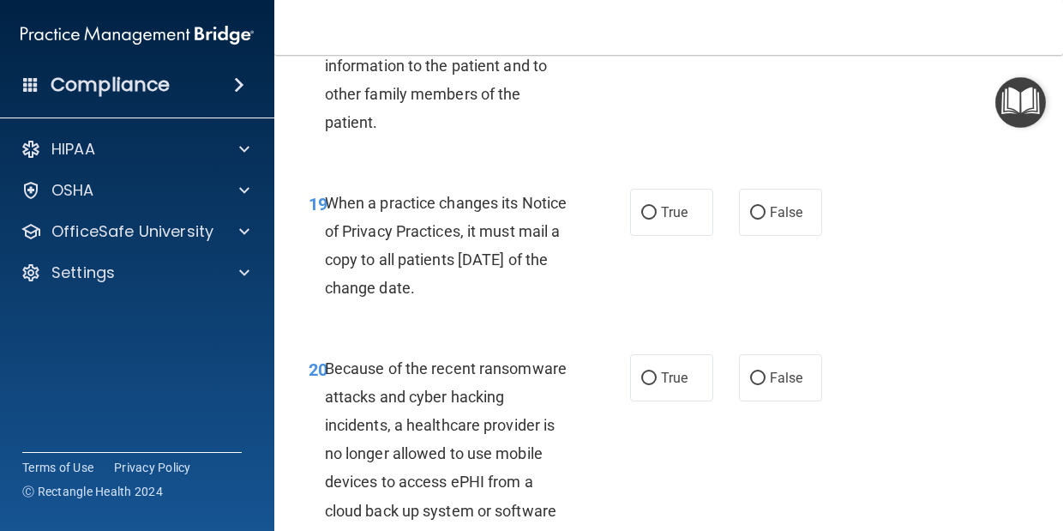
scroll to position [3422, 0]
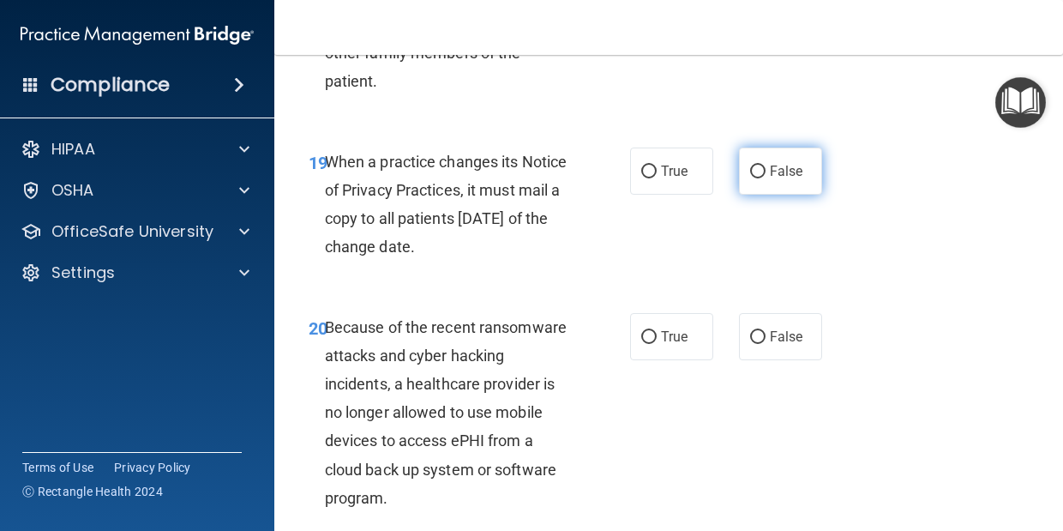
click at [798, 179] on span "False" at bounding box center [786, 171] width 33 height 16
click at [766, 178] on input "False" at bounding box center [757, 172] width 15 height 13
radio input "true"
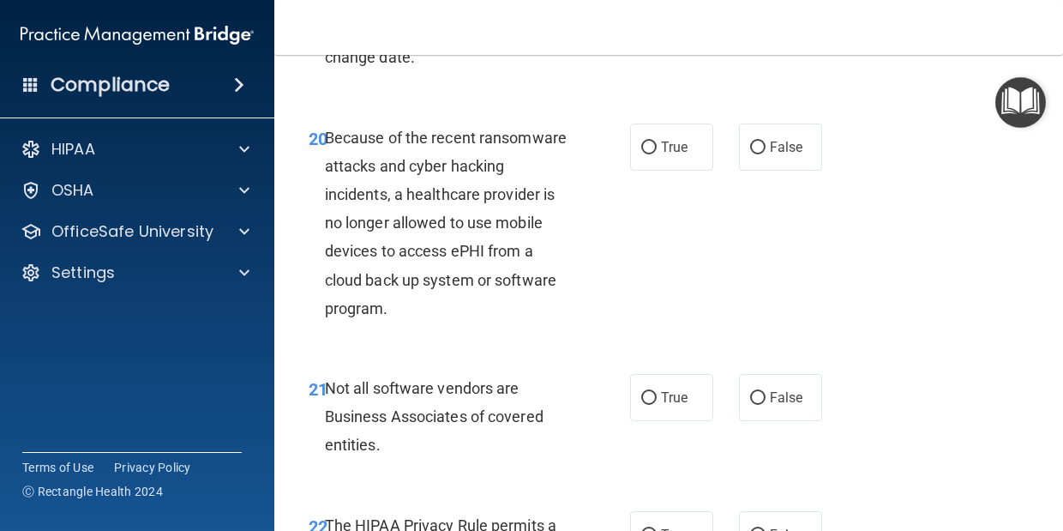
scroll to position [3627, 0]
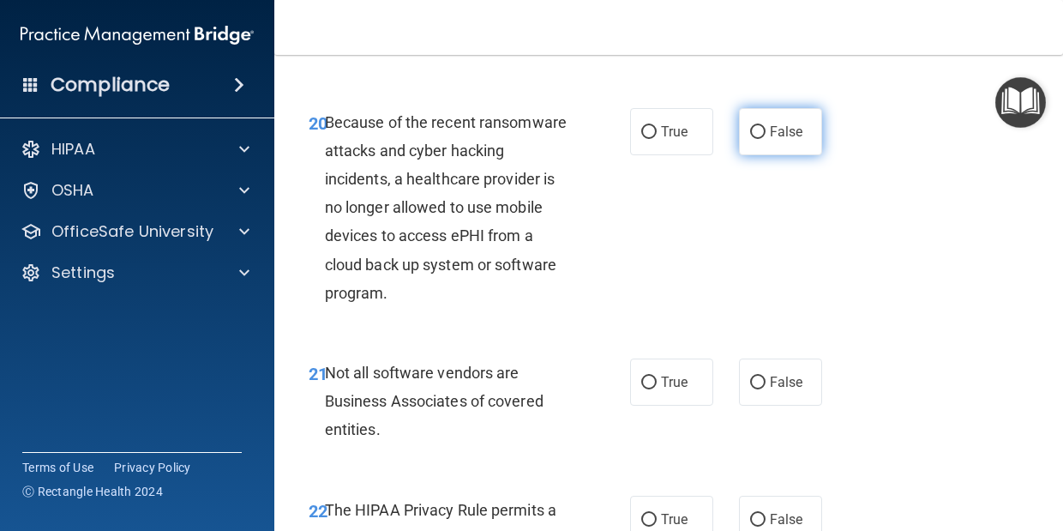
click at [781, 140] on span "False" at bounding box center [786, 132] width 33 height 16
click at [766, 139] on input "False" at bounding box center [757, 132] width 15 height 13
radio input "true"
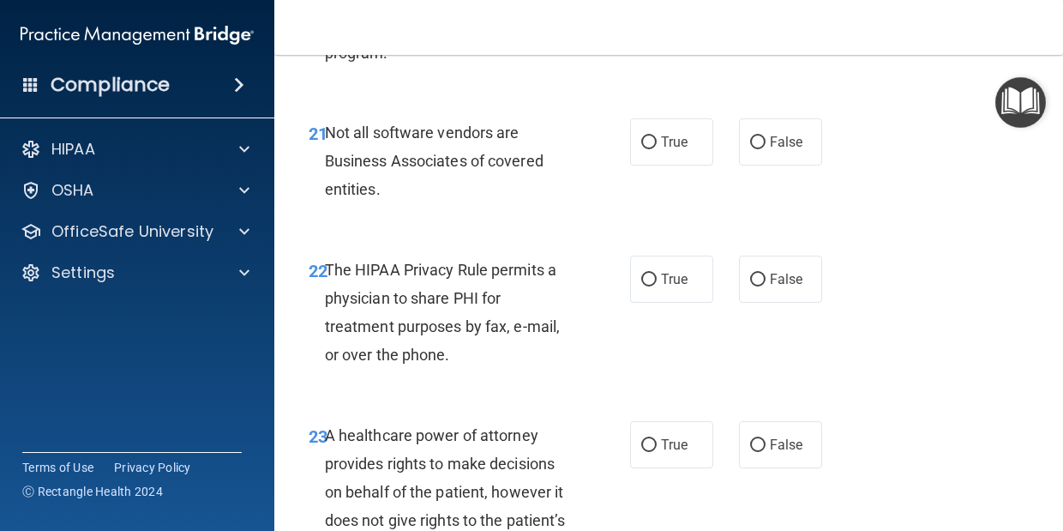
scroll to position [3868, 0]
click at [683, 149] on span "True" at bounding box center [674, 141] width 27 height 16
click at [657, 148] on input "True" at bounding box center [649, 142] width 15 height 13
radio input "true"
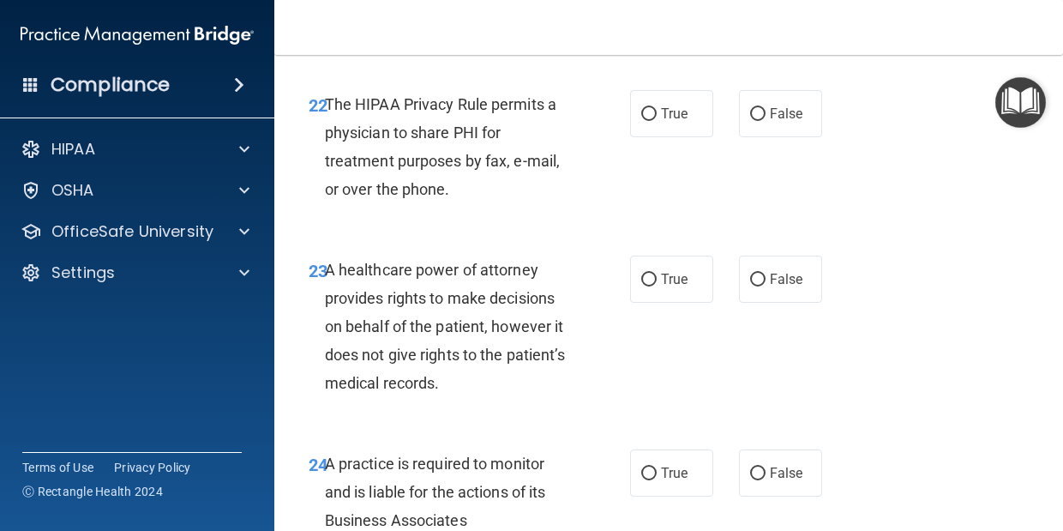
scroll to position [4034, 0]
click at [774, 286] on span "False" at bounding box center [786, 277] width 33 height 16
click at [766, 285] on input "False" at bounding box center [757, 278] width 15 height 13
radio input "true"
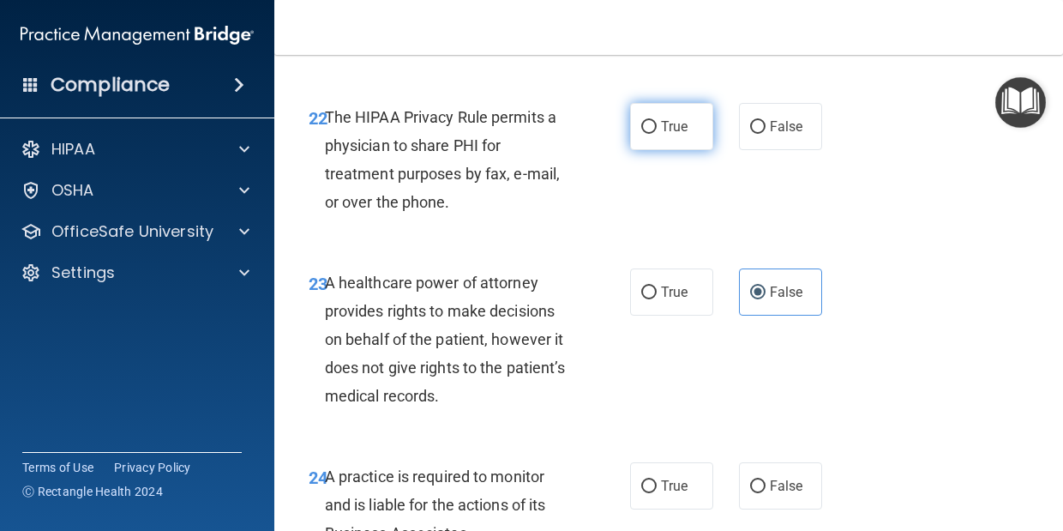
click at [669, 135] on span "True" at bounding box center [674, 126] width 27 height 16
click at [657, 134] on input "True" at bounding box center [649, 127] width 15 height 13
radio input "true"
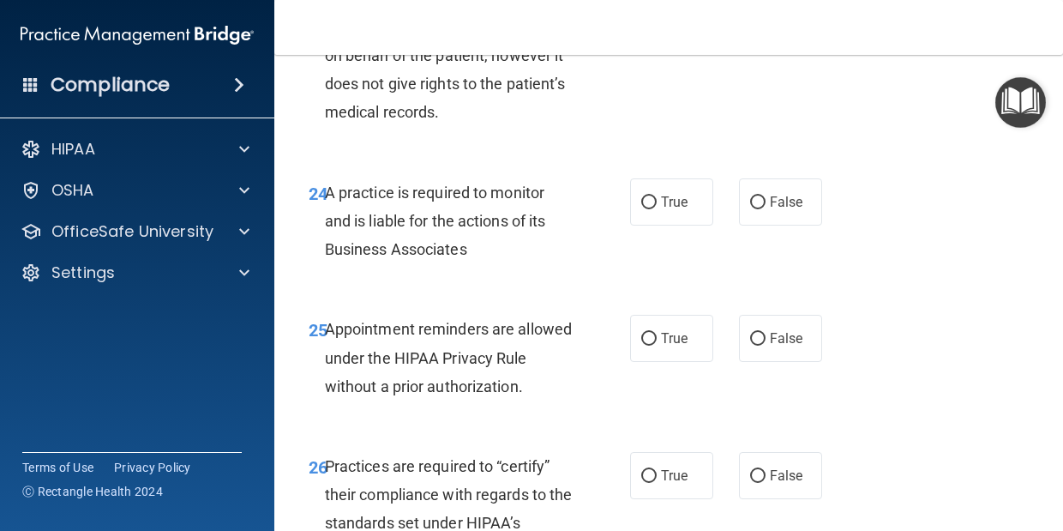
scroll to position [4309, 0]
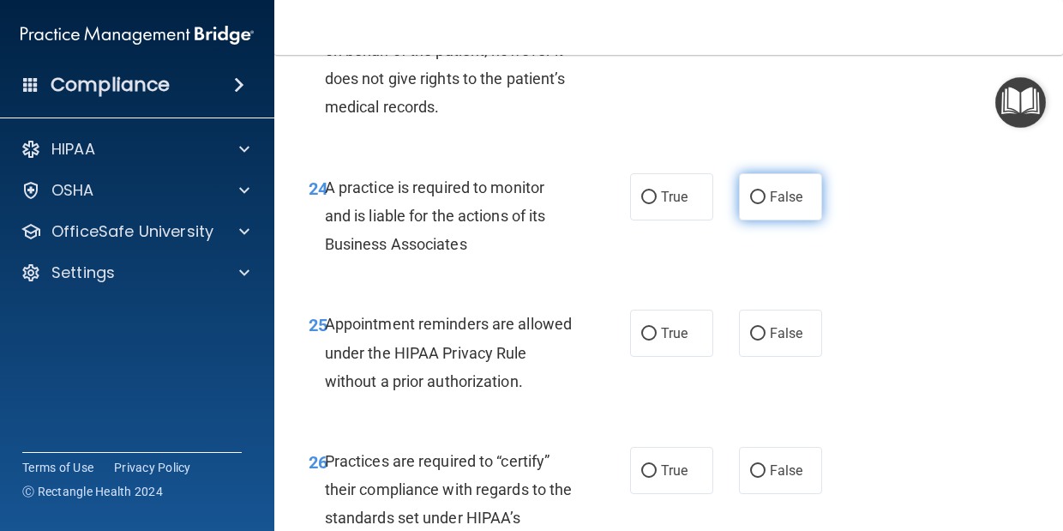
click at [753, 204] on input "False" at bounding box center [757, 197] width 15 height 13
radio input "true"
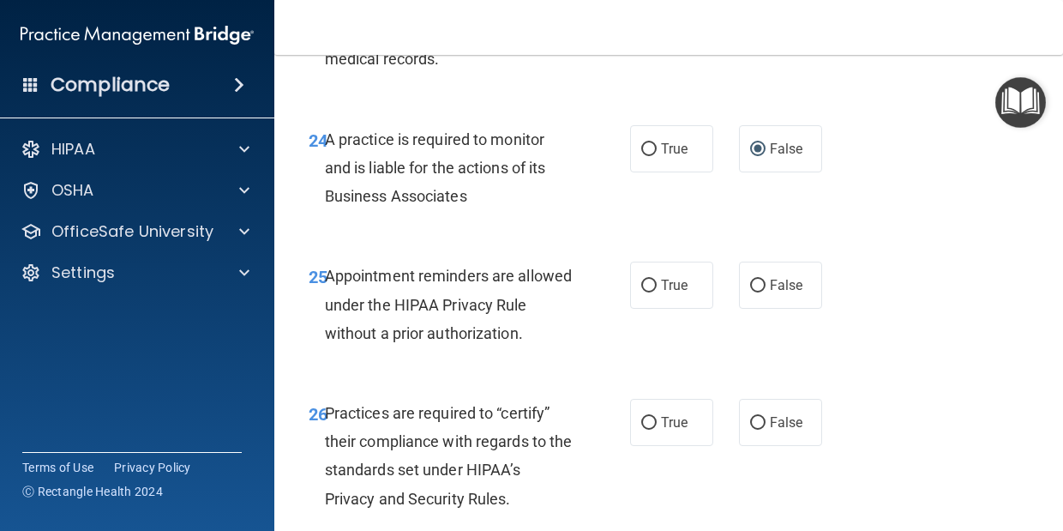
scroll to position [4358, 0]
click at [663, 292] on span "True" at bounding box center [674, 284] width 27 height 16
click at [657, 292] on input "True" at bounding box center [649, 285] width 15 height 13
radio input "true"
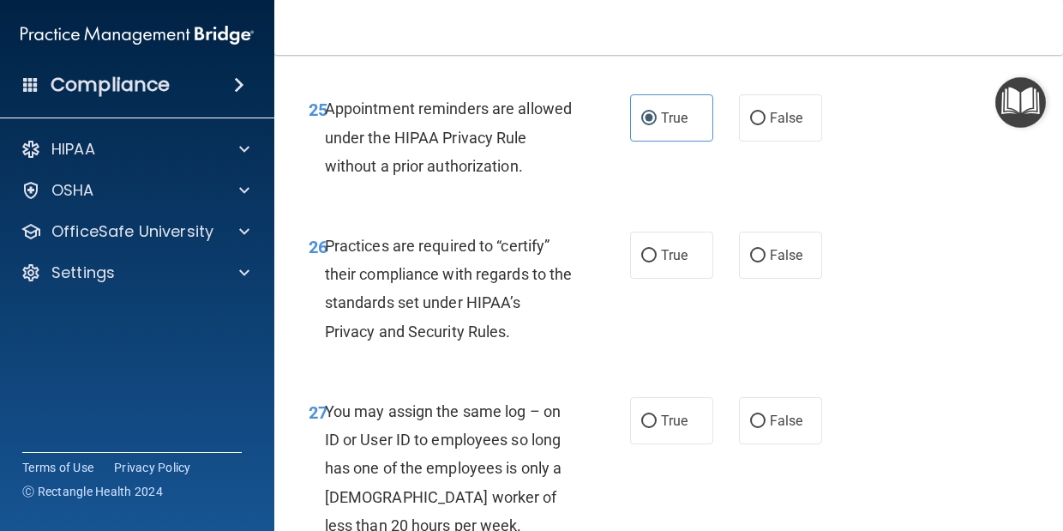
scroll to position [4527, 0]
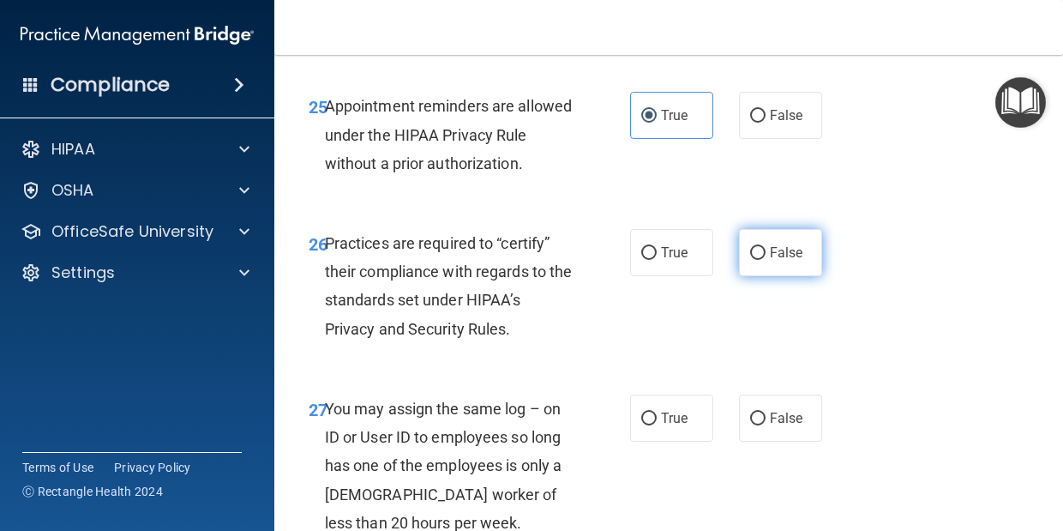
click at [793, 261] on span "False" at bounding box center [786, 252] width 33 height 16
click at [766, 260] on input "False" at bounding box center [757, 253] width 15 height 13
radio input "true"
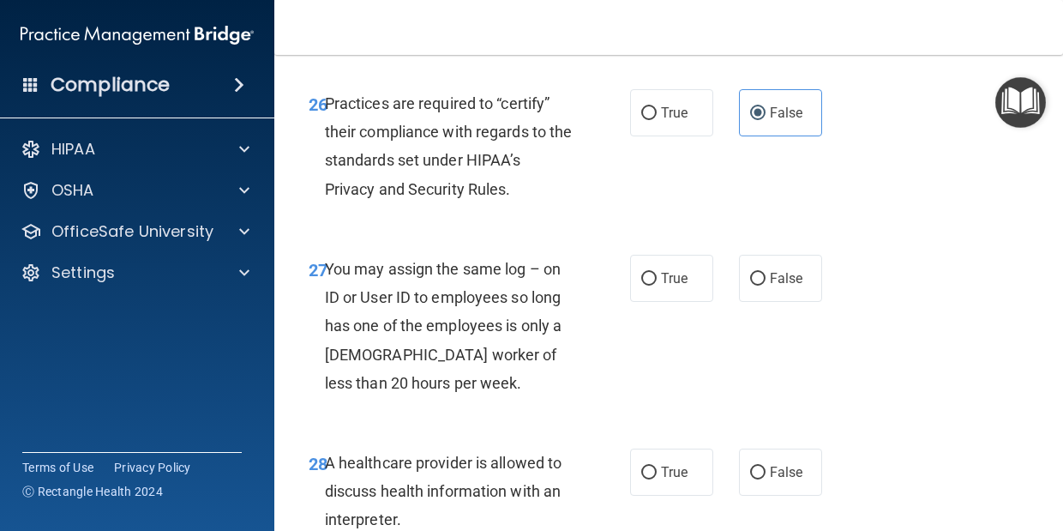
scroll to position [4684, 0]
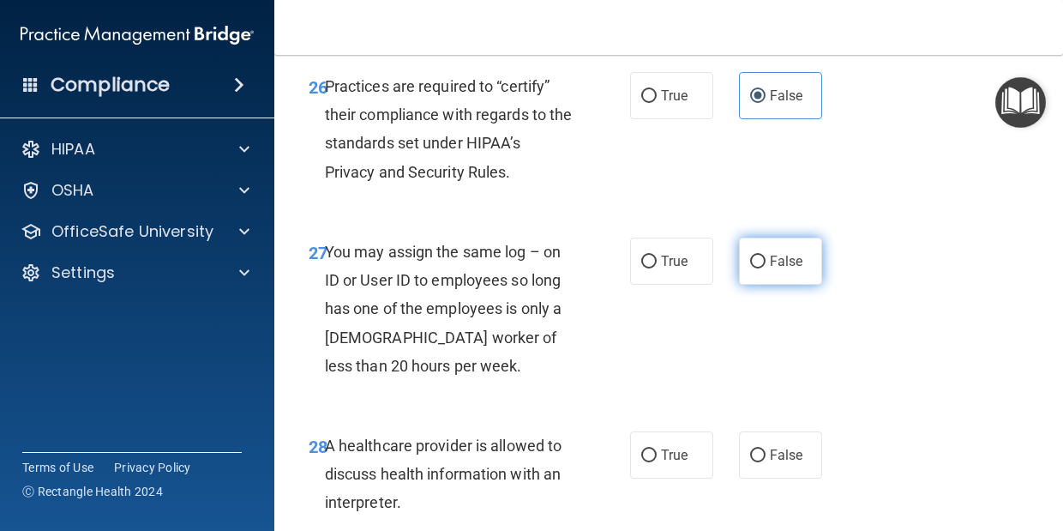
click at [777, 285] on label "False" at bounding box center [780, 261] width 83 height 47
click at [766, 268] on input "False" at bounding box center [757, 262] width 15 height 13
radio input "true"
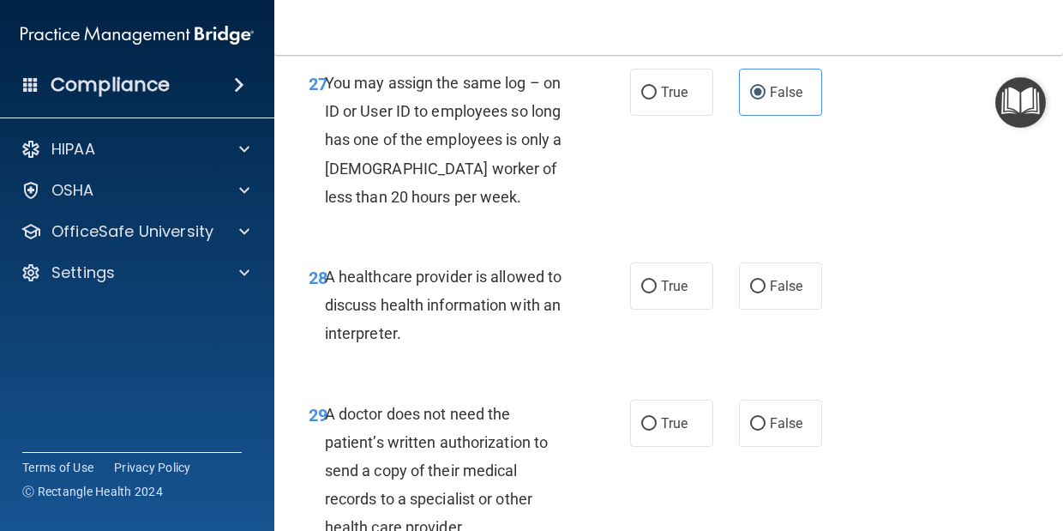
scroll to position [4856, 0]
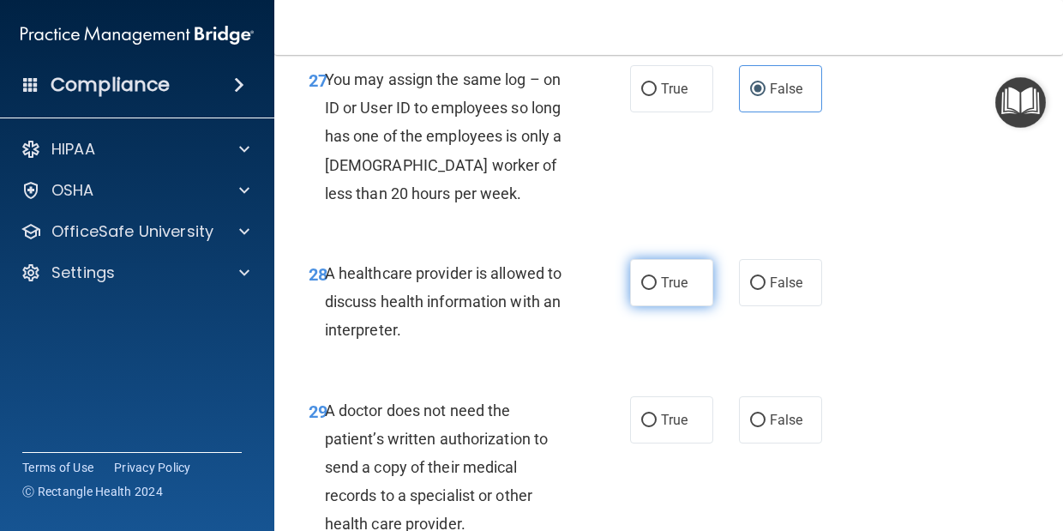
click at [666, 291] on span "True" at bounding box center [674, 282] width 27 height 16
click at [657, 290] on input "True" at bounding box center [649, 283] width 15 height 13
radio input "true"
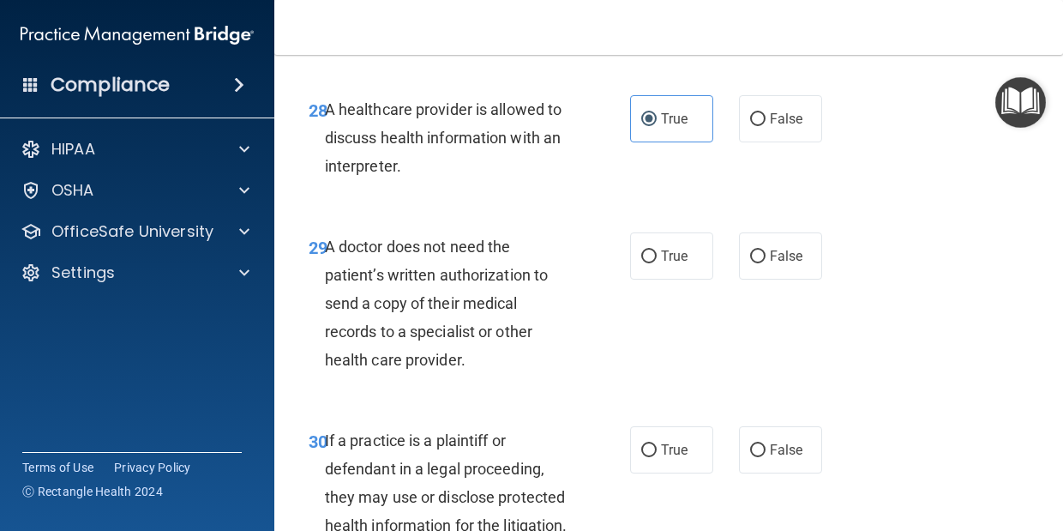
scroll to position [5039, 0]
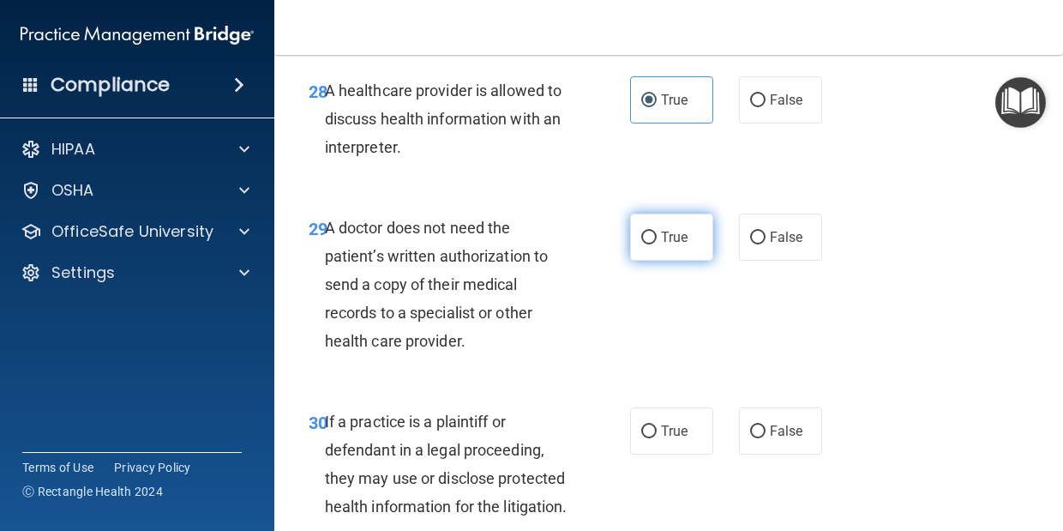
click at [672, 245] on span "True" at bounding box center [674, 237] width 27 height 16
click at [657, 244] on input "True" at bounding box center [649, 238] width 15 height 13
radio input "true"
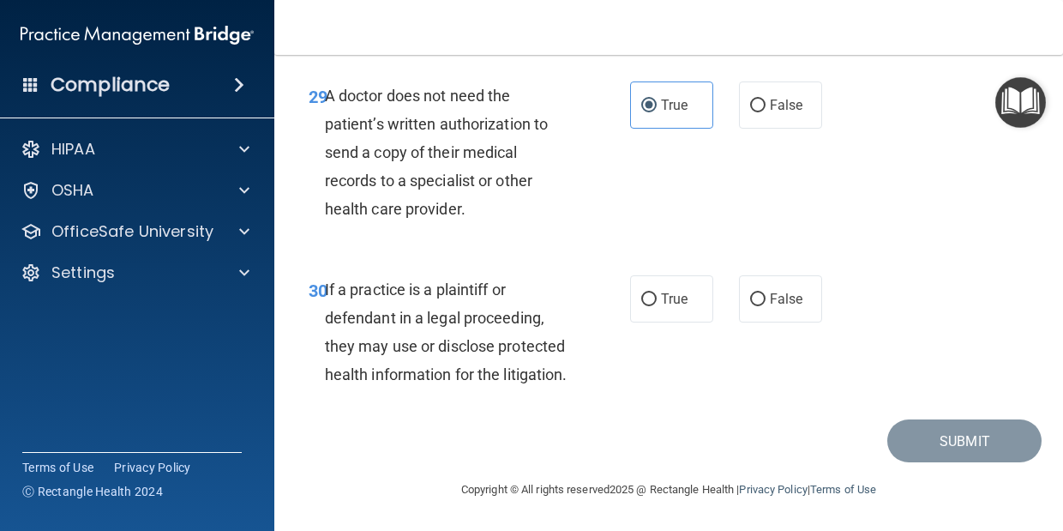
scroll to position [5245, 0]
click at [675, 301] on label "True" at bounding box center [671, 298] width 83 height 47
click at [657, 301] on input "True" at bounding box center [649, 299] width 15 height 13
radio input "true"
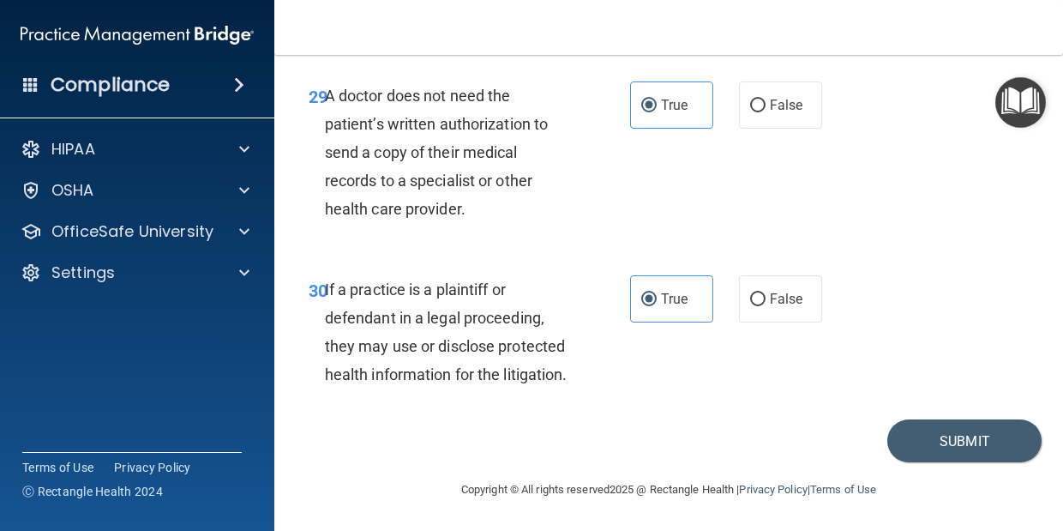
scroll to position [5257, 0]
click at [937, 437] on button "Submit" at bounding box center [965, 441] width 154 height 44
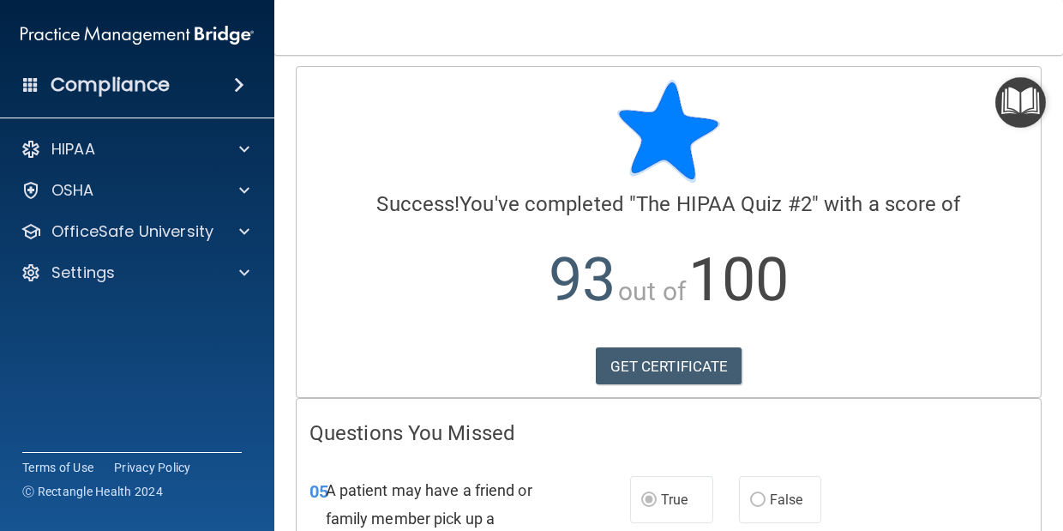
scroll to position [4, 0]
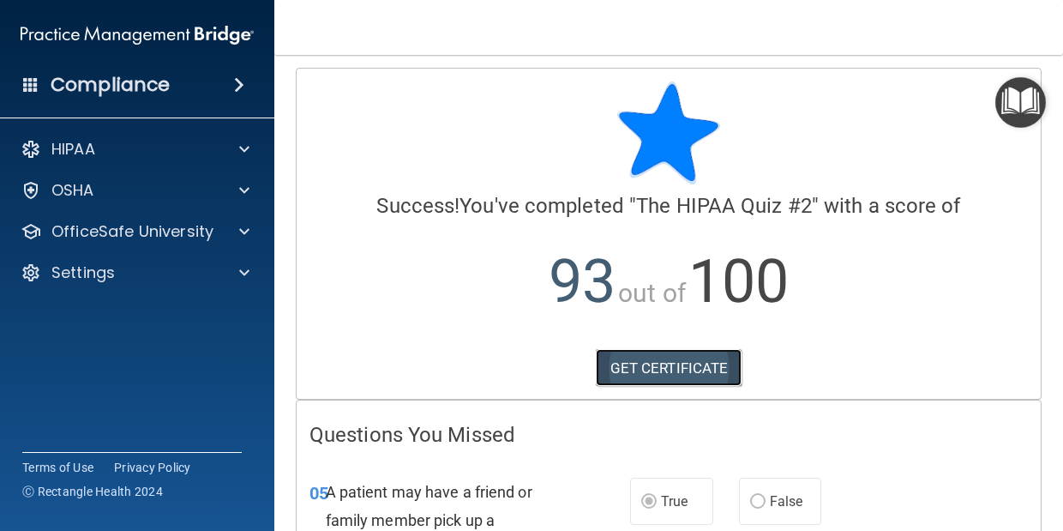
click at [665, 360] on link "GET CERTIFICATE" at bounding box center [669, 368] width 147 height 38
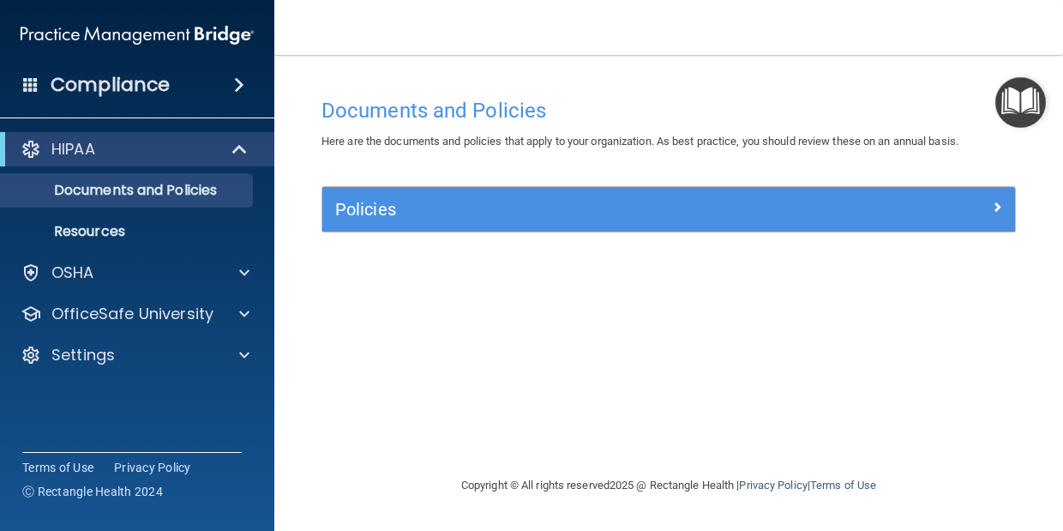
click at [104, 40] on img at bounding box center [137, 35] width 233 height 34
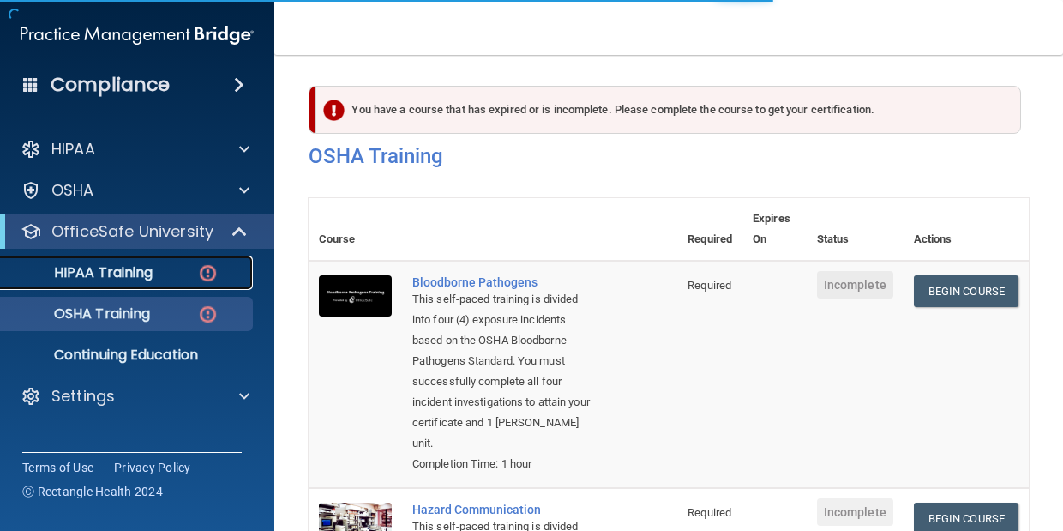
click at [153, 273] on p "HIPAA Training" at bounding box center [82, 272] width 142 height 17
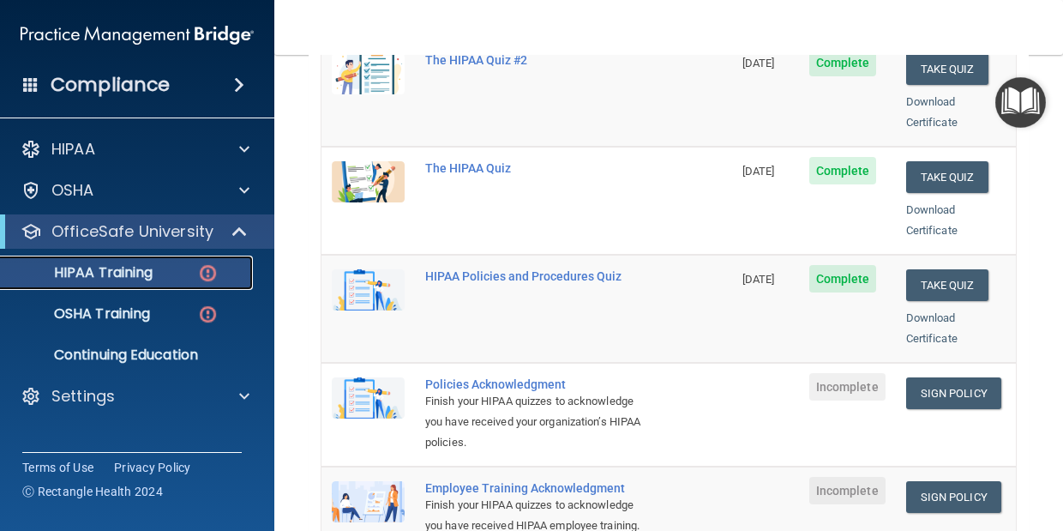
scroll to position [269, 0]
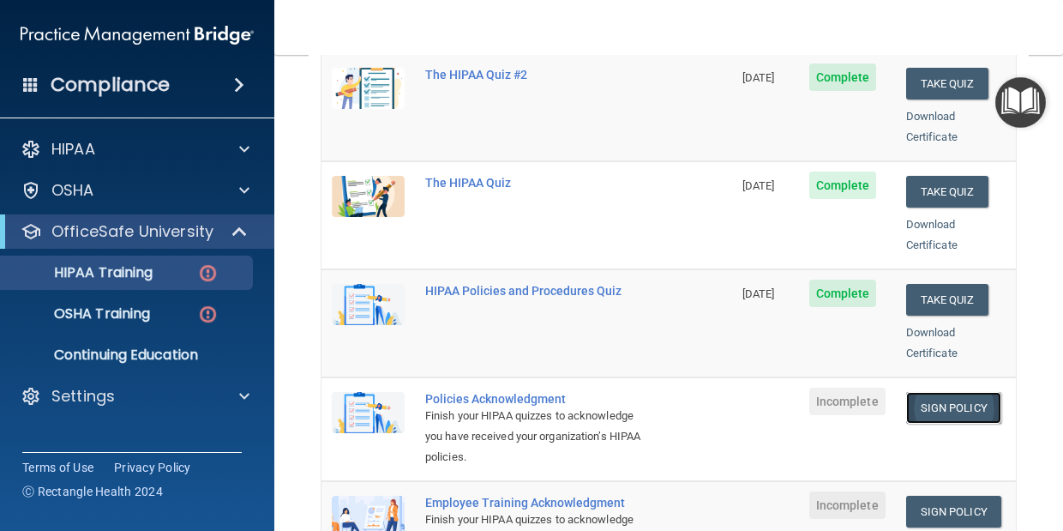
click at [943, 392] on link "Sign Policy" at bounding box center [954, 408] width 95 height 32
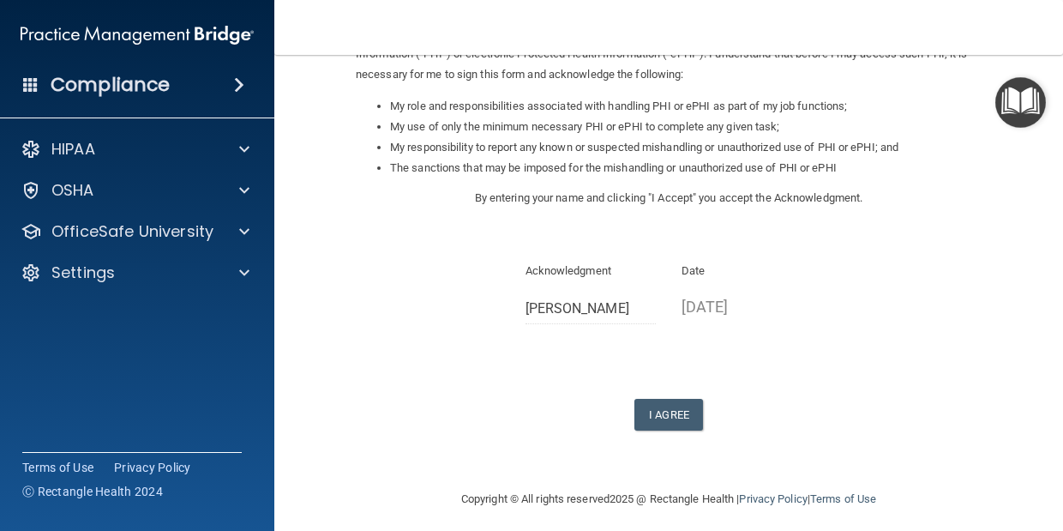
scroll to position [247, 0]
click at [675, 413] on button "I Agree" at bounding box center [669, 413] width 69 height 32
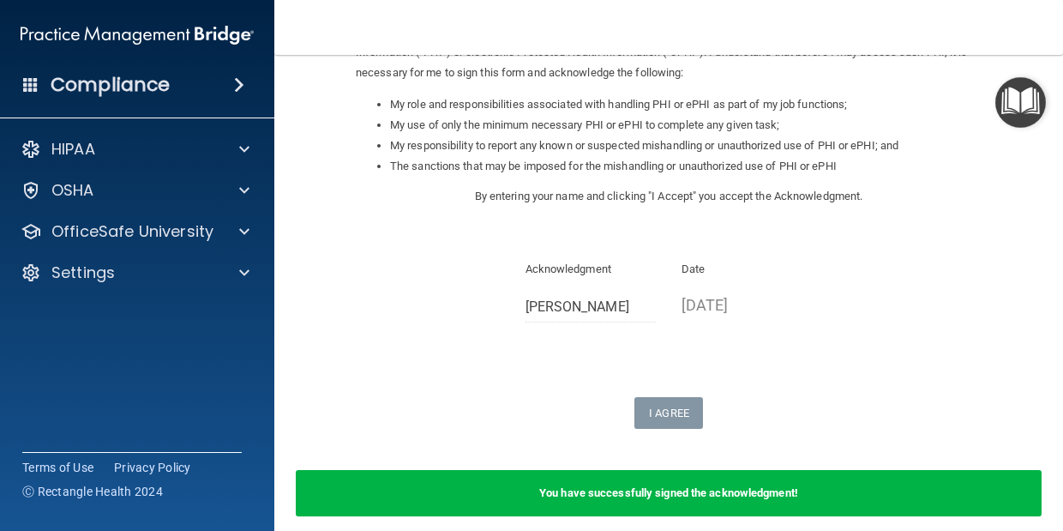
click at [664, 491] on b "You have successfully signed the acknowledgment!" at bounding box center [668, 492] width 259 height 13
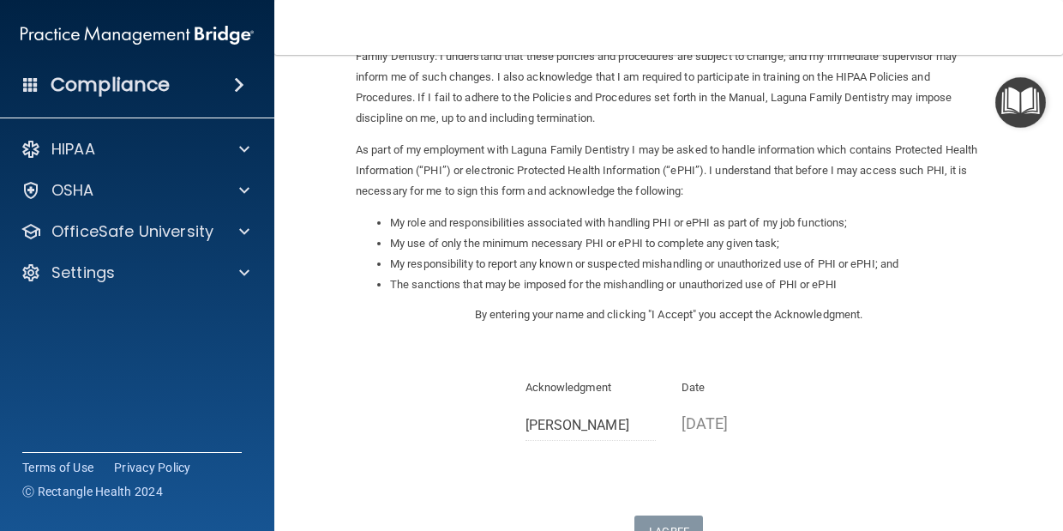
scroll to position [0, 0]
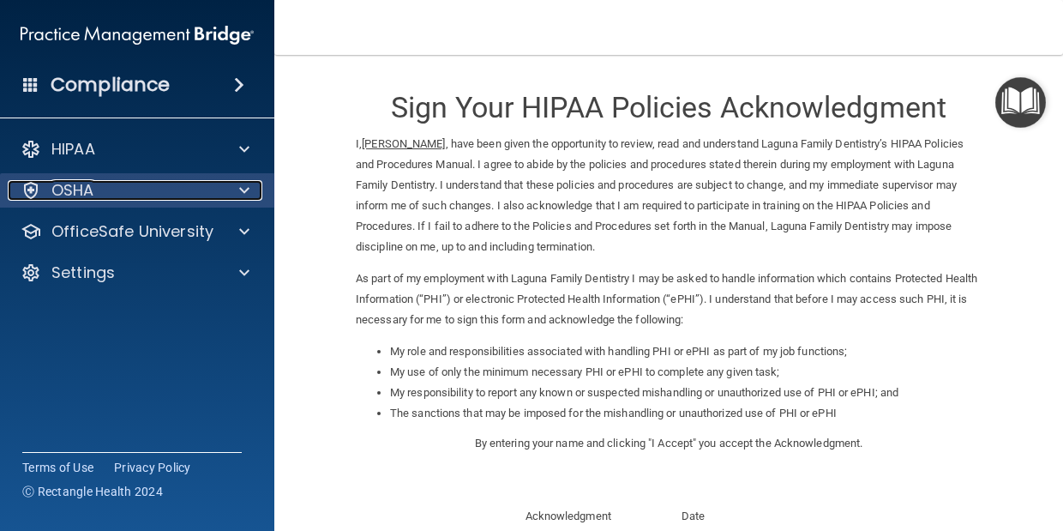
click at [215, 191] on div "OSHA" at bounding box center [114, 190] width 213 height 21
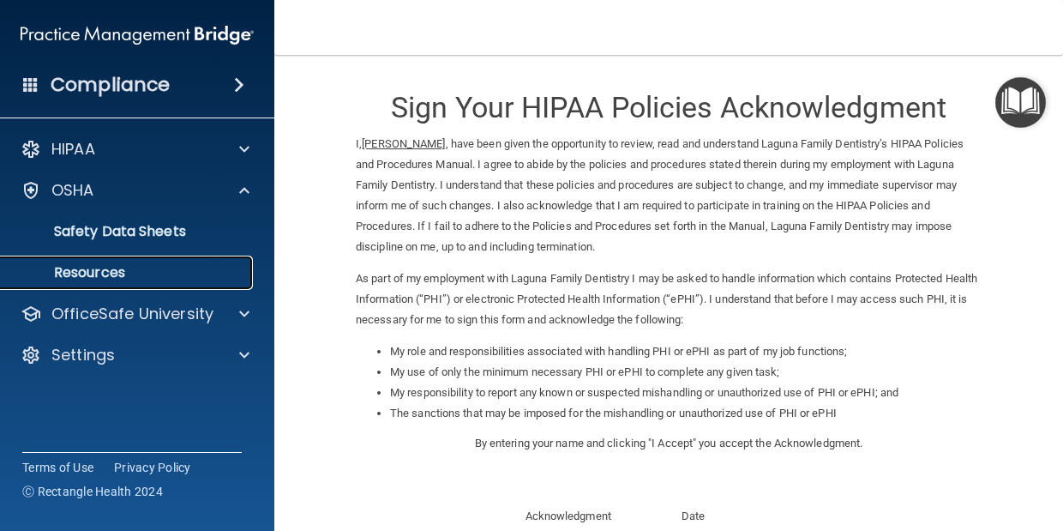
click at [161, 274] on p "Resources" at bounding box center [128, 272] width 234 height 17
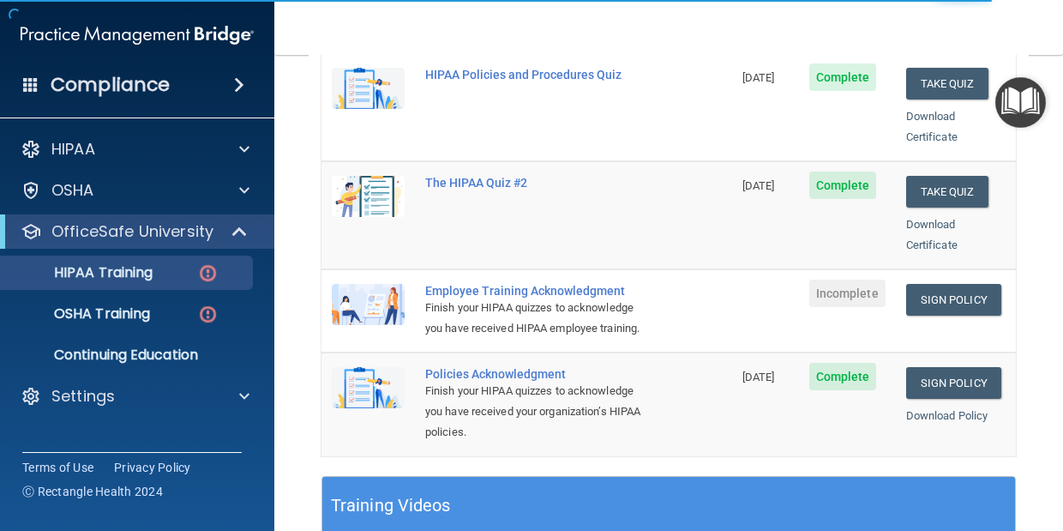
scroll to position [379, 0]
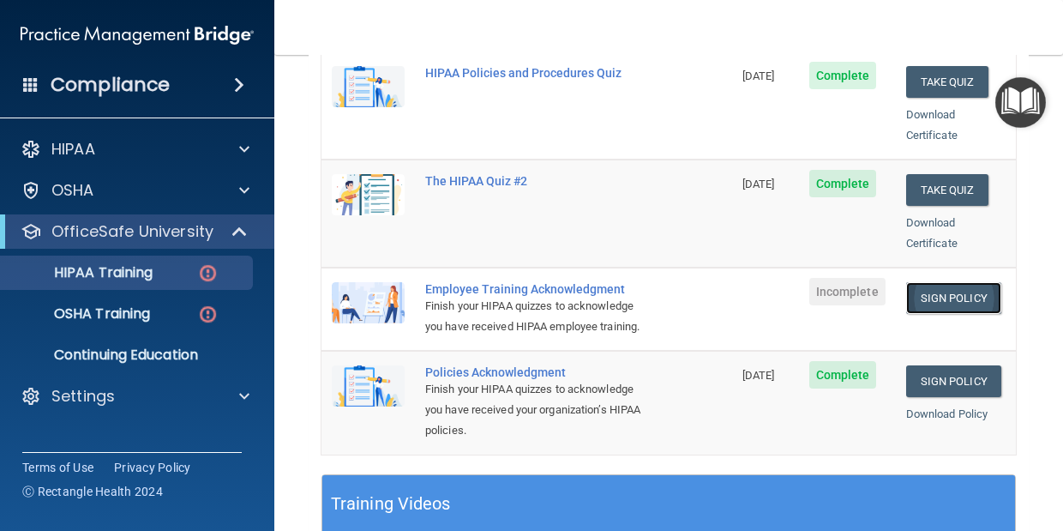
click at [961, 282] on link "Sign Policy" at bounding box center [954, 298] width 95 height 32
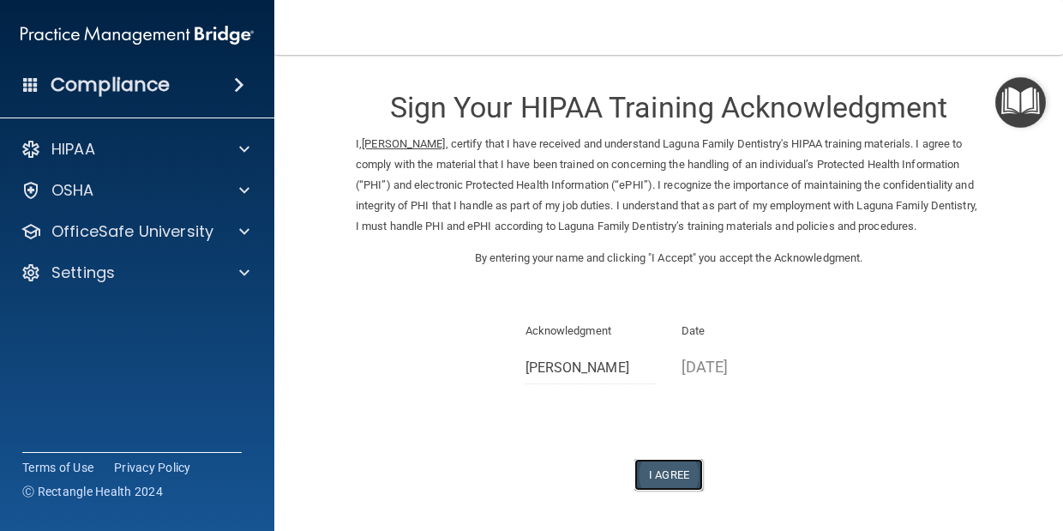
click at [664, 476] on button "I Agree" at bounding box center [669, 475] width 69 height 32
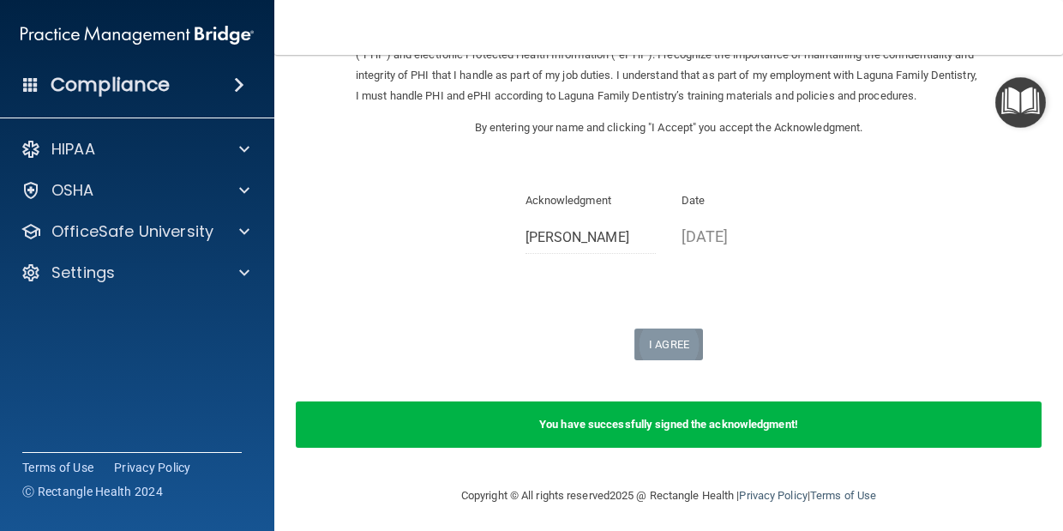
scroll to position [136, 0]
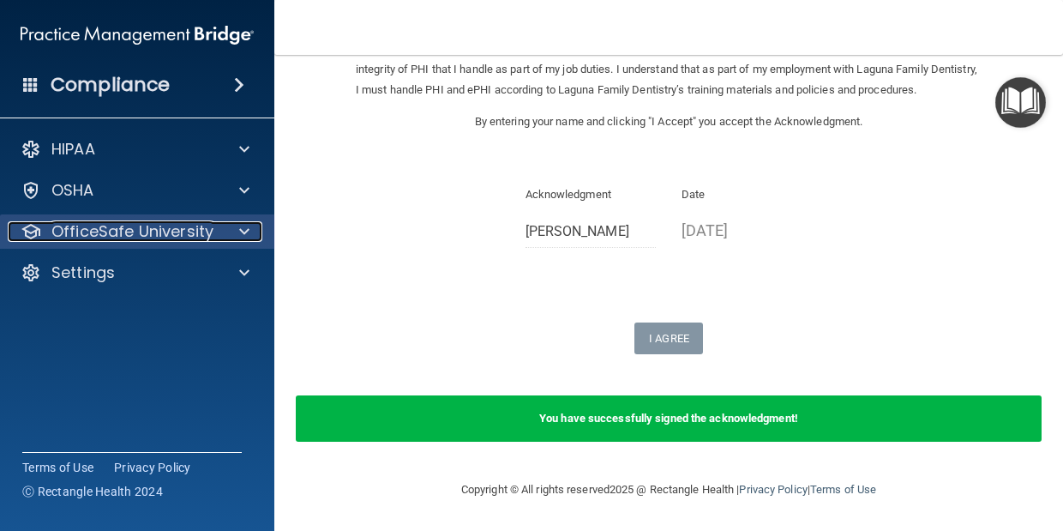
click at [196, 238] on p "OfficeSafe University" at bounding box center [132, 231] width 162 height 21
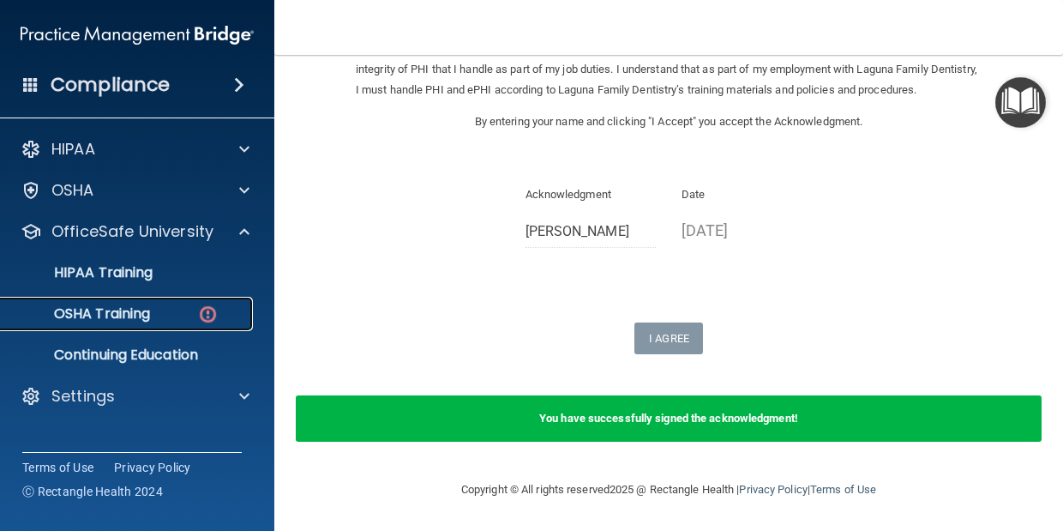
click at [155, 317] on div "OSHA Training" at bounding box center [128, 313] width 234 height 17
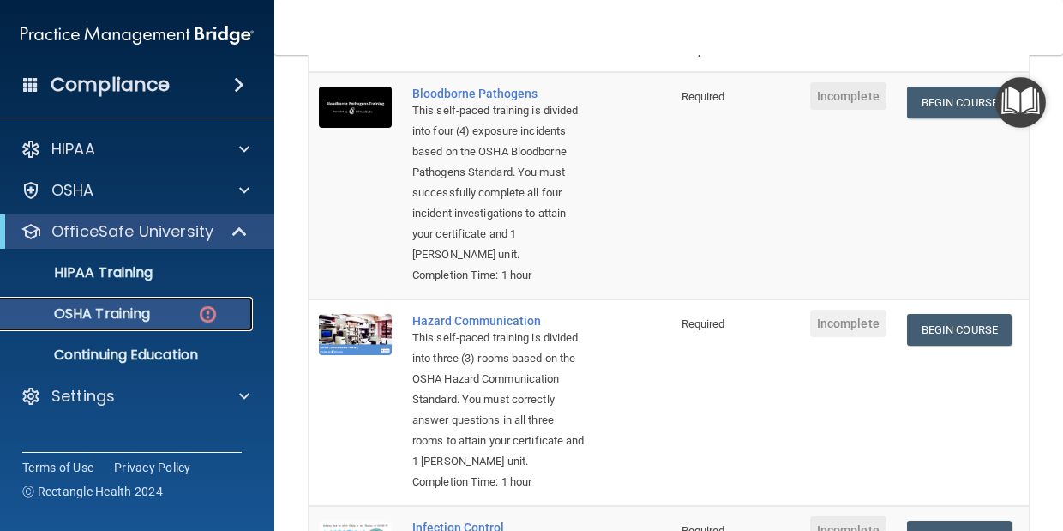
scroll to position [175, 0]
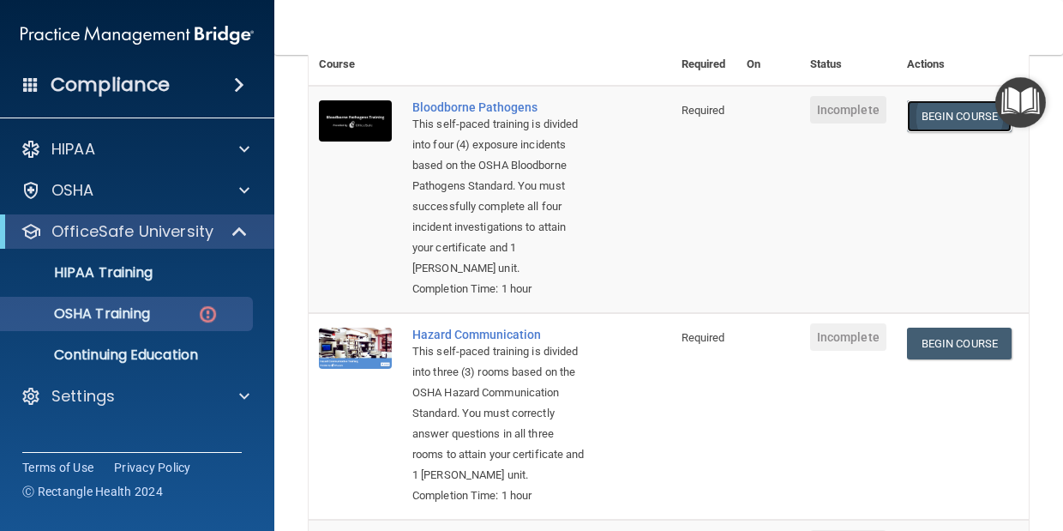
click at [947, 124] on link "Begin Course" at bounding box center [959, 116] width 105 height 32
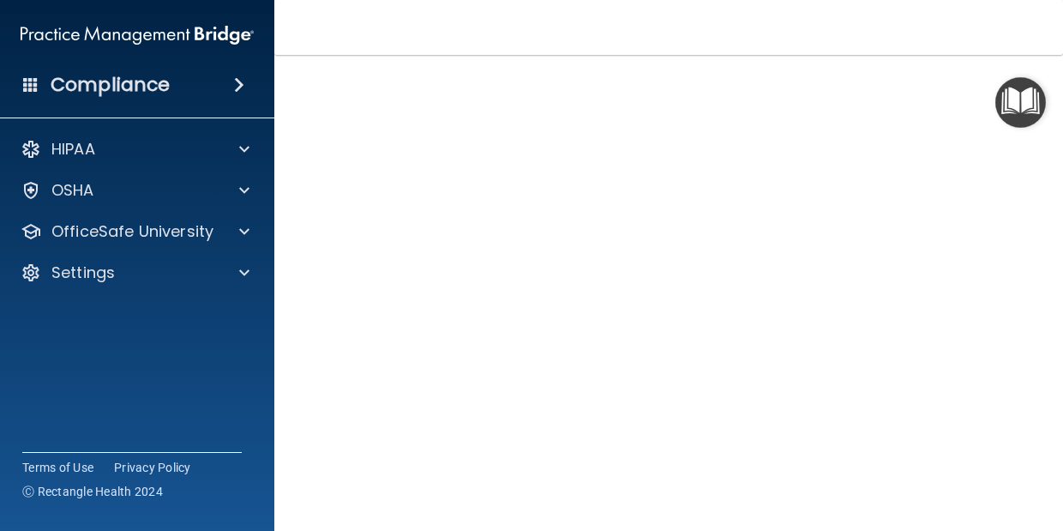
scroll to position [81, 0]
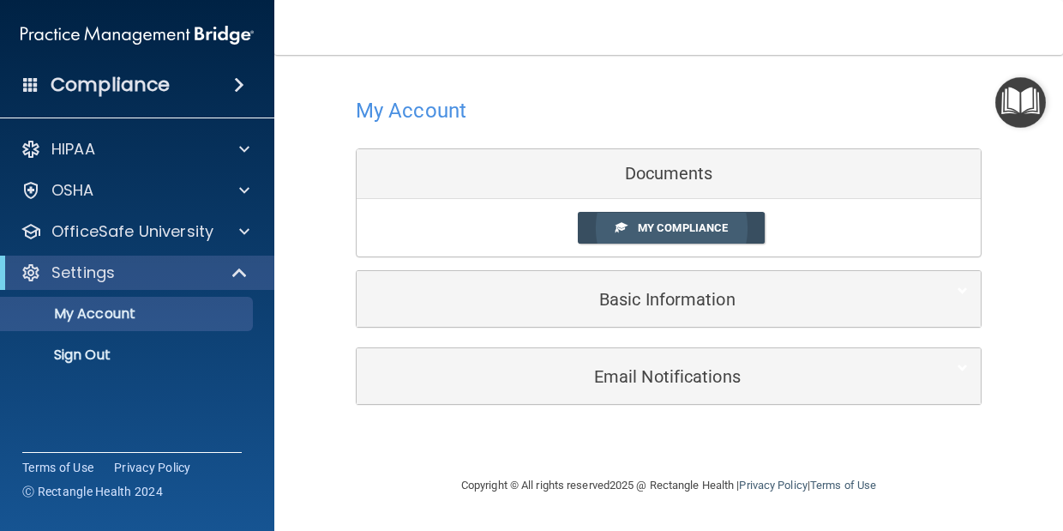
click at [649, 231] on span "My Compliance" at bounding box center [683, 227] width 90 height 13
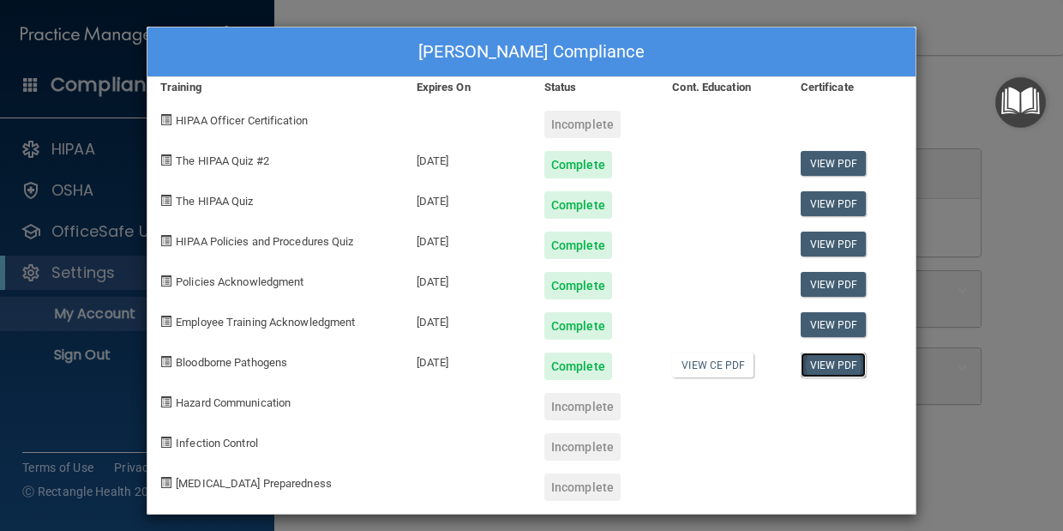
click at [841, 365] on link "View PDF" at bounding box center [834, 364] width 66 height 25
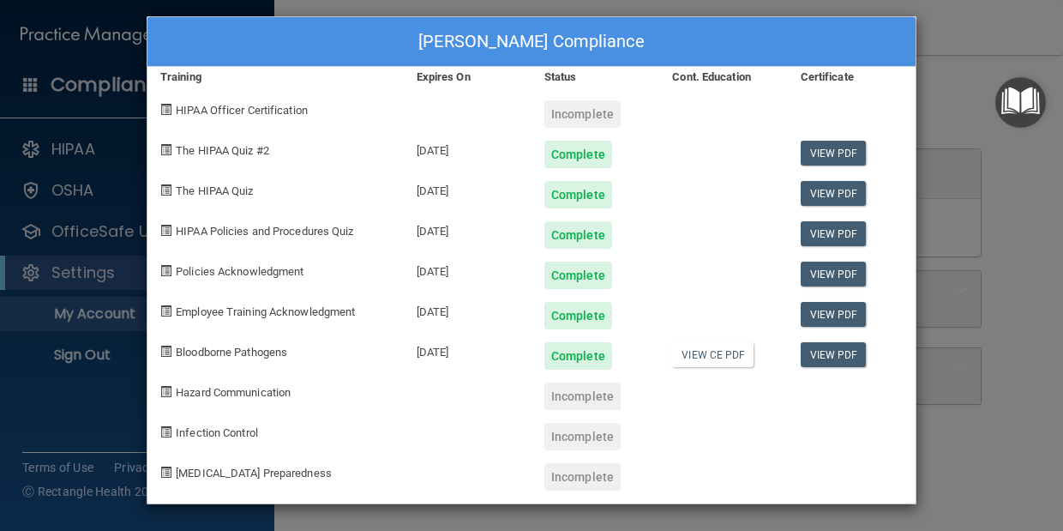
click at [964, 144] on div "Loren Tarr's Compliance Training Expires On Status Cont. Education Certificate …" at bounding box center [531, 265] width 1063 height 531
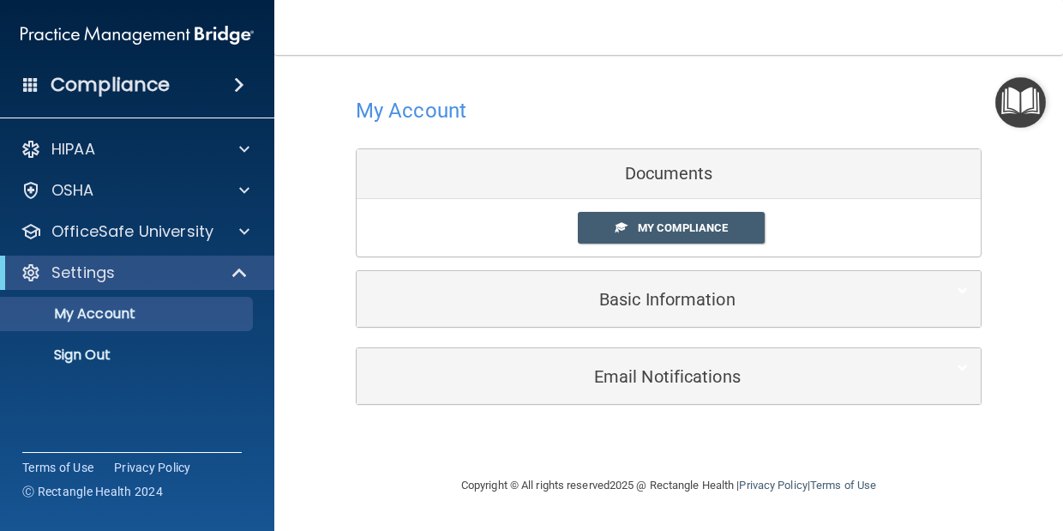
click at [124, 81] on h4 "Compliance" at bounding box center [110, 85] width 119 height 24
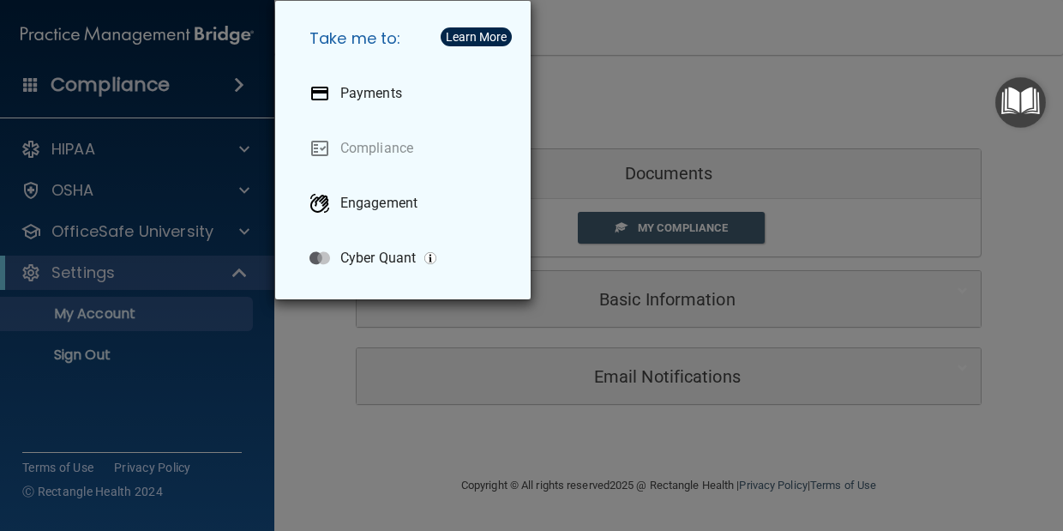
click at [124, 81] on div "Take me to: Payments Compliance Engagement Cyber Quant" at bounding box center [531, 265] width 1063 height 531
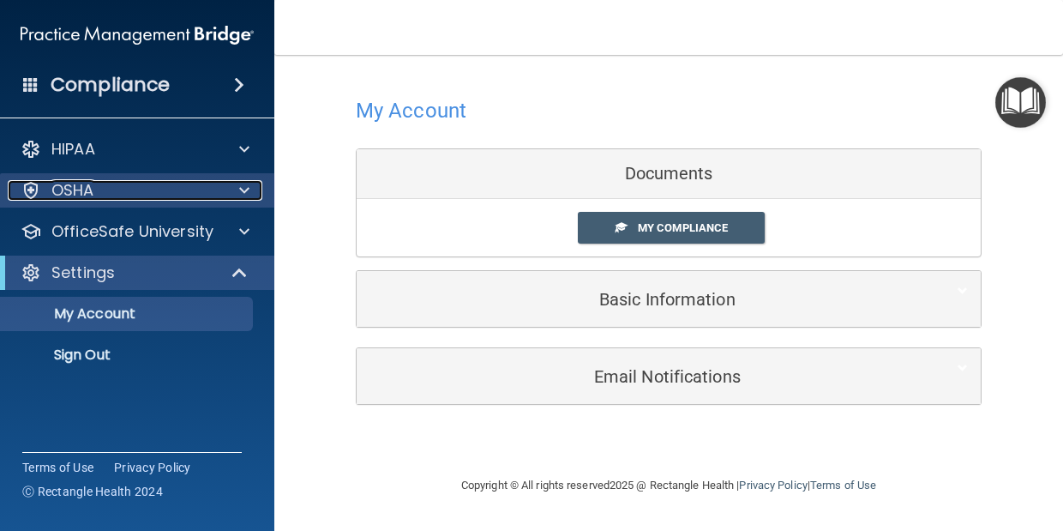
click at [105, 190] on div "OSHA" at bounding box center [114, 190] width 213 height 21
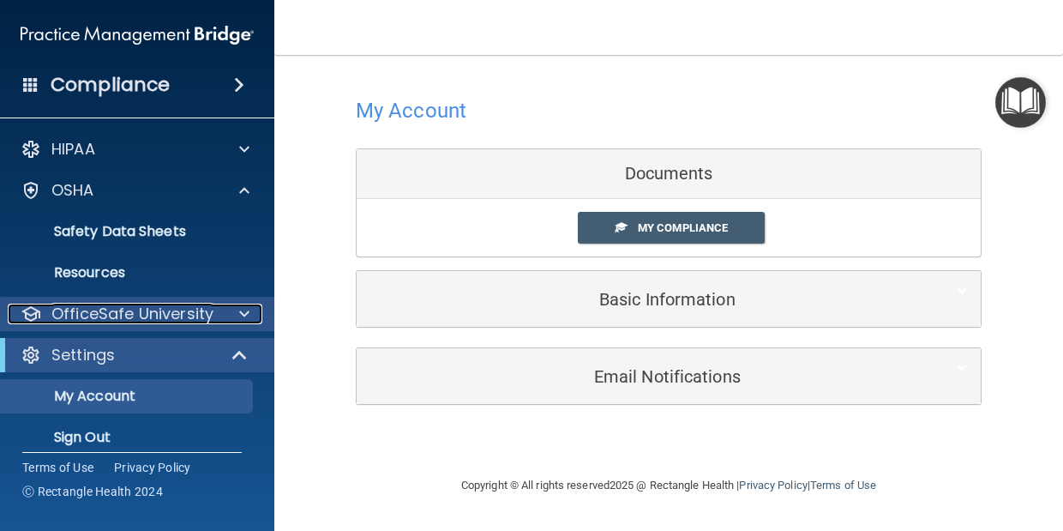
click at [107, 316] on p "OfficeSafe University" at bounding box center [132, 314] width 162 height 21
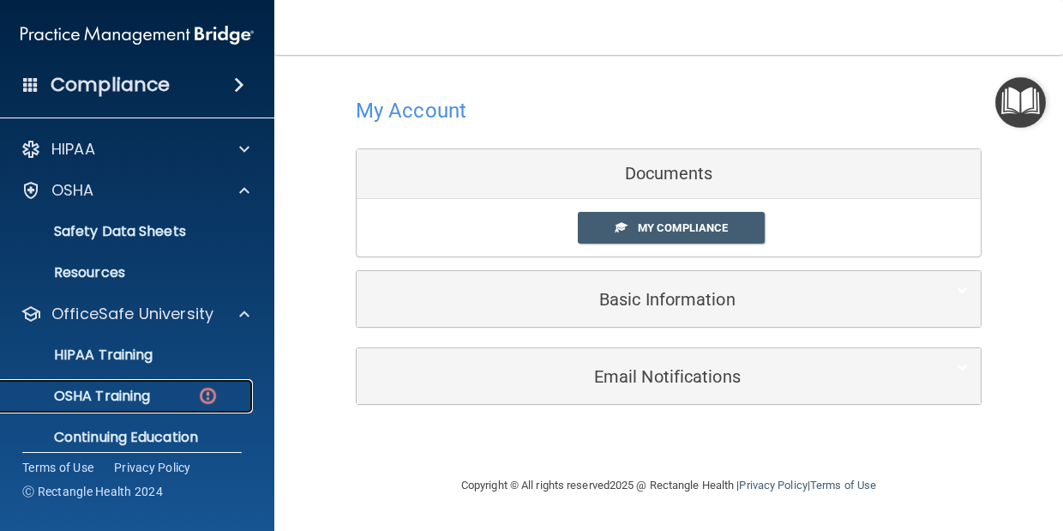
click at [98, 395] on p "OSHA Training" at bounding box center [80, 396] width 139 height 17
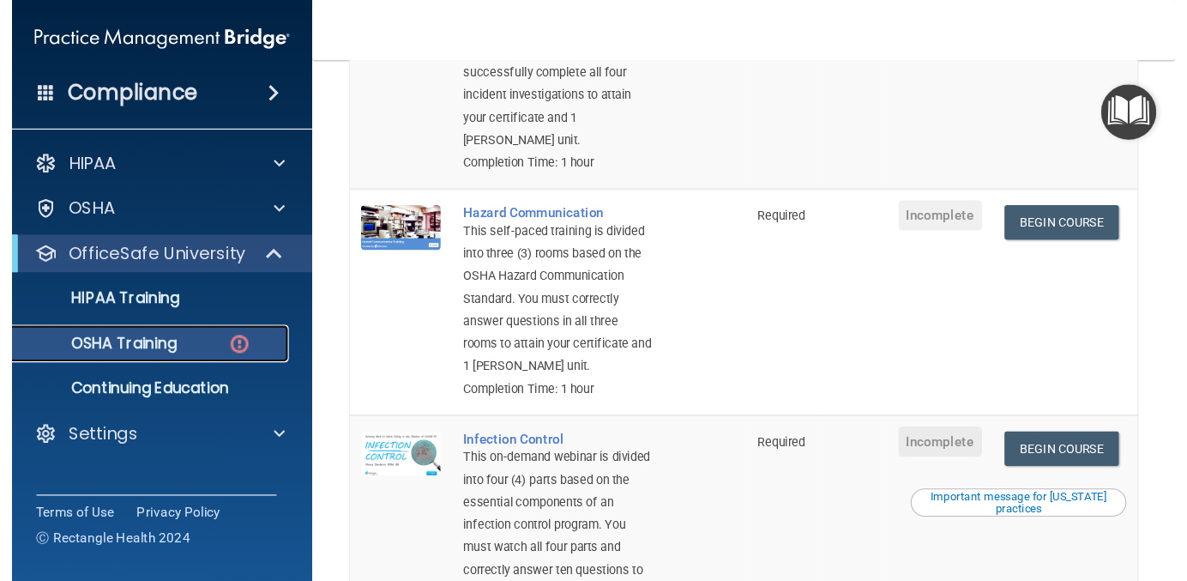
scroll to position [286, 0]
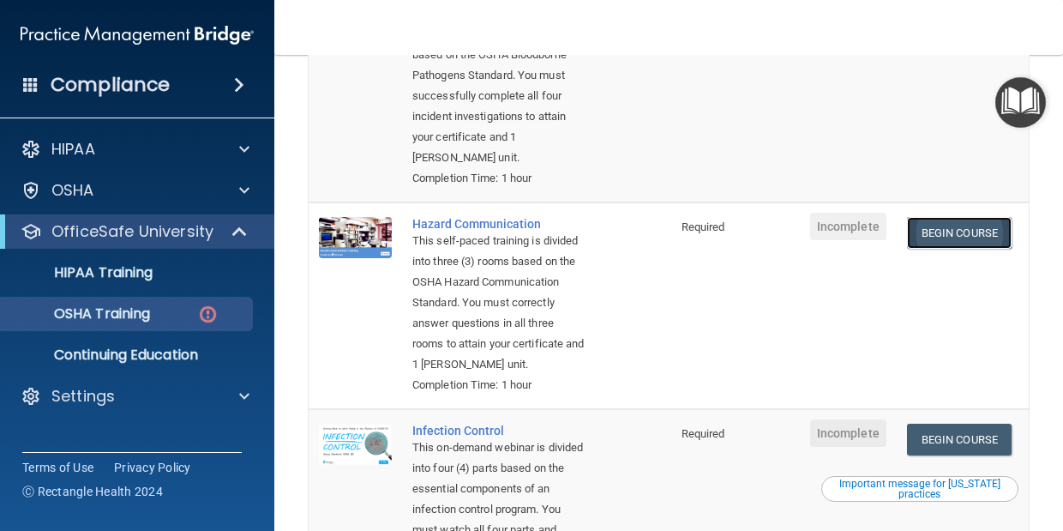
click at [969, 242] on link "Begin Course" at bounding box center [959, 233] width 105 height 32
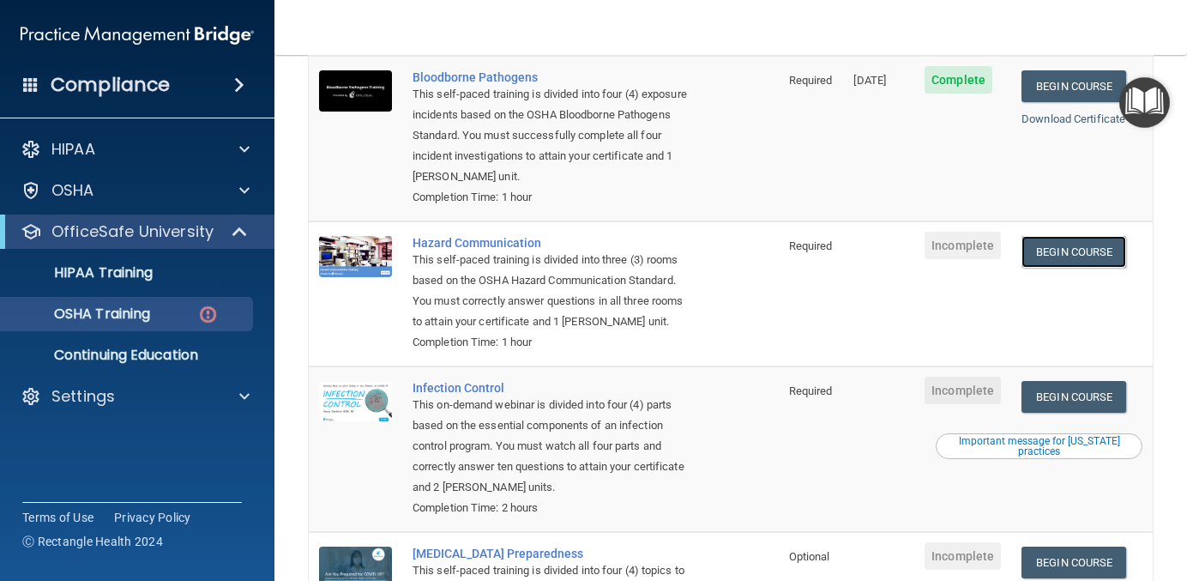
scroll to position [208, 0]
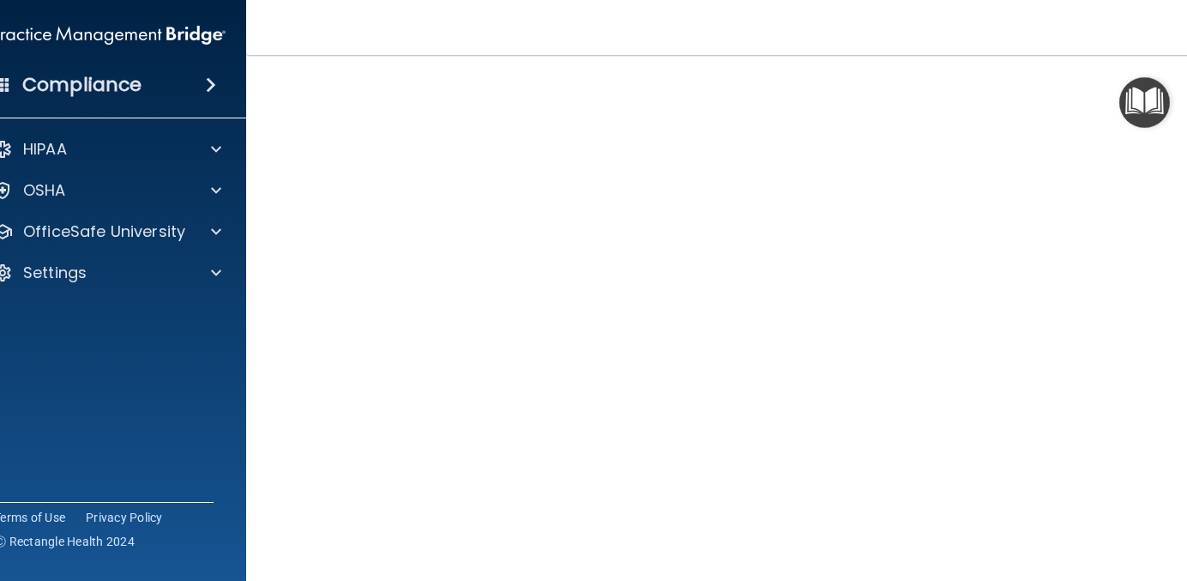
scroll to position [105, 0]
click at [1063, 79] on img "Open Resource Center" at bounding box center [1144, 102] width 51 height 51
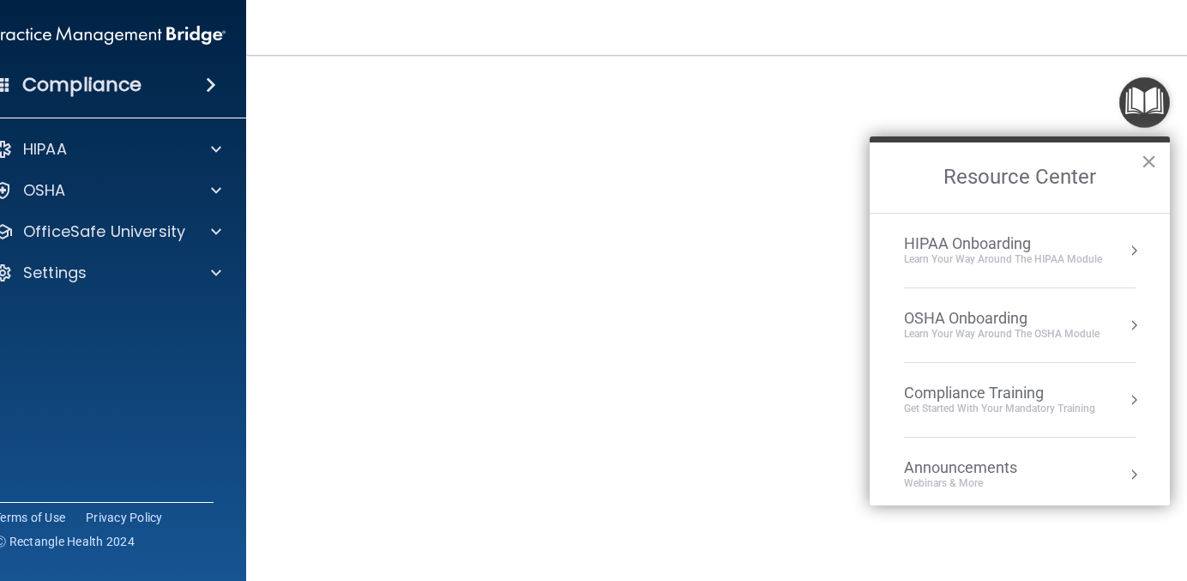
click at [1063, 172] on button "×" at bounding box center [1149, 161] width 16 height 27
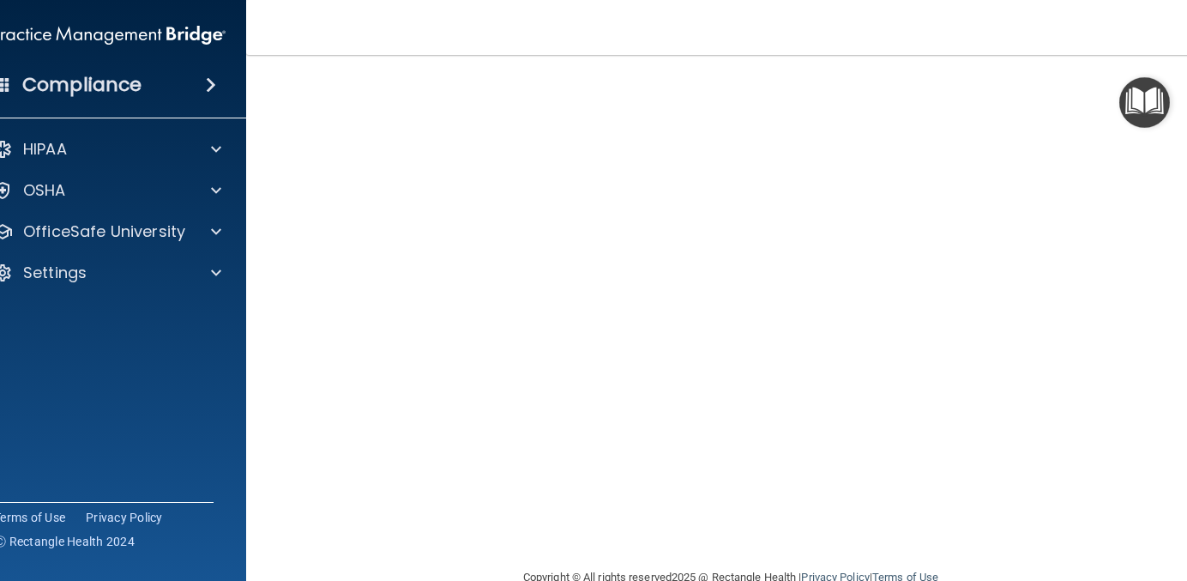
scroll to position [64, 0]
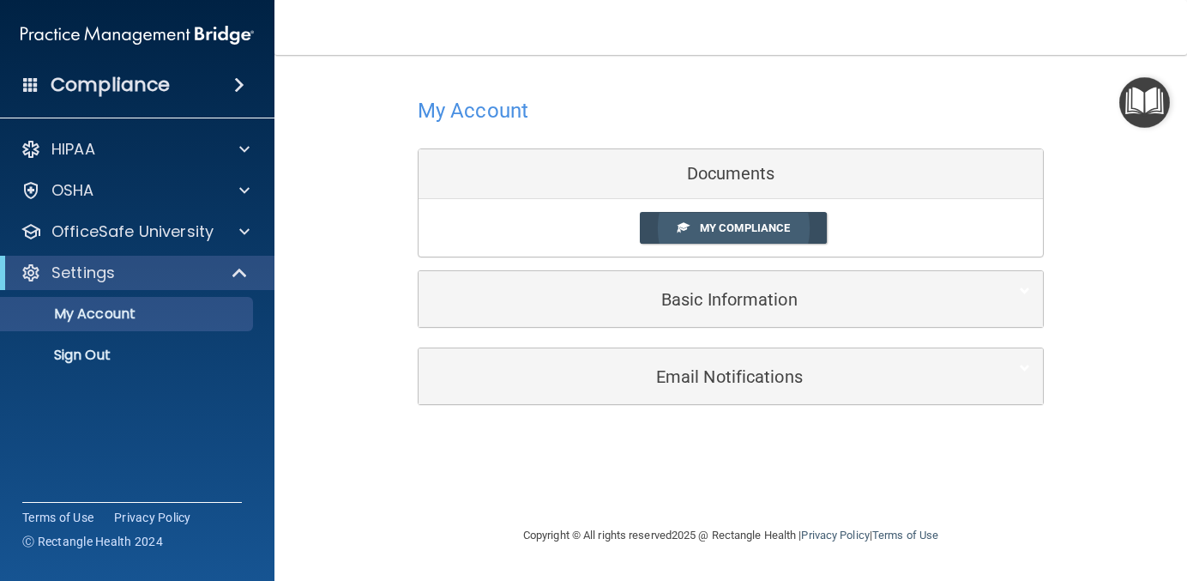
click at [698, 225] on link "My Compliance" at bounding box center [734, 228] width 188 height 32
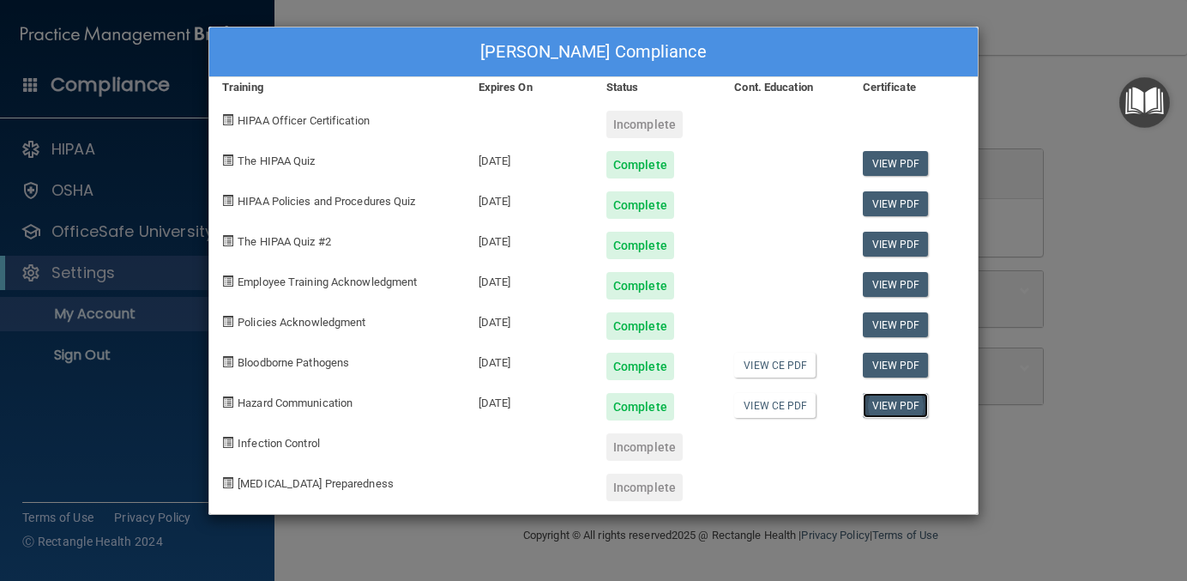
click at [894, 403] on link "View PDF" at bounding box center [896, 405] width 66 height 25
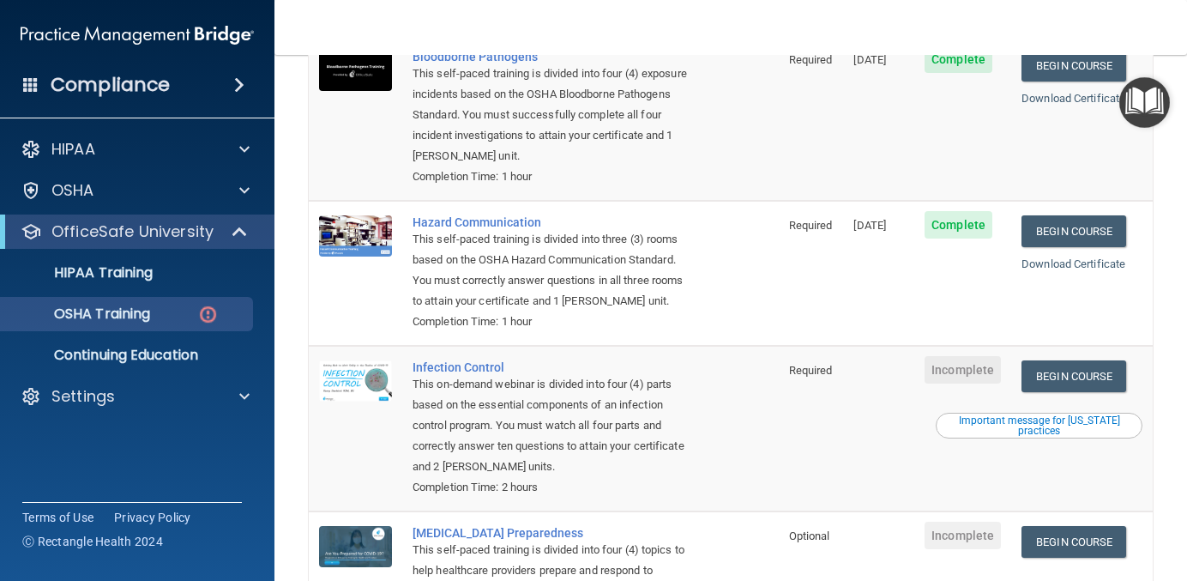
scroll to position [230, 0]
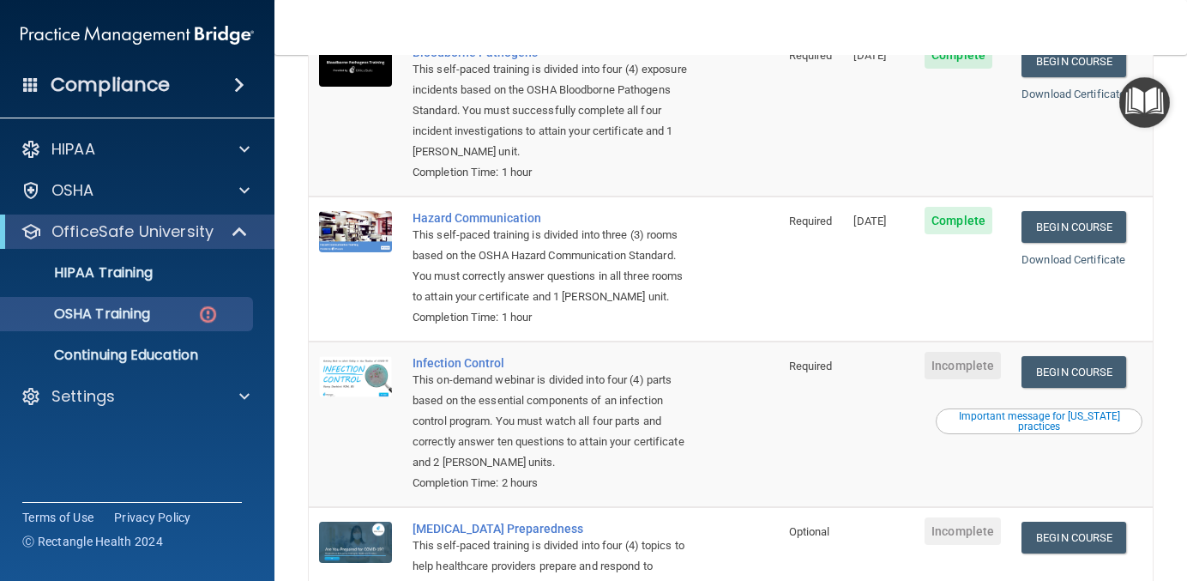
click at [1006, 411] on div "Important message for [US_STATE] practices" at bounding box center [1039, 421] width 202 height 21
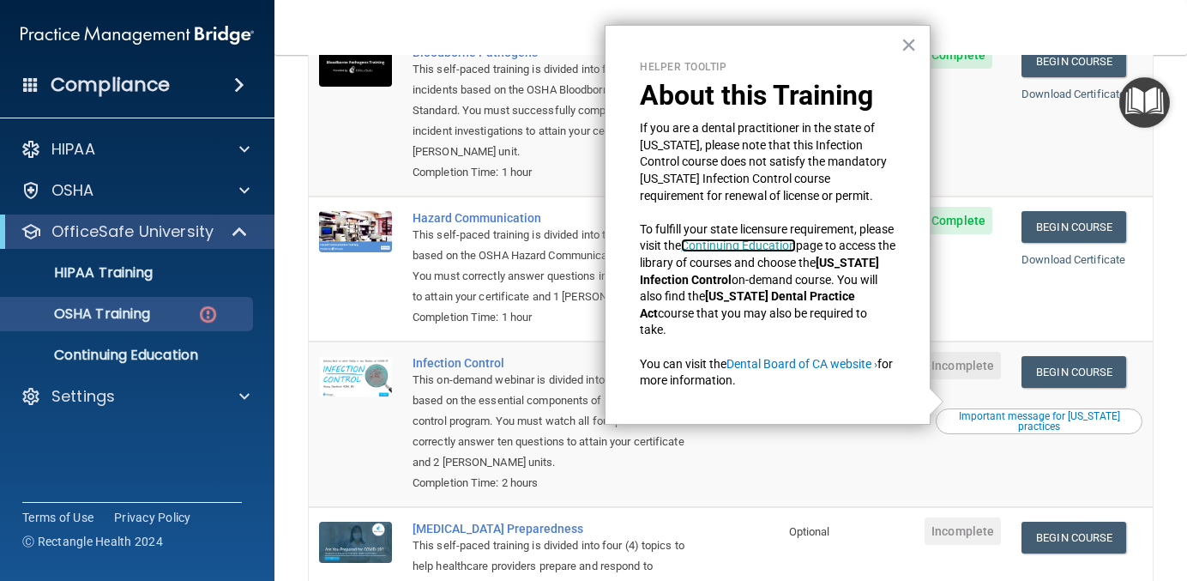
click at [796, 245] on link "Continuing Education" at bounding box center [738, 245] width 115 height 14
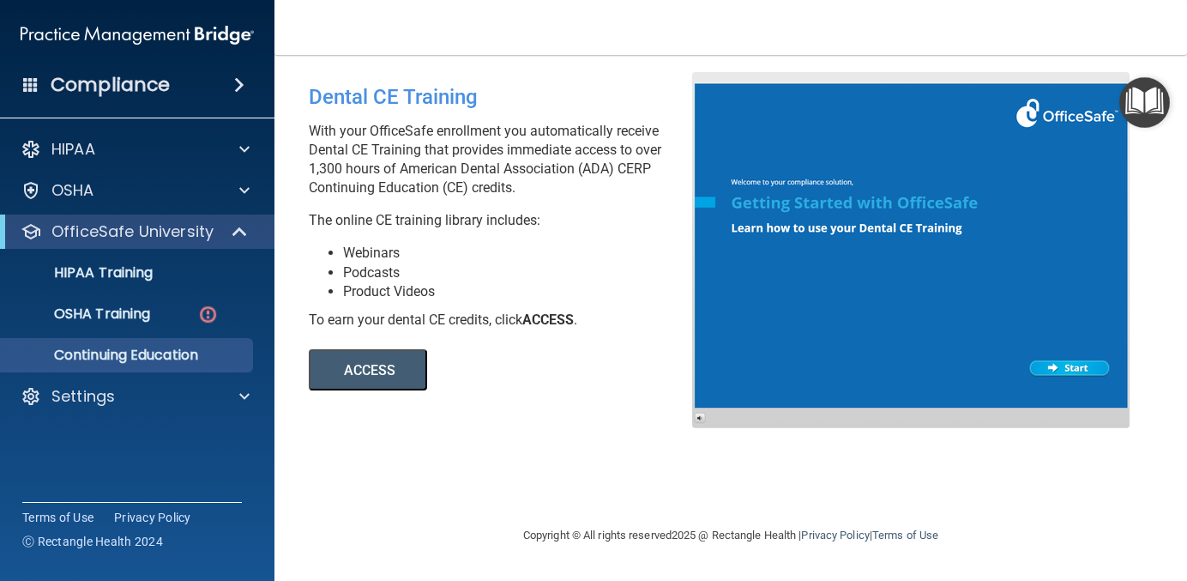
click at [366, 368] on button "ACCESS" at bounding box center [368, 369] width 118 height 41
click at [149, 312] on p "OSHA Training" at bounding box center [80, 313] width 139 height 17
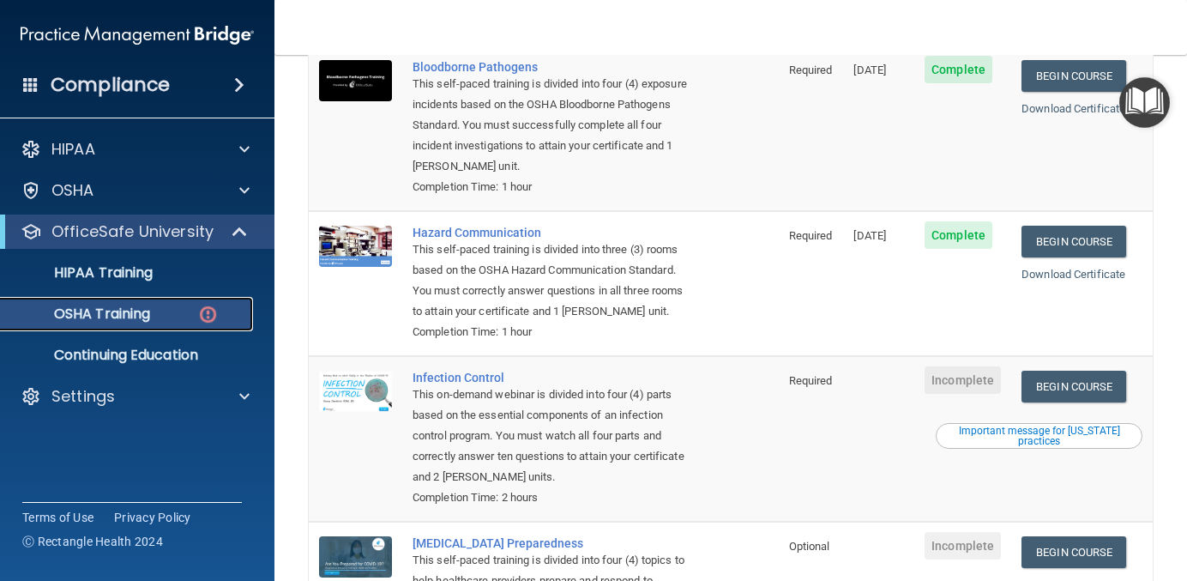
scroll to position [216, 0]
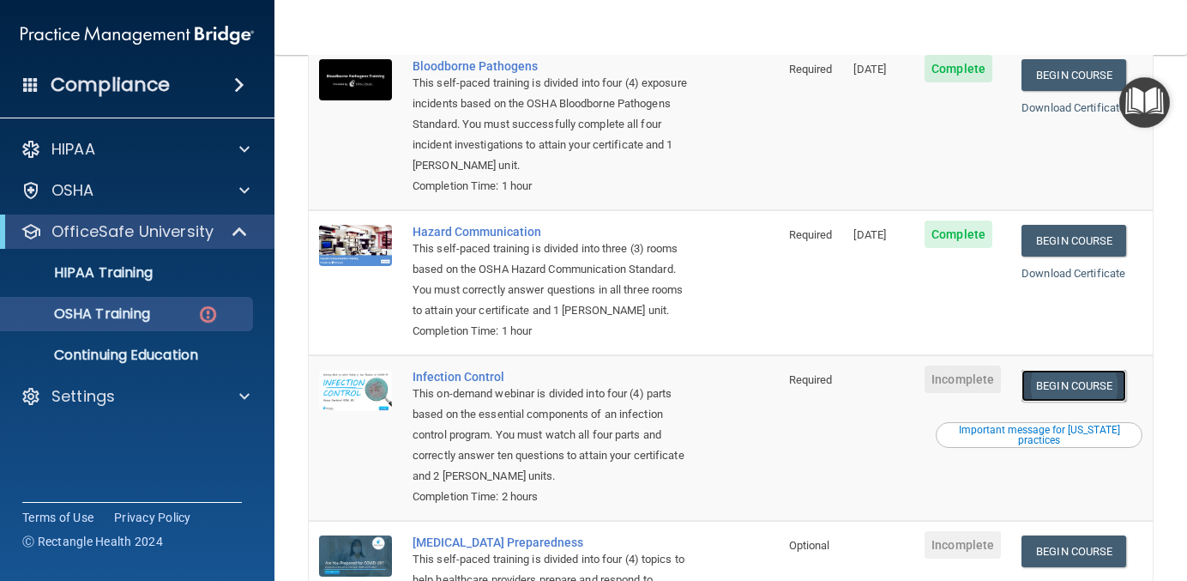
click at [1084, 370] on link "Begin Course" at bounding box center [1073, 386] width 105 height 32
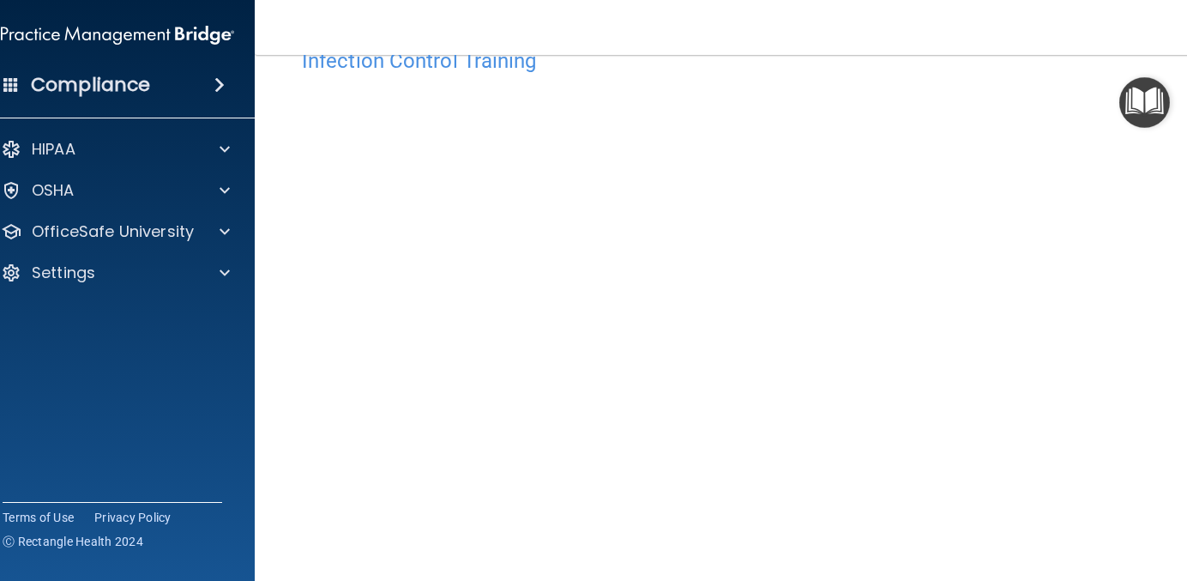
scroll to position [154, 0]
